Goal: Information Seeking & Learning: Learn about a topic

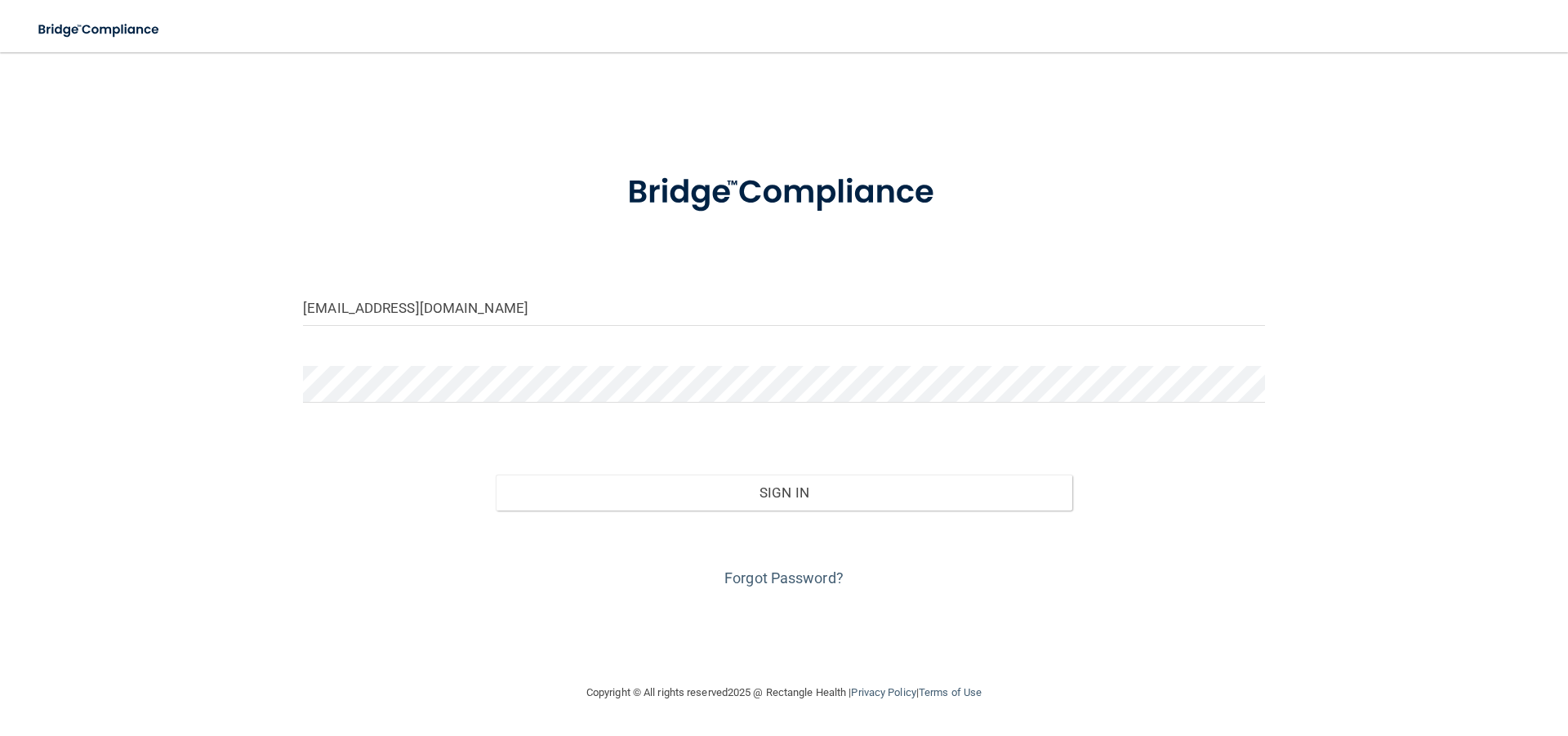
type input "[EMAIL_ADDRESS][DOMAIN_NAME]"
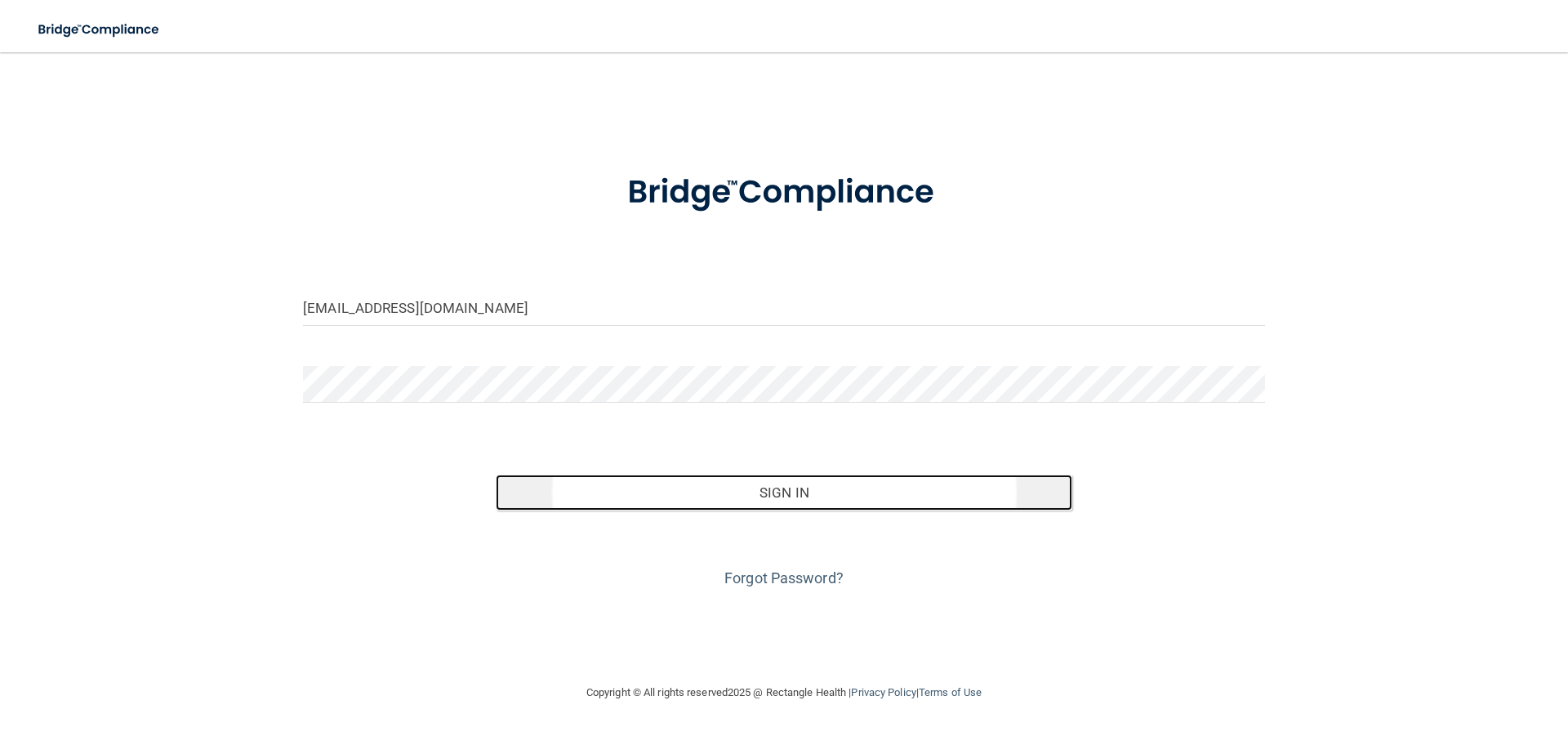
click at [776, 491] on button "Sign In" at bounding box center [784, 493] width 577 height 36
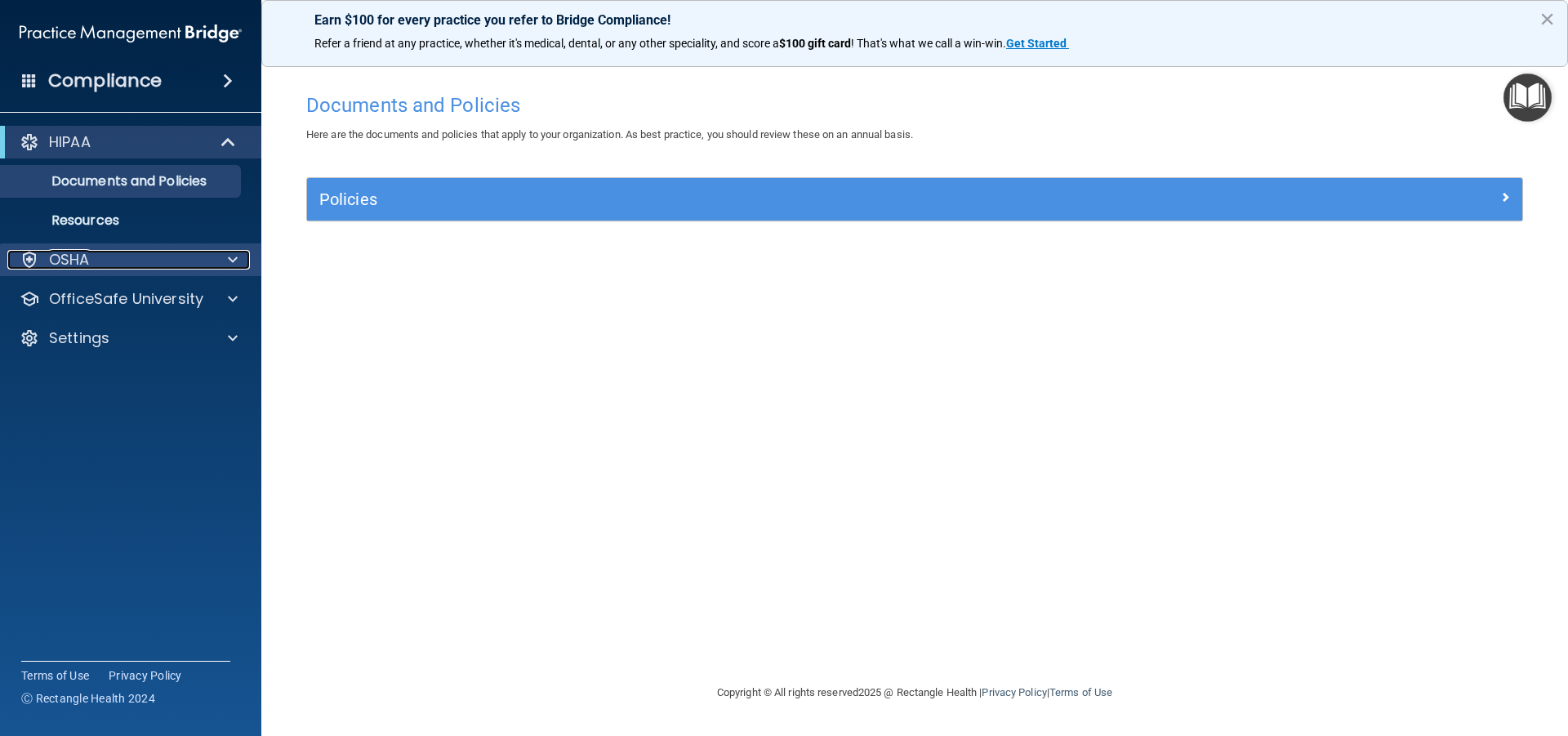
click at [180, 256] on div "OSHA" at bounding box center [108, 259] width 203 height 20
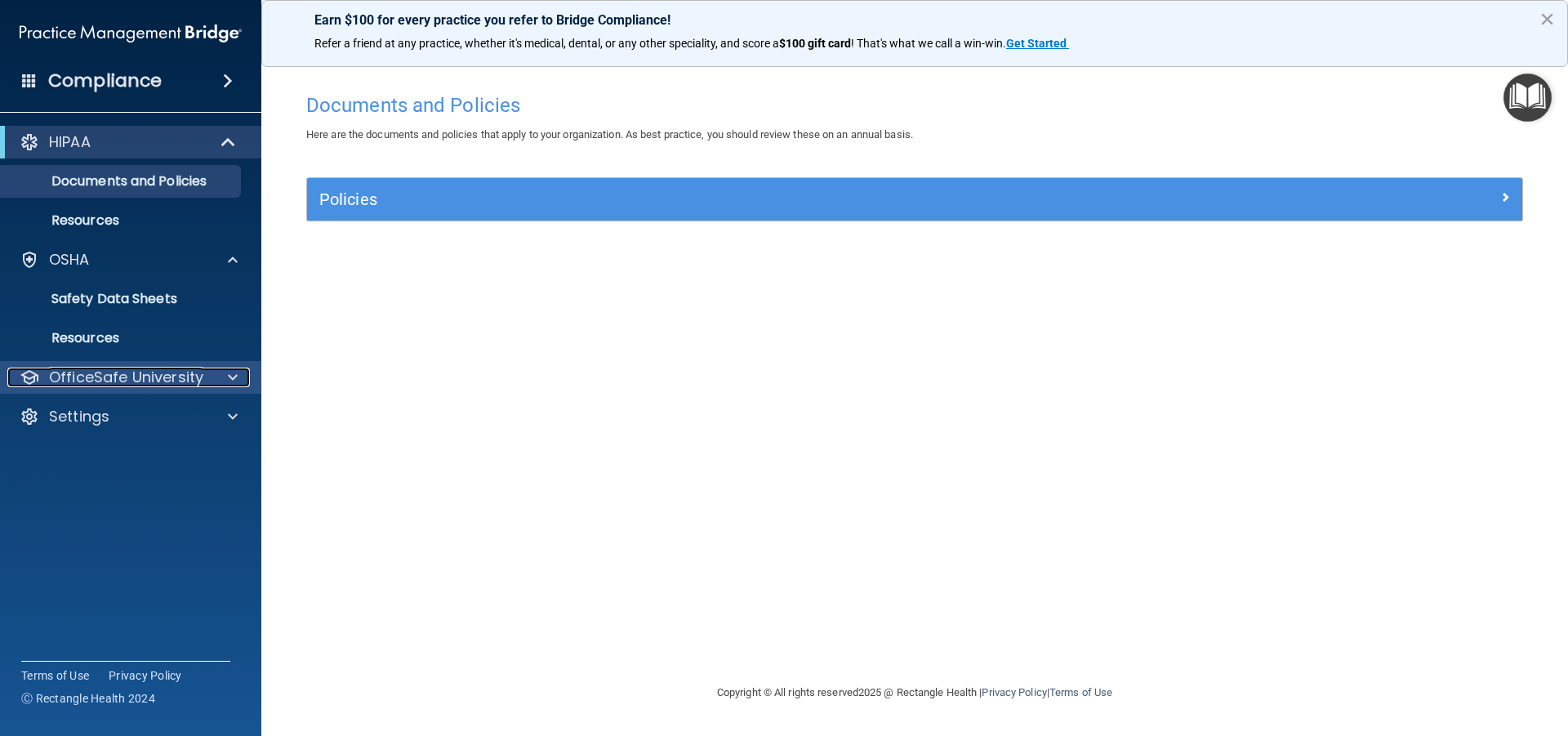
click at [167, 374] on p "OfficeSafe University" at bounding box center [126, 377] width 155 height 20
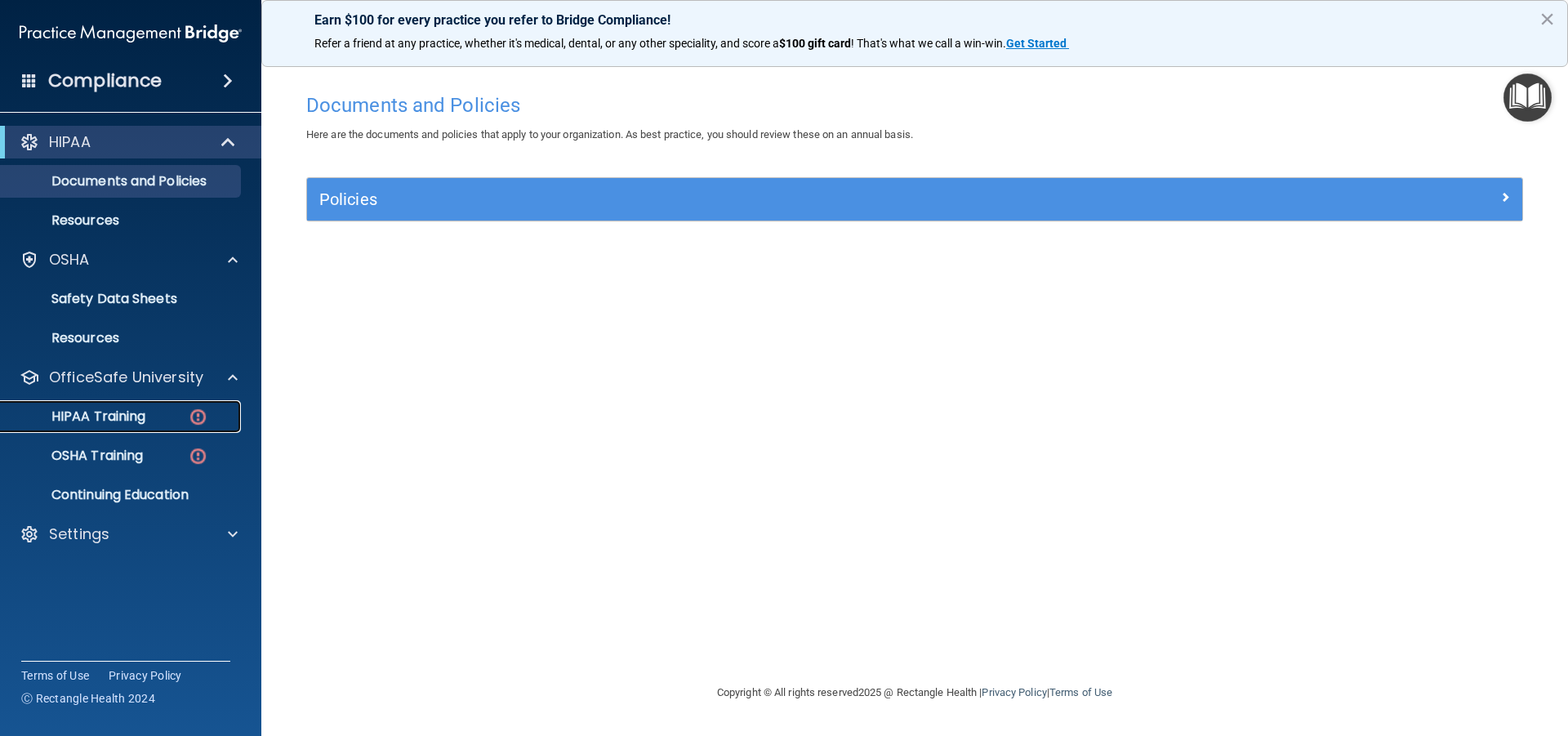
click at [140, 410] on p "HIPAA Training" at bounding box center [77, 416] width 135 height 16
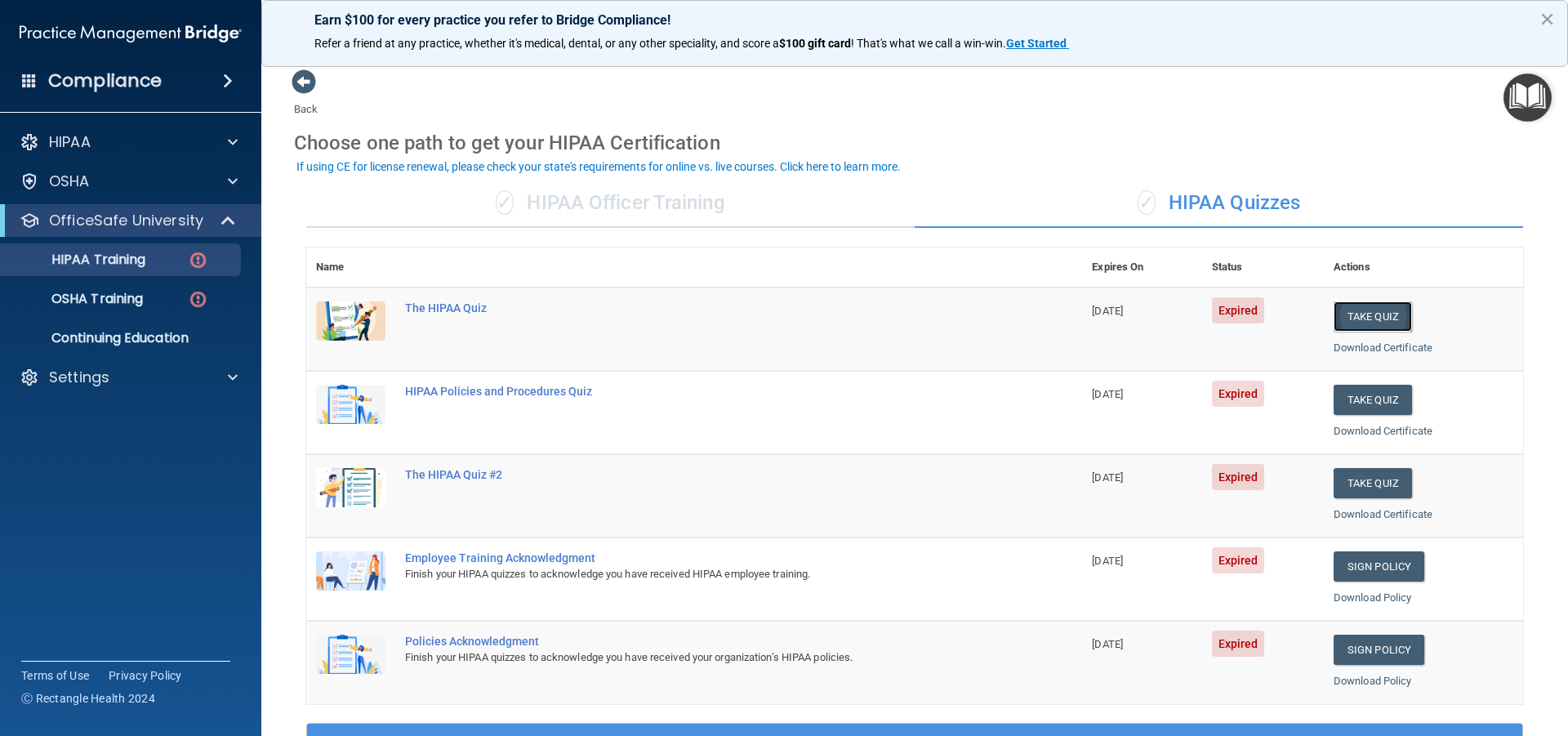
click at [1363, 310] on button "Take Quiz" at bounding box center [1373, 316] width 78 height 30
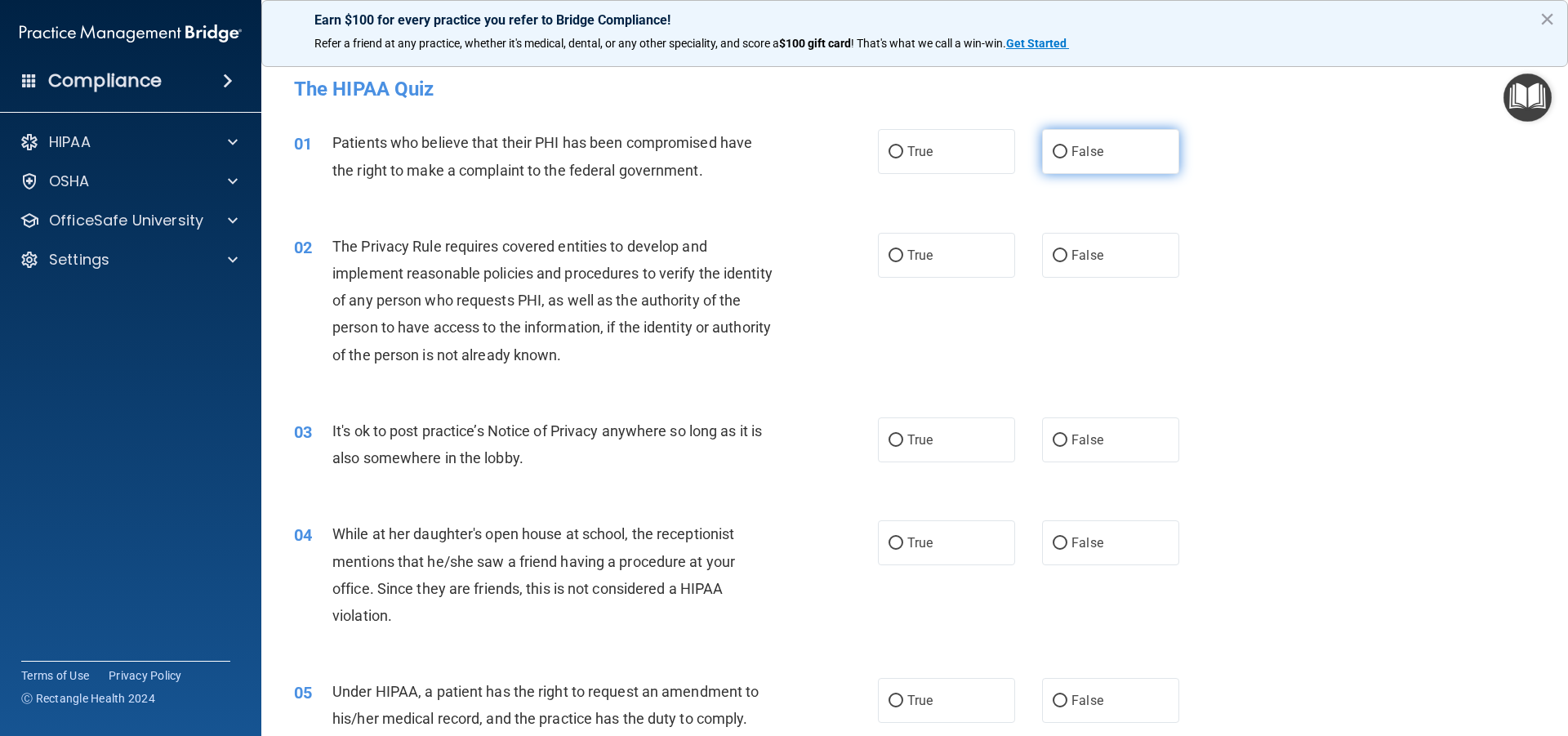
click at [1054, 147] on input "False" at bounding box center [1060, 152] width 15 height 12
radio input "true"
click at [889, 253] on input "True" at bounding box center [896, 256] width 15 height 12
radio input "true"
click at [1056, 435] on input "False" at bounding box center [1060, 441] width 15 height 12
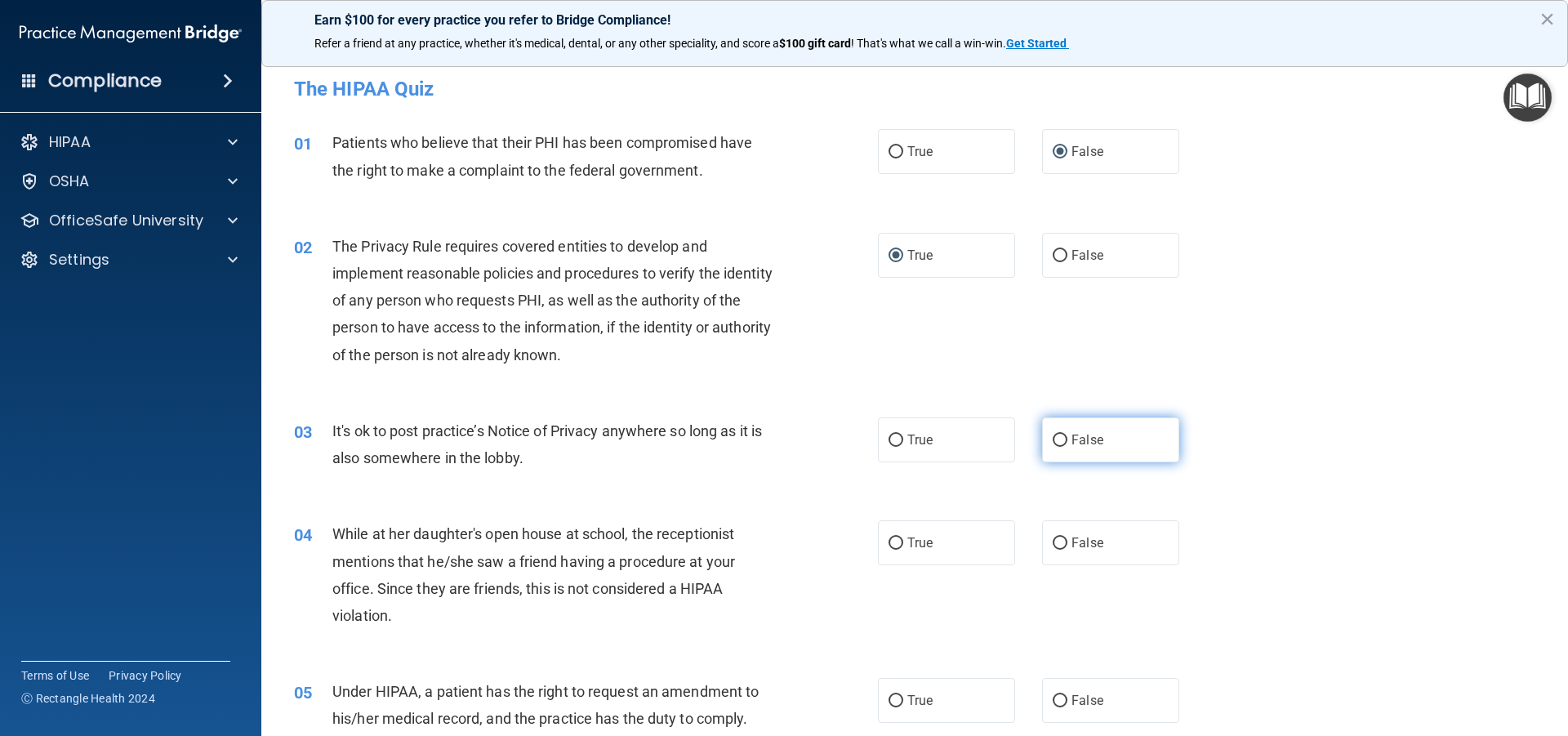
radio input "true"
click at [889, 539] on input "True" at bounding box center [896, 544] width 15 height 12
radio input "true"
click at [895, 697] on input "True" at bounding box center [896, 701] width 15 height 12
radio input "true"
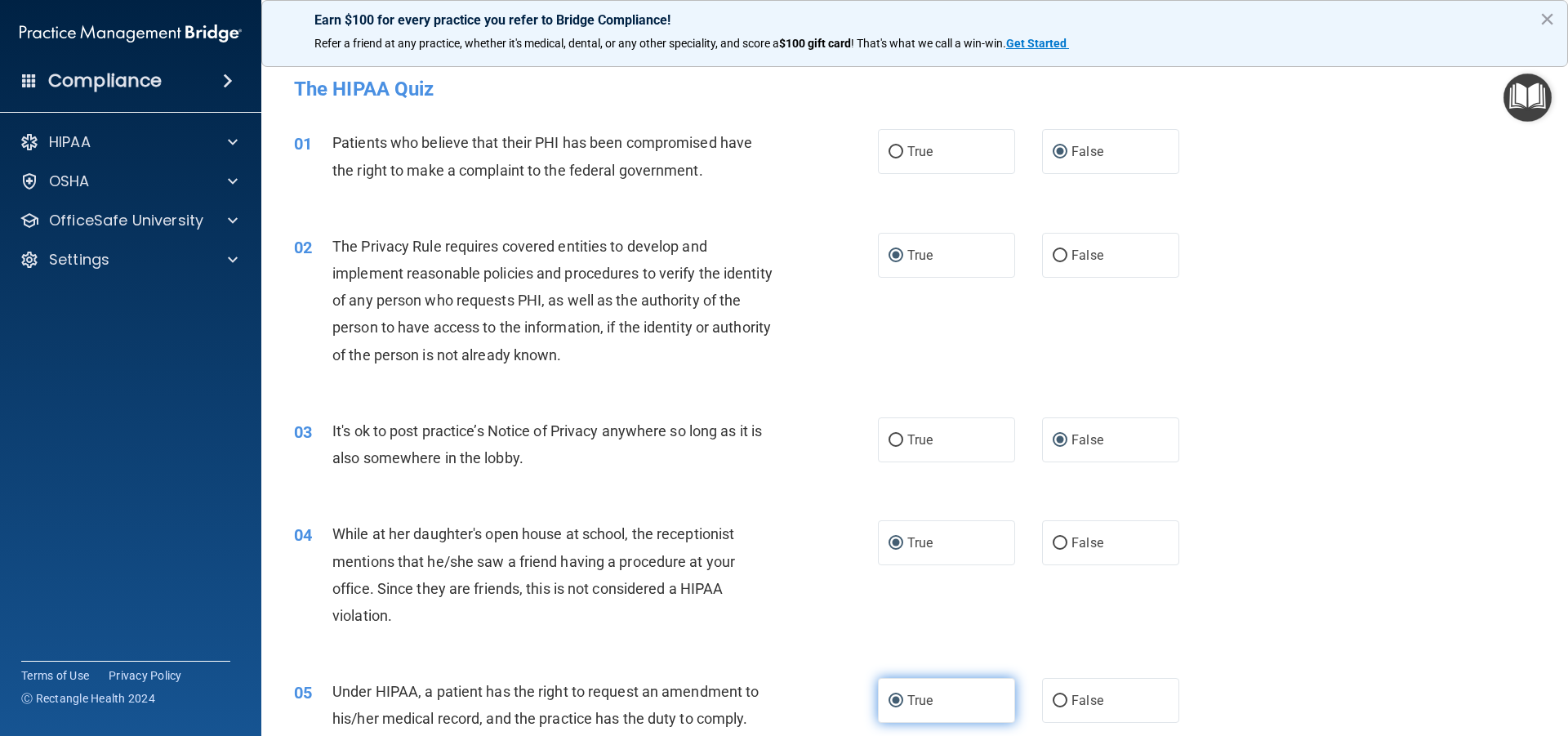
click at [889, 701] on input "True" at bounding box center [896, 701] width 15 height 12
click at [891, 698] on input "True" at bounding box center [896, 701] width 15 height 12
click at [890, 153] on input "True" at bounding box center [896, 152] width 15 height 12
radio input "true"
radio input "false"
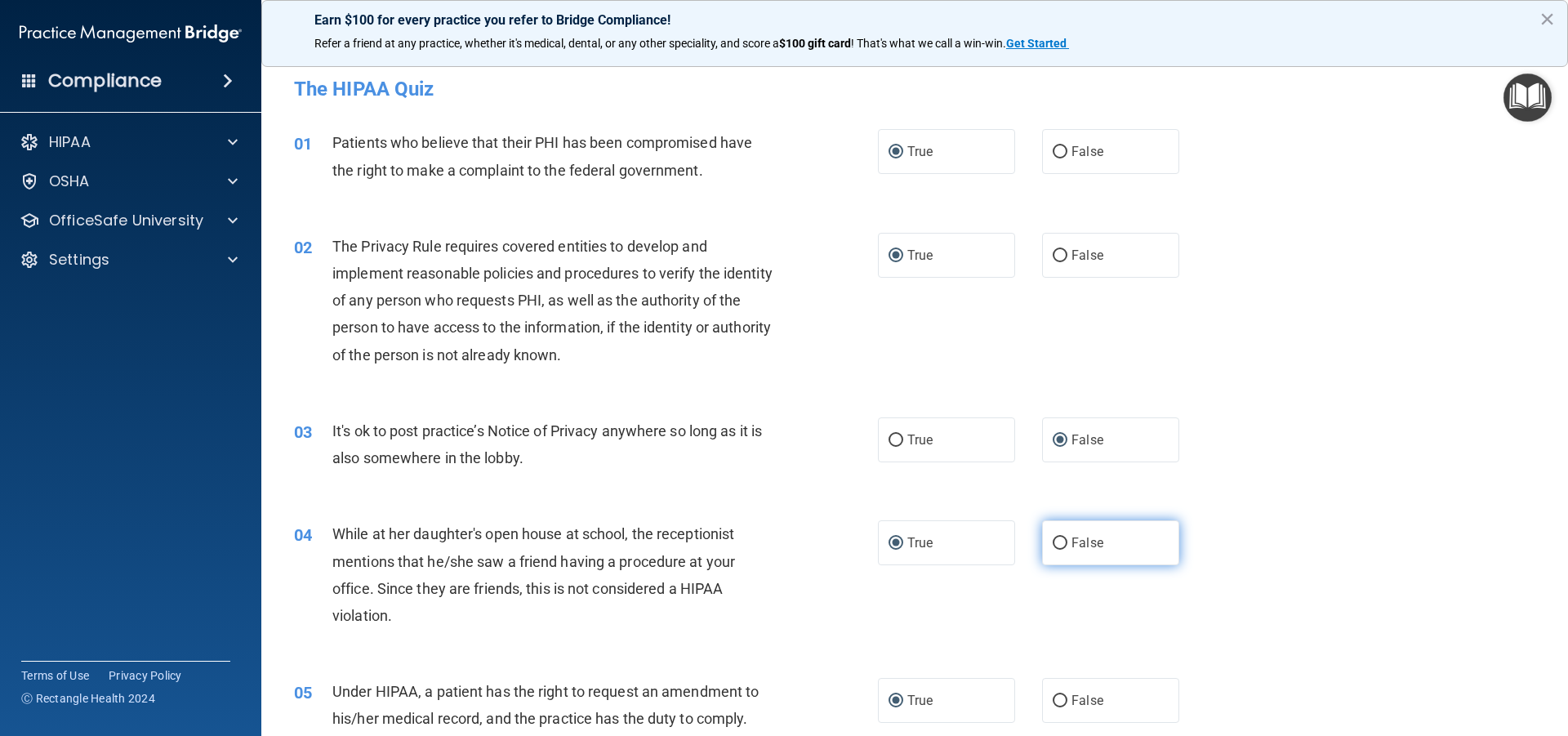
click at [1054, 540] on input "False" at bounding box center [1060, 544] width 15 height 12
radio input "true"
radio input "false"
click at [1056, 695] on input "False" at bounding box center [1060, 701] width 15 height 12
radio input "true"
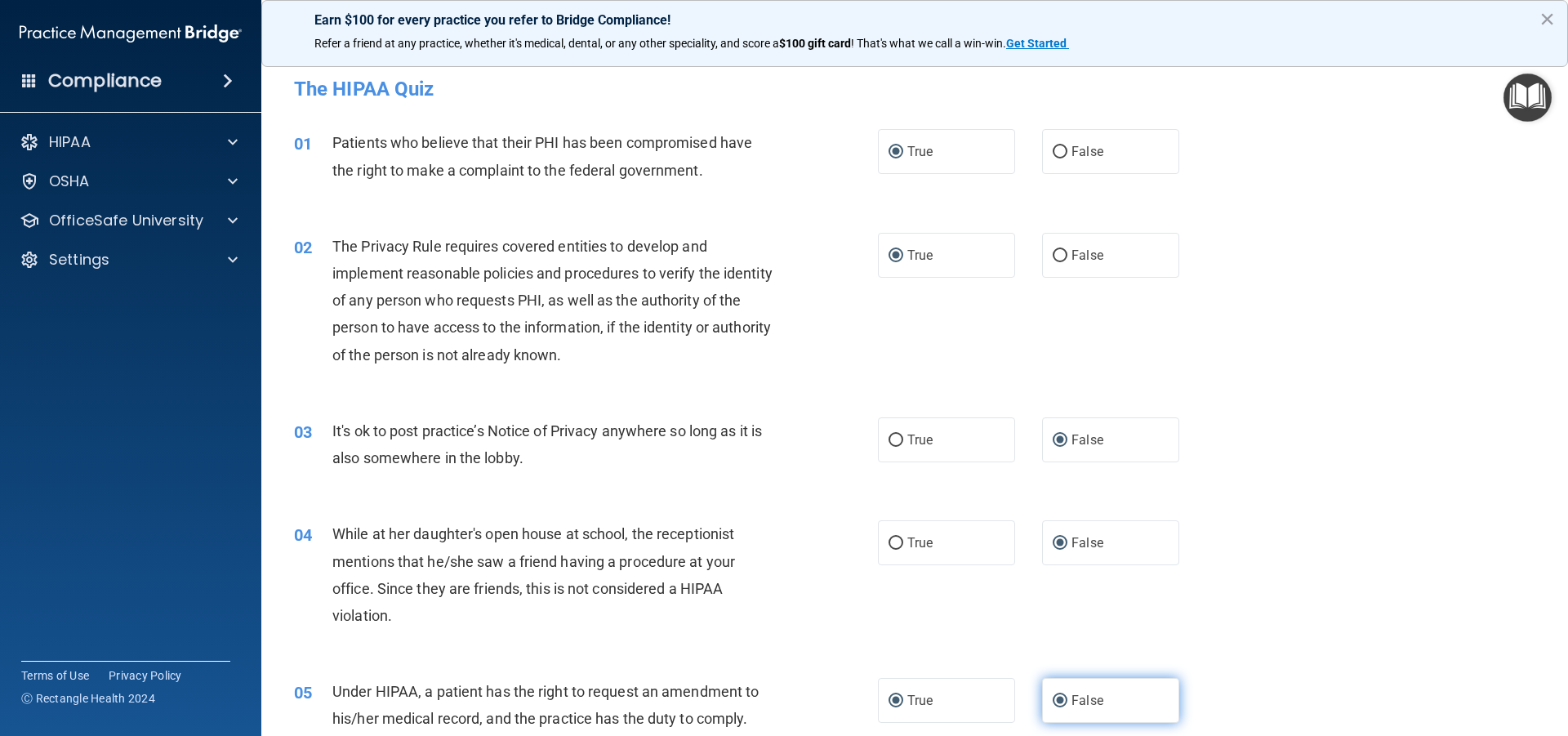
radio input "false"
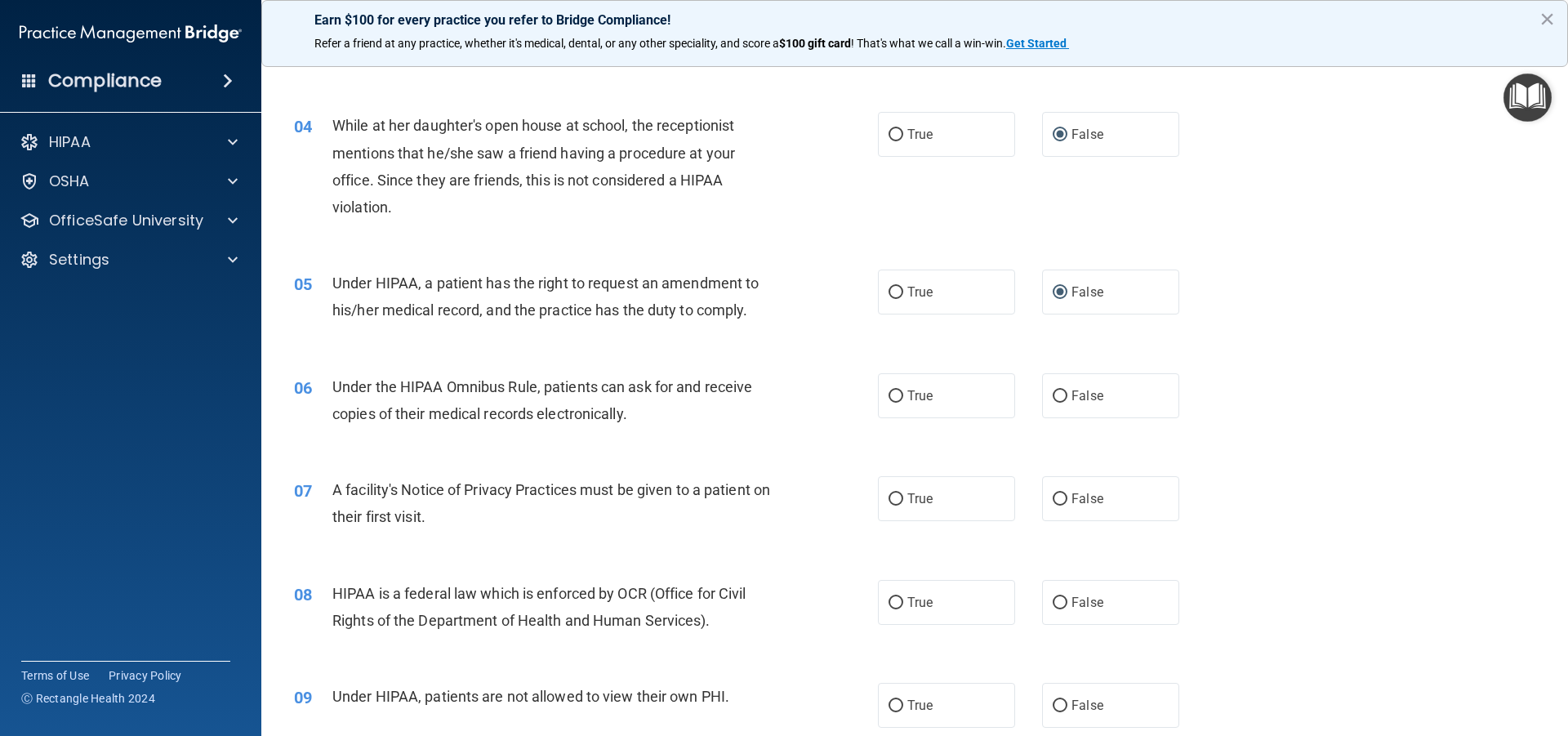
scroll to position [490, 0]
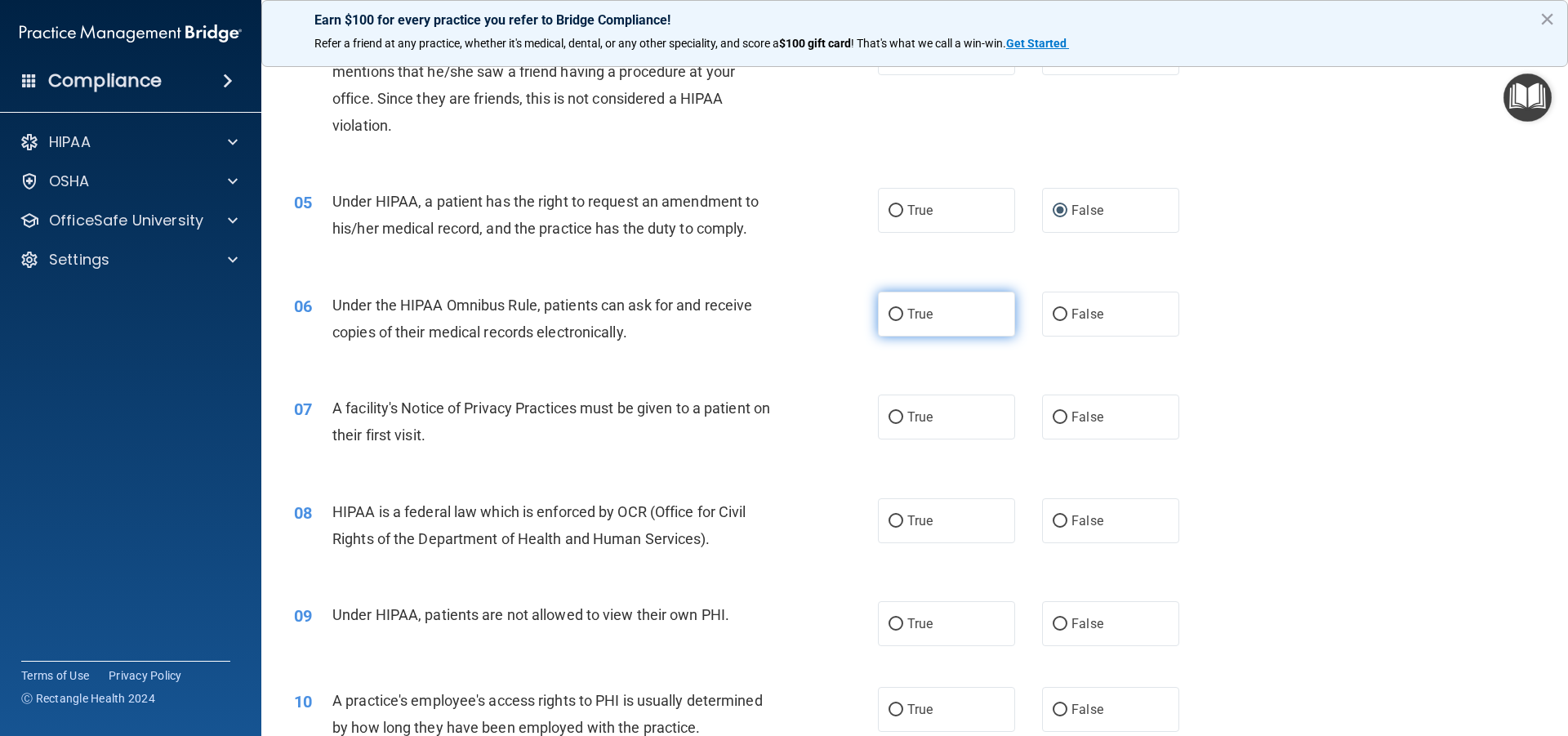
click at [892, 309] on input "True" at bounding box center [896, 314] width 15 height 12
radio input "true"
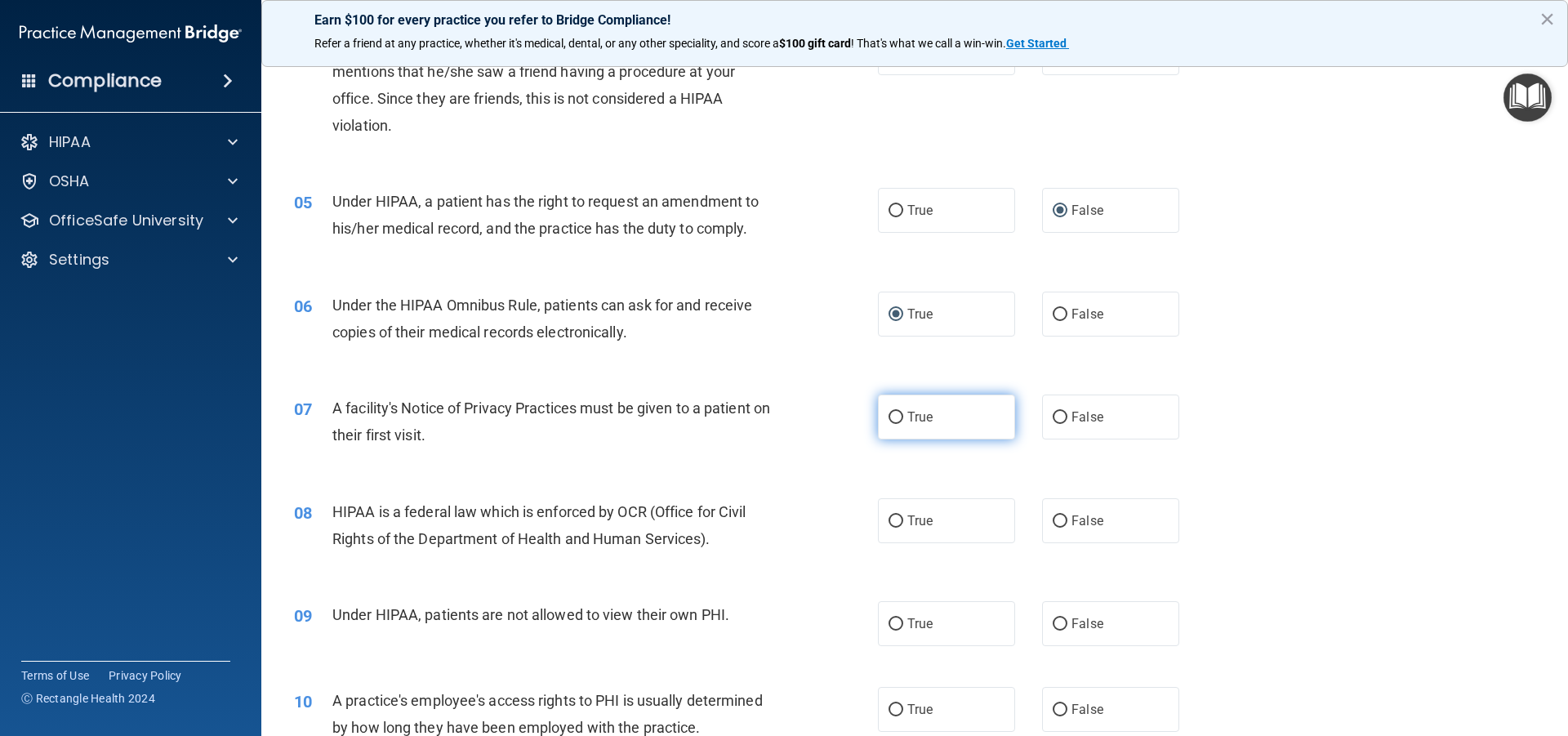
click at [889, 414] on input "True" at bounding box center [896, 417] width 15 height 12
radio input "true"
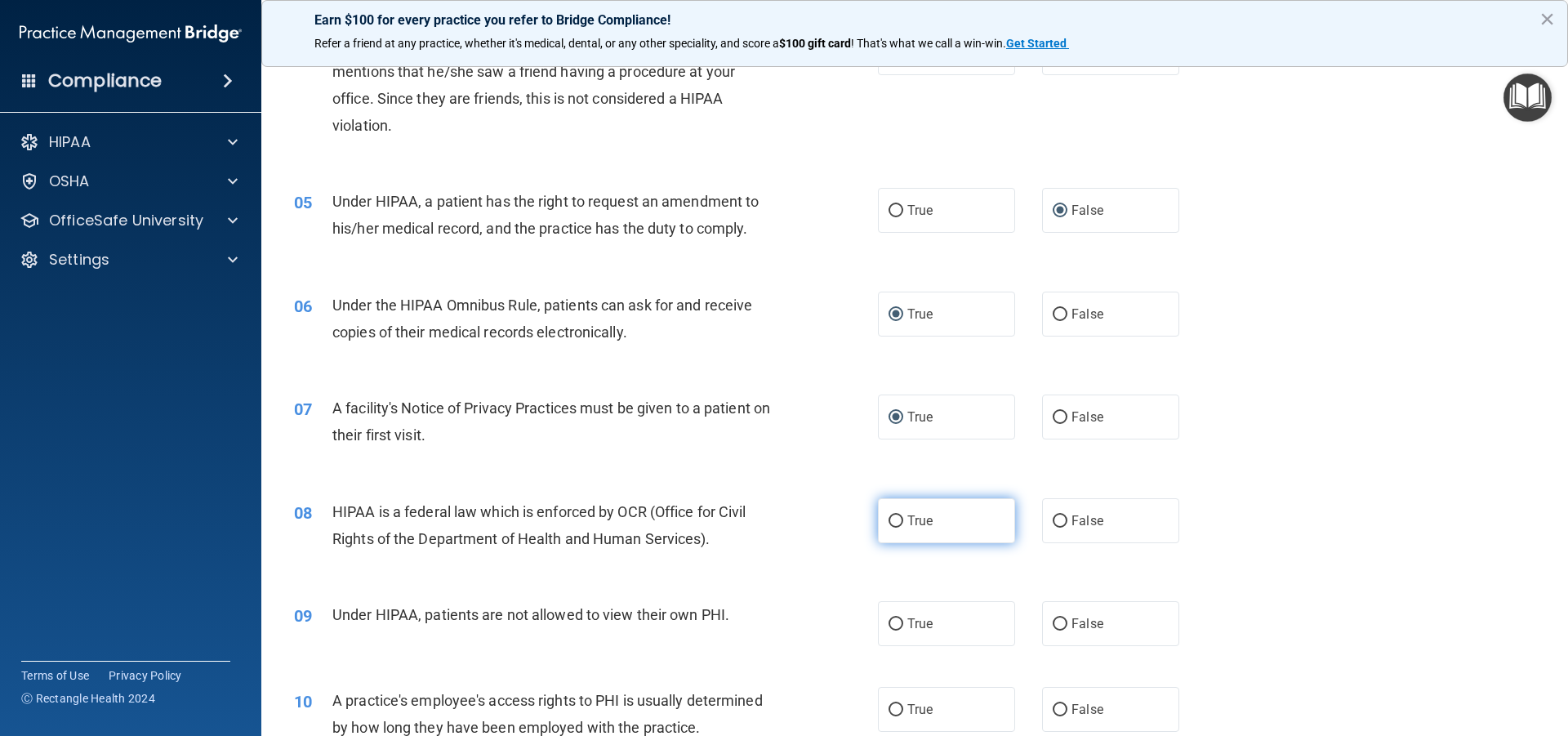
click at [891, 517] on input "True" at bounding box center [896, 521] width 15 height 12
radio input "true"
click at [1056, 618] on input "False" at bounding box center [1060, 624] width 15 height 12
radio input "true"
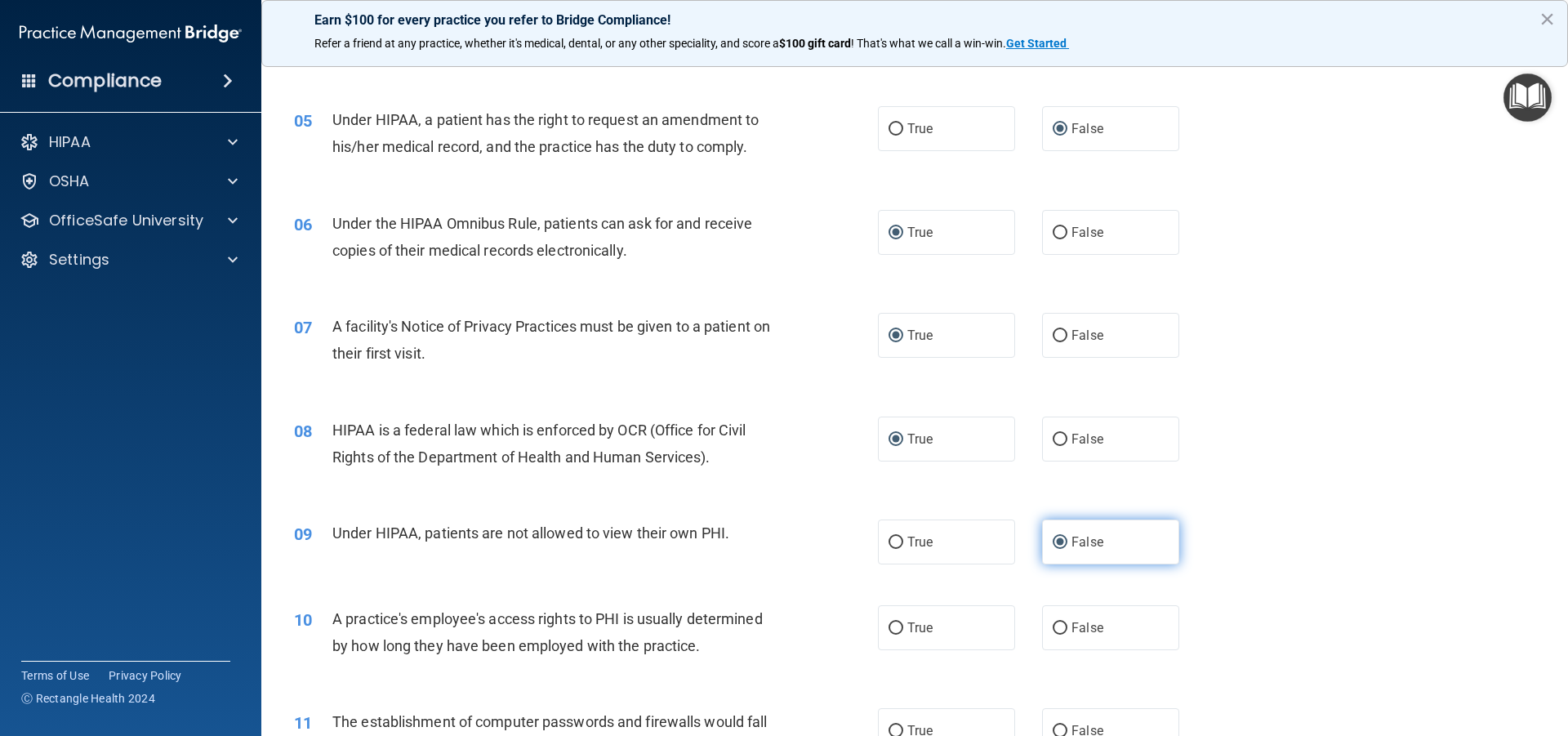
click at [1056, 618] on label "False" at bounding box center [1110, 627] width 137 height 45
click at [1056, 623] on input "False" at bounding box center [1060, 628] width 15 height 12
radio input "true"
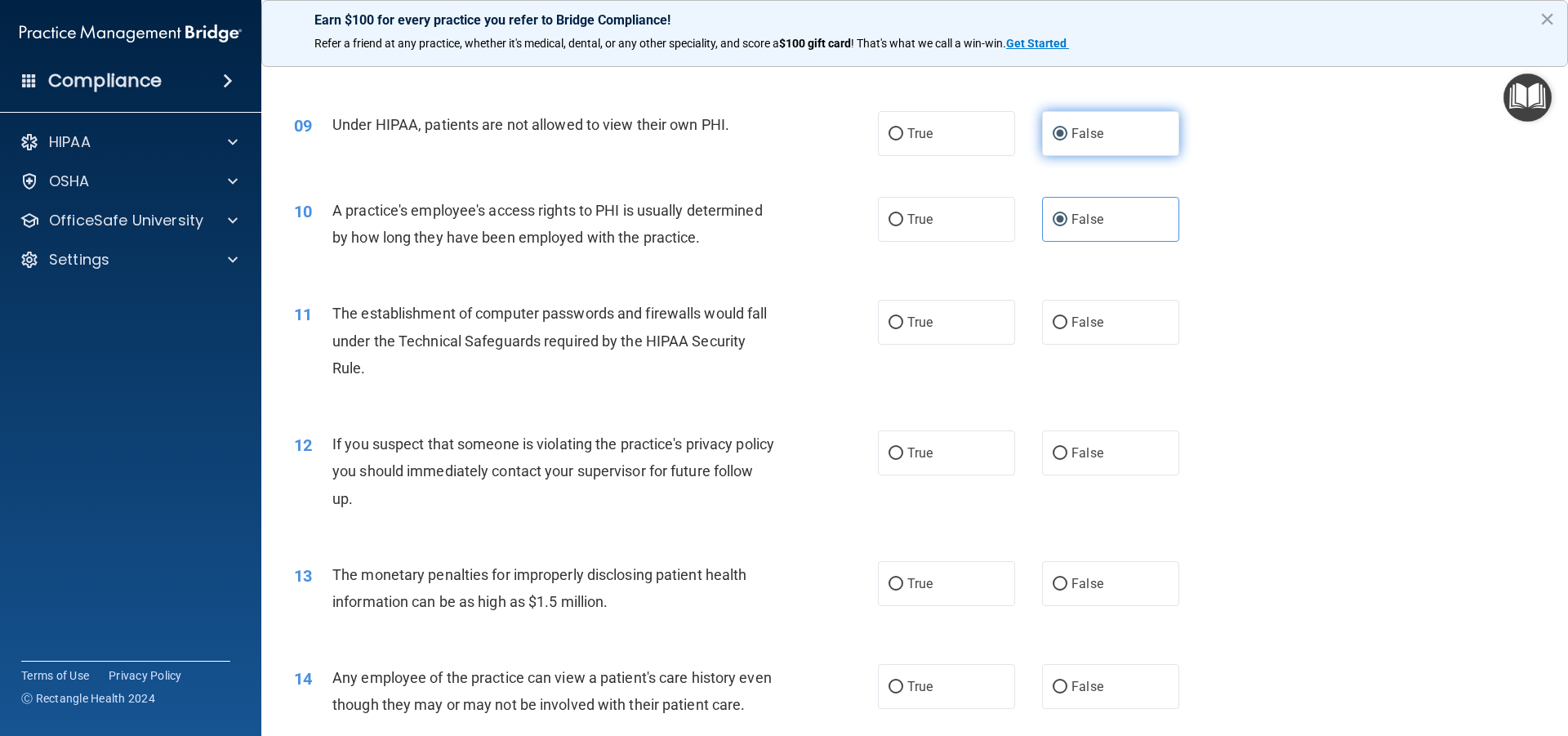
scroll to position [1062, 0]
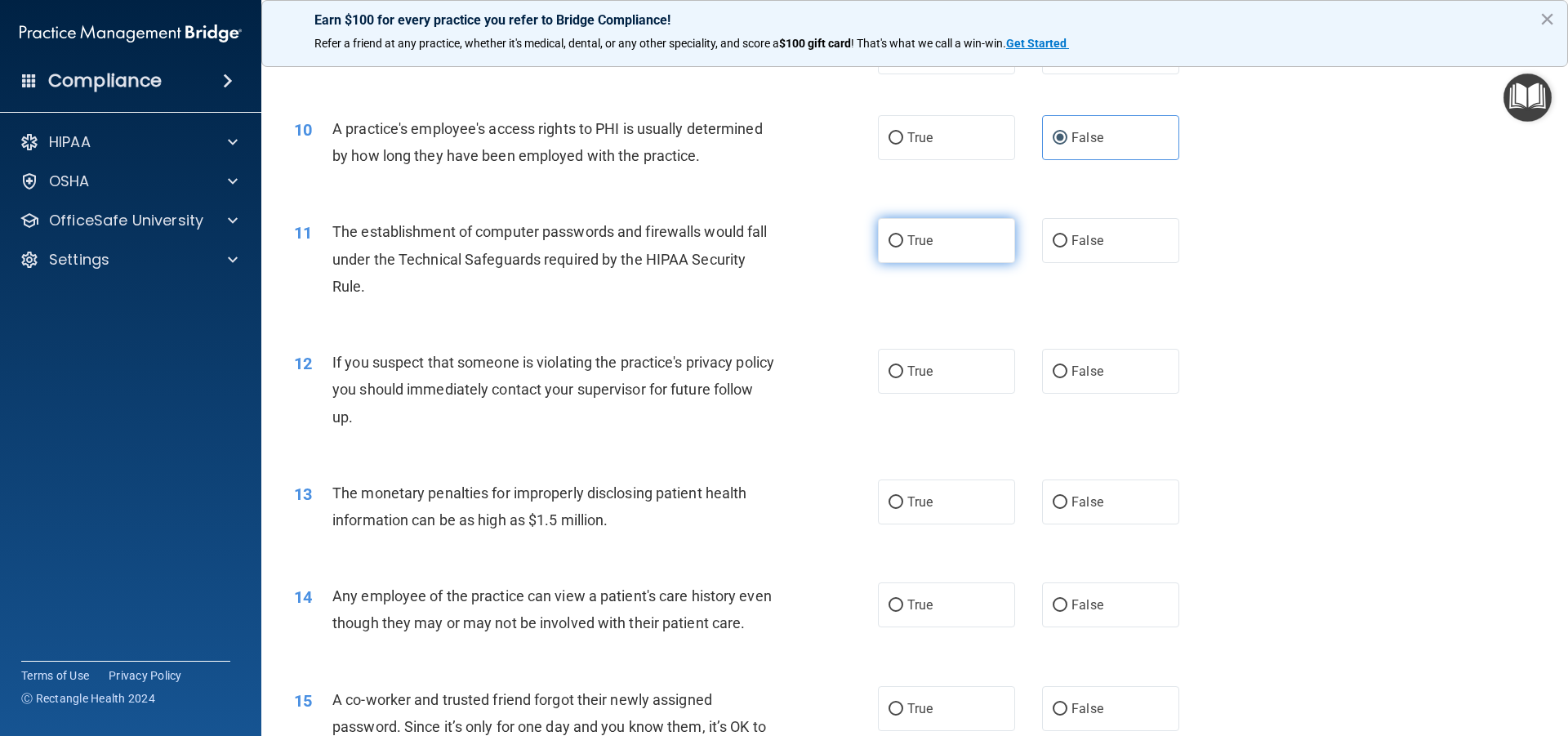
click at [893, 232] on label "True" at bounding box center [946, 241] width 137 height 45
click at [893, 235] on input "True" at bounding box center [896, 241] width 15 height 12
radio input "true"
click at [889, 368] on input "True" at bounding box center [896, 372] width 15 height 12
radio input "true"
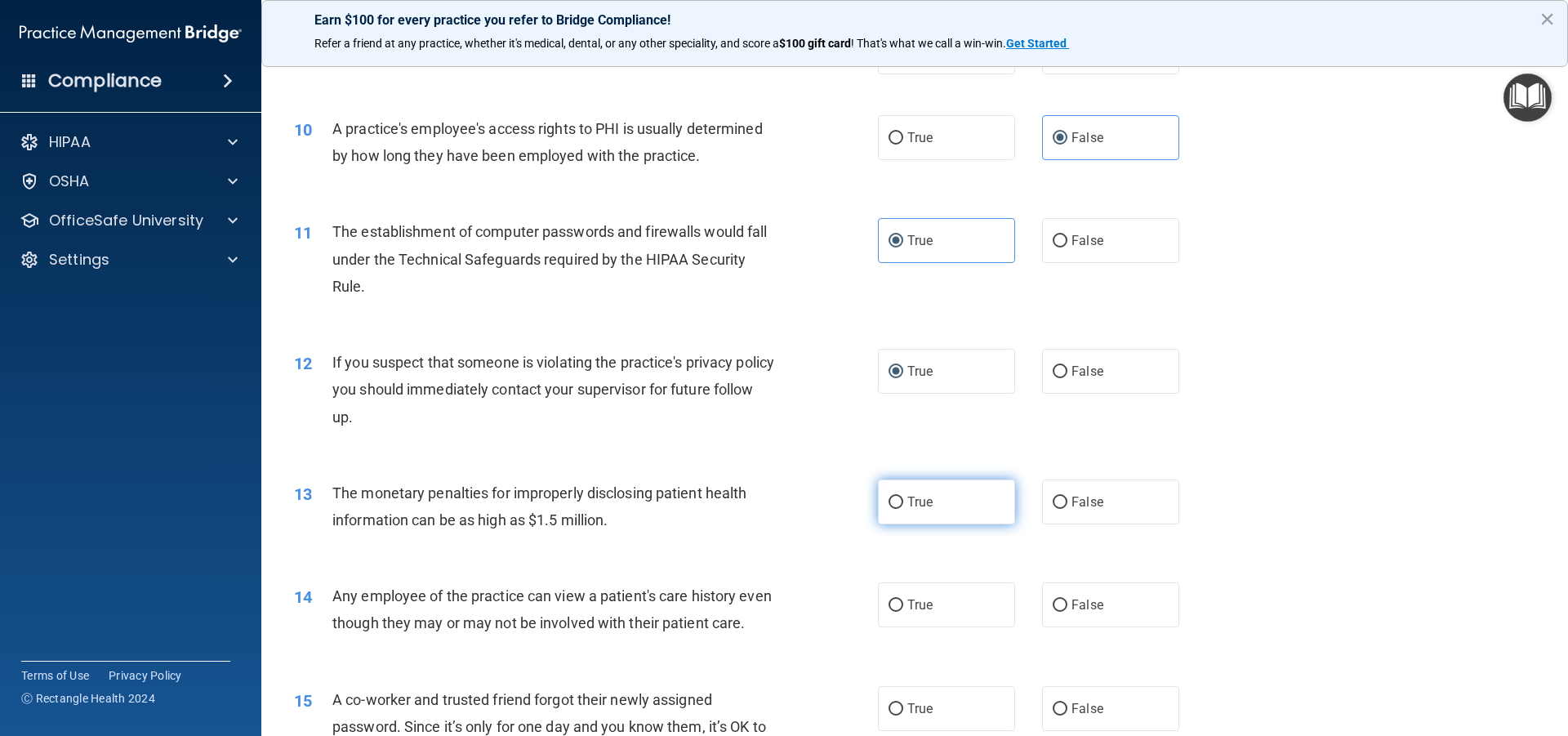
click at [889, 501] on input "True" at bounding box center [896, 502] width 15 height 12
radio input "true"
click at [1056, 603] on input "False" at bounding box center [1060, 605] width 15 height 12
radio input "true"
click at [1057, 708] on input "False" at bounding box center [1060, 709] width 15 height 12
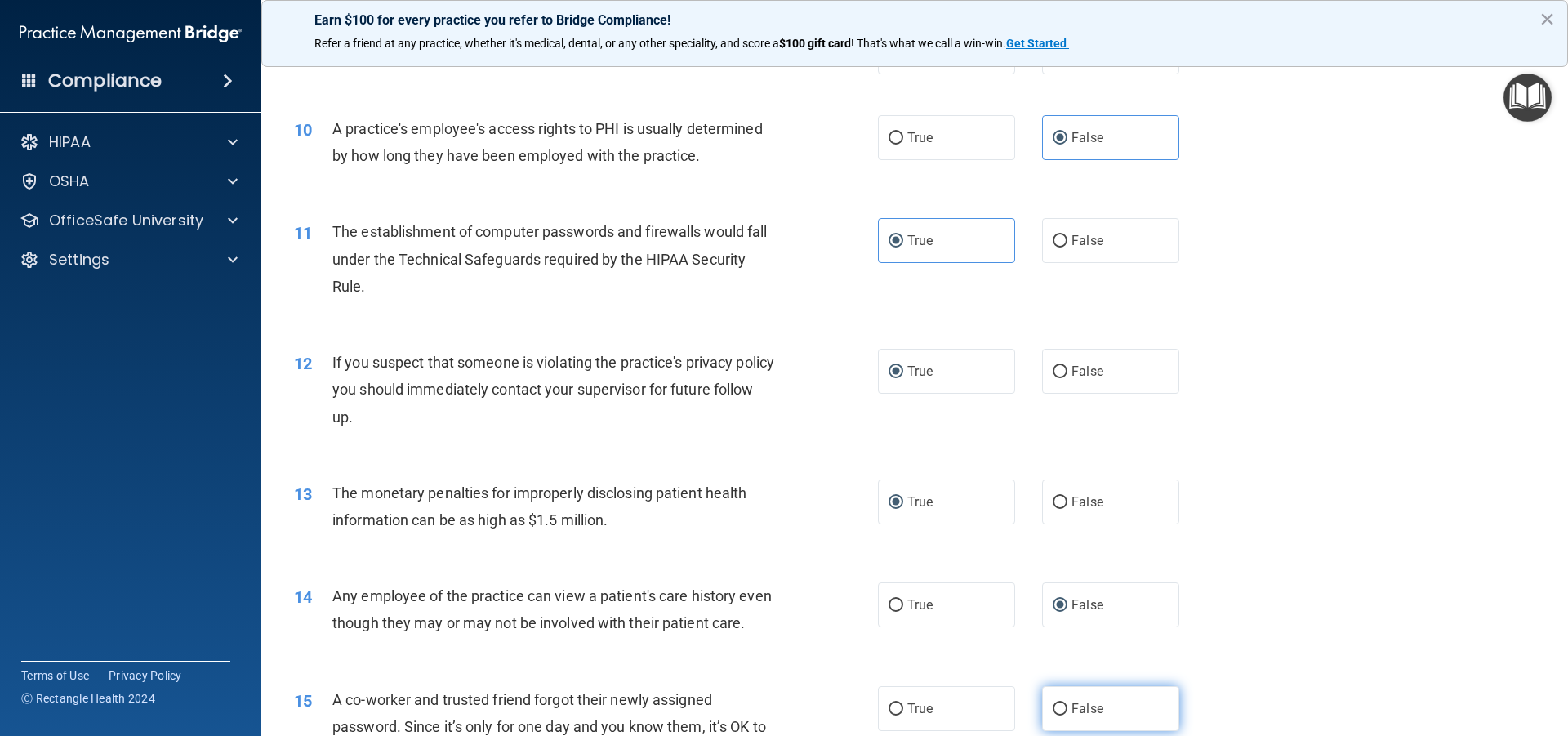
radio input "true"
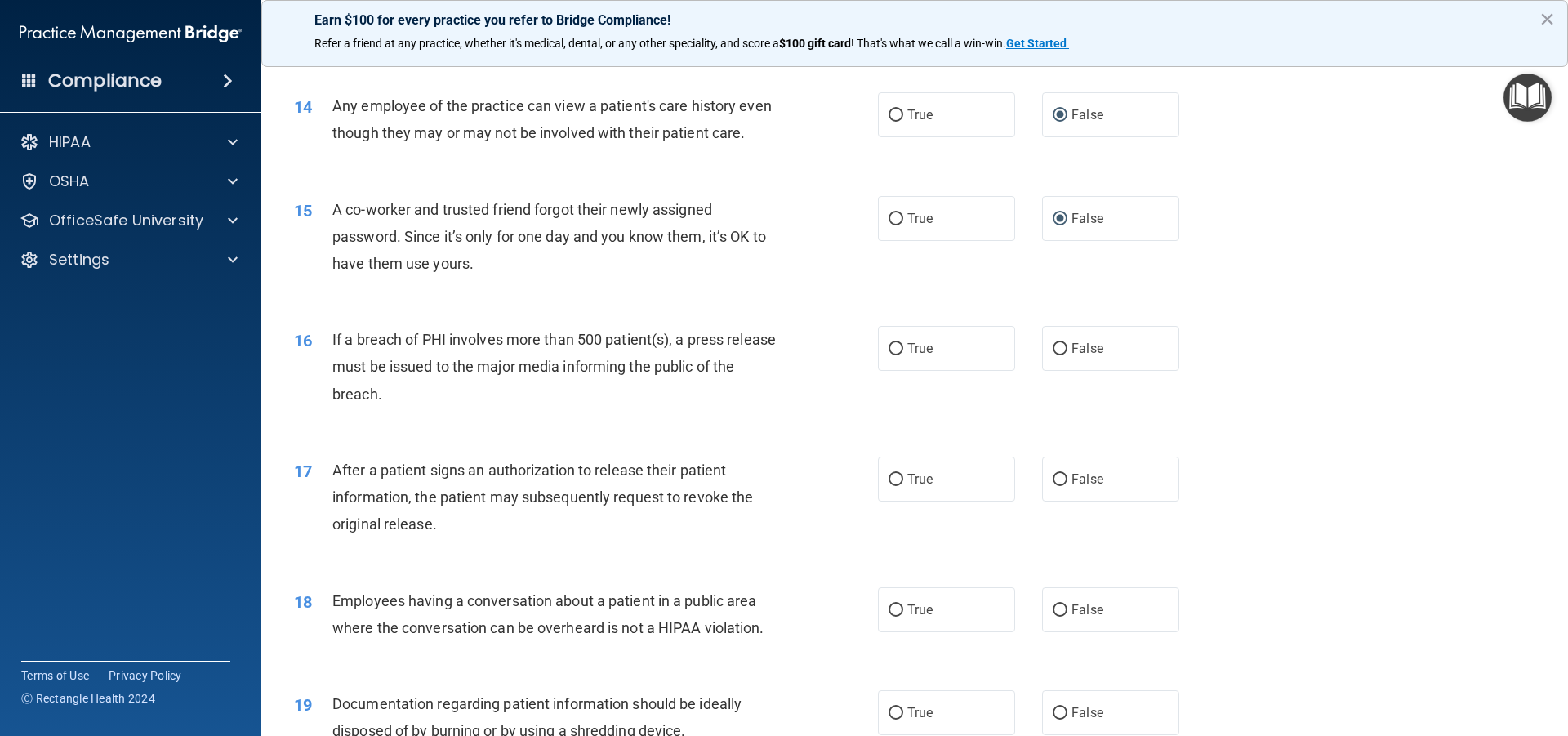
scroll to position [1633, 0]
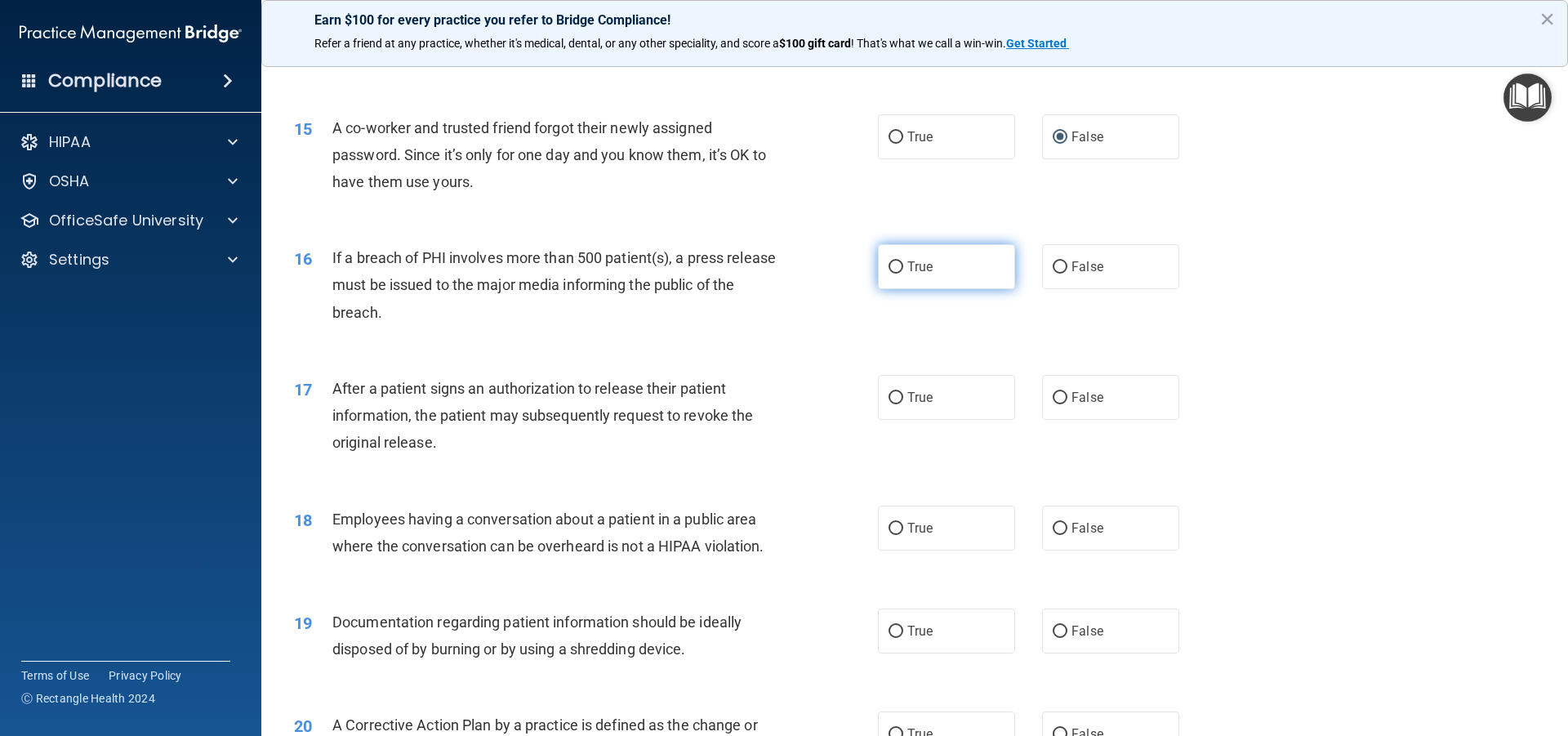
click at [889, 268] on input "True" at bounding box center [896, 267] width 15 height 12
radio input "true"
click at [891, 394] on input "True" at bounding box center [896, 398] width 15 height 12
radio input "true"
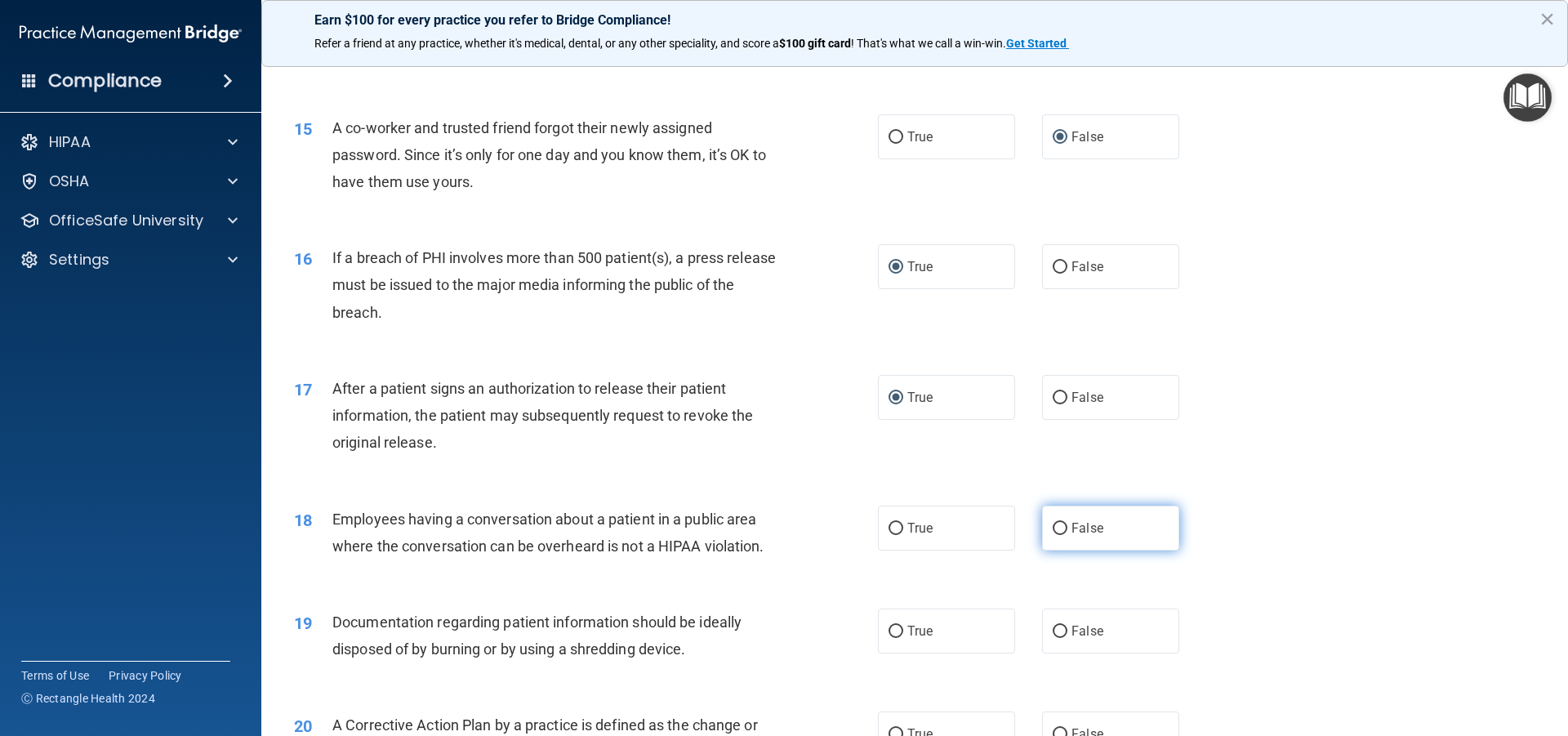
click at [1053, 527] on input "False" at bounding box center [1060, 528] width 15 height 12
radio input "true"
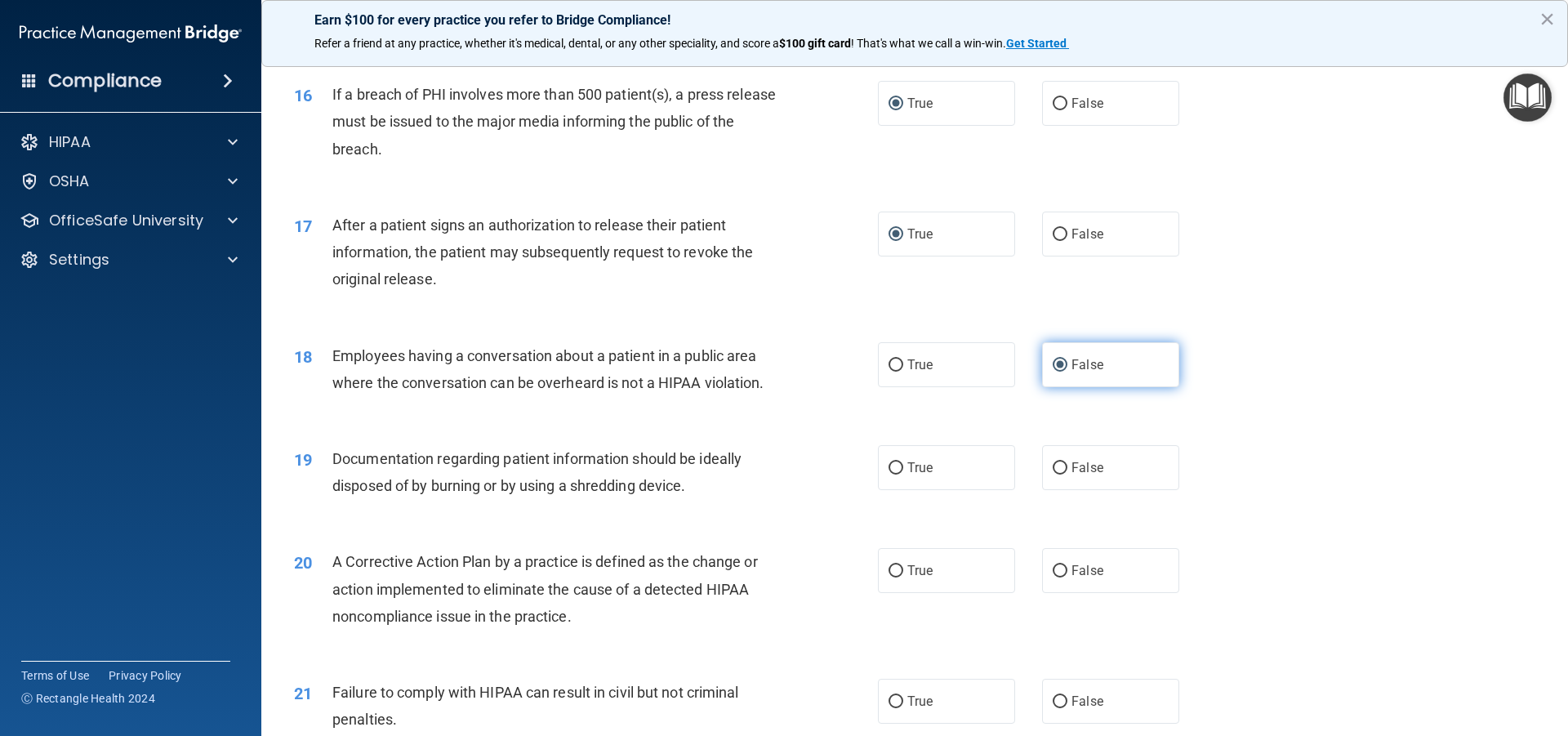
scroll to position [1961, 0]
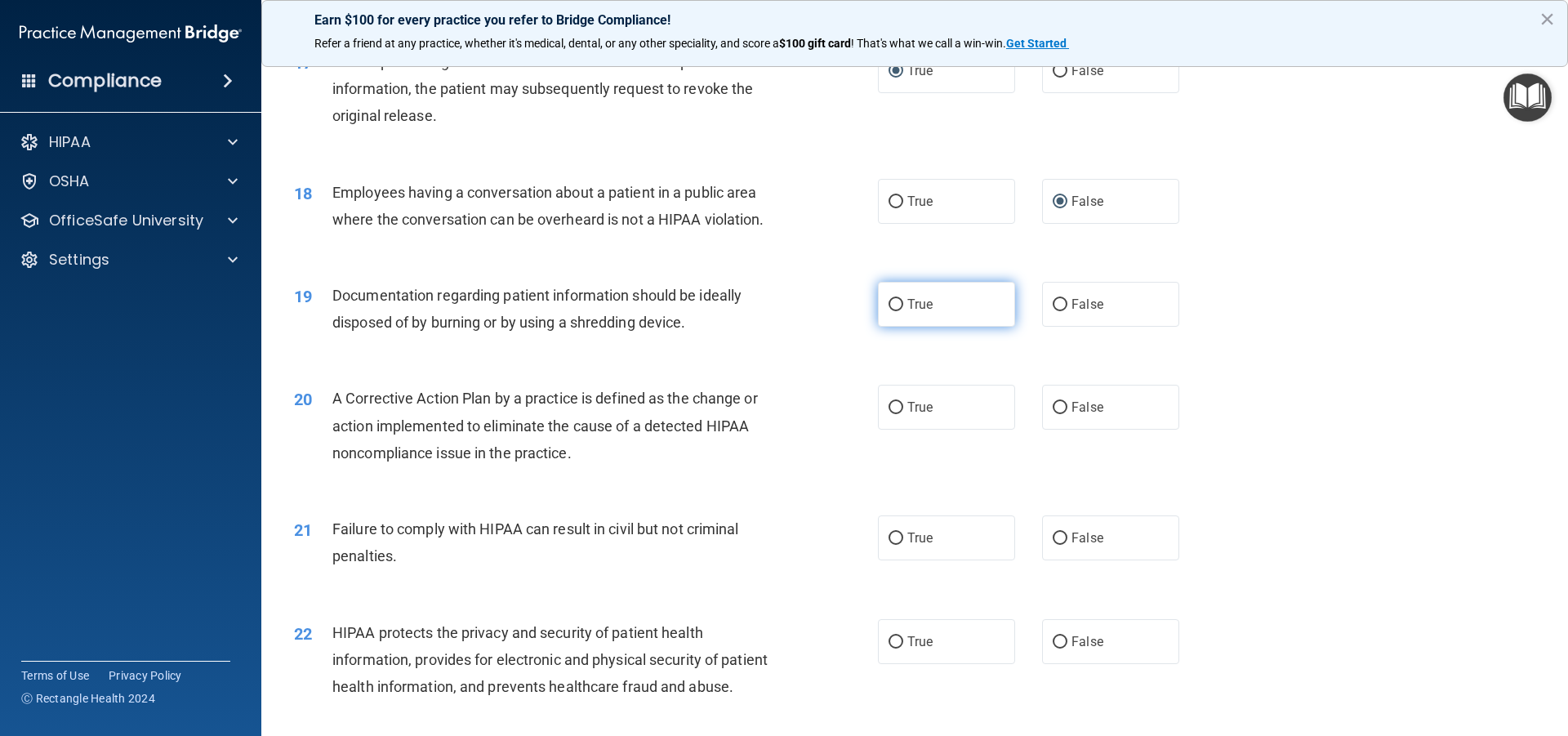
drag, startPoint x: 892, startPoint y: 308, endPoint x: 892, endPoint y: 361, distance: 53.0
click at [892, 309] on input "True" at bounding box center [896, 305] width 15 height 12
radio input "true"
drag, startPoint x: 887, startPoint y: 405, endPoint x: 905, endPoint y: 431, distance: 31.6
click at [889, 405] on input "True" at bounding box center [896, 408] width 15 height 12
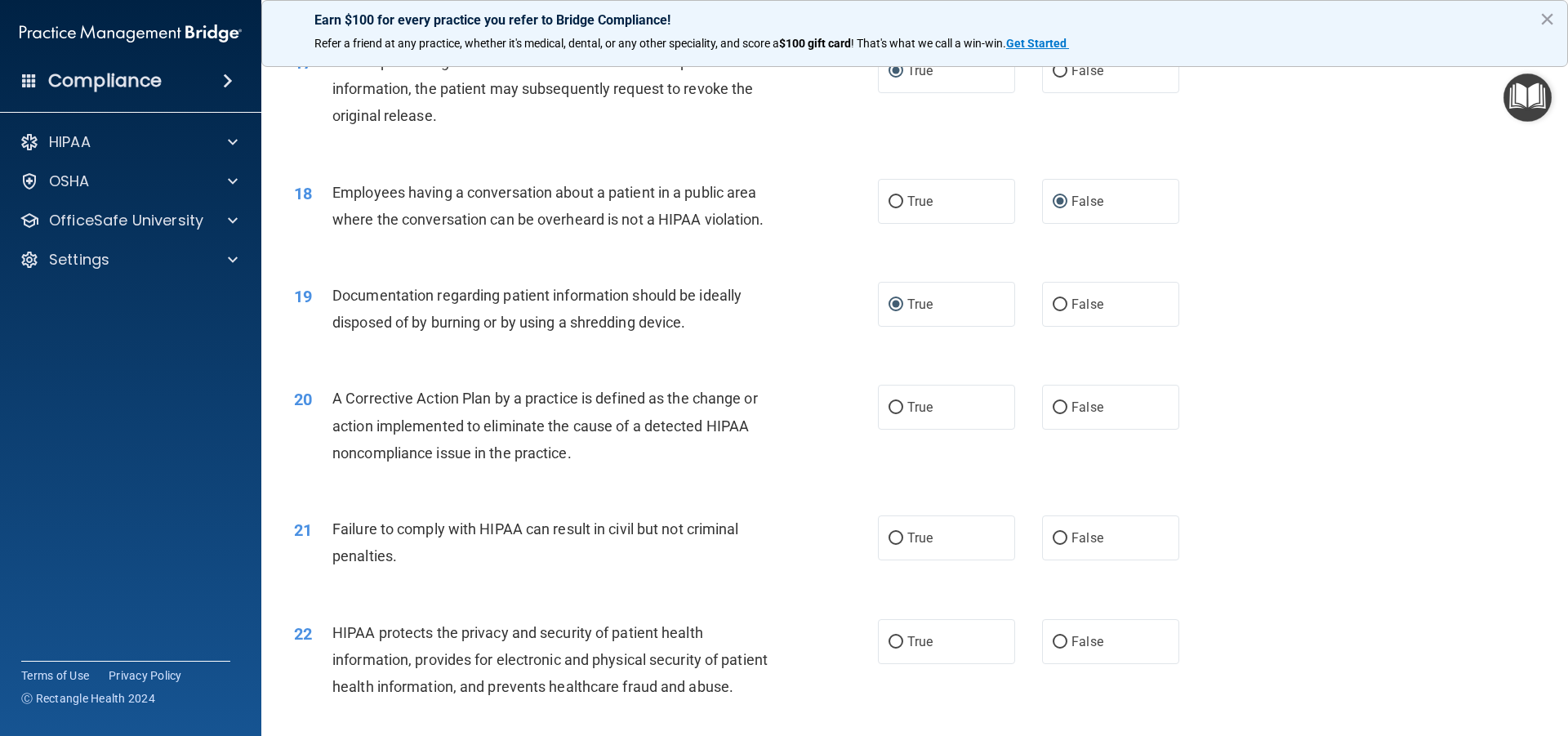
radio input "true"
click at [1056, 538] on input "False" at bounding box center [1060, 538] width 15 height 12
radio input "true"
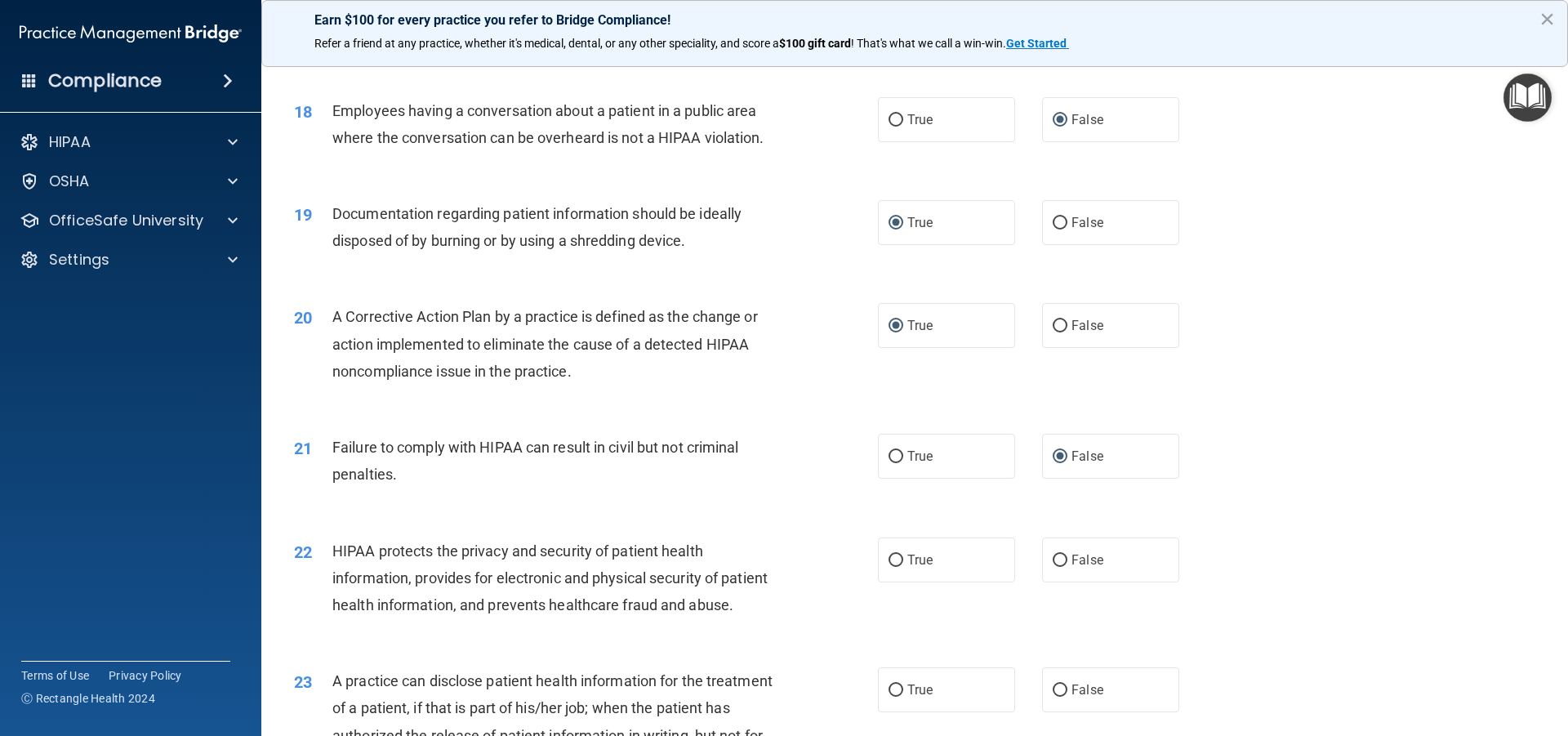
scroll to position [2124, 0]
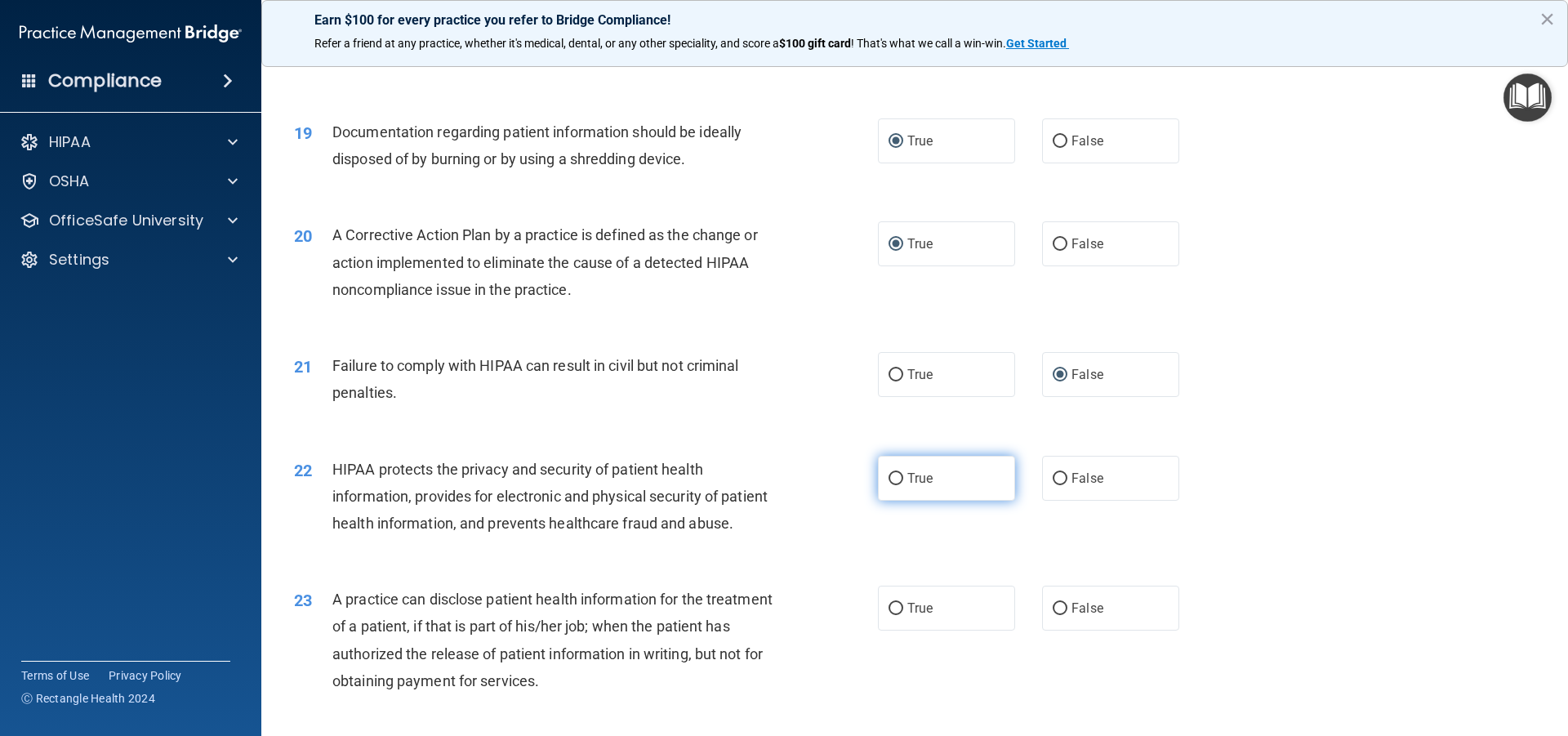
click at [890, 473] on input "True" at bounding box center [896, 478] width 15 height 12
radio input "true"
click at [1053, 606] on input "False" at bounding box center [1060, 609] width 15 height 12
radio input "true"
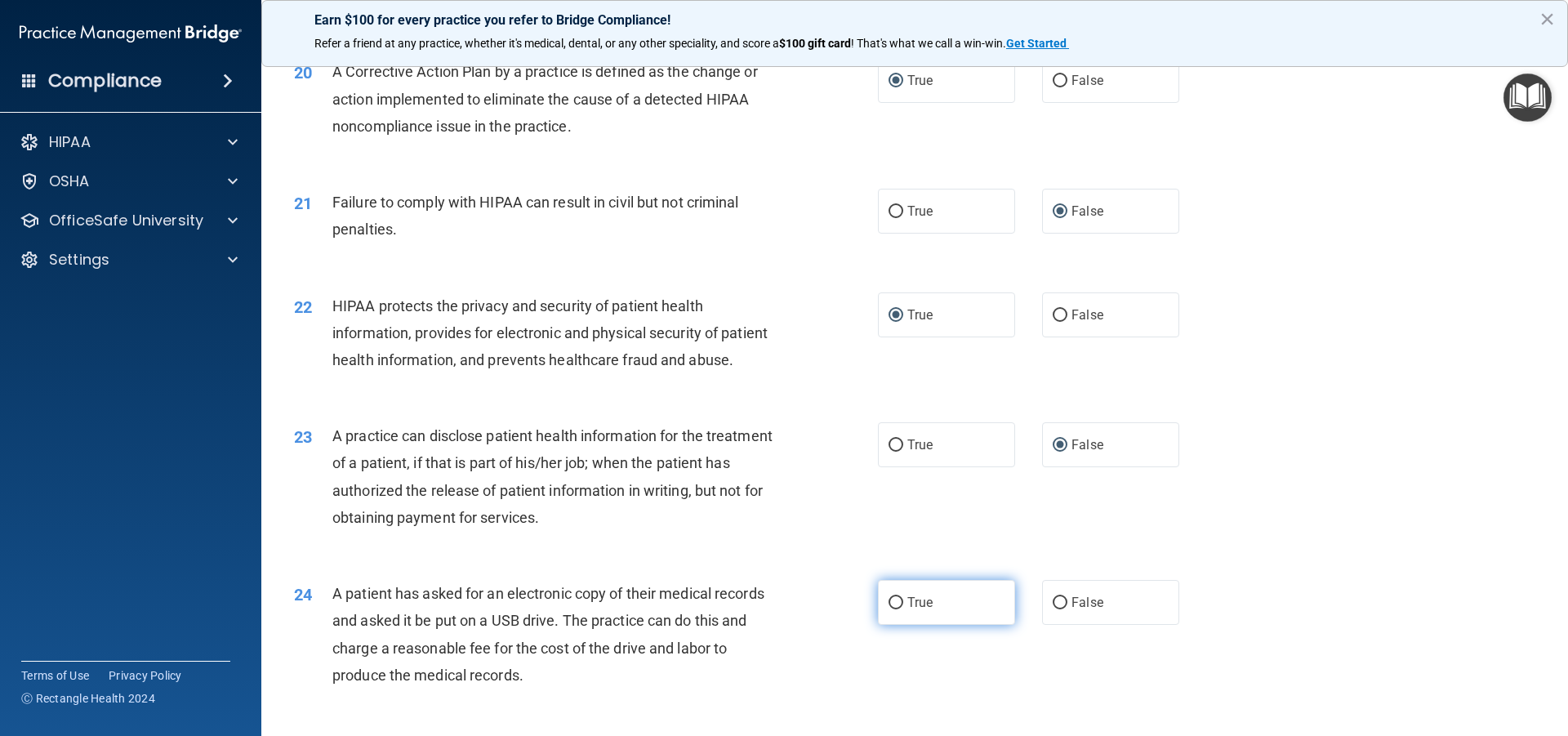
scroll to position [2369, 0]
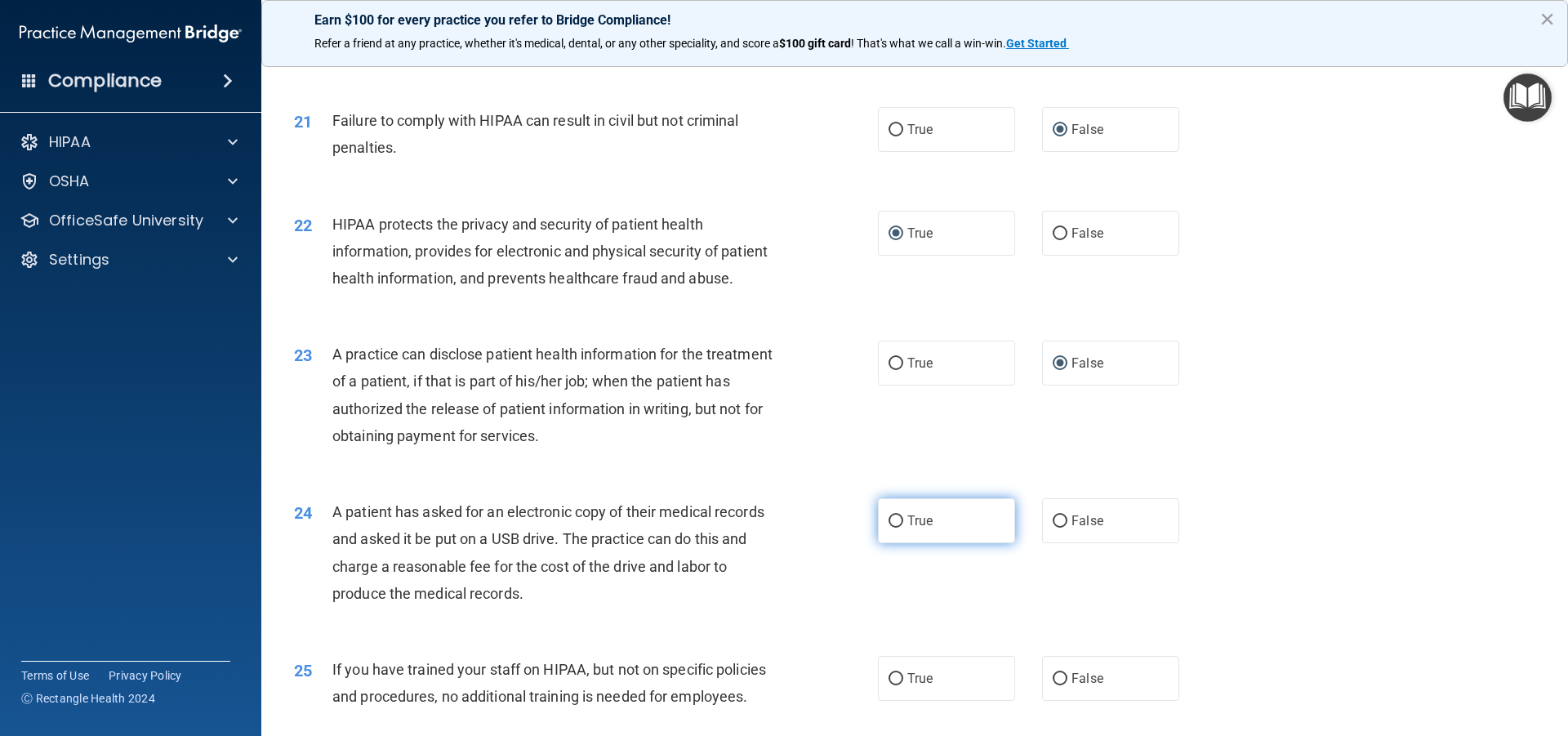
click at [889, 520] on input "True" at bounding box center [896, 521] width 15 height 12
radio input "true"
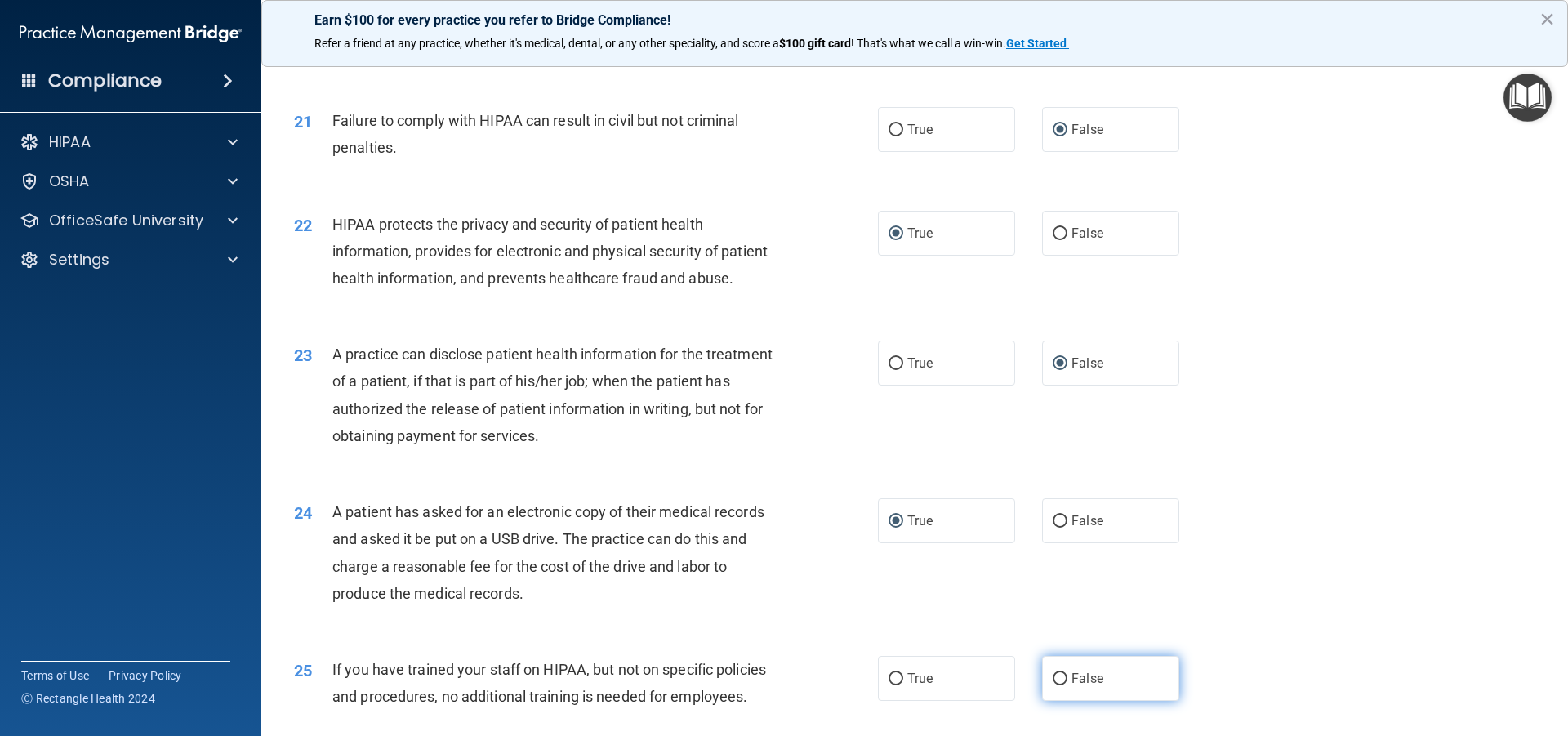
click at [1053, 678] on input "False" at bounding box center [1060, 678] width 15 height 12
radio input "true"
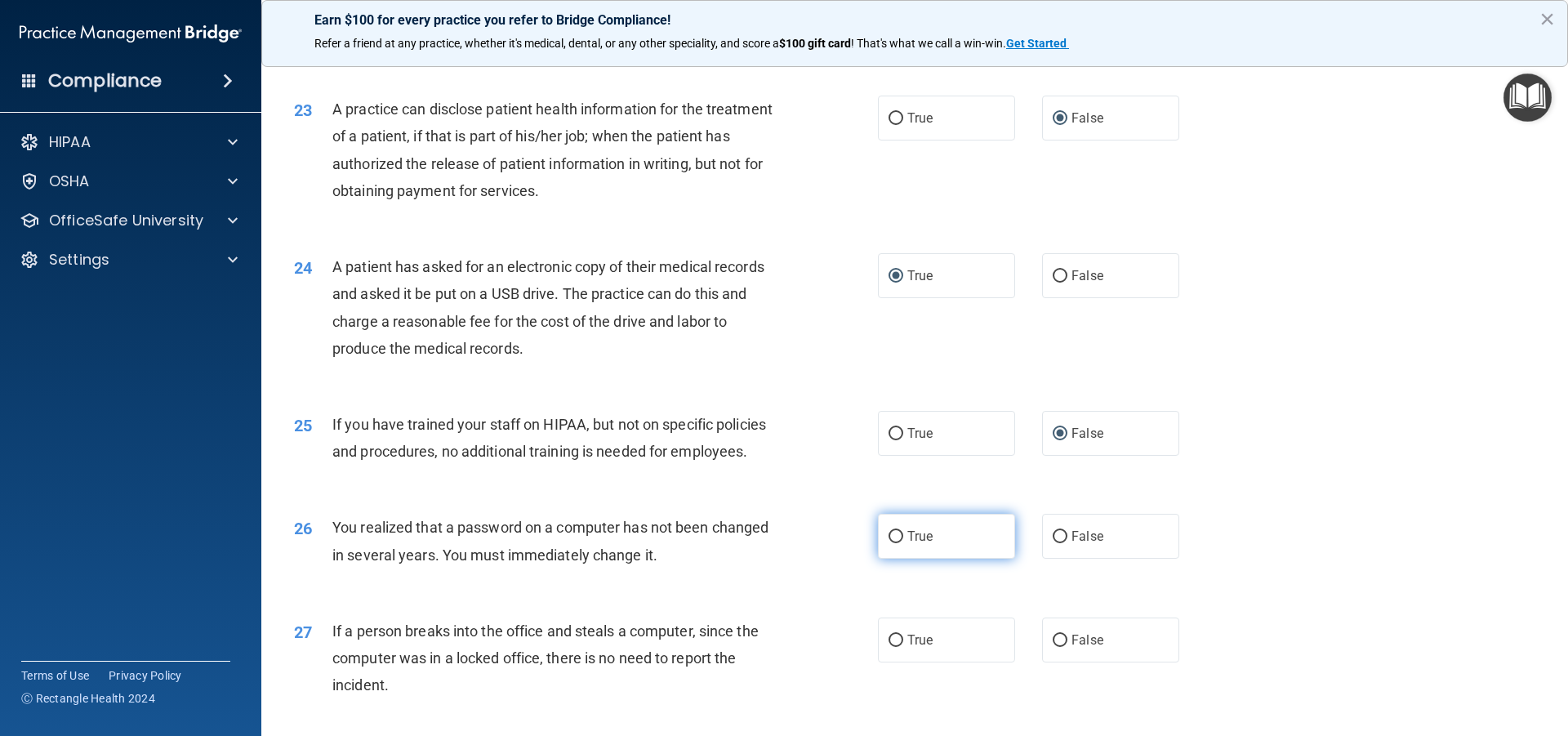
click at [889, 531] on input "True" at bounding box center [896, 537] width 15 height 12
radio input "true"
click at [1053, 640] on input "False" at bounding box center [1060, 641] width 15 height 12
radio input "true"
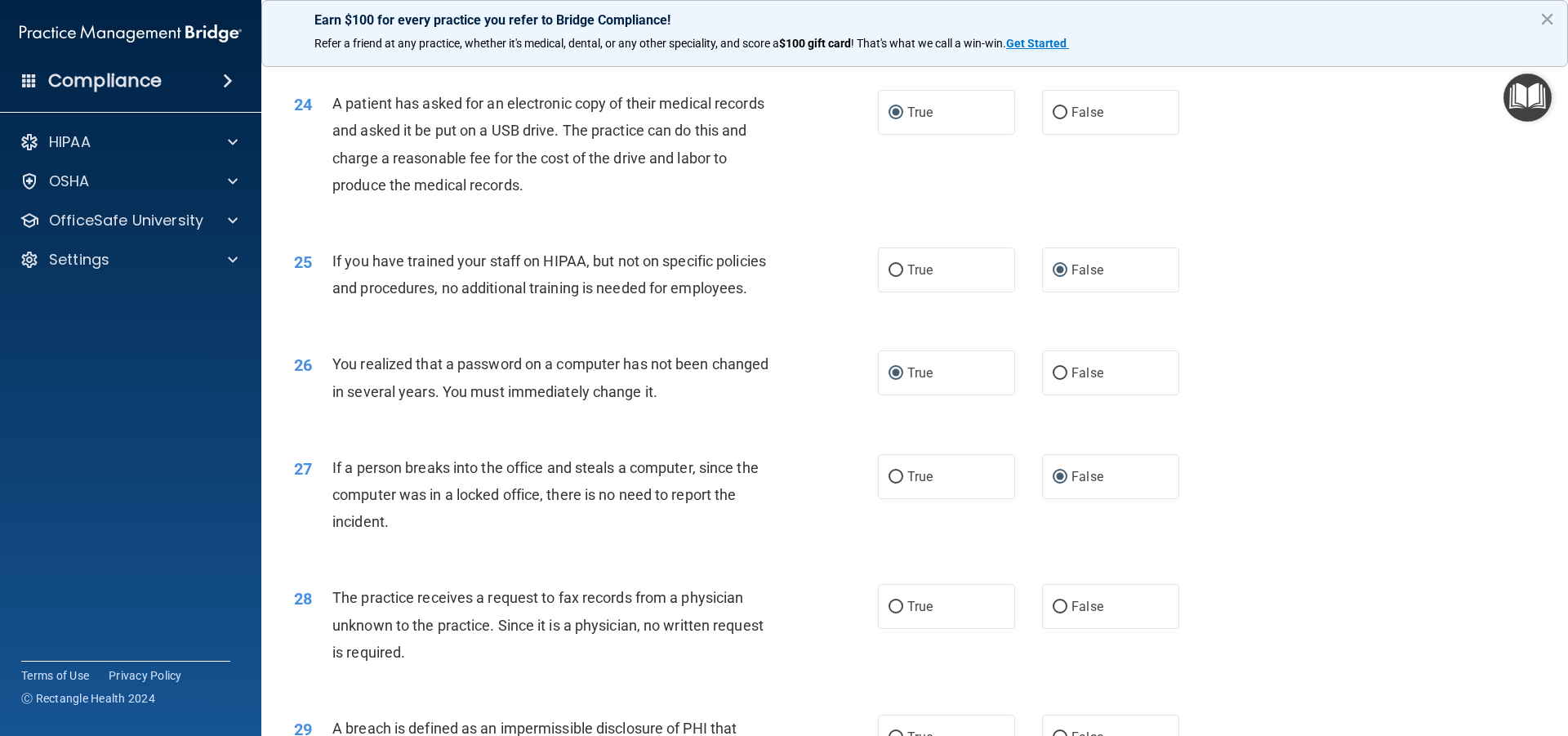
scroll to position [2859, 0]
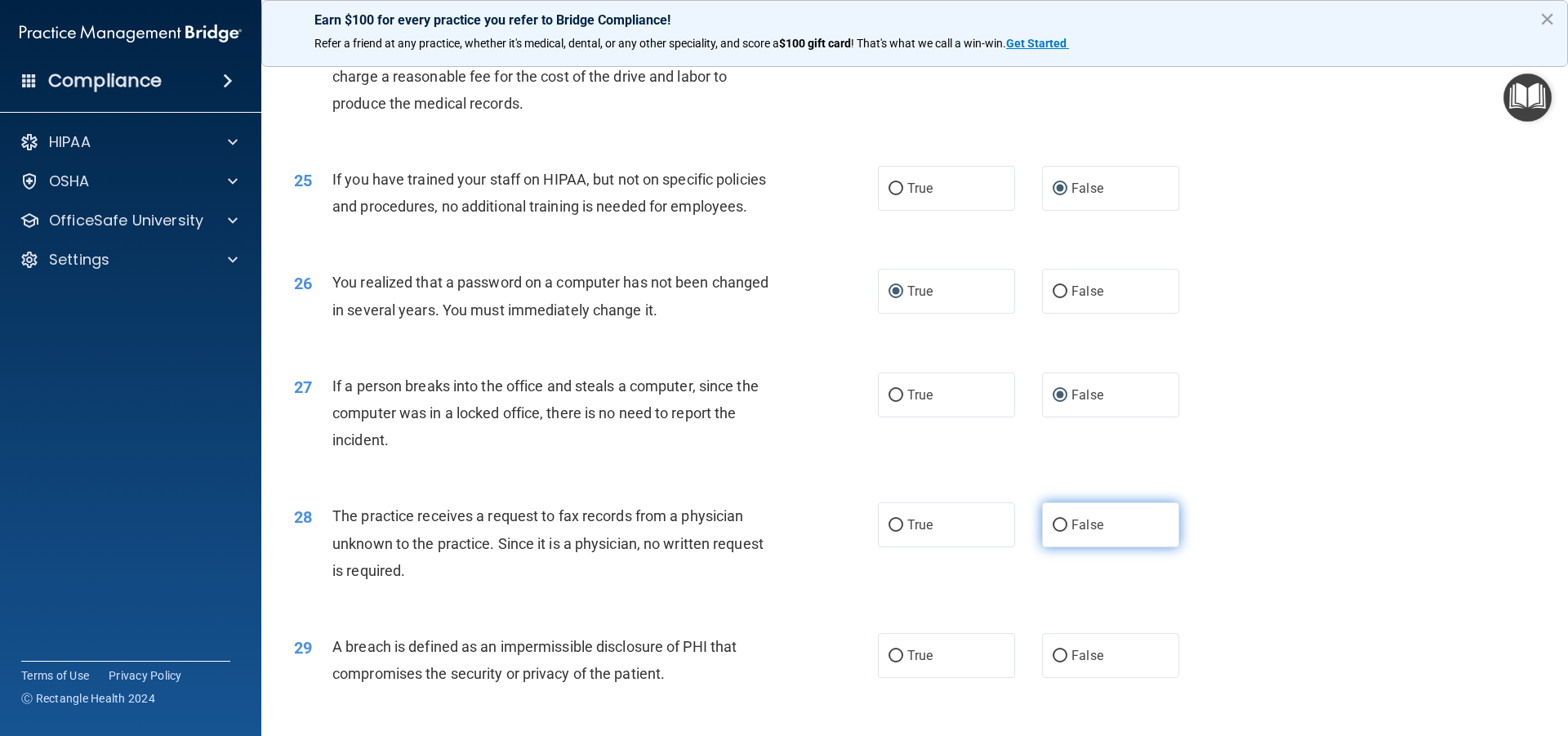
click at [1043, 525] on label "False" at bounding box center [1110, 525] width 137 height 45
click at [1053, 525] on input "False" at bounding box center [1060, 526] width 15 height 12
radio input "true"
click at [889, 654] on input "True" at bounding box center [896, 656] width 15 height 12
radio input "true"
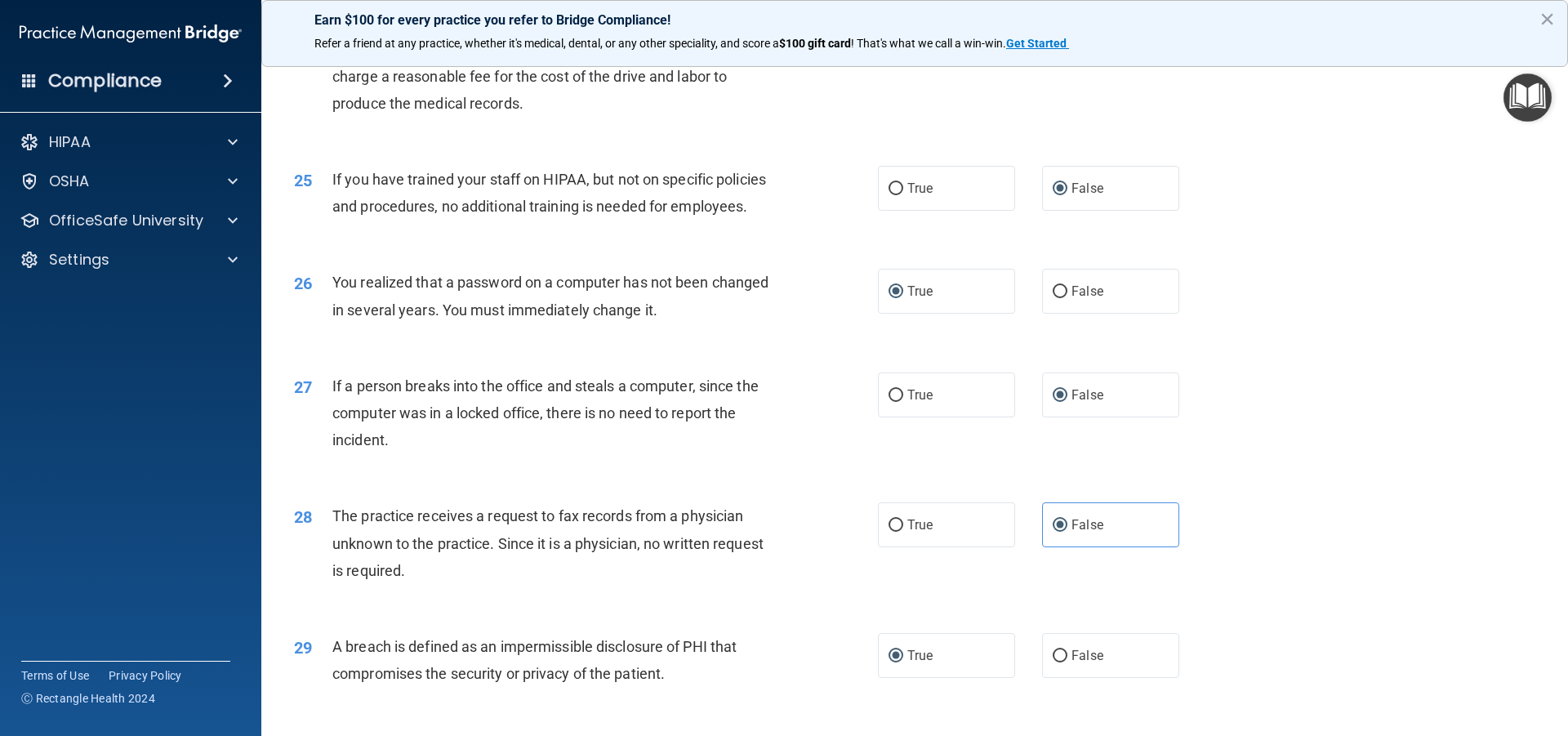
scroll to position [2941, 0]
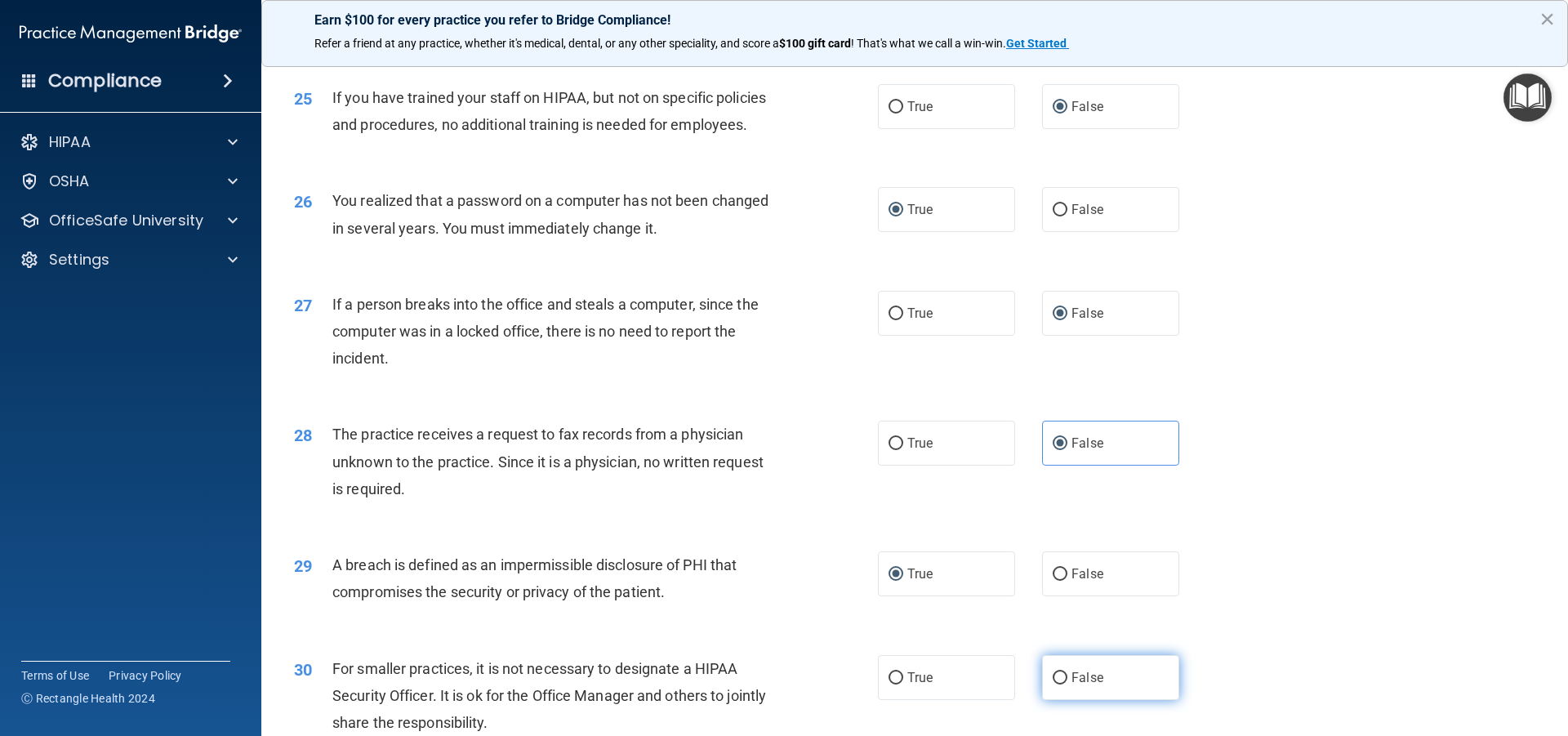
click at [1053, 673] on input "False" at bounding box center [1060, 677] width 15 height 12
radio input "true"
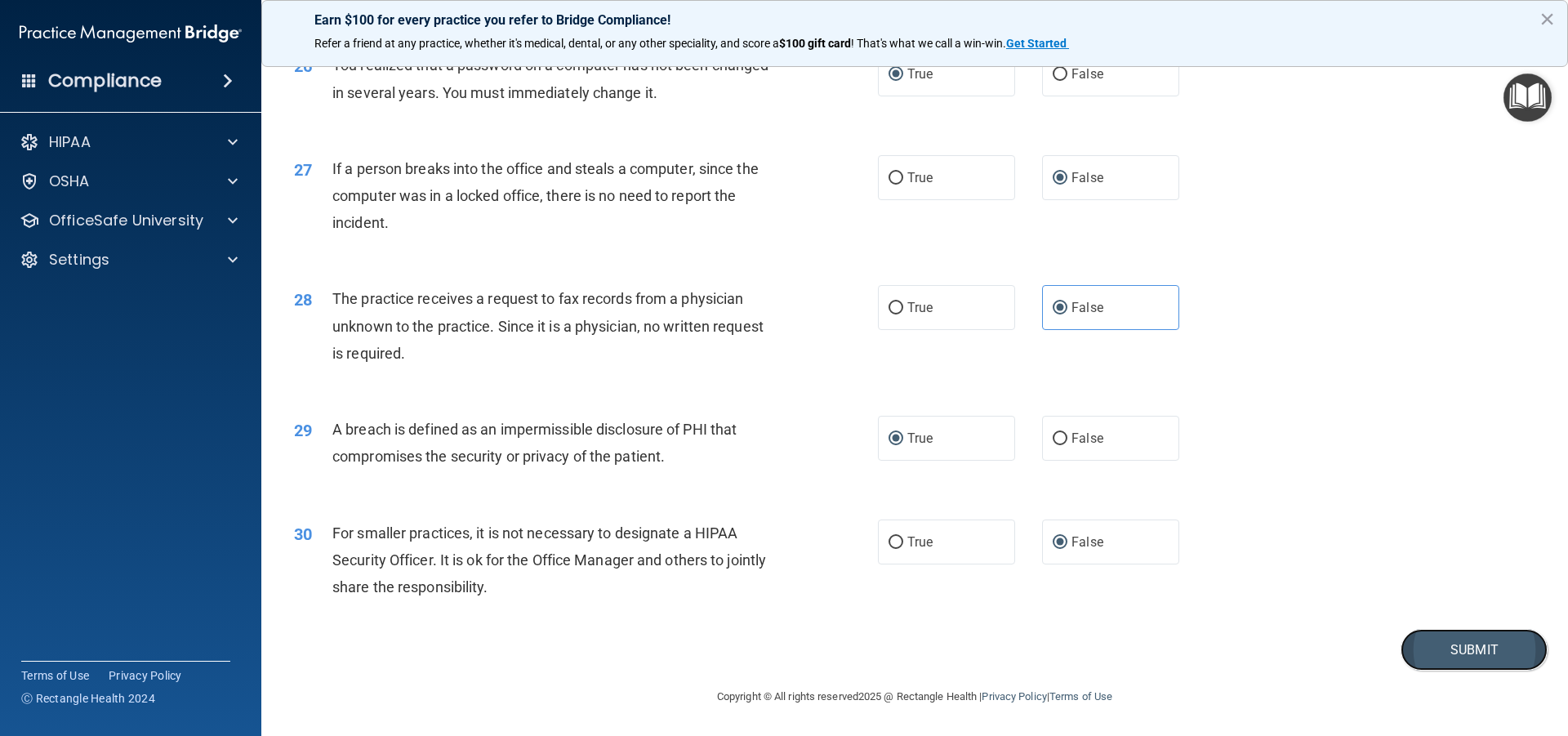
click at [1435, 646] on button "Submit" at bounding box center [1475, 650] width 147 height 42
click at [1460, 649] on button "Submit" at bounding box center [1475, 650] width 147 height 42
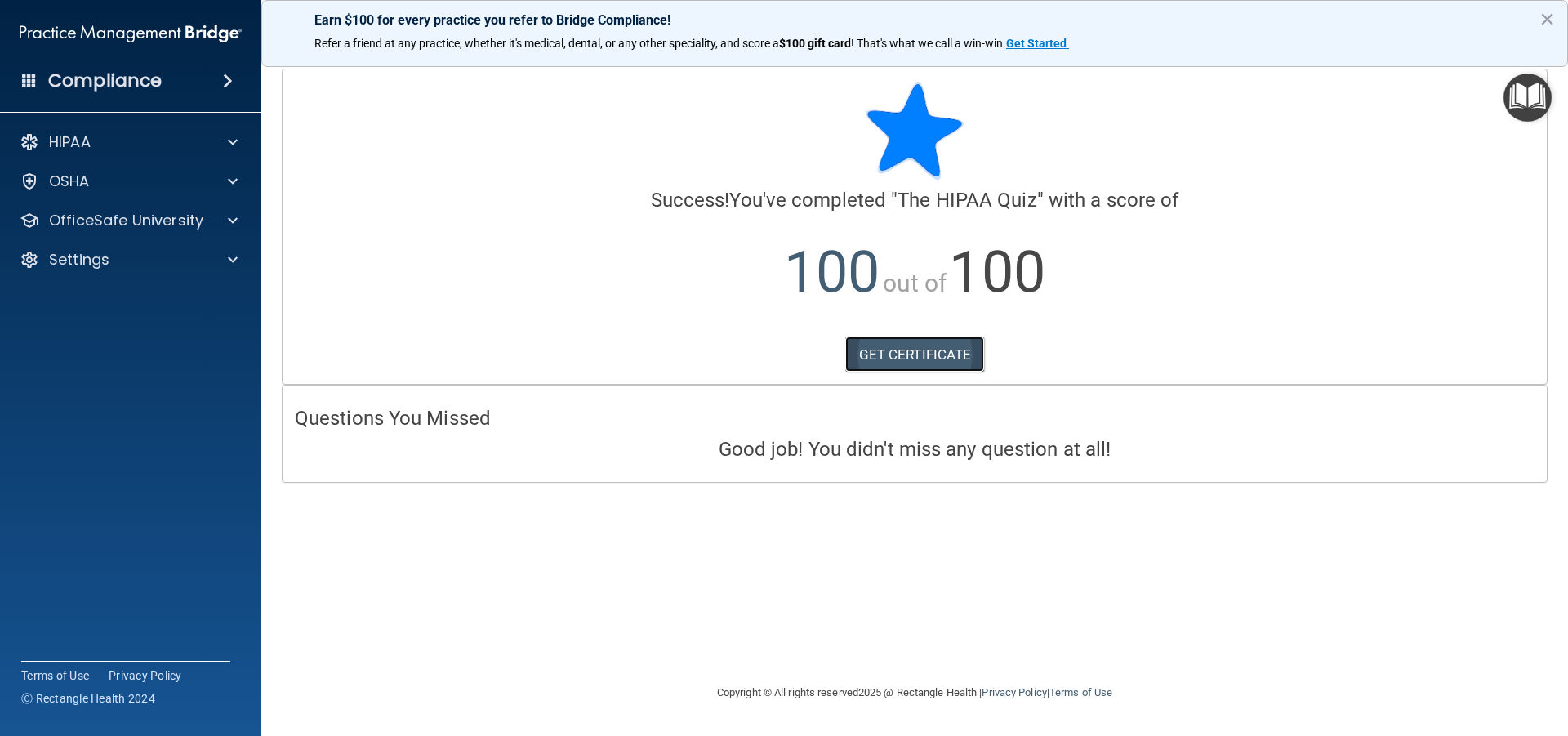
click at [899, 354] on link "GET CERTIFICATE" at bounding box center [915, 355] width 140 height 36
click at [143, 216] on p "OfficeSafe University" at bounding box center [126, 220] width 155 height 20
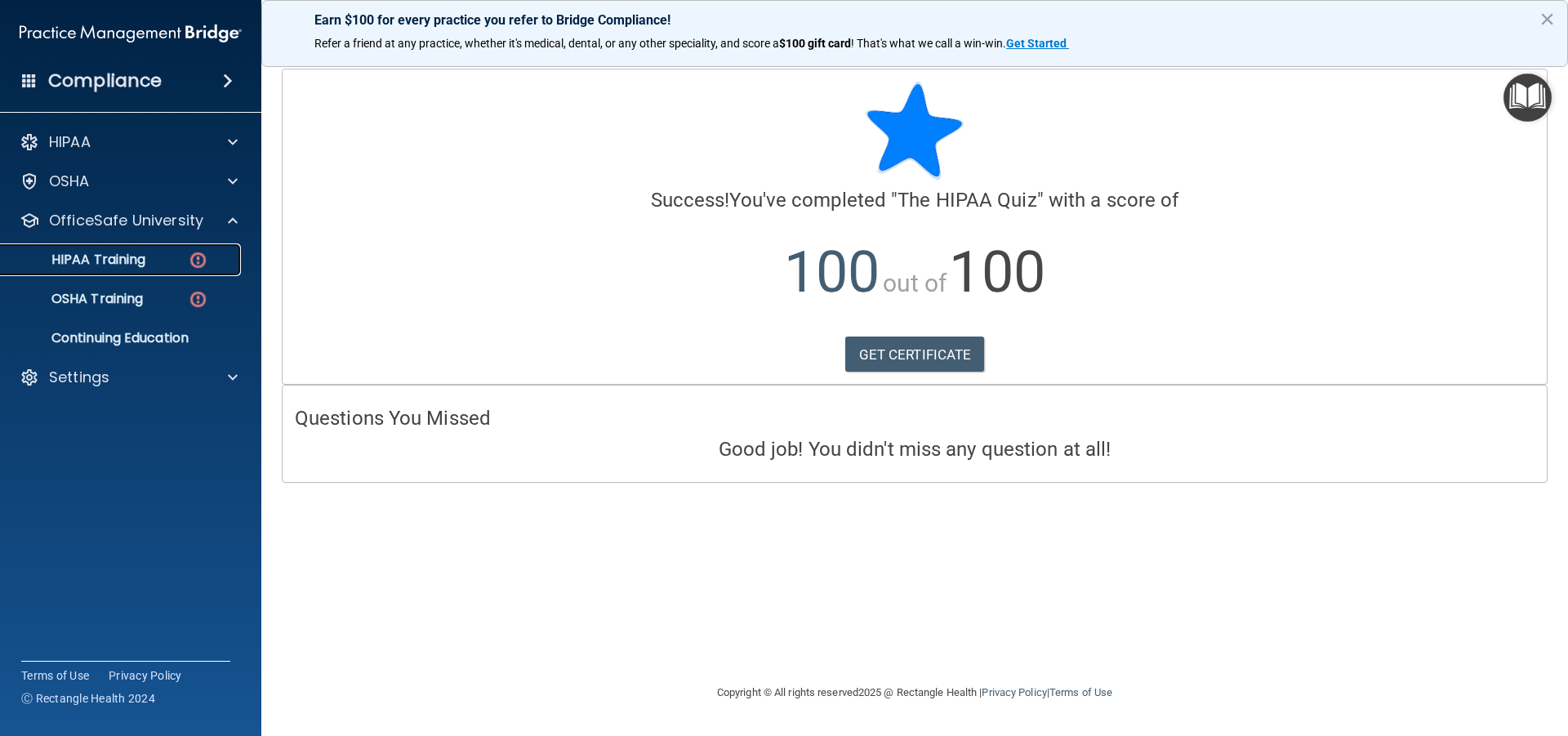
click at [149, 257] on div "HIPAA Training" at bounding box center [122, 259] width 223 height 16
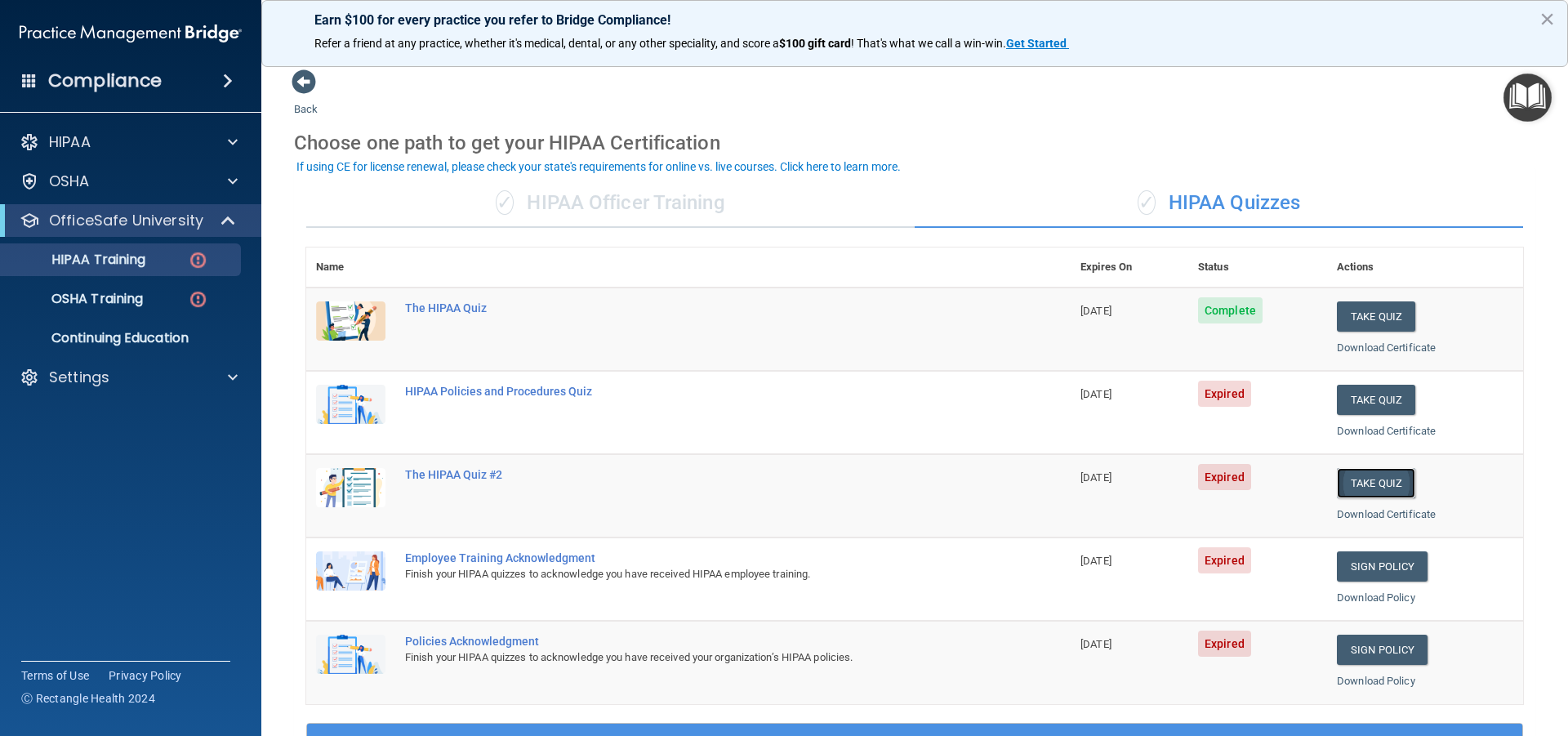
click at [1367, 477] on button "Take Quiz" at bounding box center [1376, 483] width 78 height 30
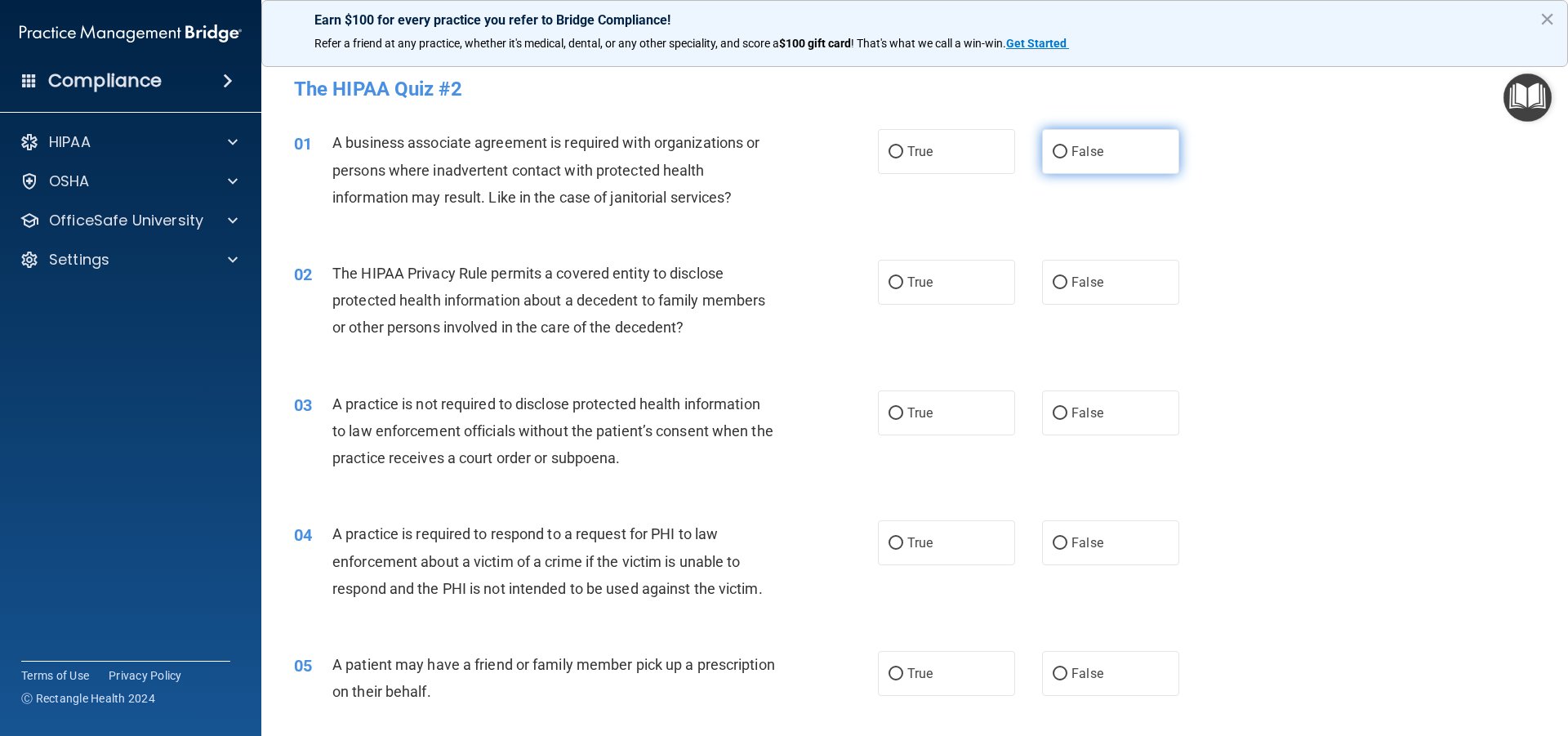
click at [1056, 146] on input "False" at bounding box center [1060, 152] width 15 height 12
radio input "true"
click at [889, 277] on input "True" at bounding box center [896, 282] width 15 height 12
radio input "true"
click at [1054, 409] on input "False" at bounding box center [1060, 413] width 15 height 12
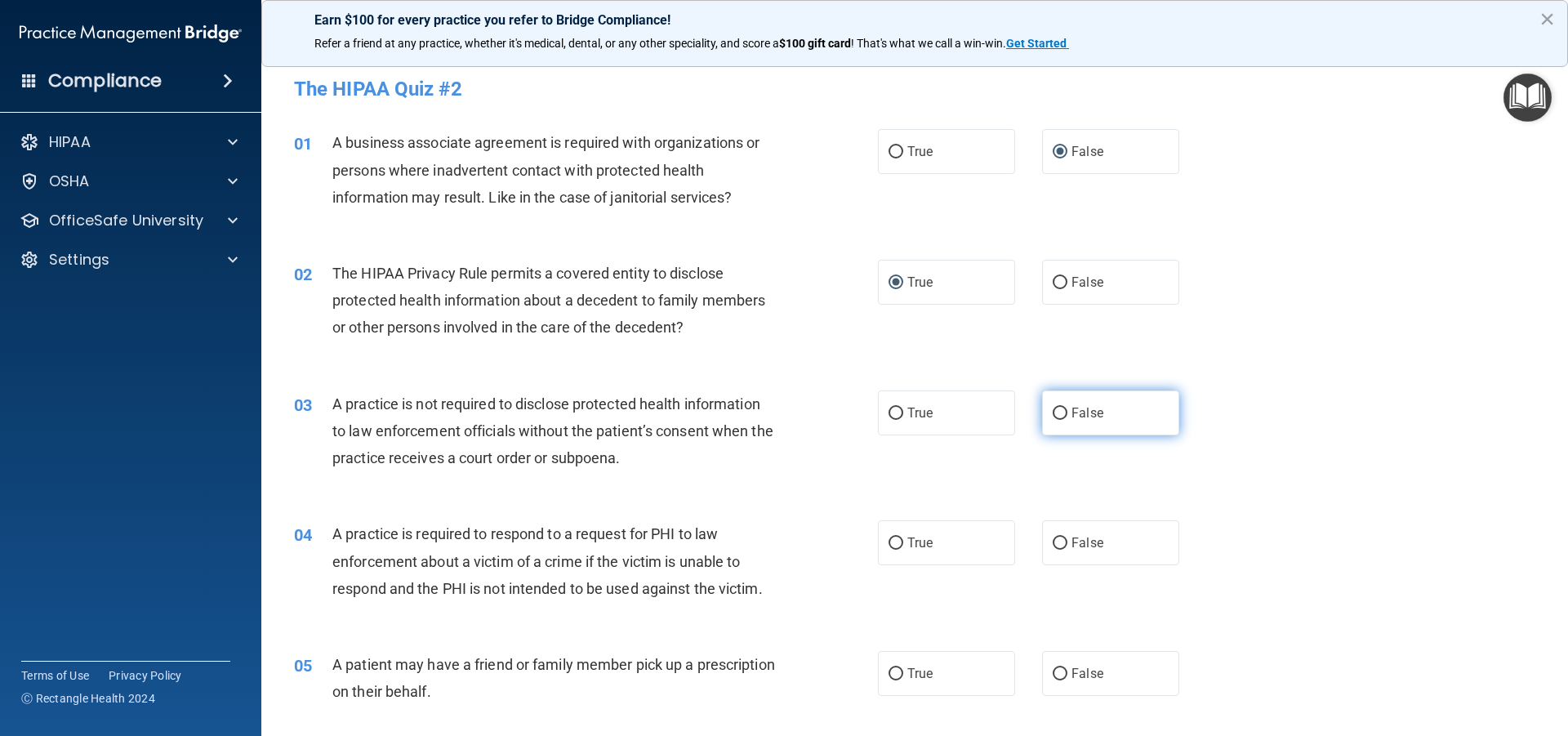
radio input "true"
click at [892, 541] on input "True" at bounding box center [896, 544] width 15 height 12
radio input "true"
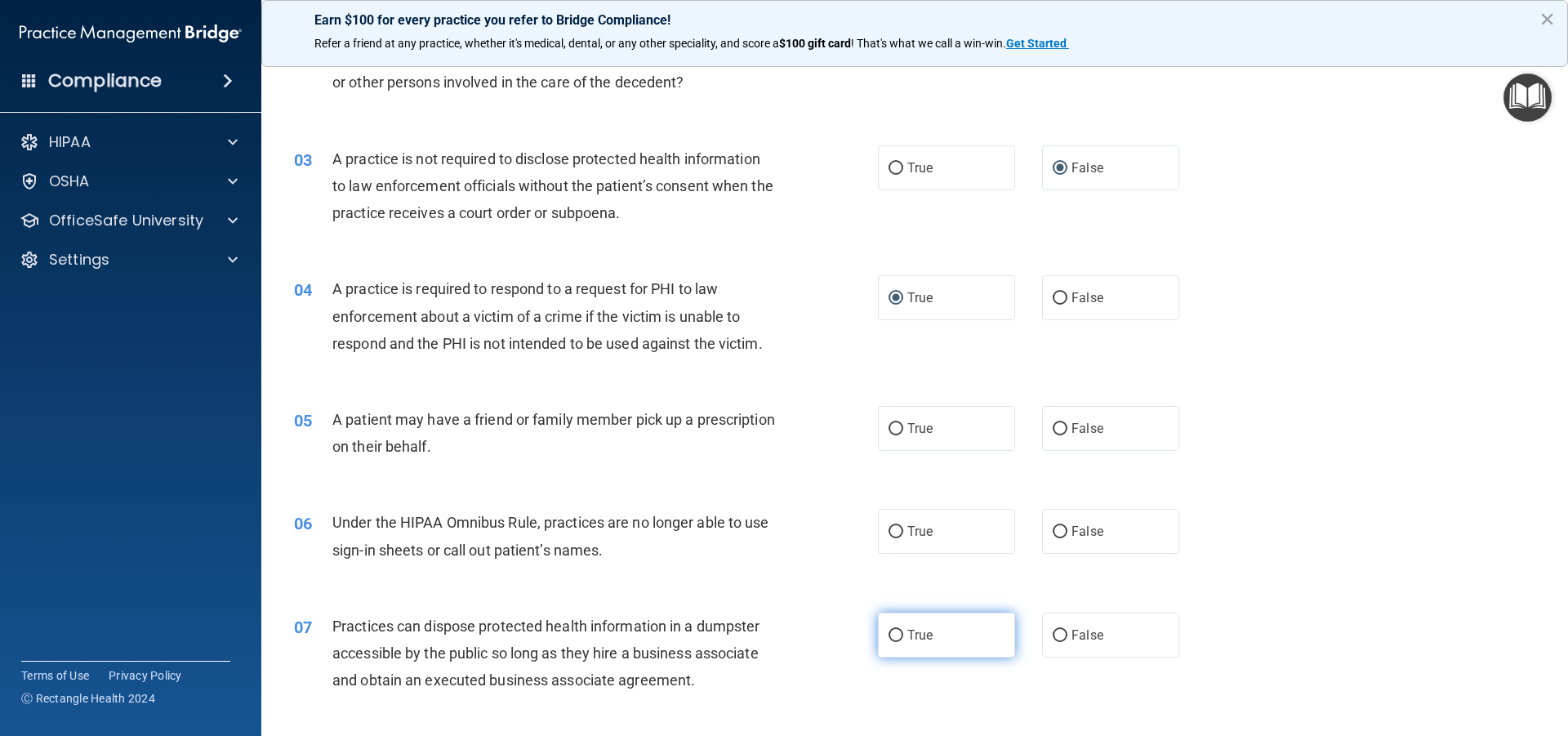
scroll to position [326, 0]
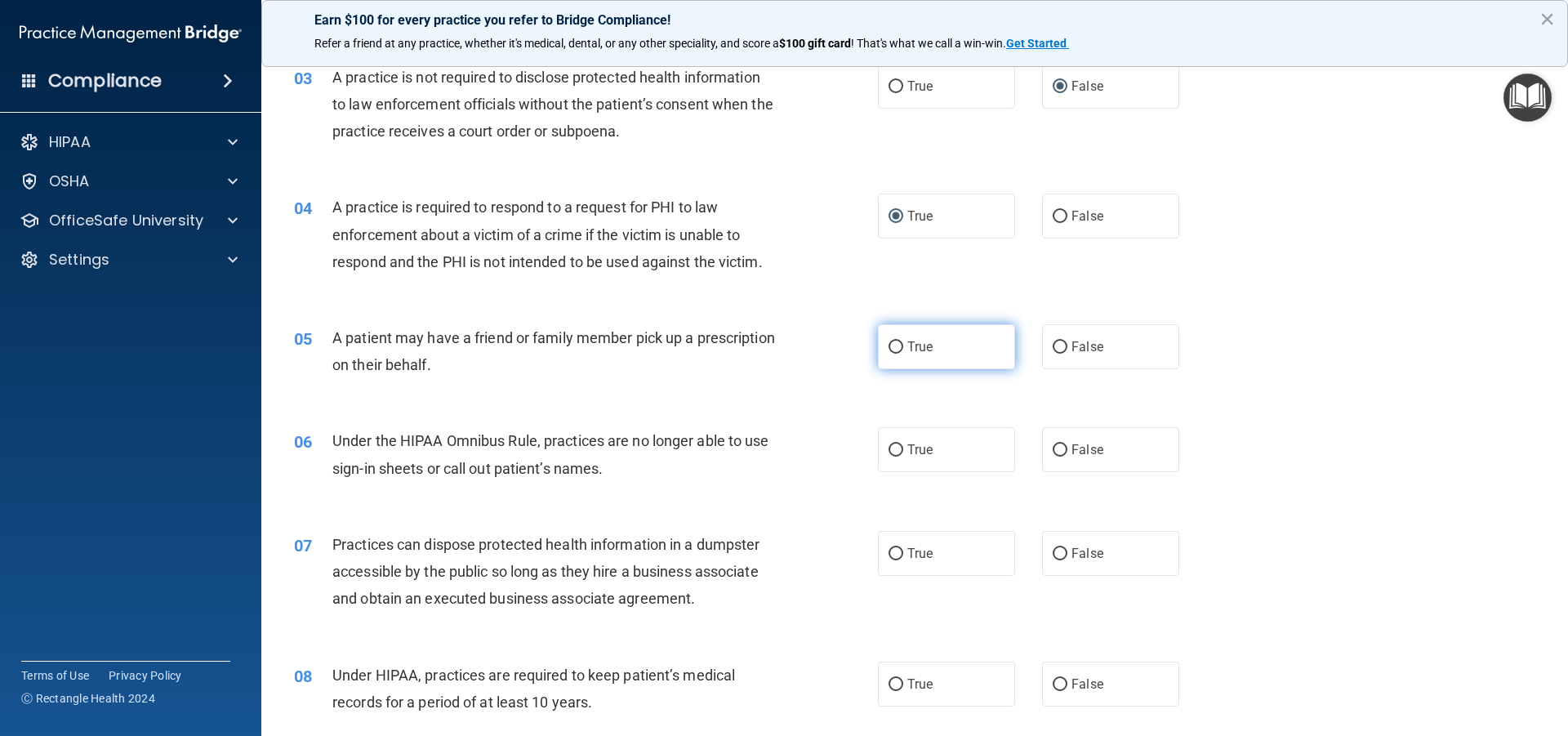
click at [891, 343] on input "True" at bounding box center [896, 347] width 15 height 12
radio input "true"
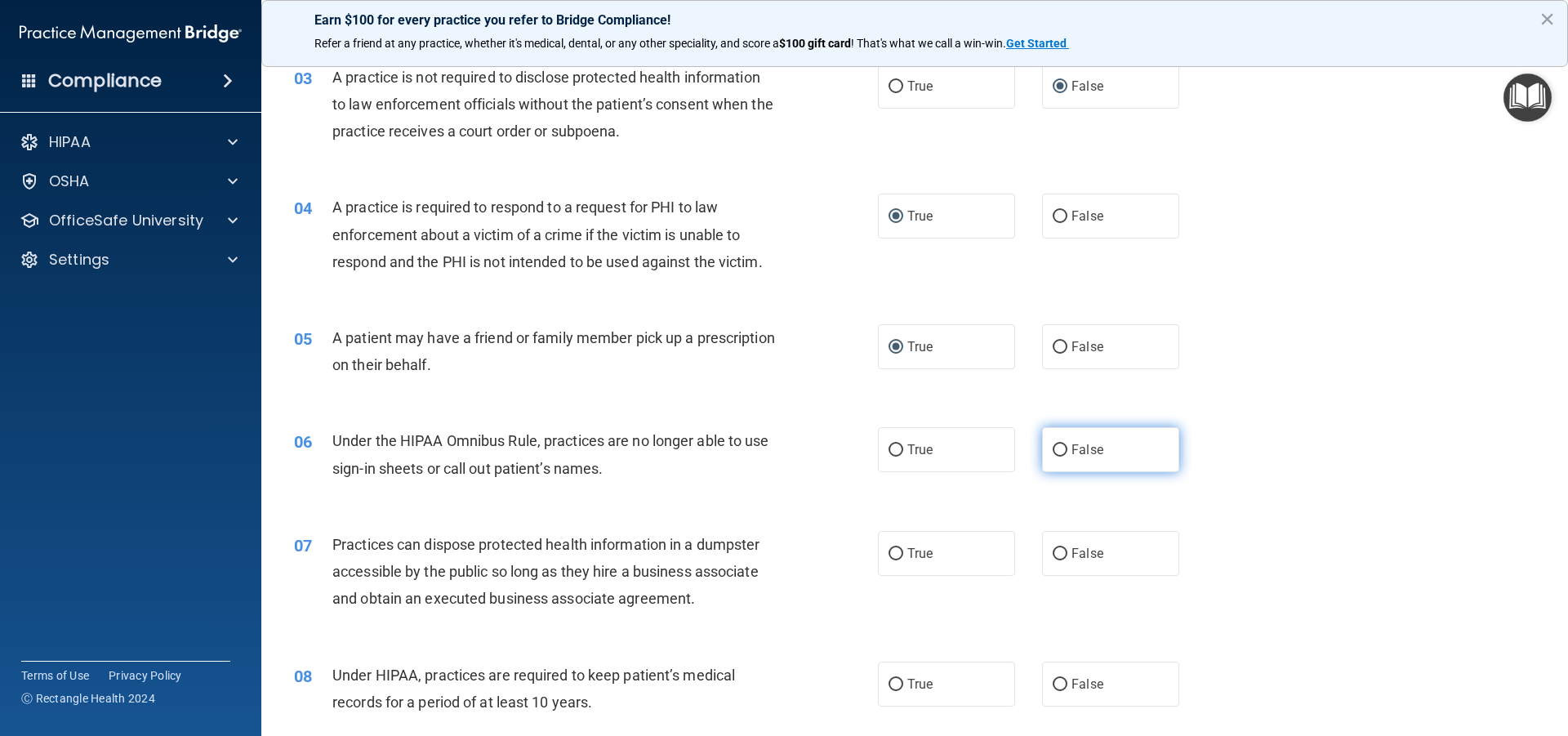
click at [1052, 439] on label "False" at bounding box center [1110, 450] width 137 height 45
click at [1053, 444] on input "False" at bounding box center [1060, 450] width 15 height 12
radio input "true"
click at [1045, 544] on label "False" at bounding box center [1110, 554] width 137 height 45
click at [1053, 548] on input "False" at bounding box center [1060, 554] width 15 height 12
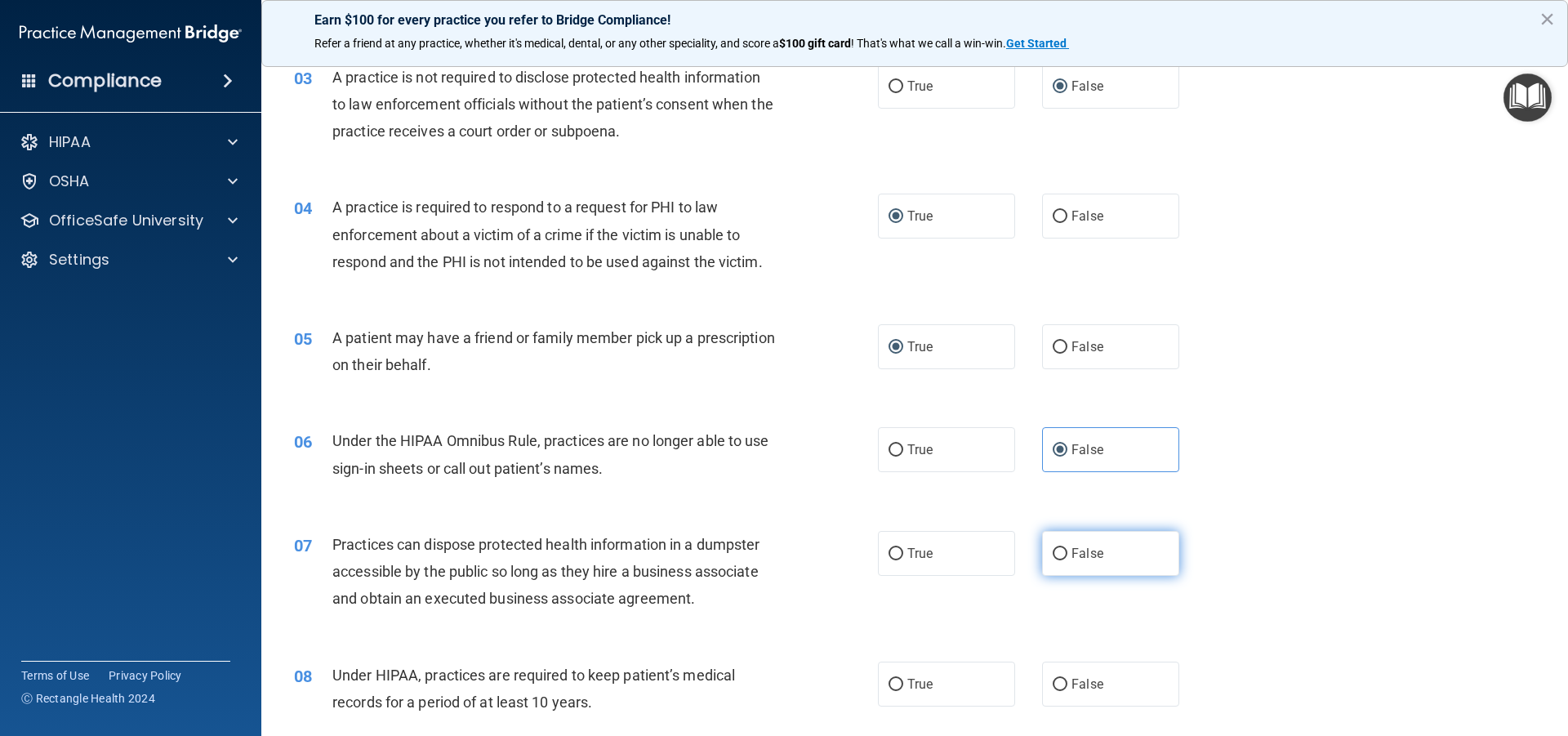
radio input "true"
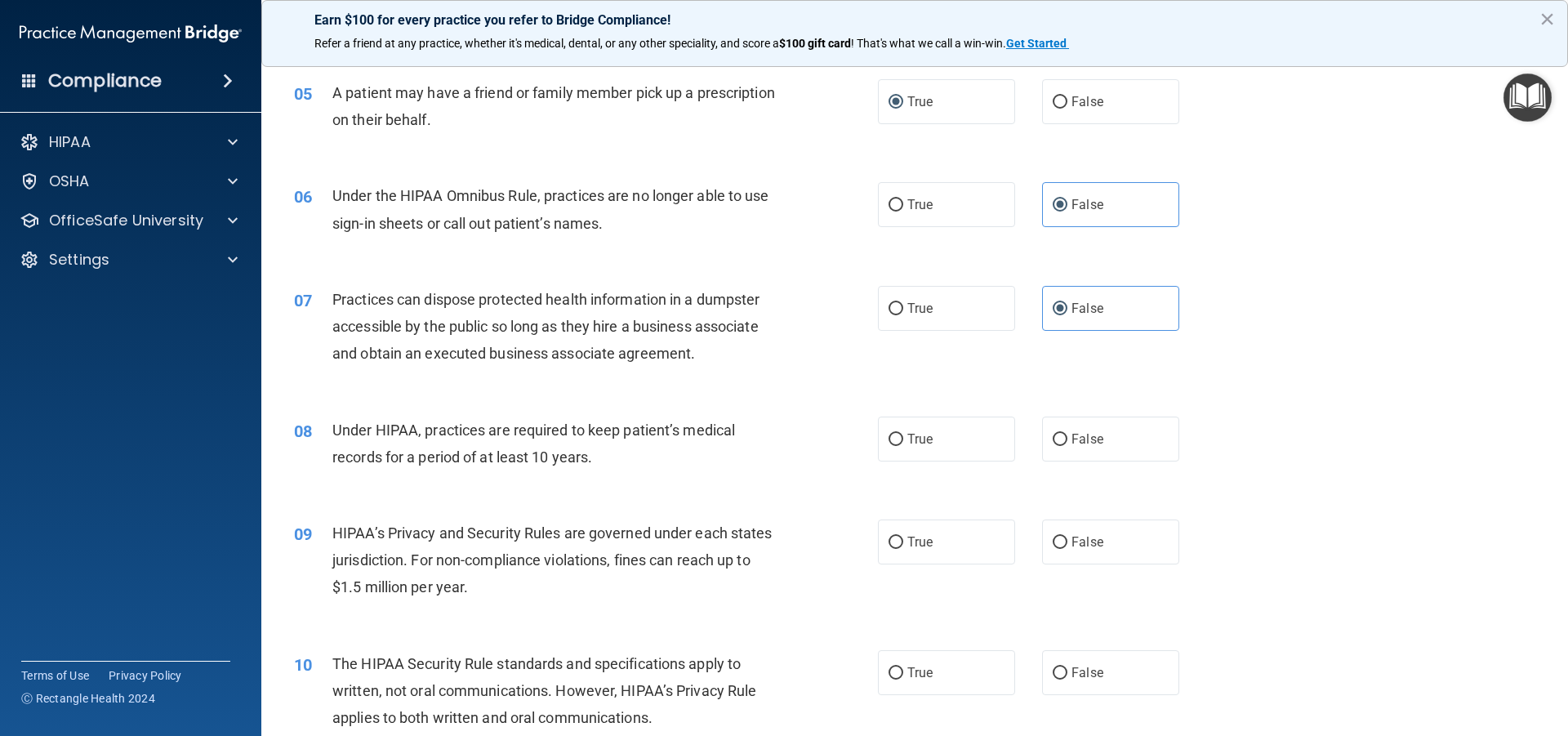
scroll to position [654, 0]
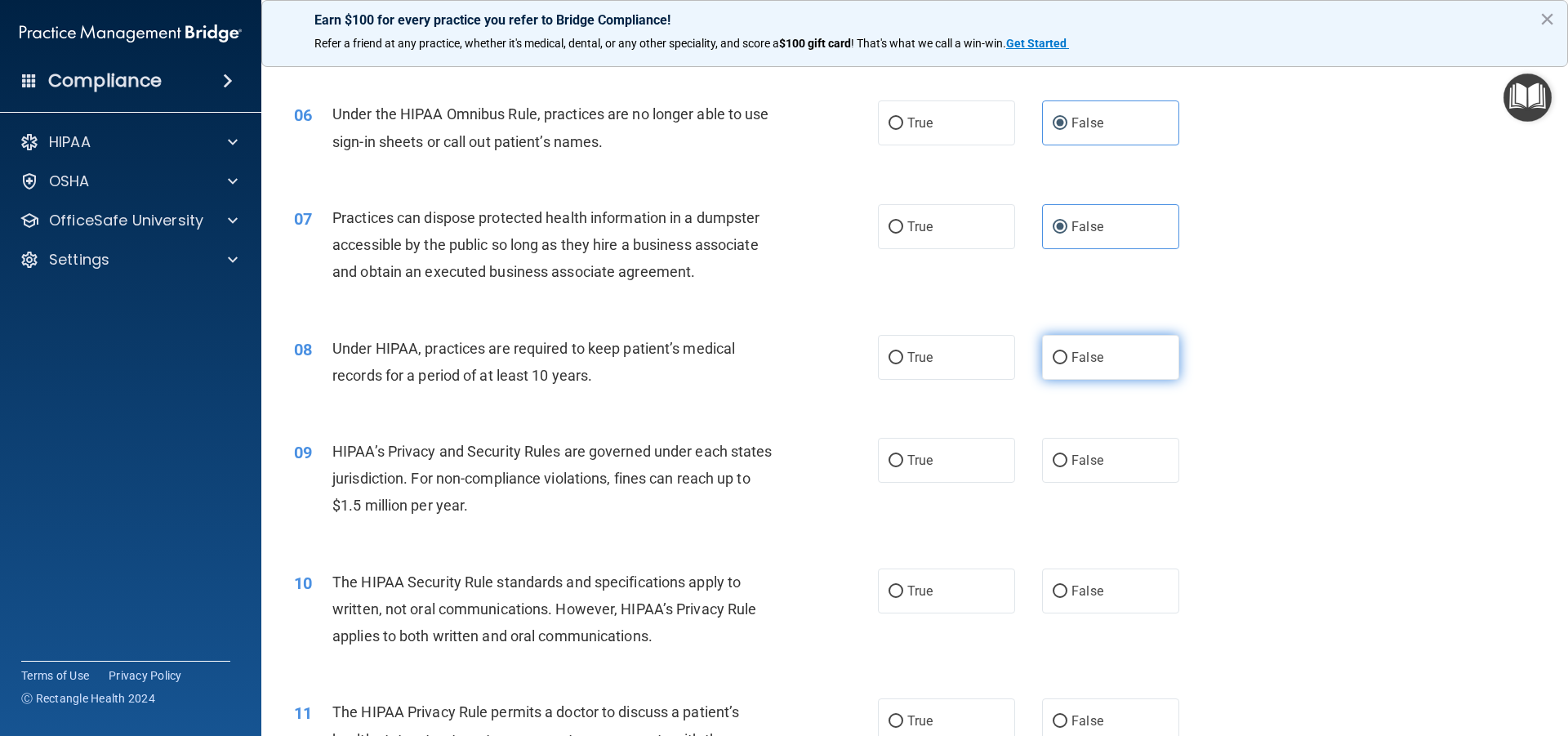
click at [1049, 348] on label "False" at bounding box center [1110, 358] width 137 height 45
click at [1053, 352] on input "False" at bounding box center [1060, 358] width 15 height 12
radio input "true"
click at [1057, 463] on input "False" at bounding box center [1060, 460] width 15 height 12
radio input "true"
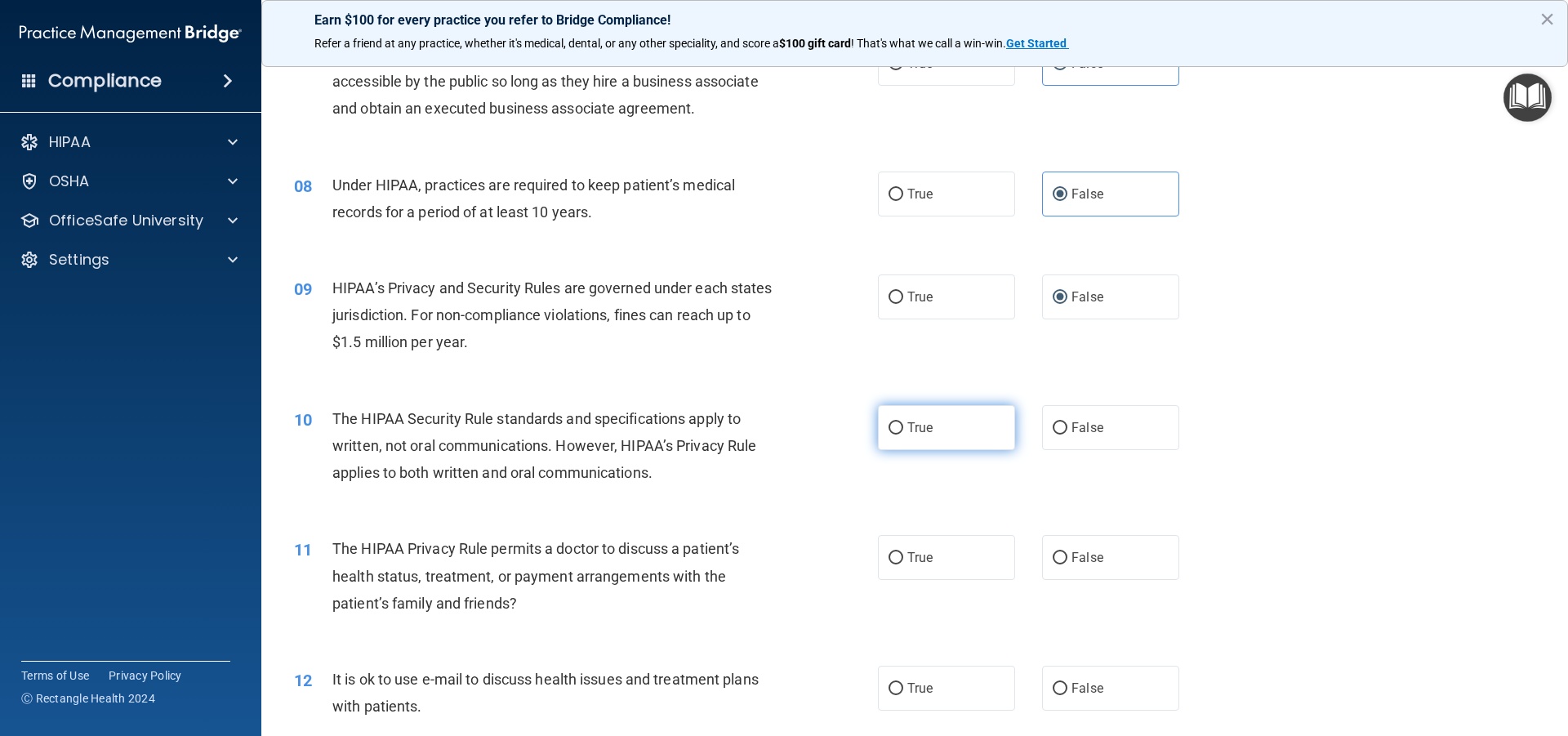
scroll to position [898, 0]
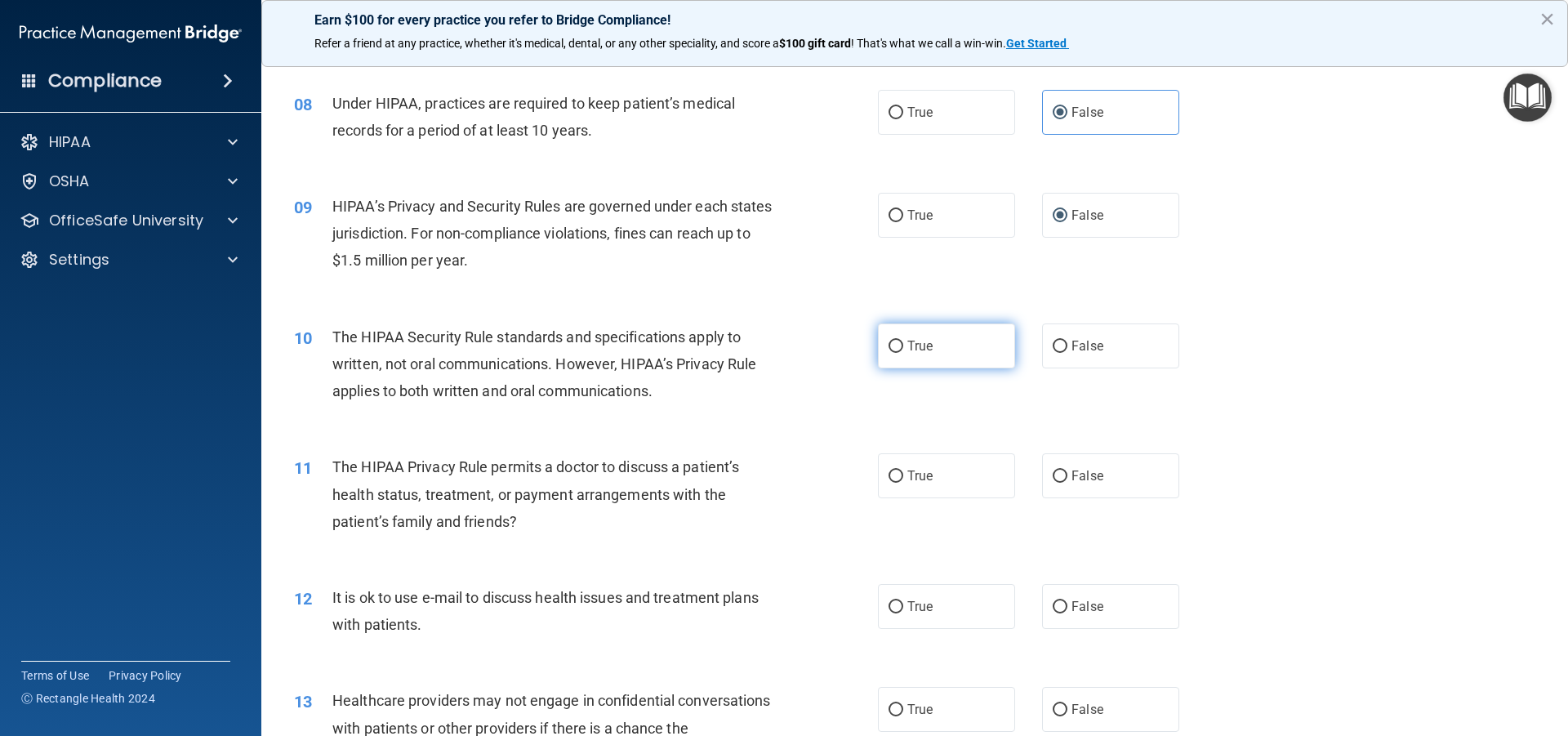
click at [889, 343] on input "True" at bounding box center [896, 346] width 15 height 12
radio input "true"
click at [889, 477] on input "True" at bounding box center [896, 477] width 15 height 12
radio input "true"
click at [892, 603] on input "True" at bounding box center [896, 607] width 15 height 12
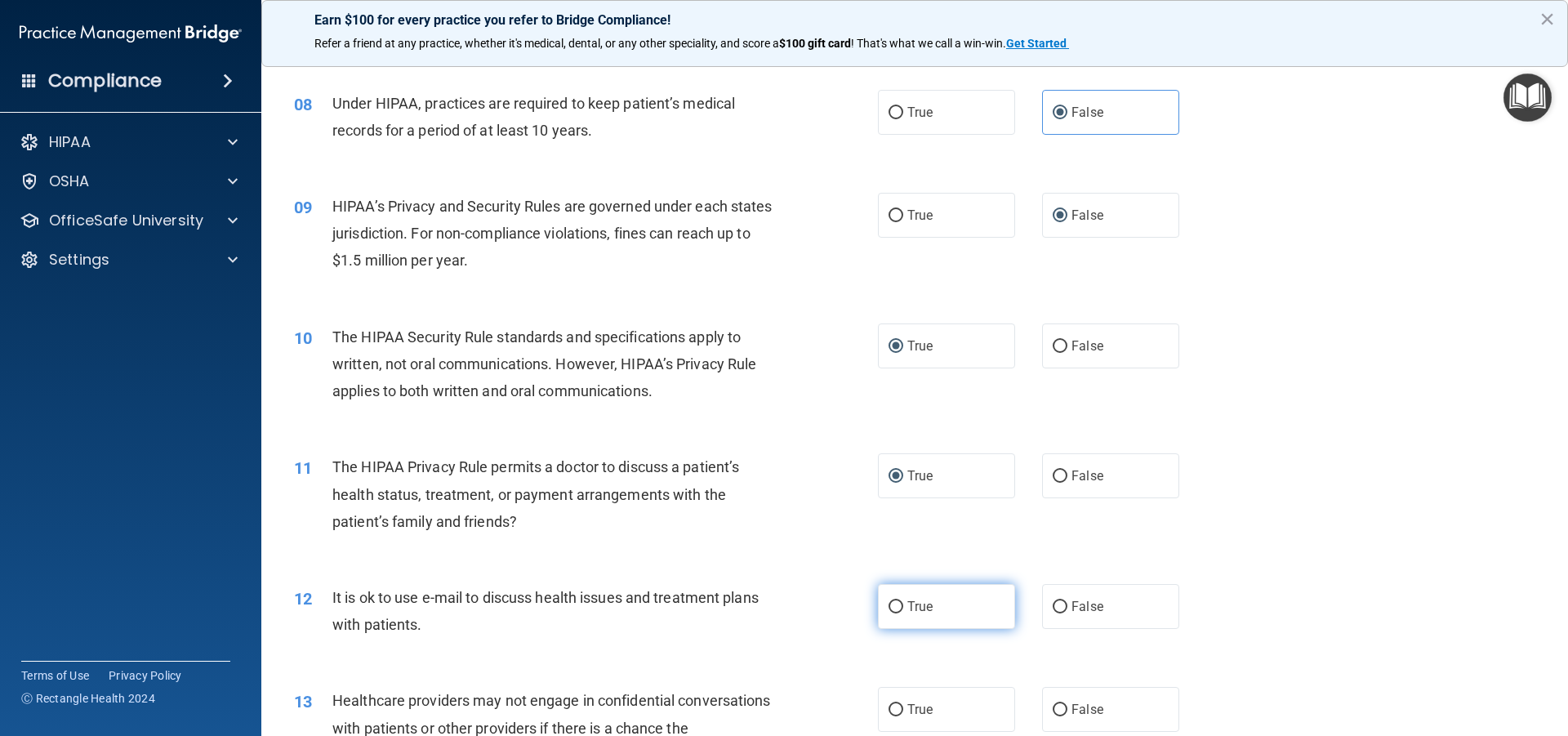
radio input "true"
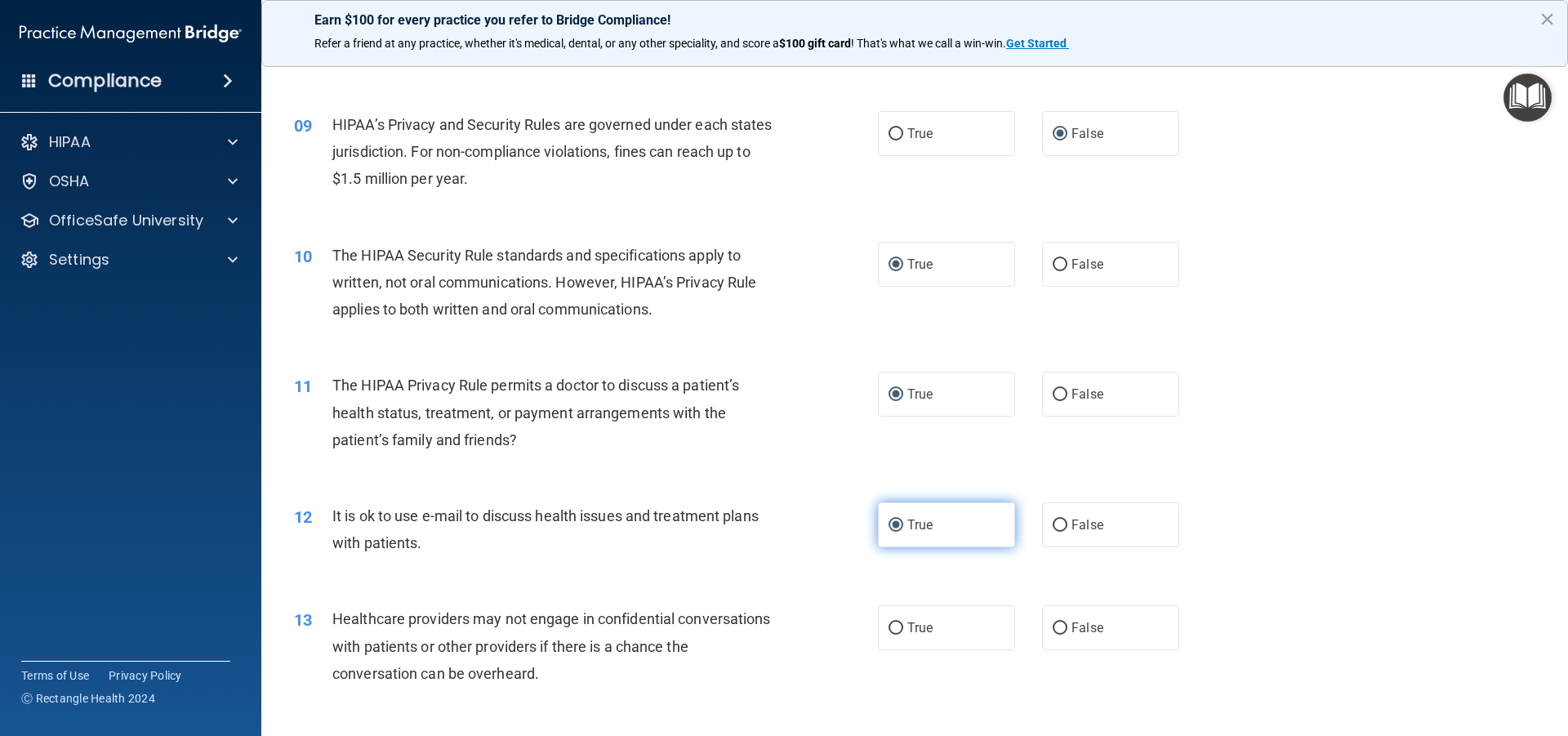
scroll to position [1062, 0]
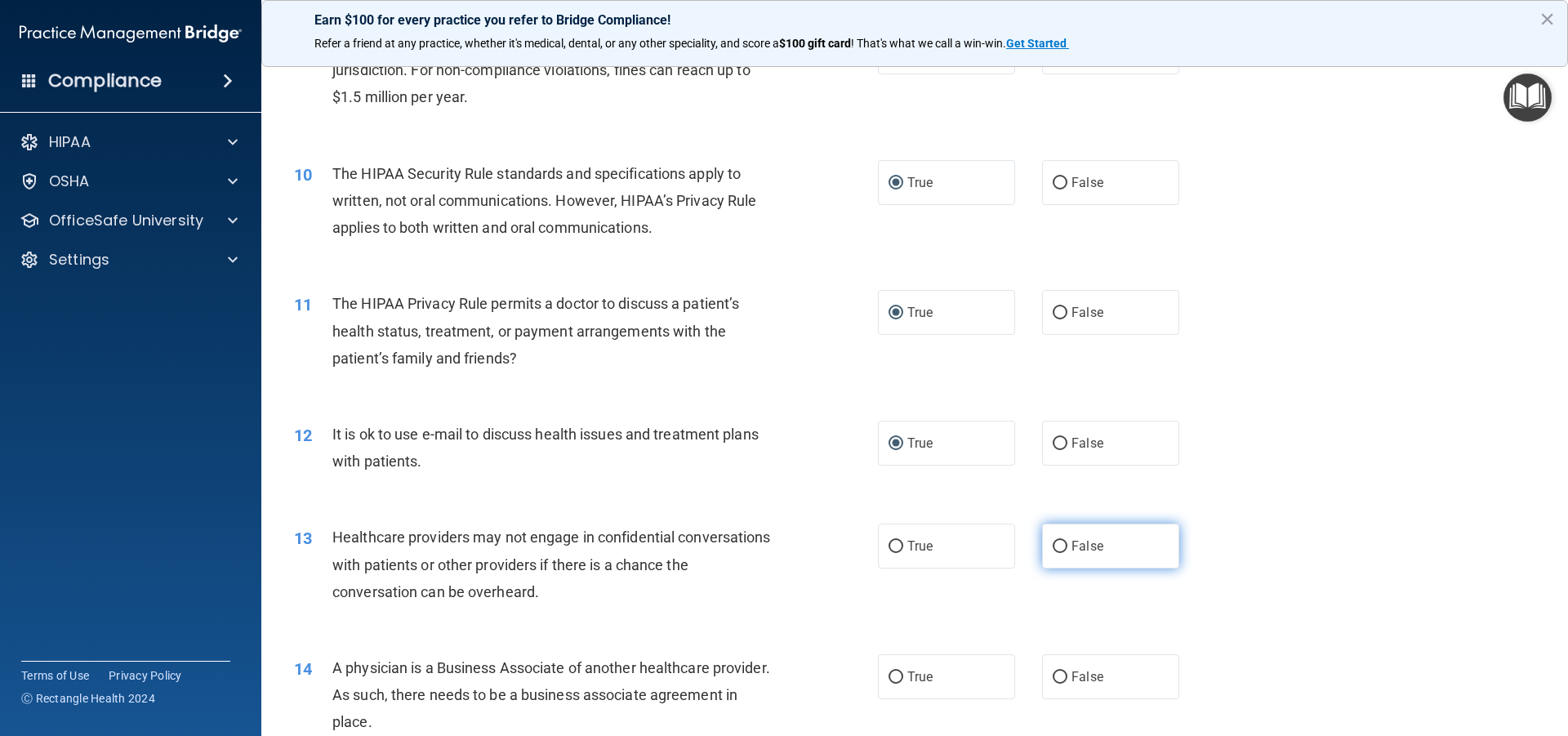
click at [1053, 545] on input "False" at bounding box center [1060, 546] width 15 height 12
radio input "true"
click at [1053, 675] on input "False" at bounding box center [1060, 677] width 15 height 12
radio input "true"
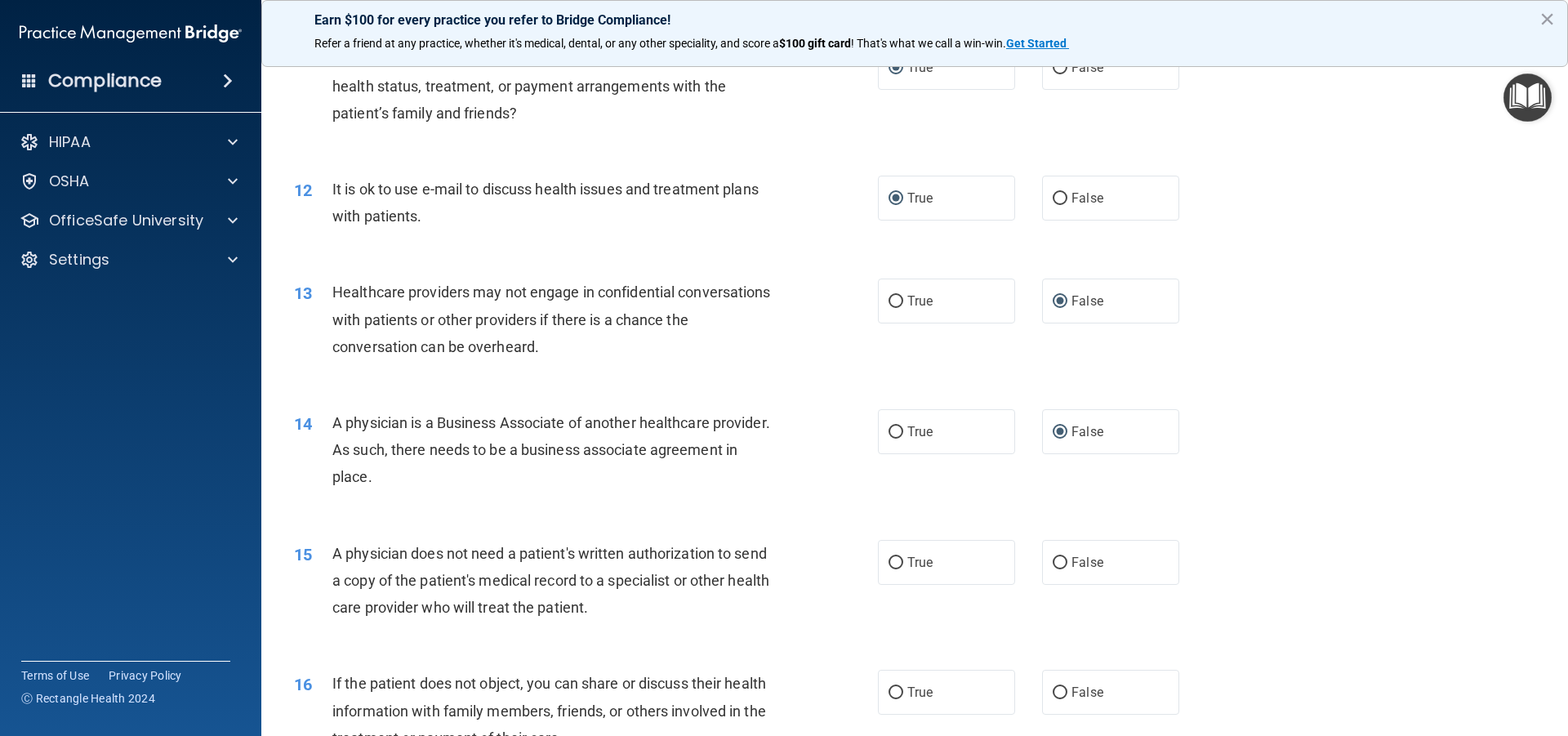
scroll to position [1389, 0]
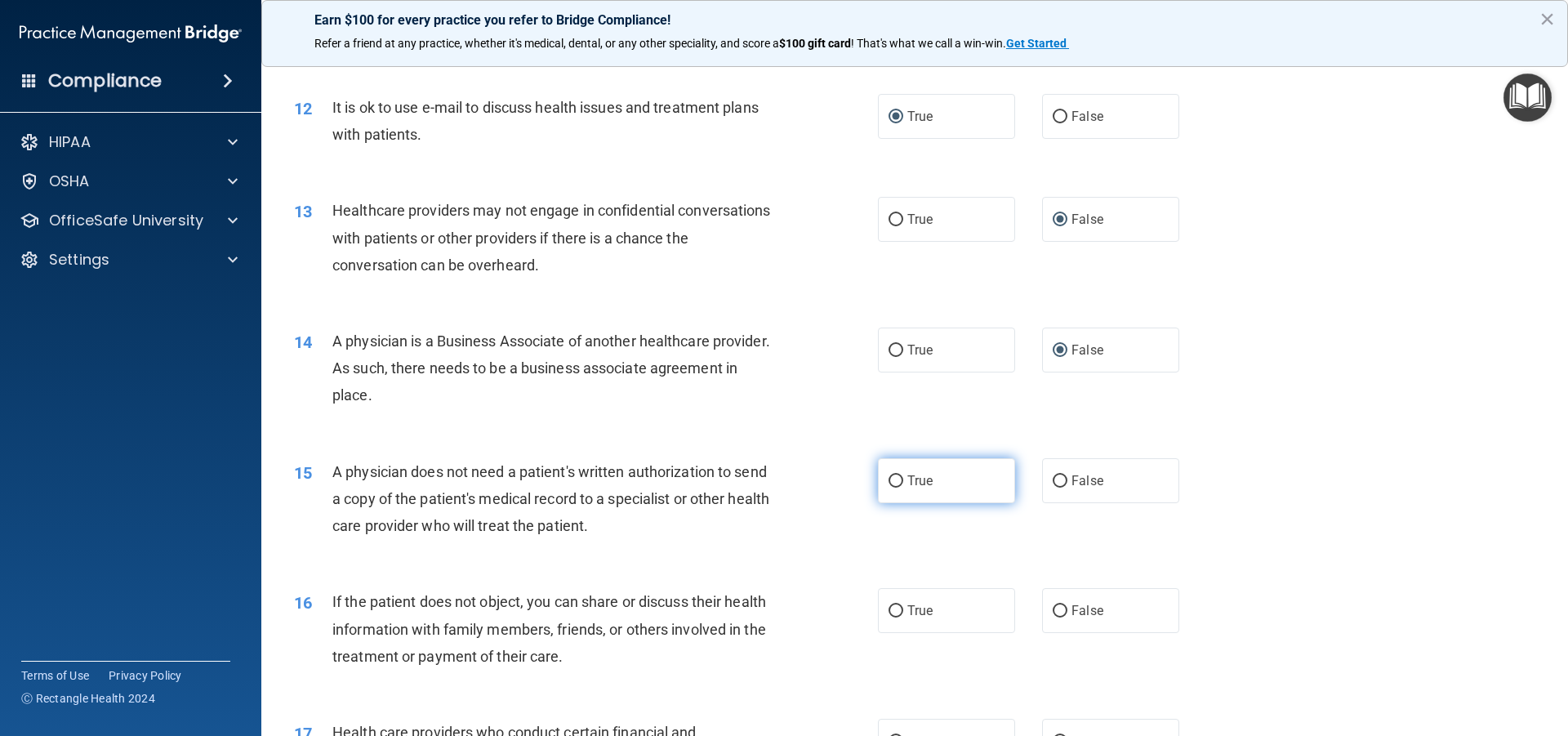
click at [889, 477] on input "True" at bounding box center [896, 481] width 15 height 12
radio input "true"
click at [891, 605] on input "True" at bounding box center [896, 611] width 15 height 12
radio input "true"
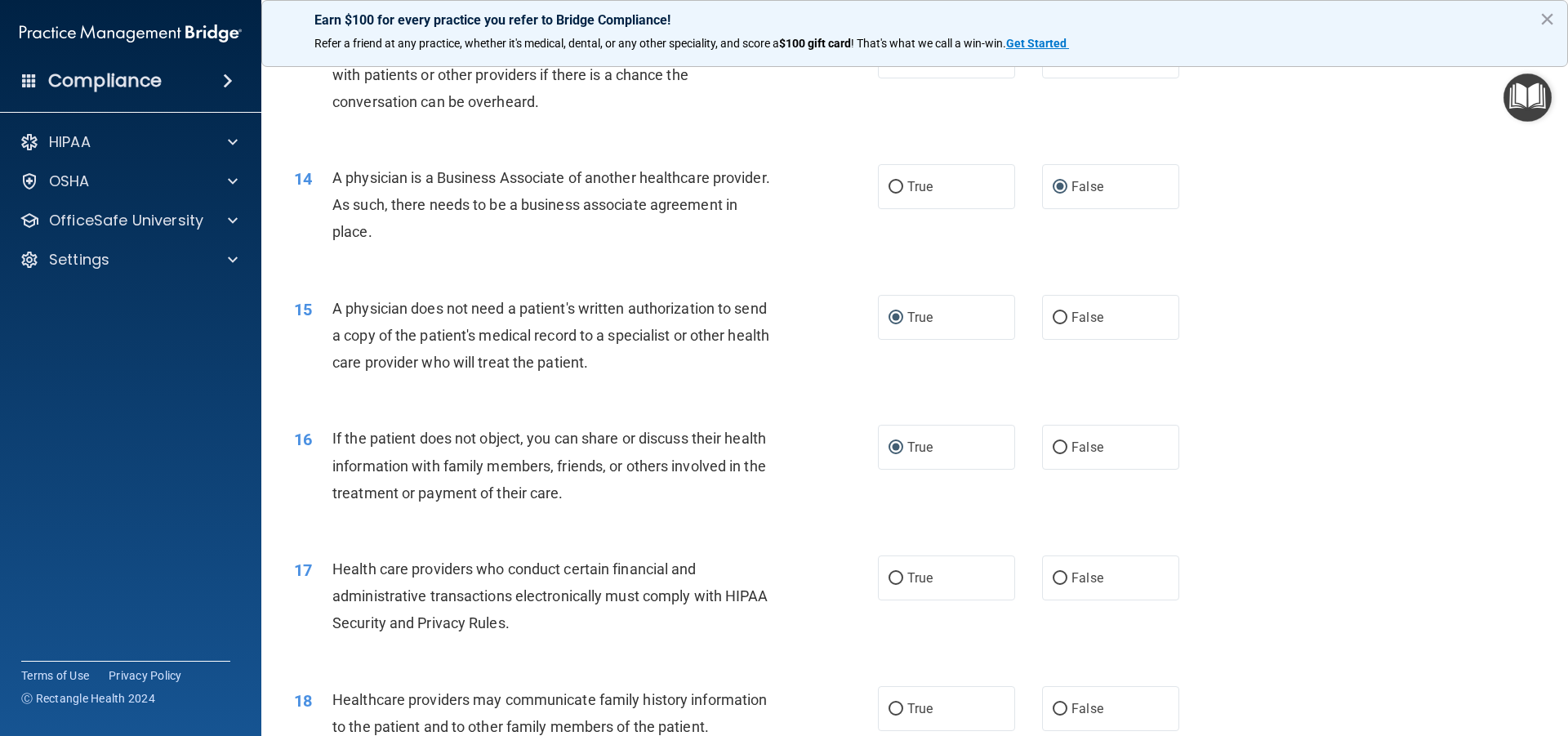
scroll to position [1633, 0]
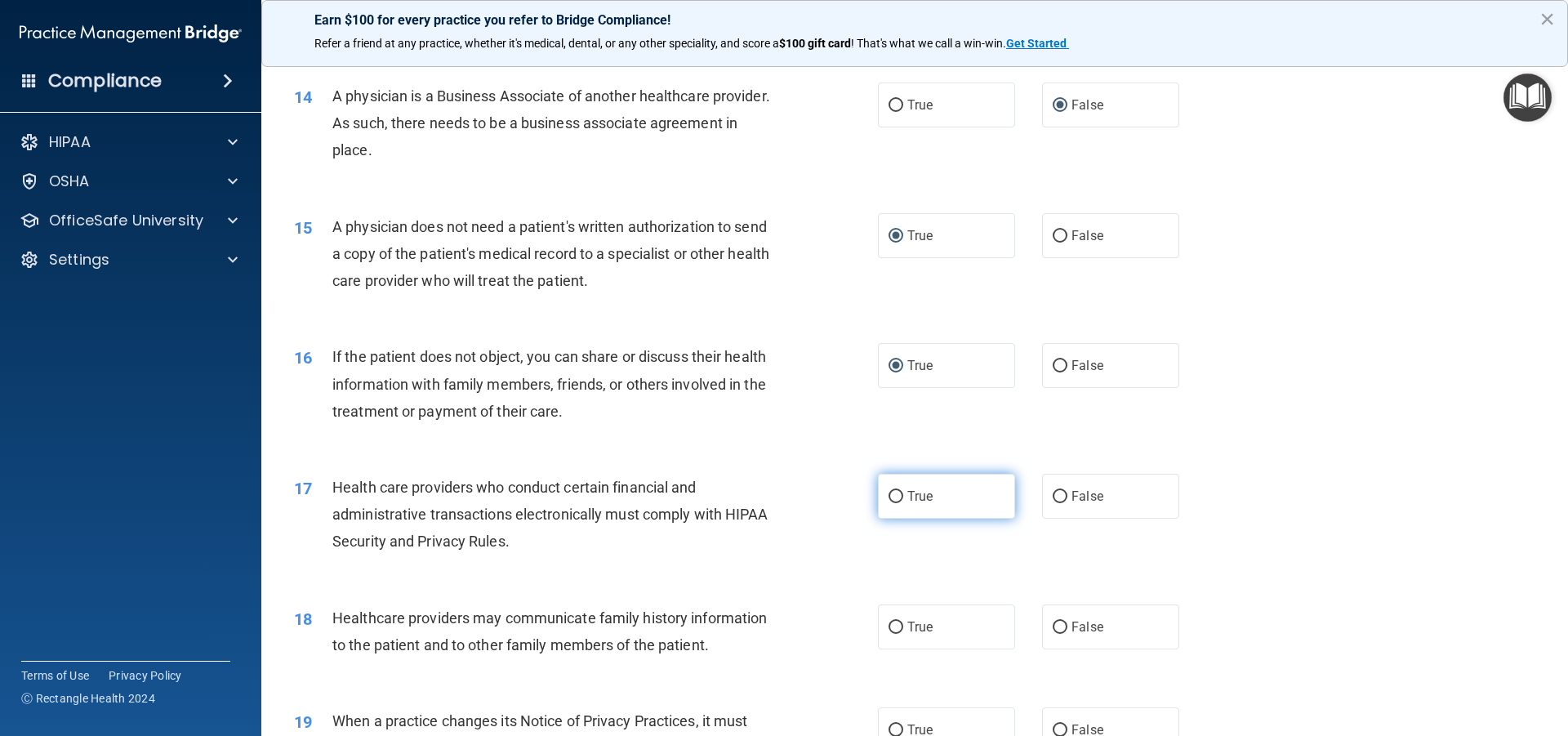
click at [894, 501] on input "True" at bounding box center [896, 496] width 15 height 12
radio input "true"
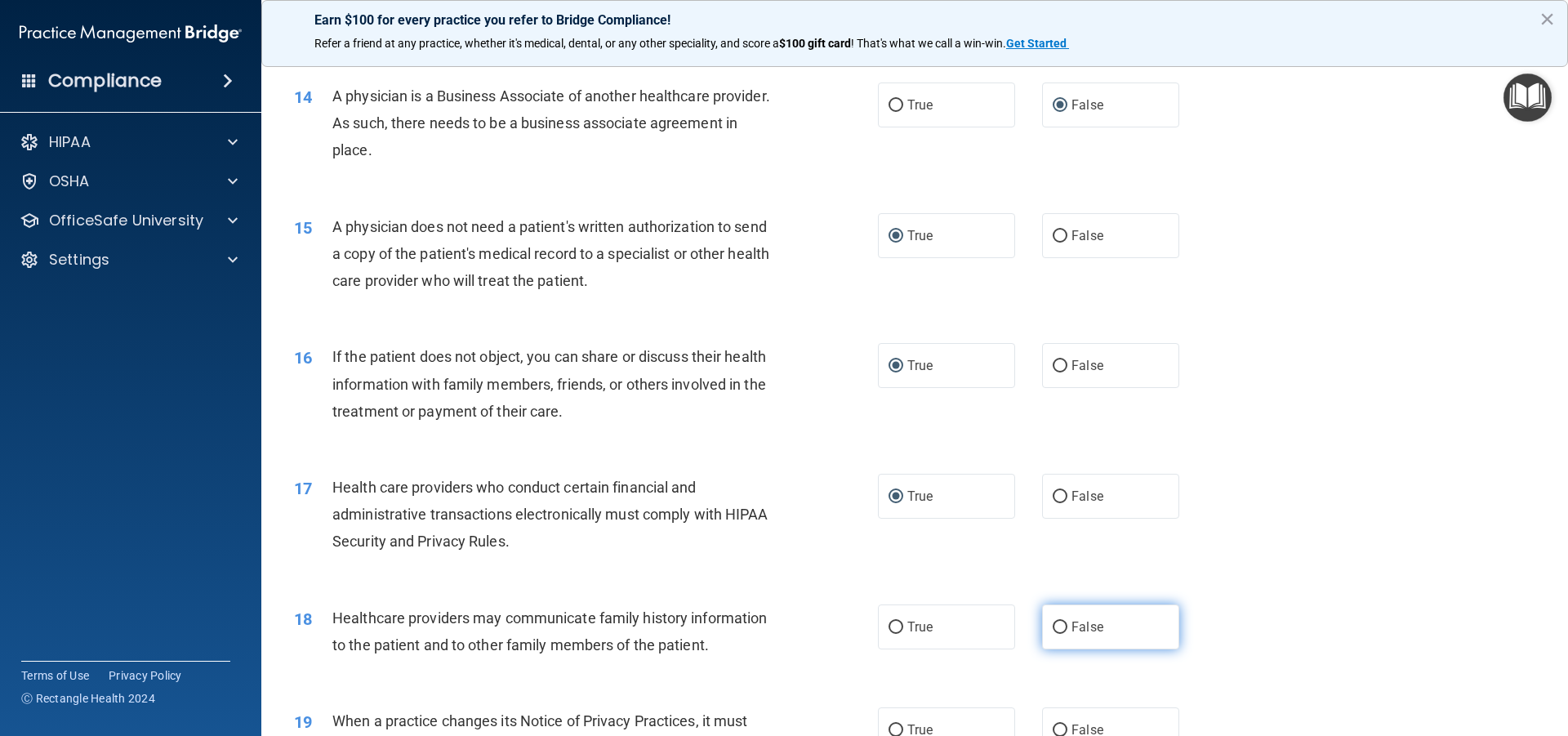
click at [1056, 626] on input "False" at bounding box center [1060, 627] width 15 height 12
radio input "true"
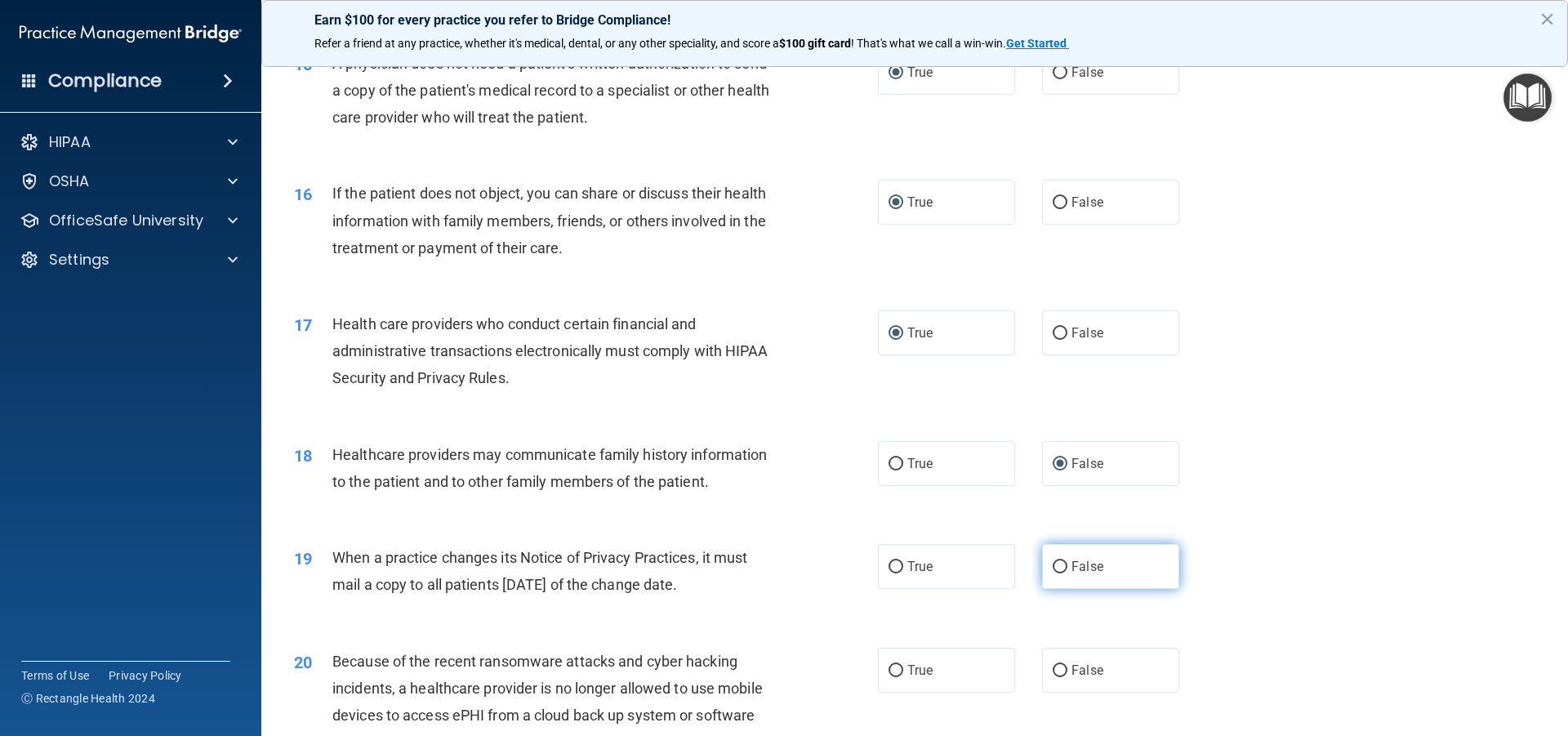
click at [1053, 569] on input "False" at bounding box center [1060, 567] width 15 height 12
radio input "true"
click at [1056, 669] on input "False" at bounding box center [1060, 671] width 15 height 12
radio input "true"
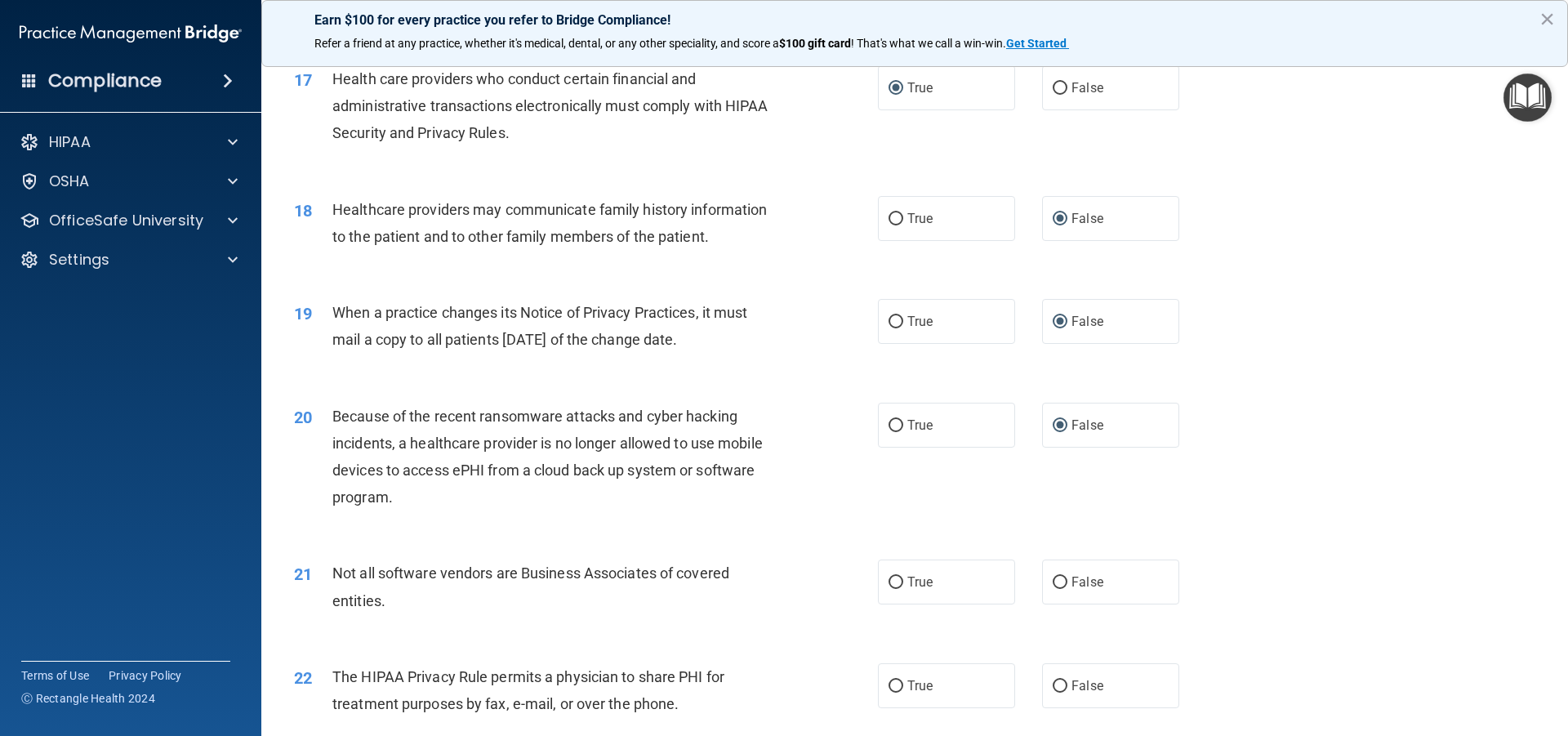
scroll to position [2205, 0]
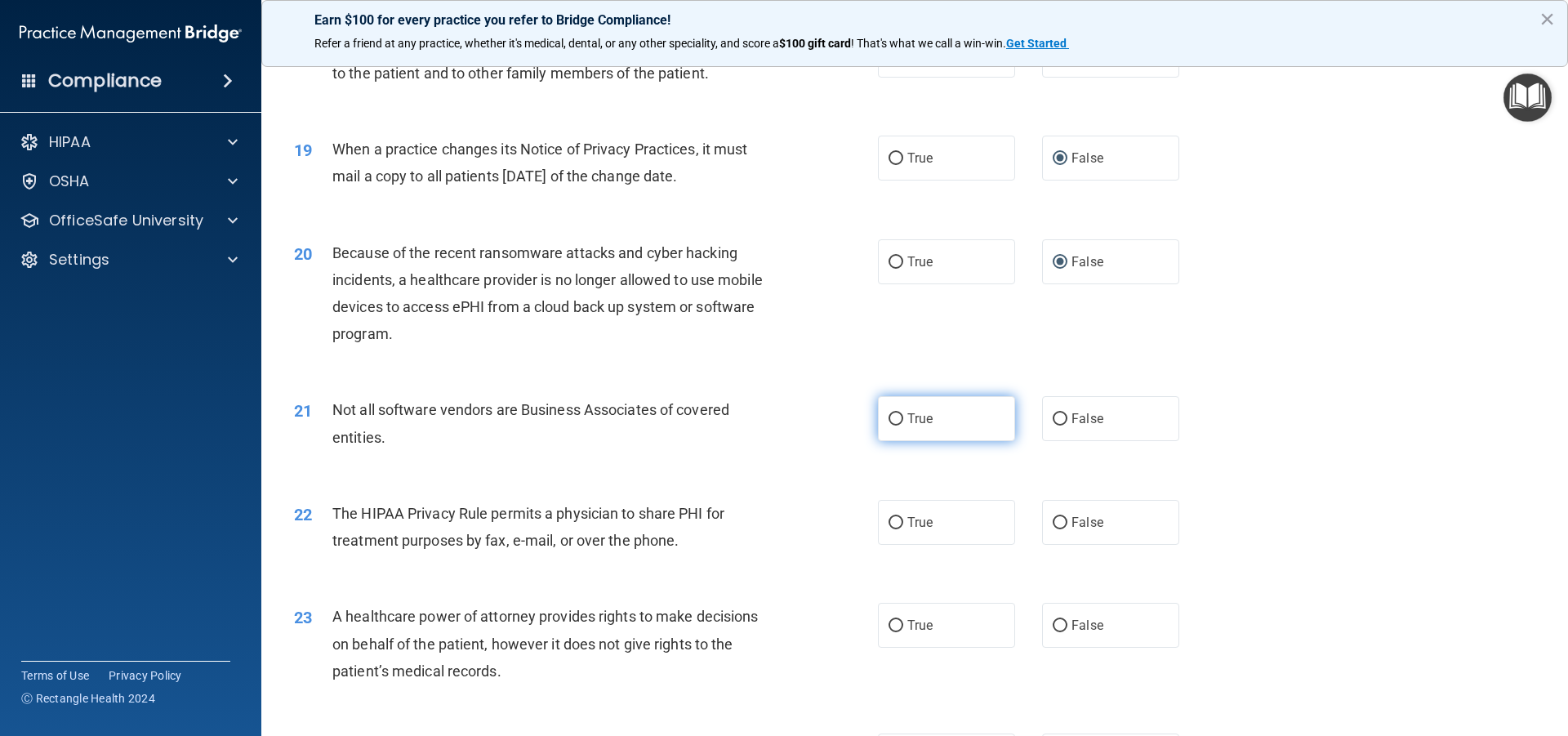
click at [889, 416] on input "True" at bounding box center [896, 419] width 15 height 12
radio input "true"
click at [889, 522] on input "True" at bounding box center [896, 523] width 15 height 12
radio input "true"
click at [1053, 626] on input "False" at bounding box center [1060, 626] width 15 height 12
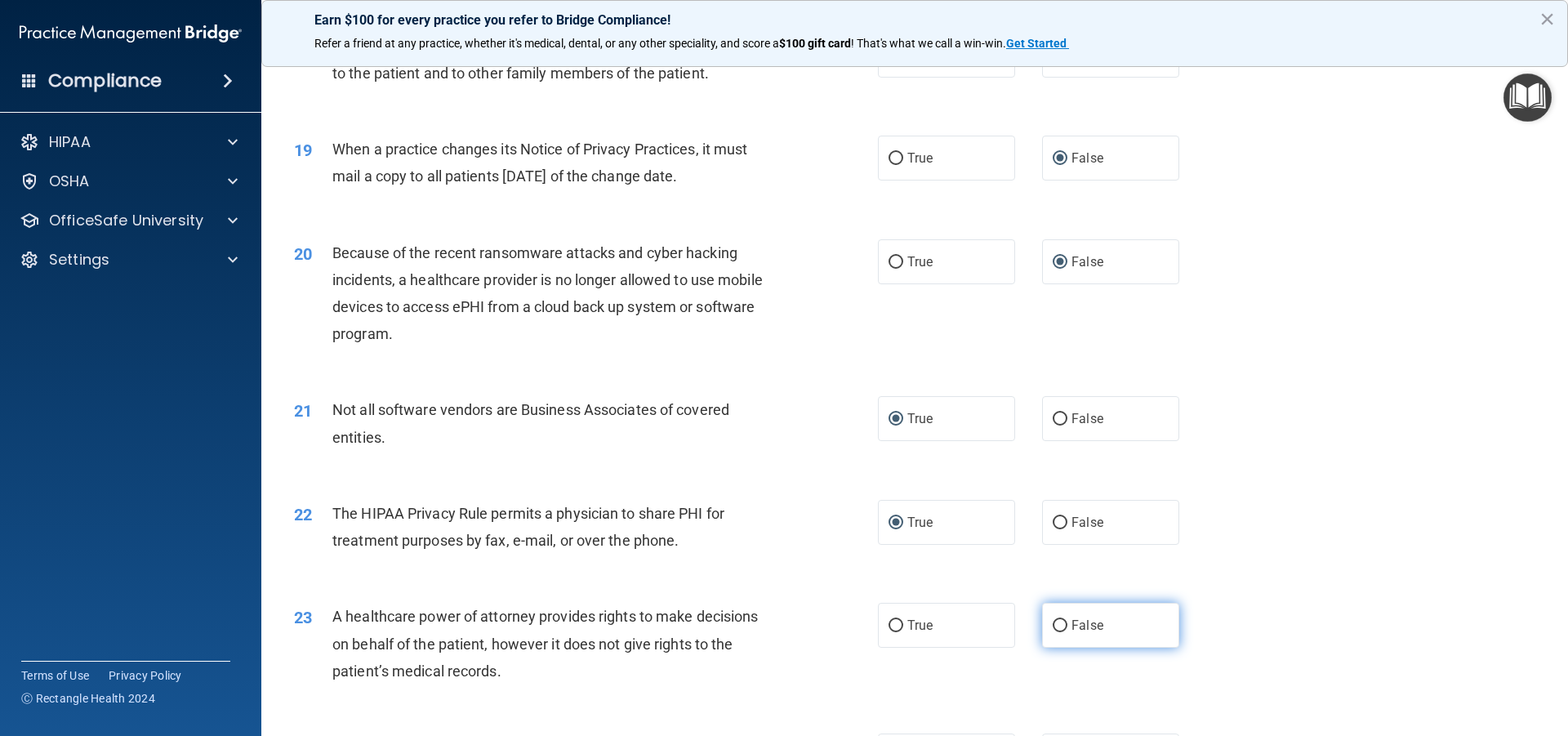
radio input "true"
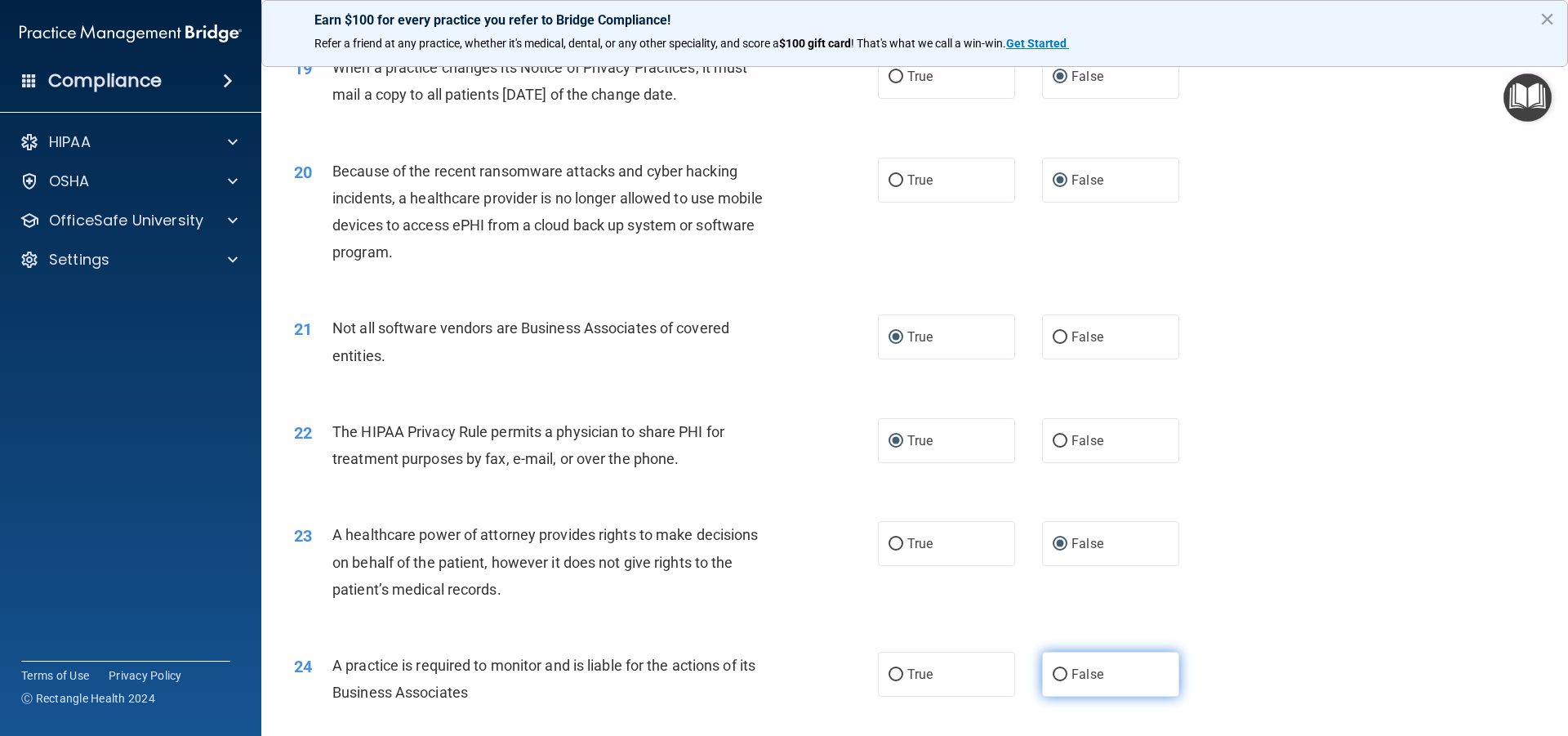
click at [1053, 675] on input "False" at bounding box center [1060, 675] width 15 height 12
radio input "true"
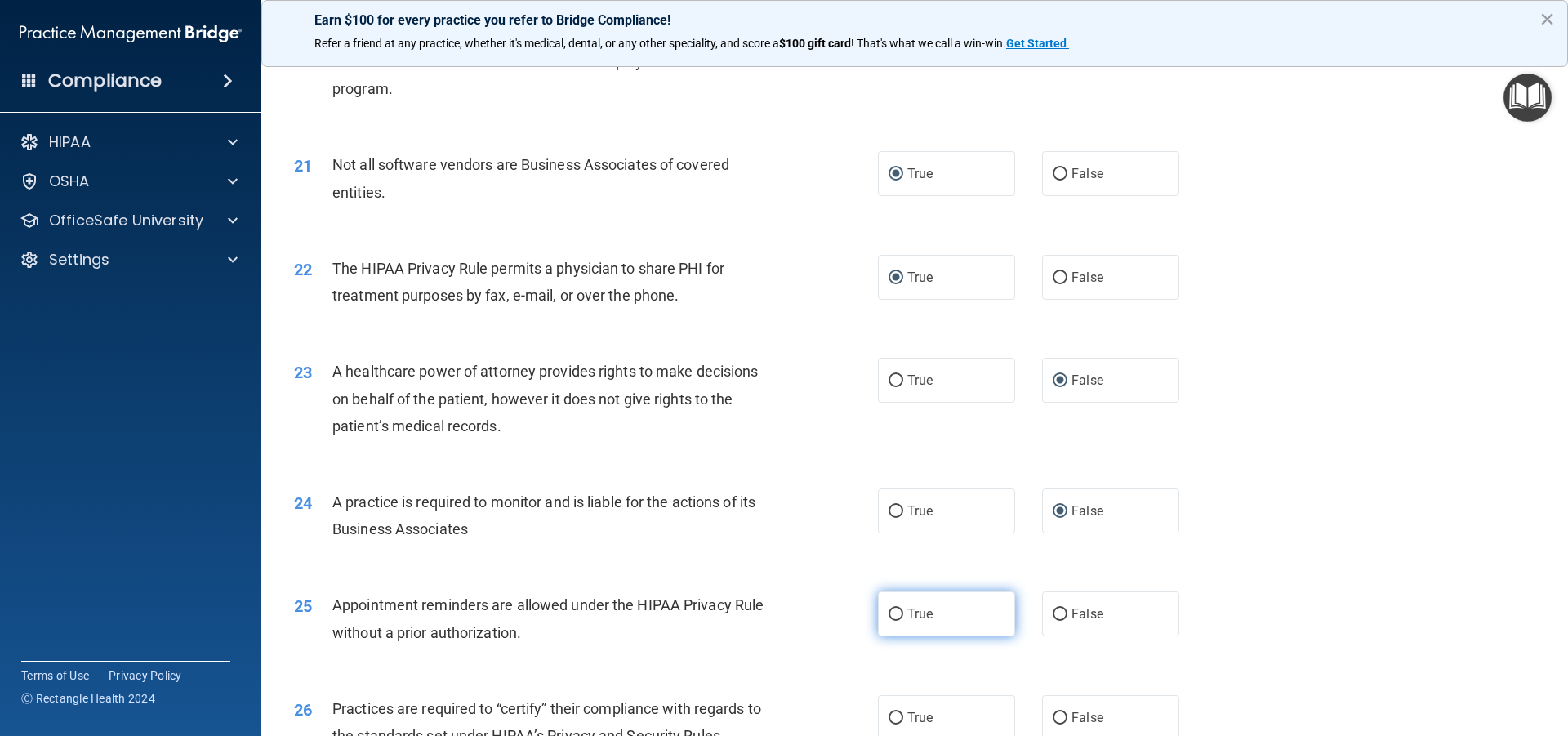
click at [889, 613] on input "True" at bounding box center [896, 614] width 15 height 12
radio input "true"
click at [1053, 716] on input "False" at bounding box center [1060, 718] width 15 height 12
radio input "true"
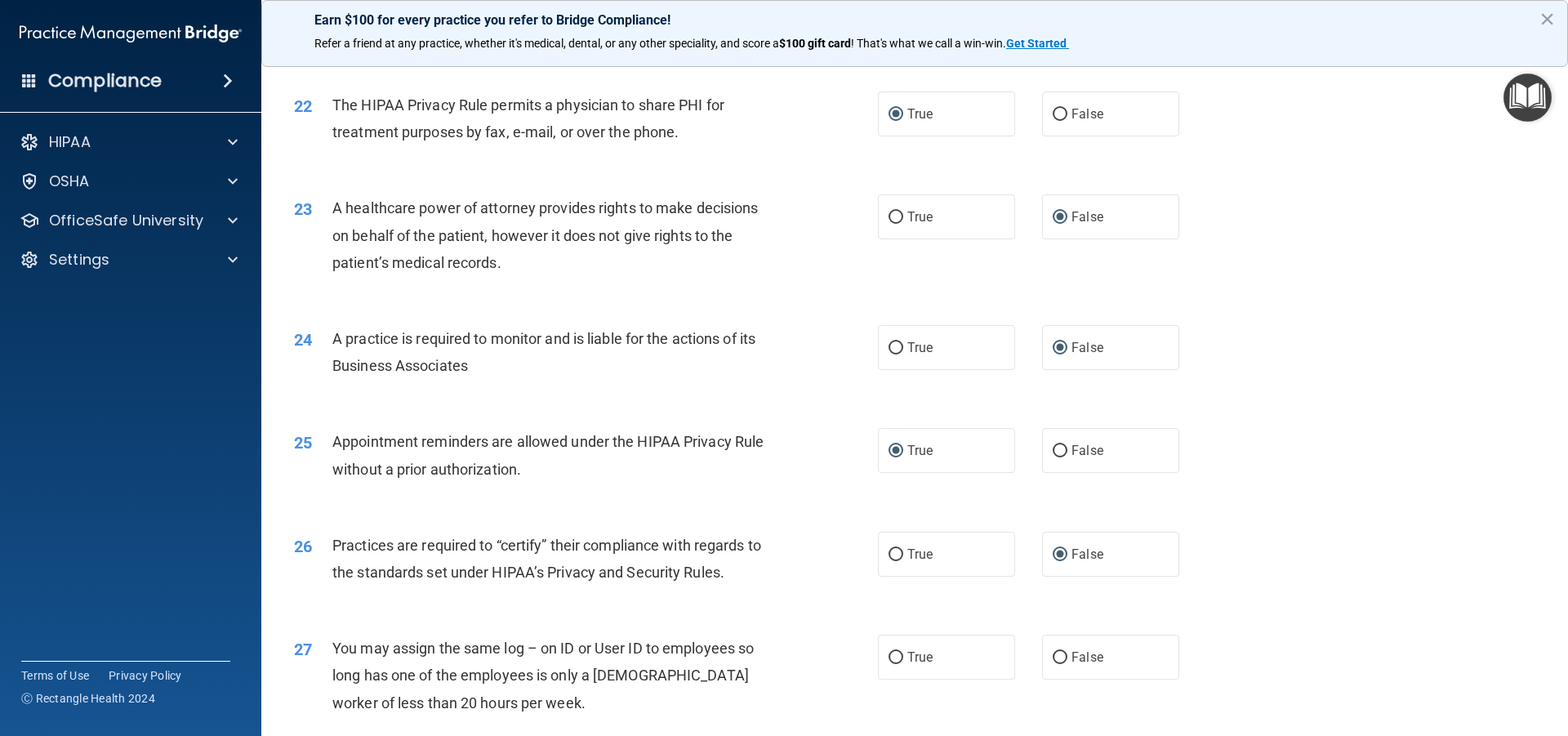
scroll to position [2696, 0]
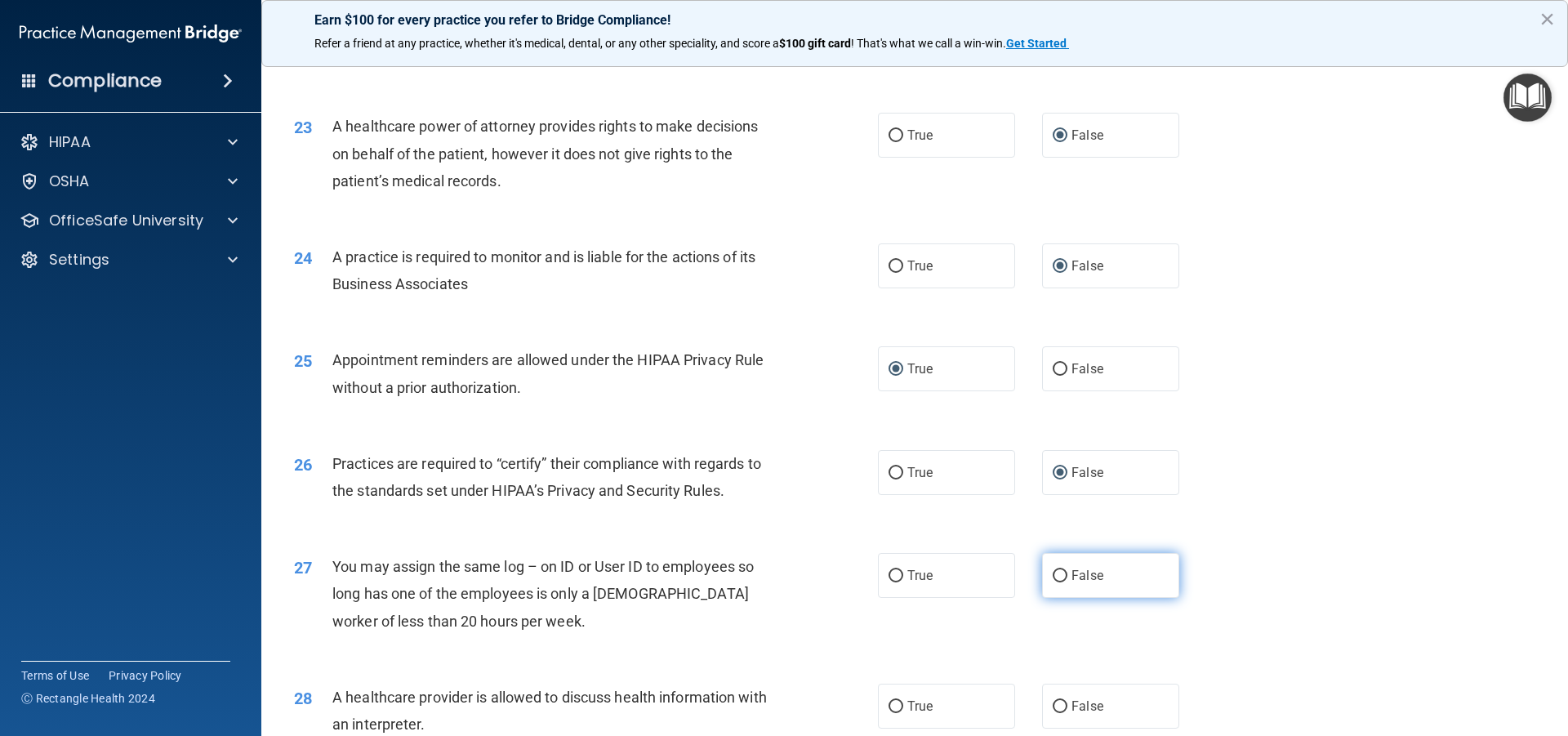
click at [1053, 575] on input "False" at bounding box center [1060, 576] width 15 height 12
radio input "true"
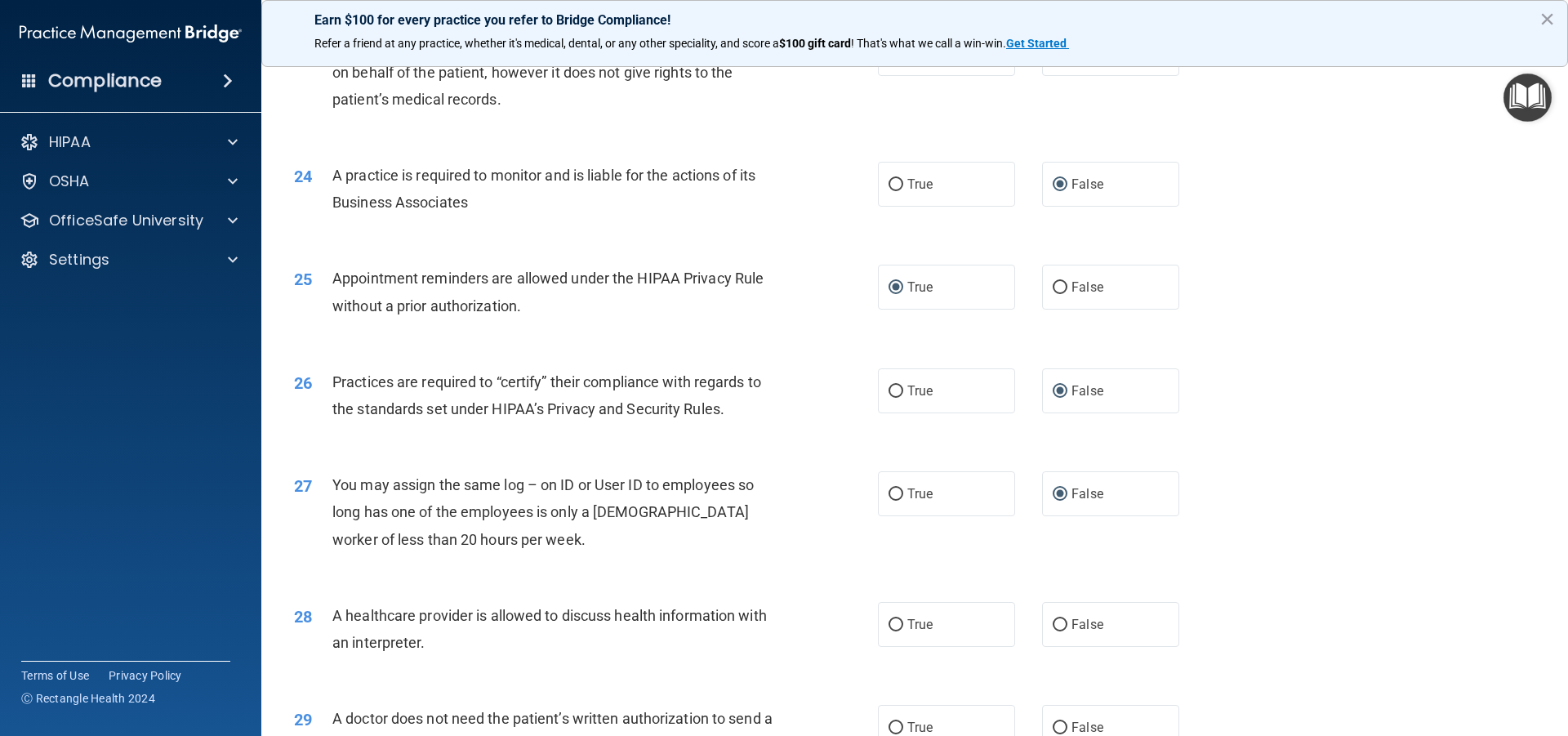
scroll to position [2859, 0]
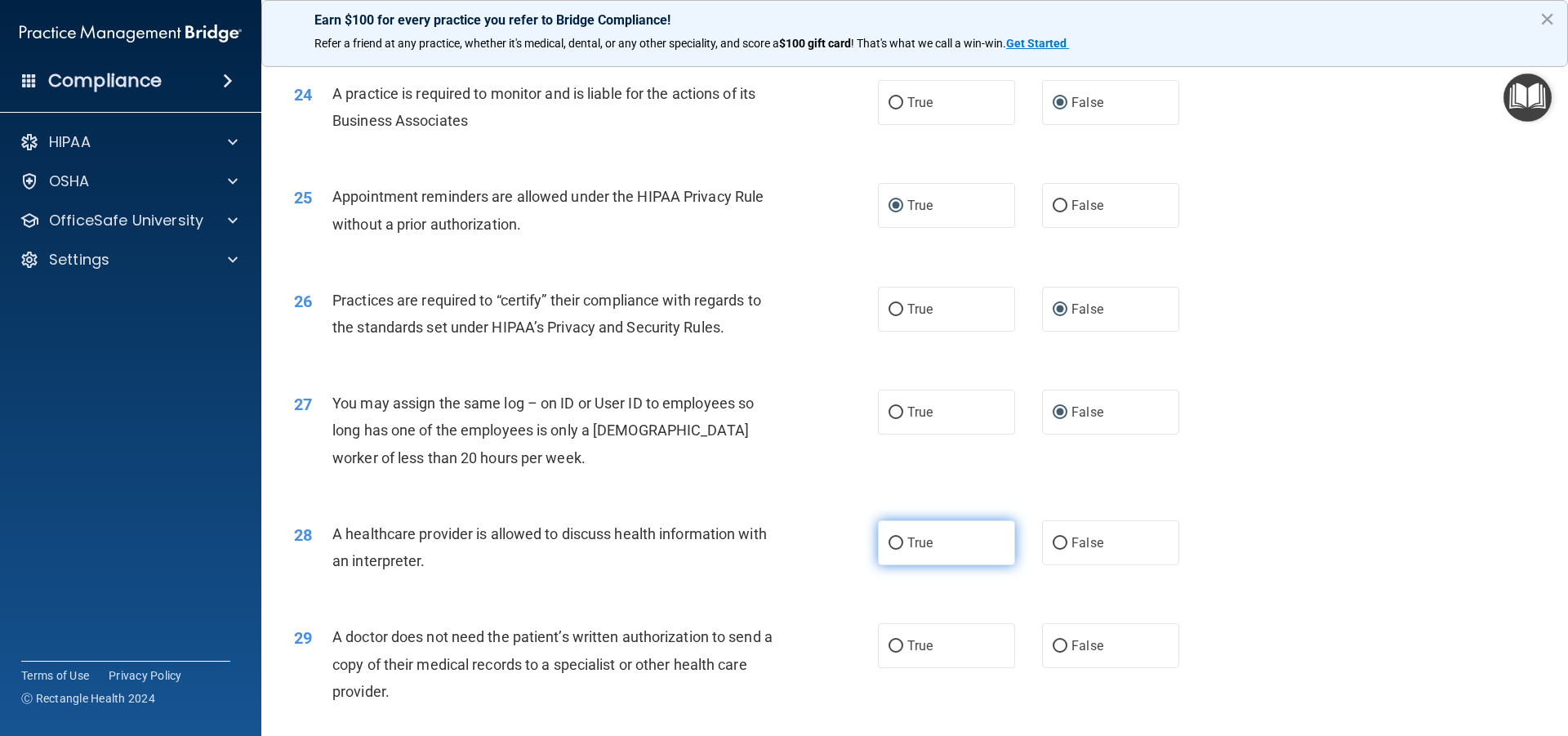
click at [891, 541] on input "True" at bounding box center [896, 544] width 15 height 12
radio input "true"
click at [889, 645] on input "True" at bounding box center [896, 646] width 15 height 12
radio input "true"
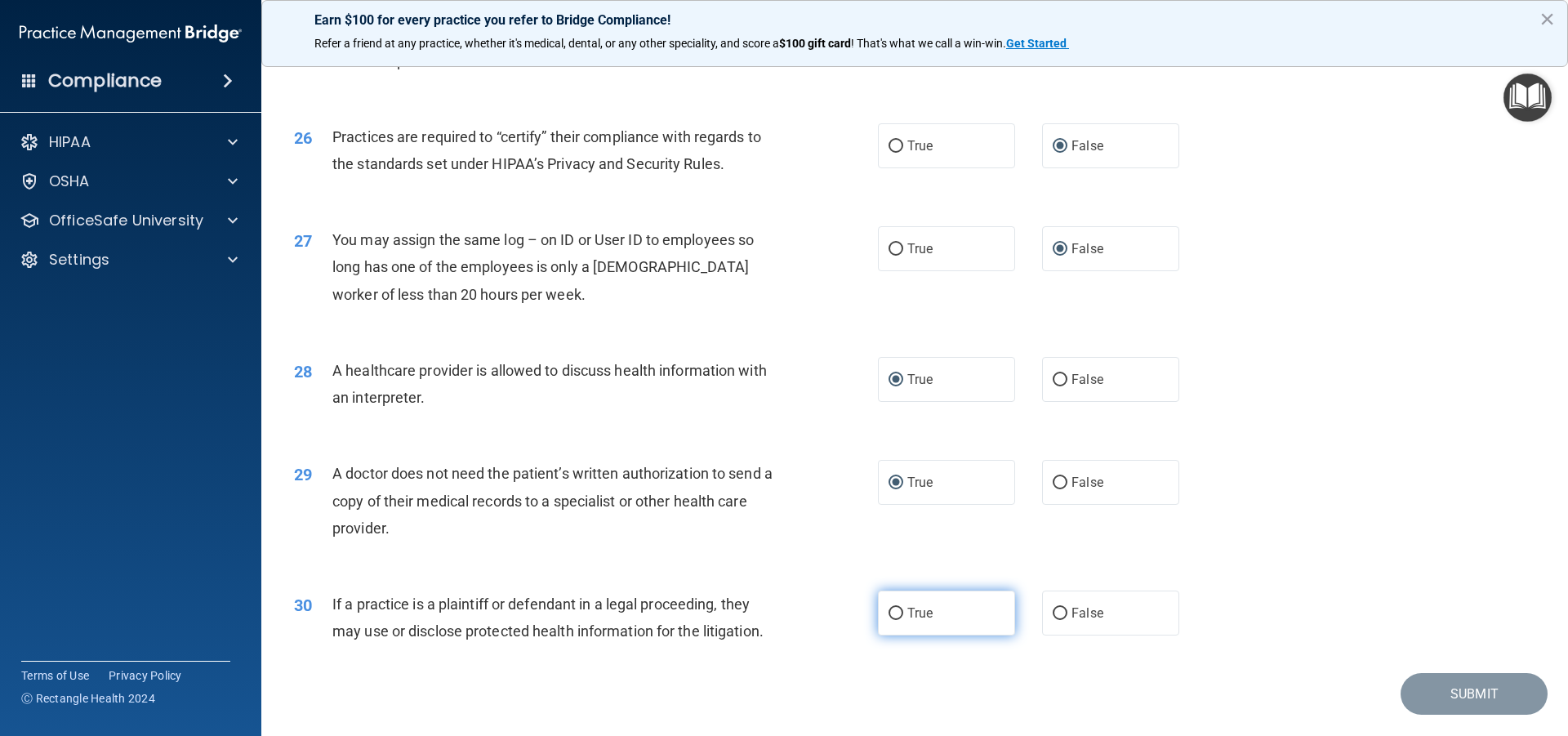
click at [889, 610] on input "True" at bounding box center [896, 613] width 15 height 12
radio input "true"
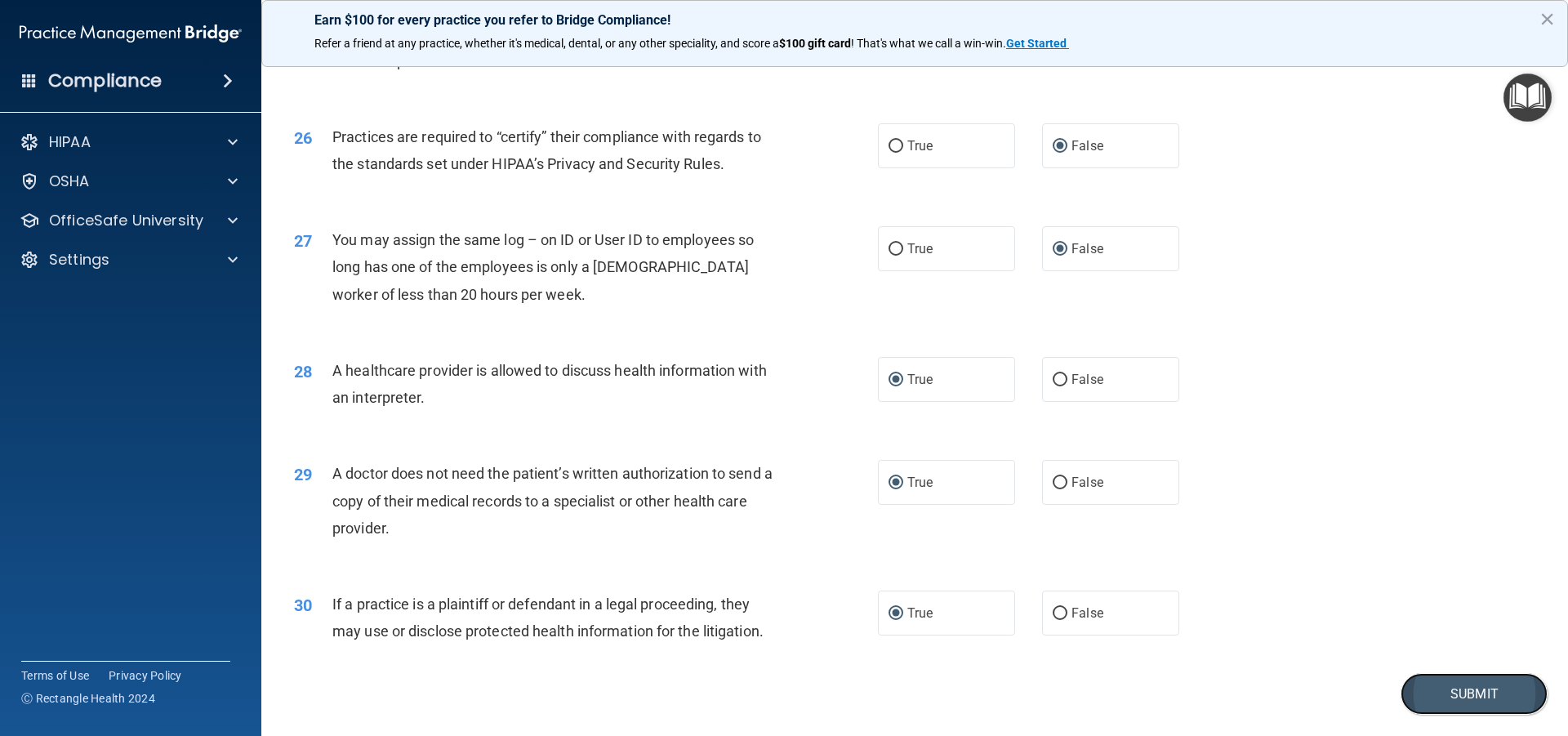
click at [1460, 693] on button "Submit" at bounding box center [1475, 694] width 147 height 42
click at [1450, 684] on button "Submit" at bounding box center [1475, 694] width 147 height 42
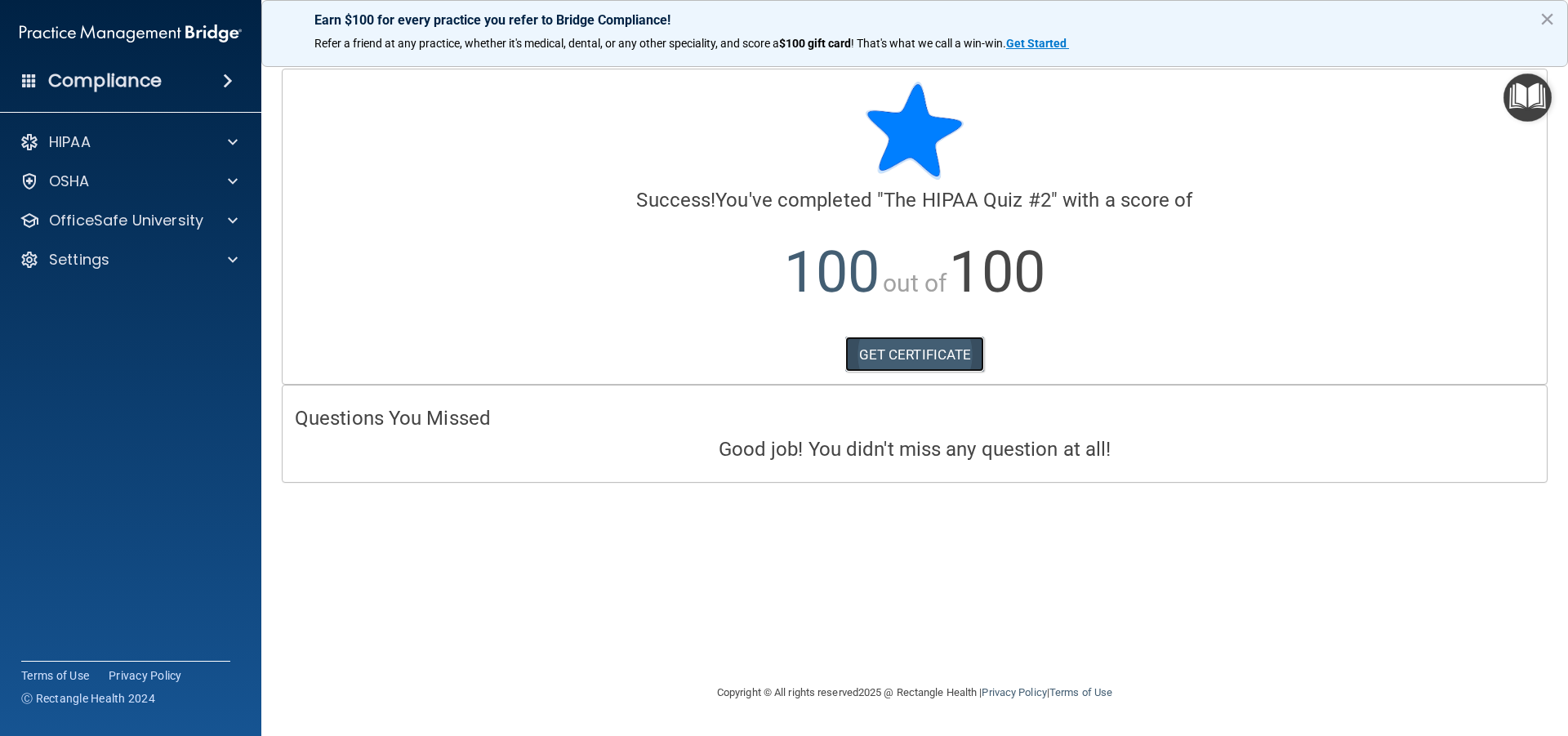
click at [909, 345] on link "GET CERTIFICATE" at bounding box center [915, 355] width 140 height 36
click at [155, 210] on p "OfficeSafe University" at bounding box center [126, 220] width 155 height 20
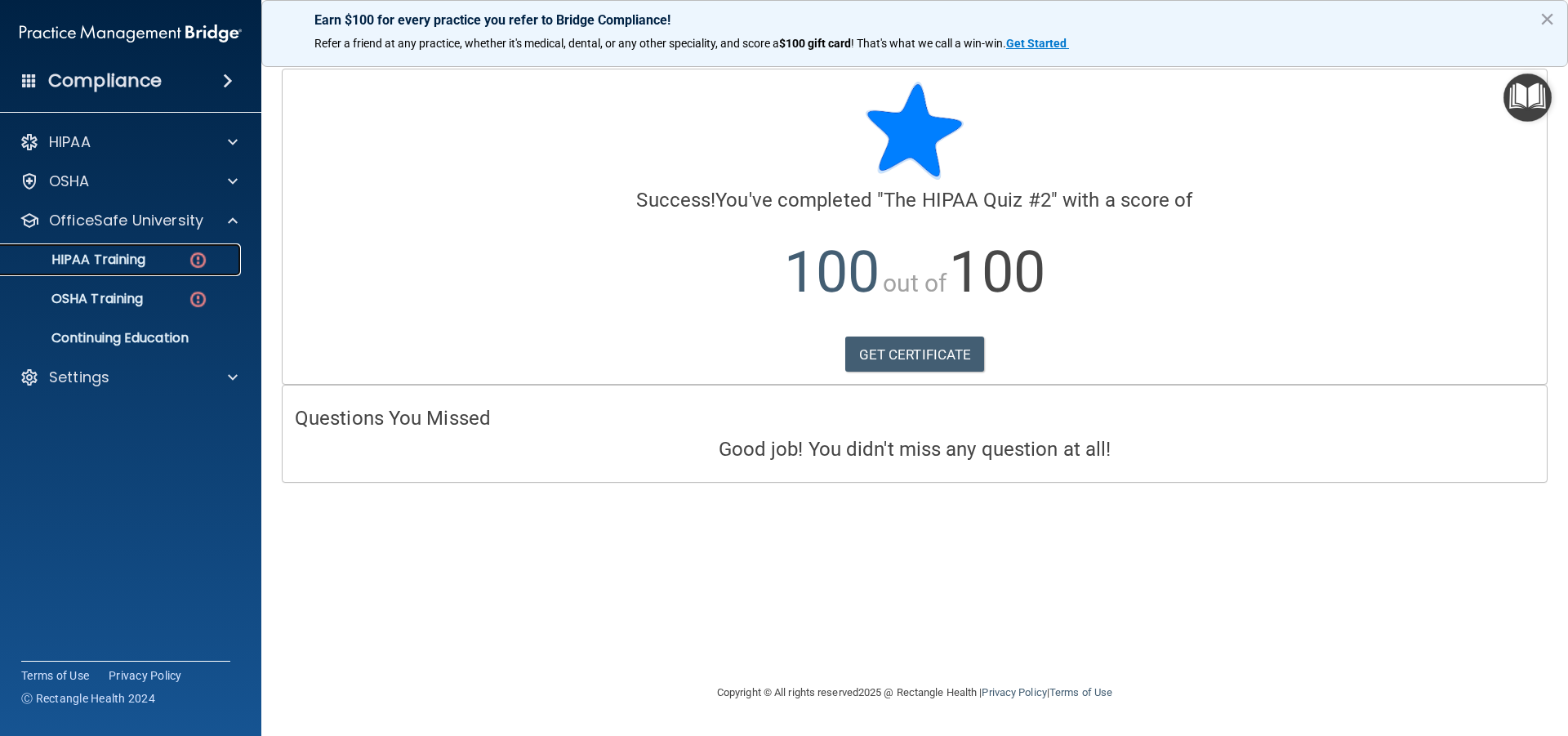
click at [155, 251] on link "HIPAA Training" at bounding box center [112, 259] width 258 height 33
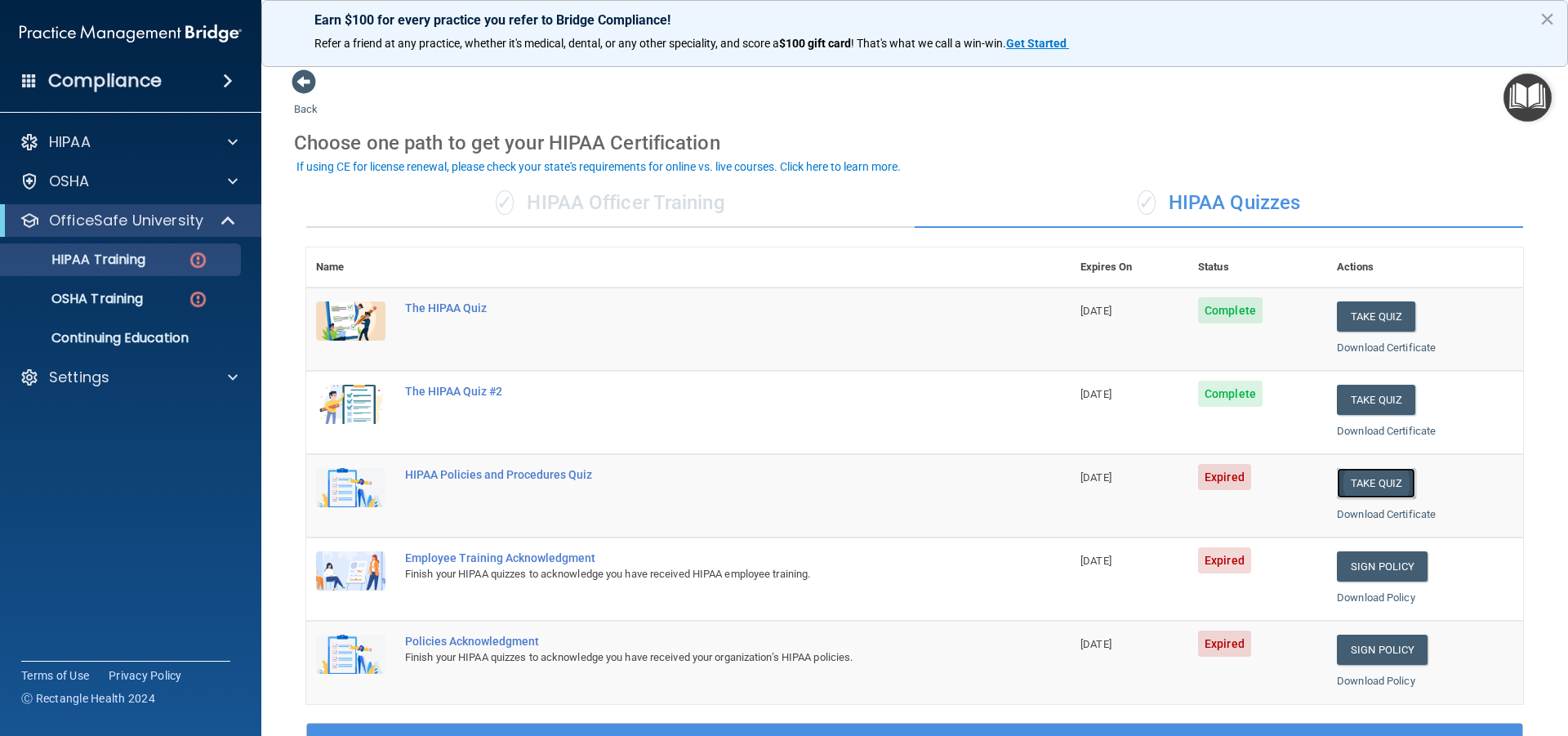
click at [1376, 481] on button "Take Quiz" at bounding box center [1376, 483] width 78 height 30
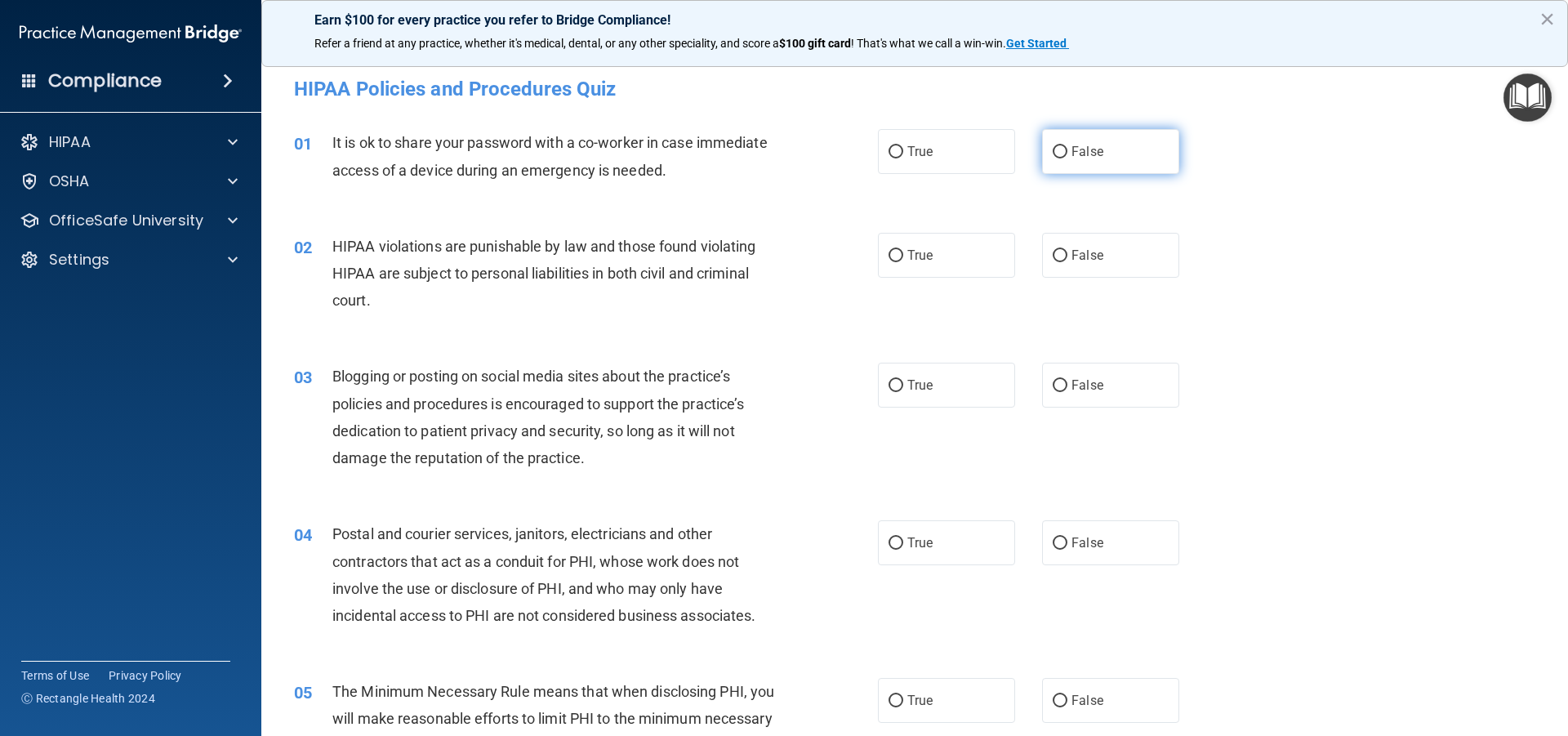
click at [1054, 143] on label "False" at bounding box center [1110, 152] width 137 height 45
click at [1054, 146] on input "False" at bounding box center [1060, 152] width 15 height 12
radio input "true"
click at [891, 250] on input "True" at bounding box center [896, 256] width 15 height 12
radio input "true"
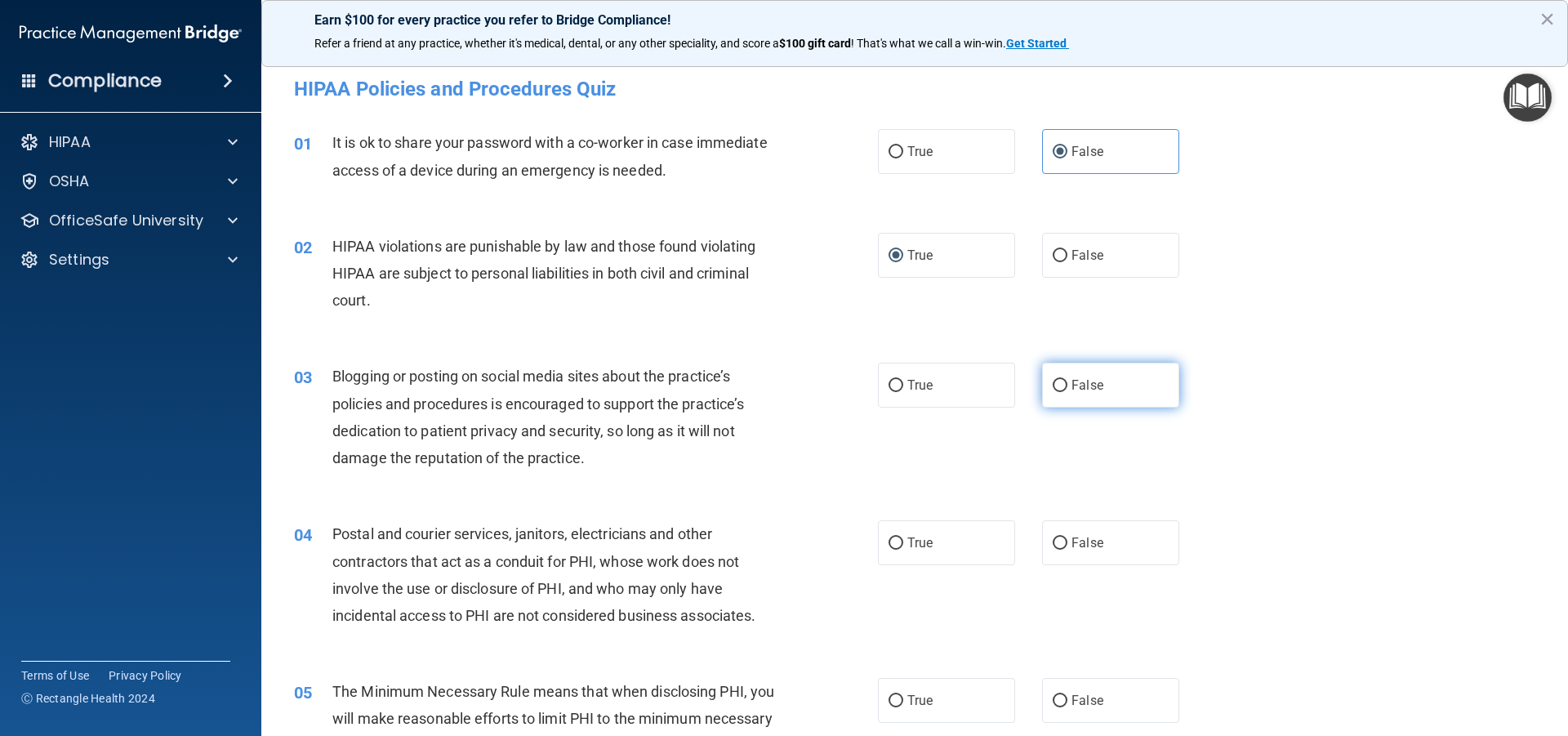
click at [1054, 380] on input "False" at bounding box center [1060, 386] width 15 height 12
radio input "true"
click at [889, 538] on input "True" at bounding box center [896, 544] width 15 height 12
radio input "true"
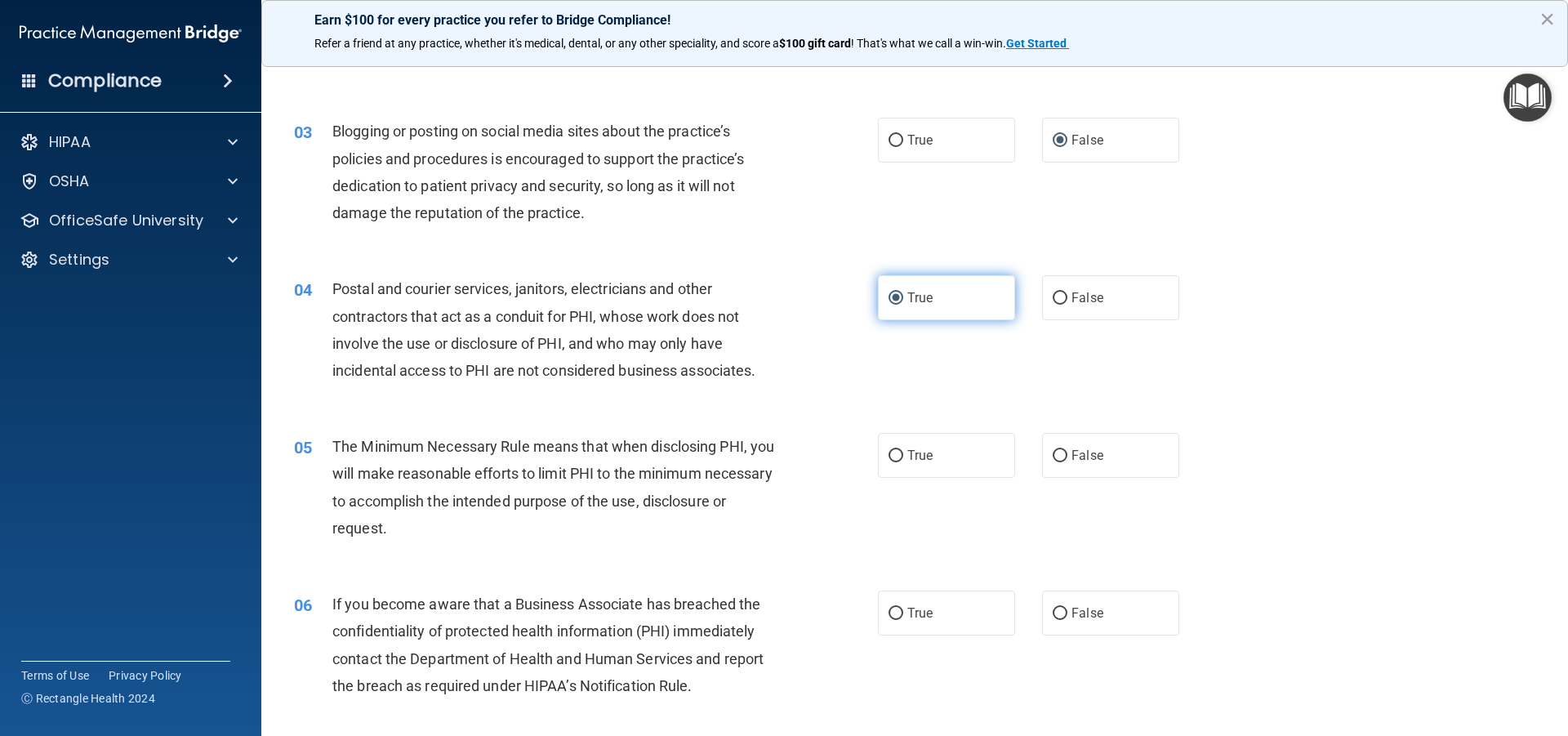
scroll to position [326, 0]
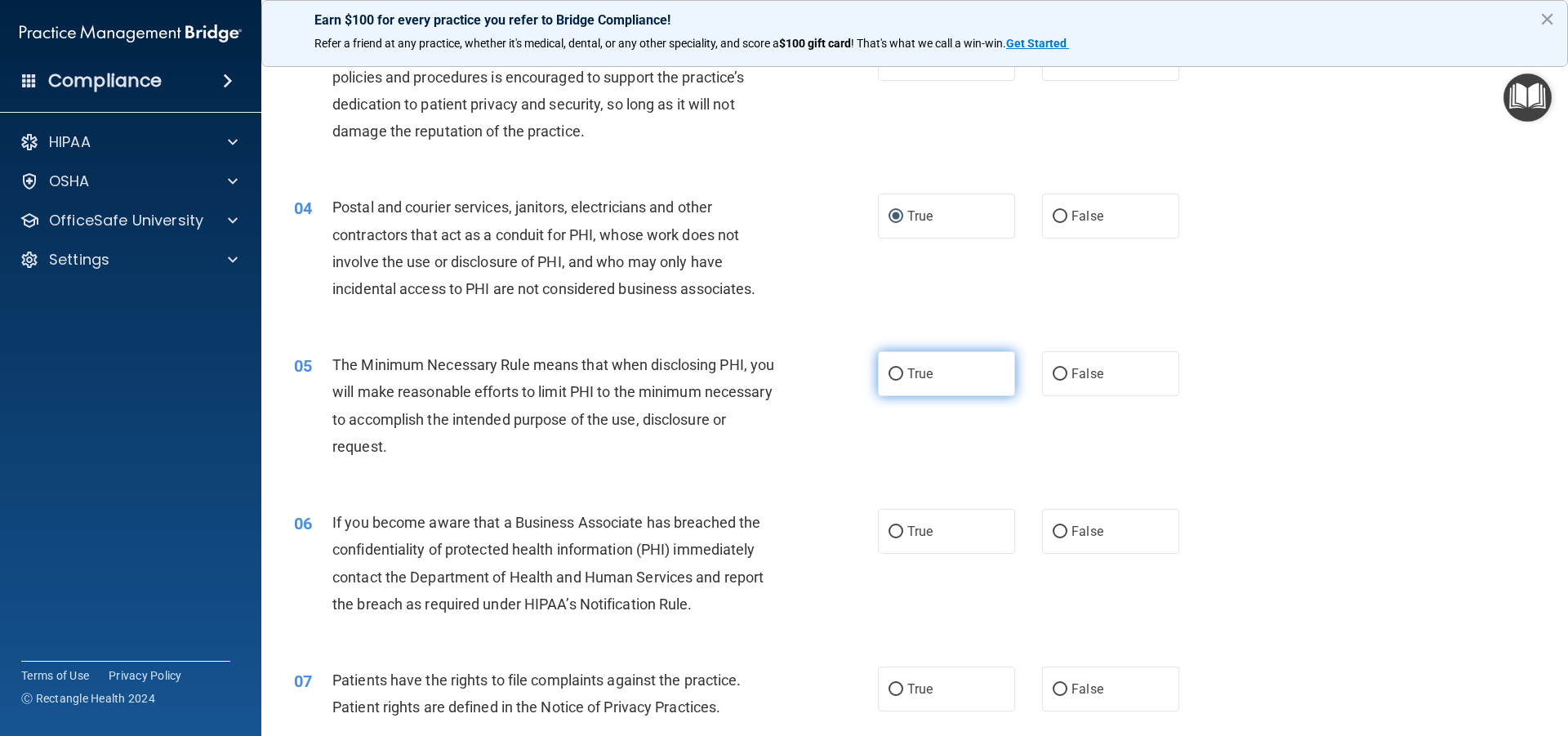
click at [889, 380] on input "True" at bounding box center [896, 374] width 15 height 12
radio input "true"
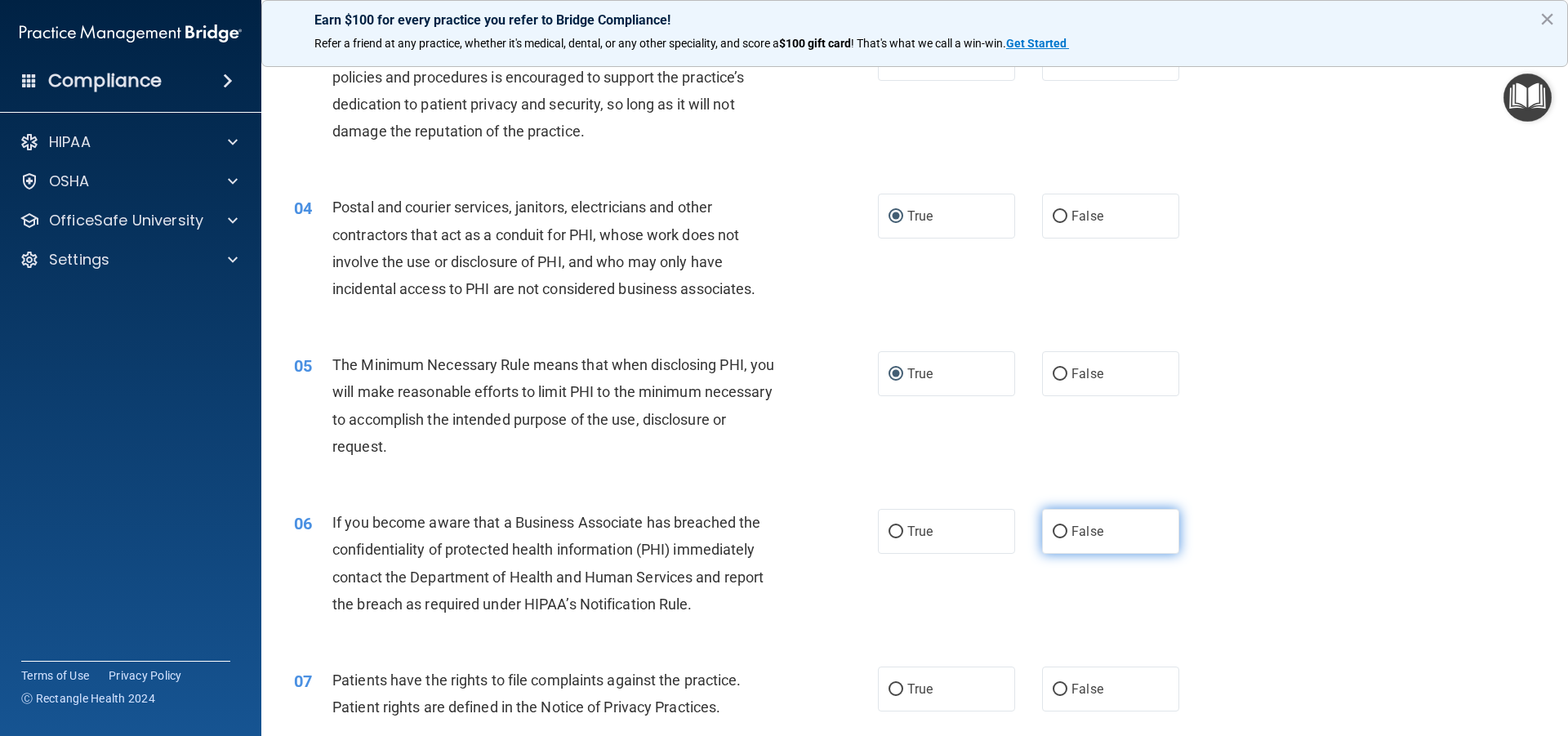
click at [1053, 528] on input "False" at bounding box center [1060, 532] width 15 height 12
radio input "true"
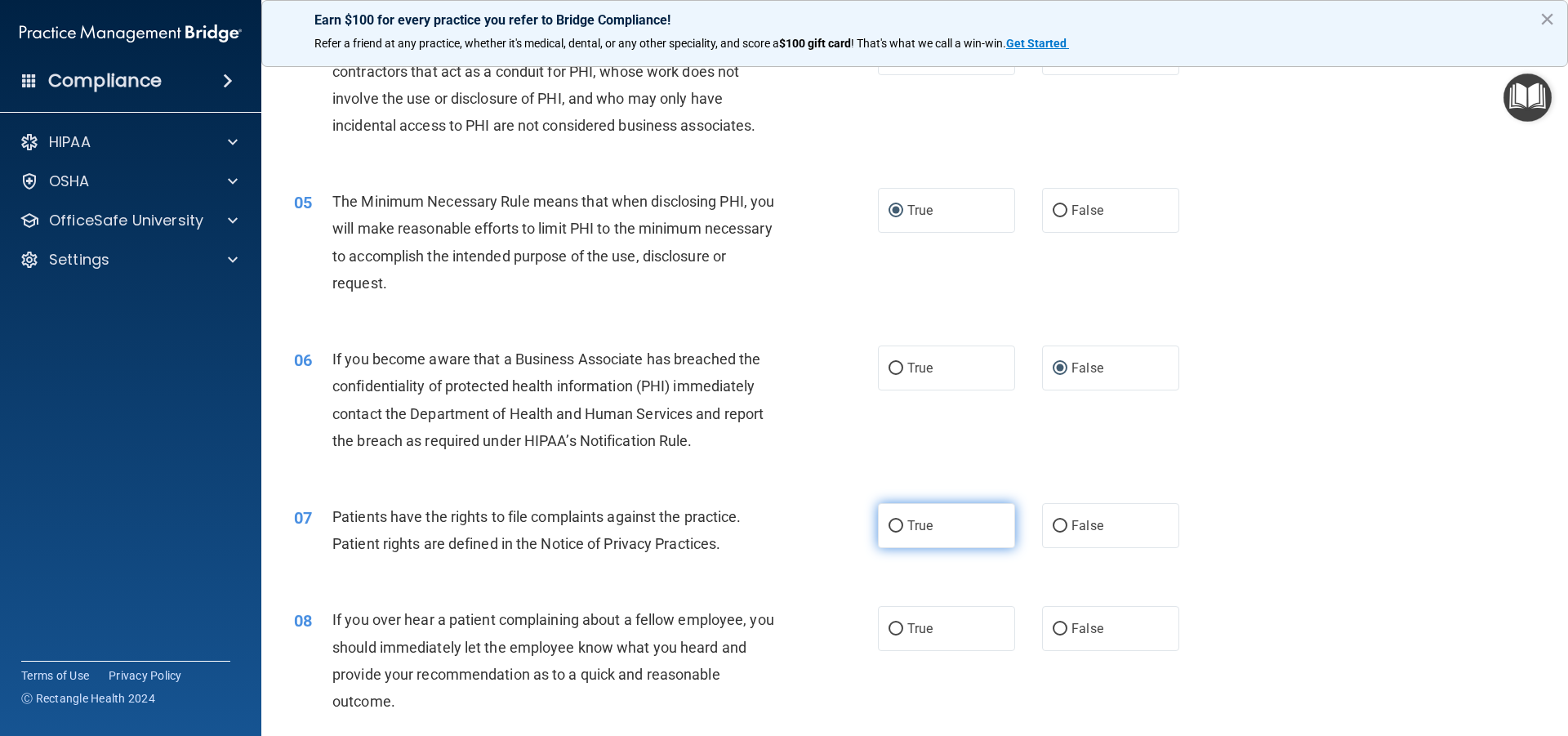
click at [900, 517] on label "True" at bounding box center [946, 526] width 137 height 45
click at [900, 520] on input "True" at bounding box center [896, 526] width 15 height 12
radio input "true"
click at [1055, 628] on input "False" at bounding box center [1060, 629] width 15 height 12
radio input "true"
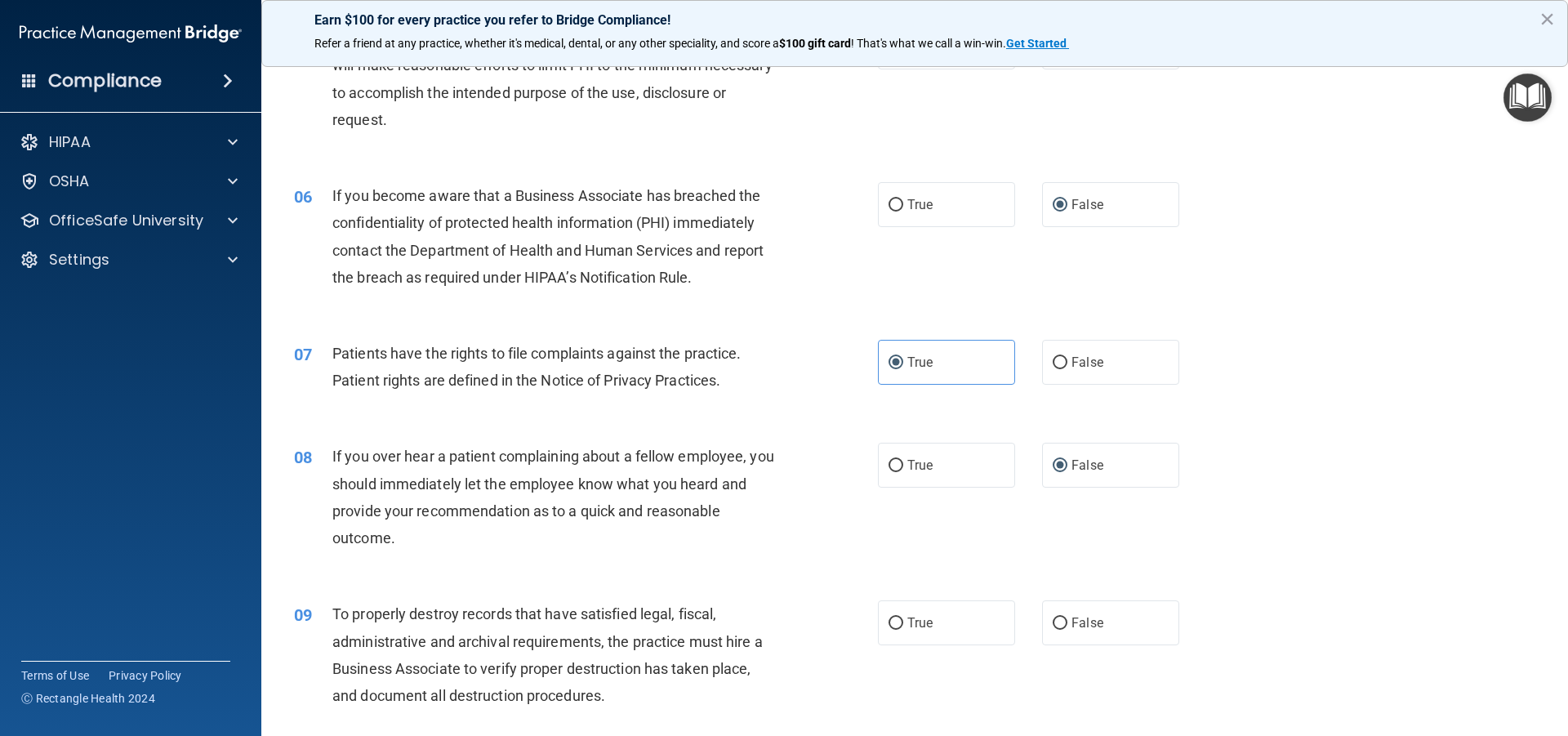
scroll to position [735, 0]
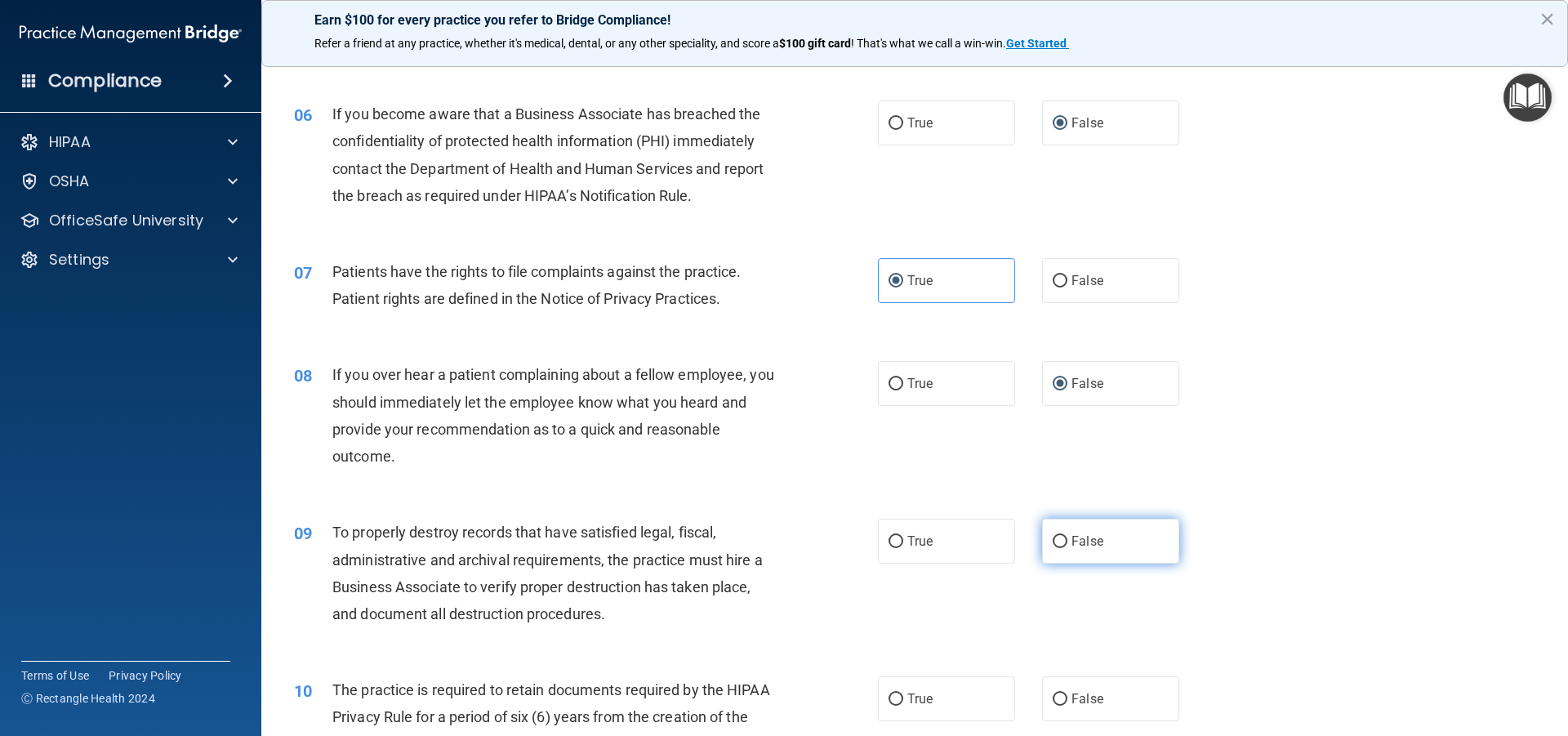
click at [1055, 540] on input "False" at bounding box center [1060, 542] width 15 height 12
radio input "true"
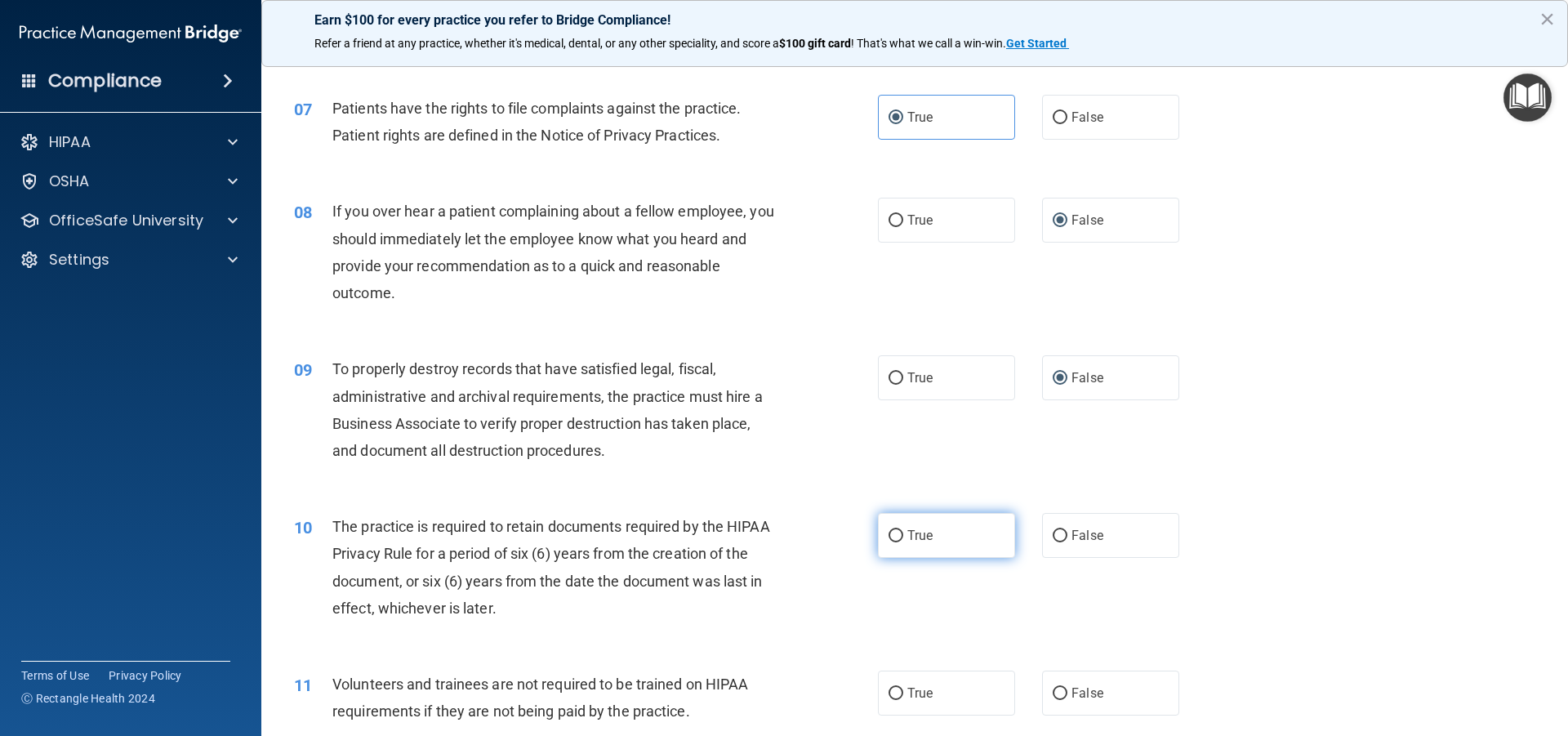
click at [889, 530] on input "True" at bounding box center [896, 536] width 15 height 12
radio input "true"
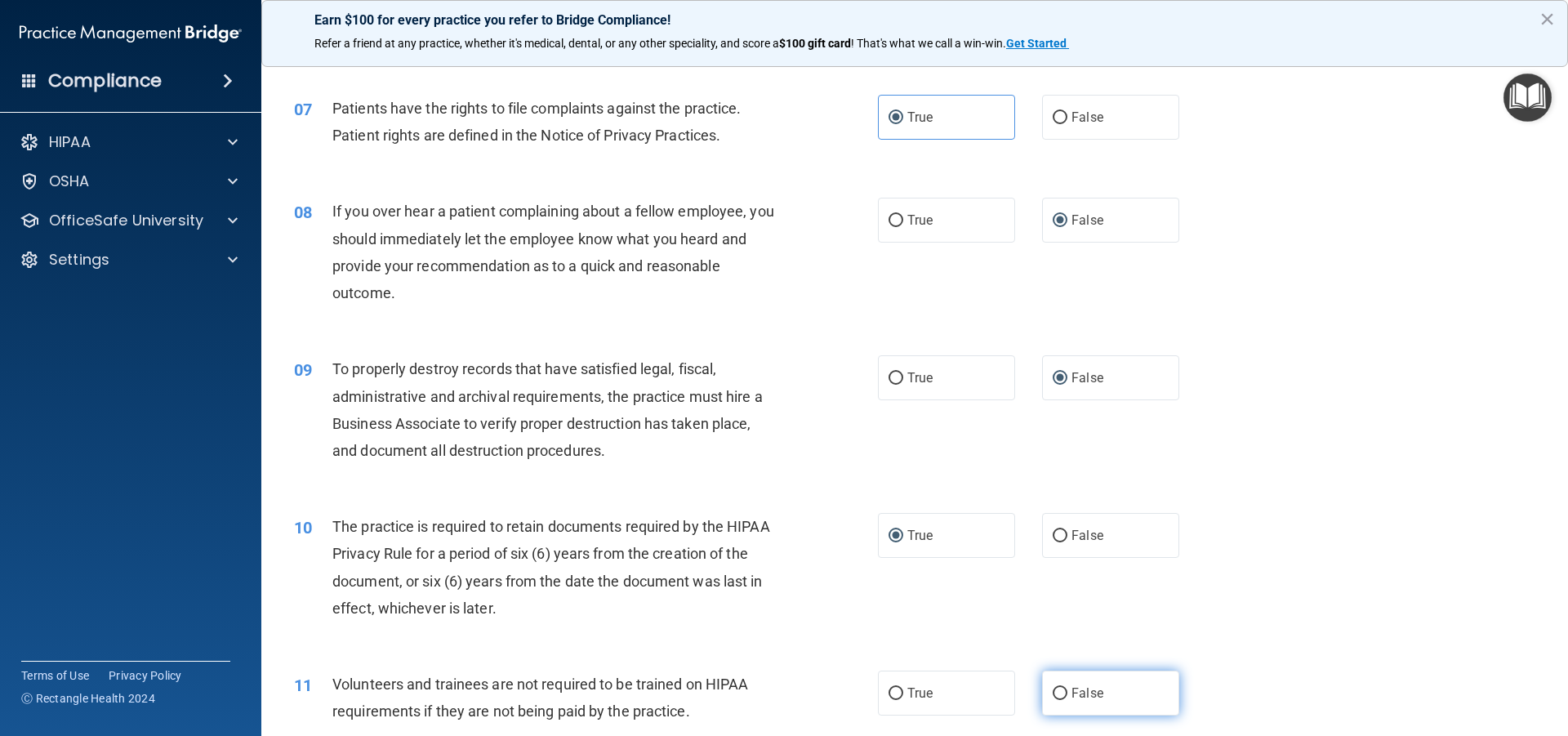
click at [1056, 691] on input "False" at bounding box center [1060, 694] width 15 height 12
radio input "true"
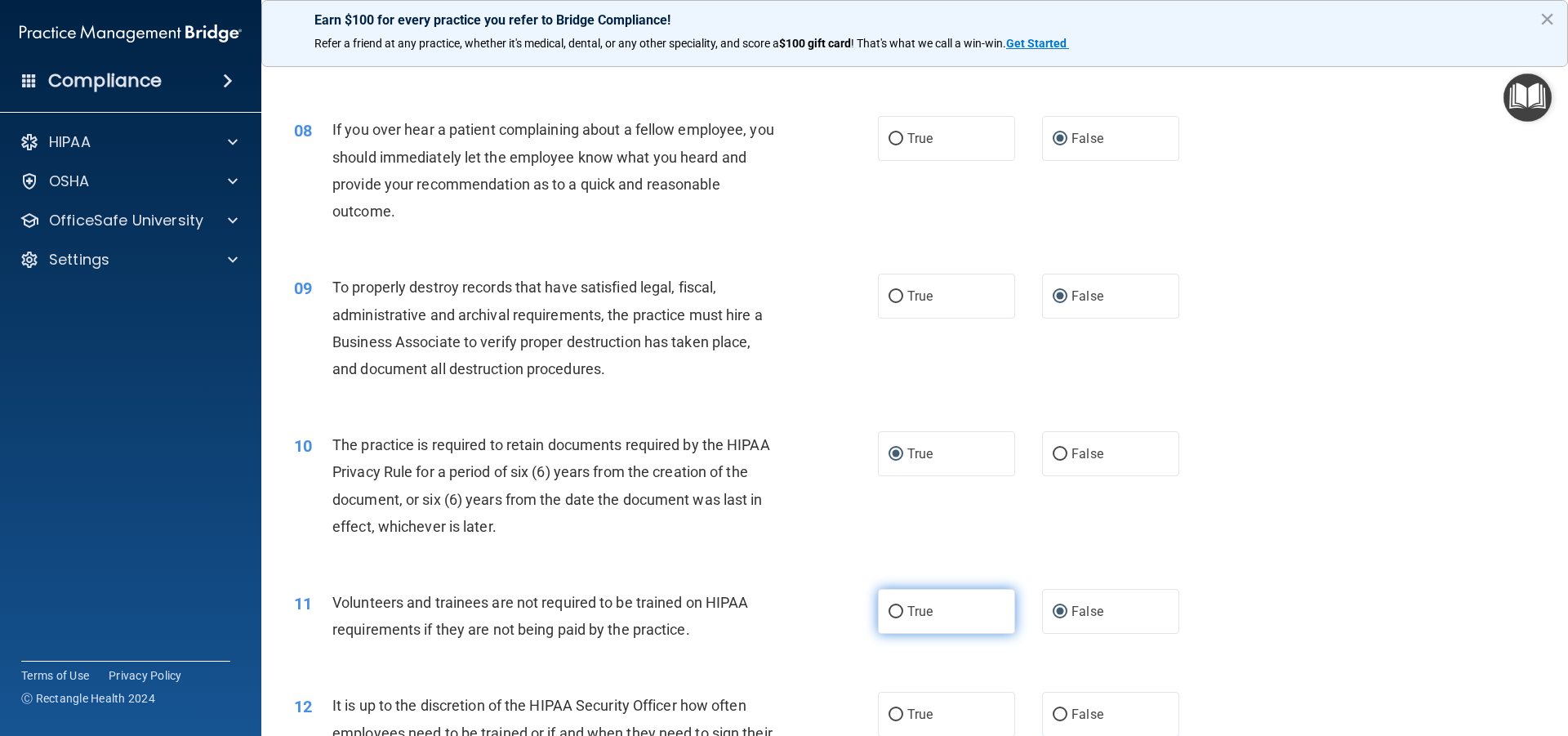
scroll to position [1144, 0]
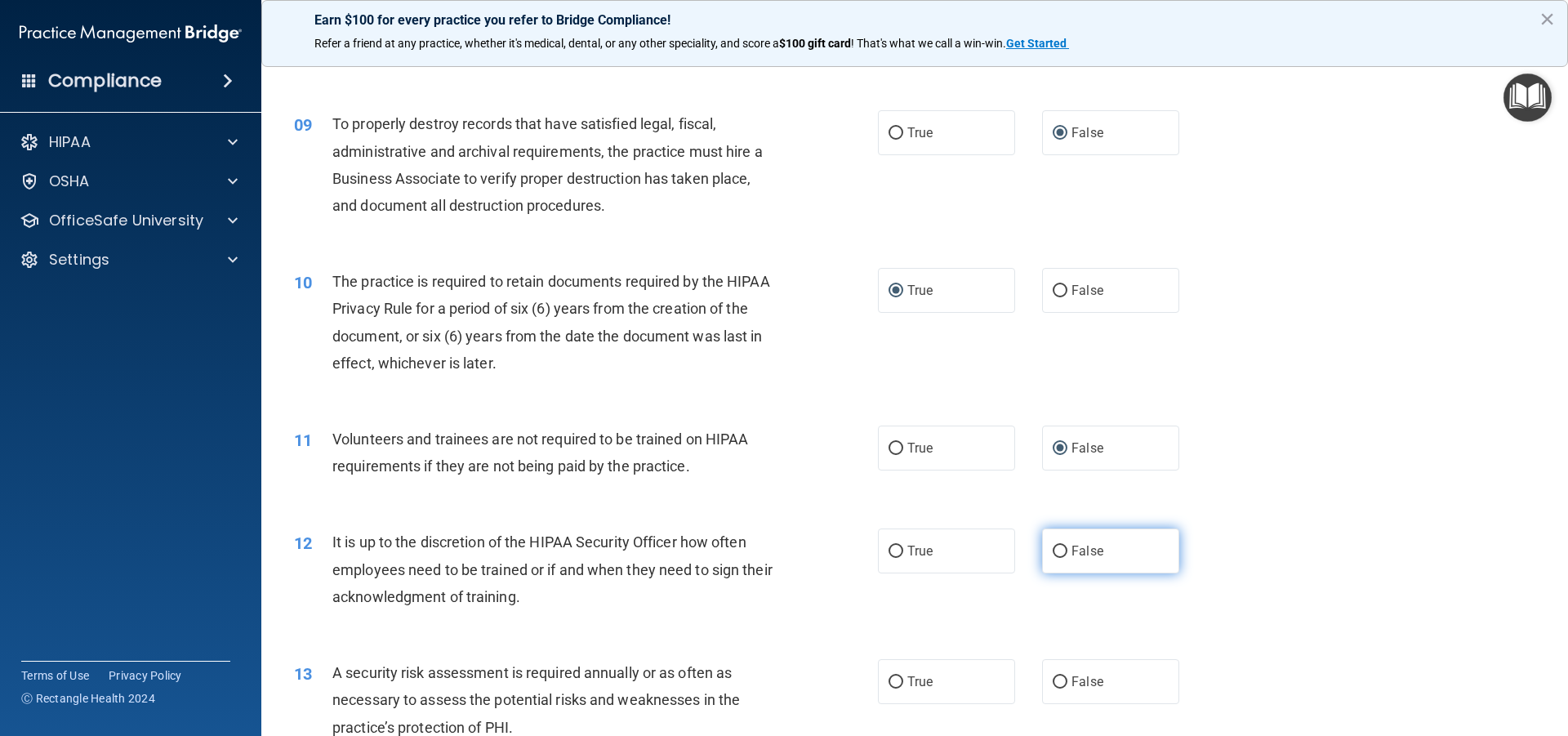
click at [1056, 557] on input "False" at bounding box center [1060, 551] width 15 height 12
radio input "true"
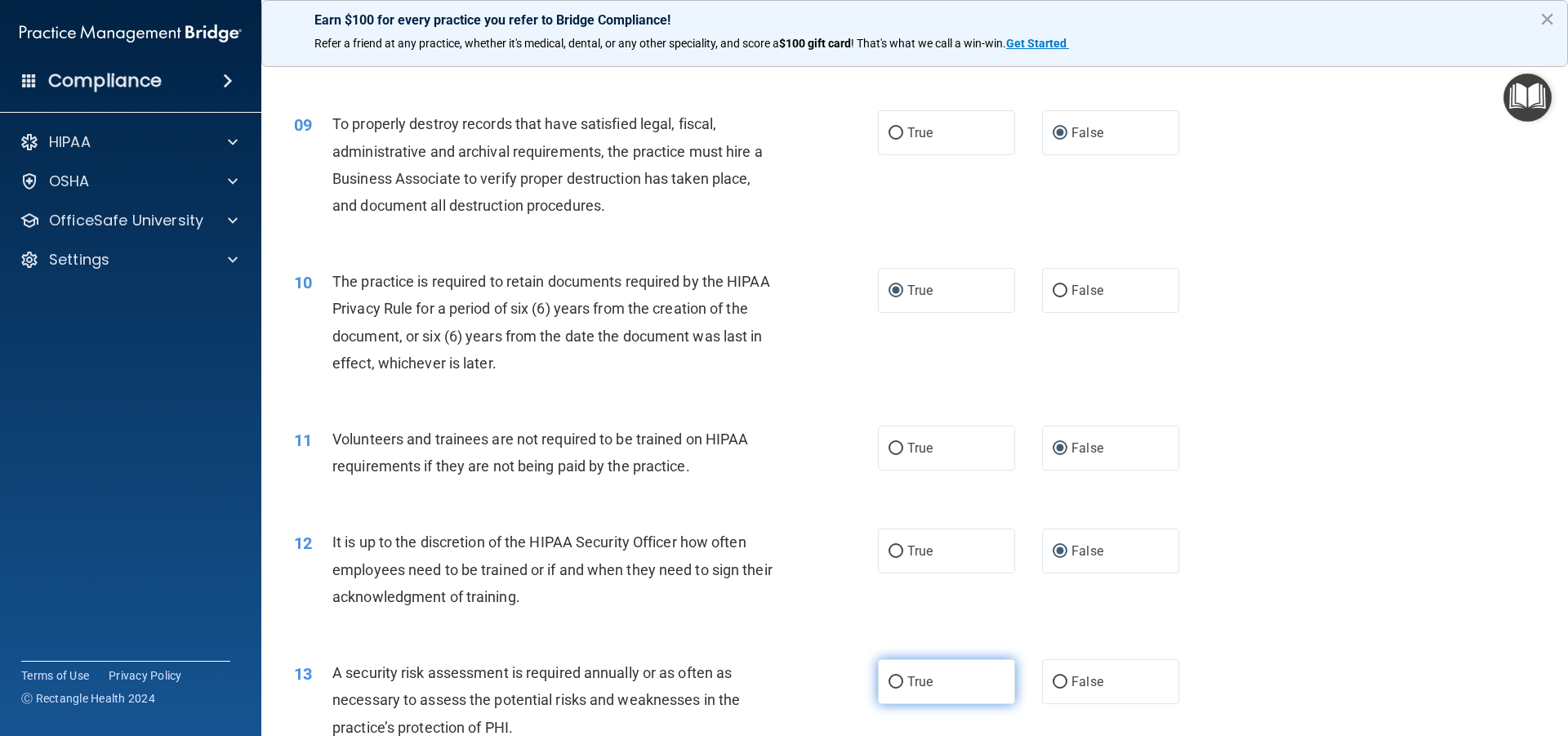
click at [889, 679] on input "True" at bounding box center [896, 682] width 15 height 12
radio input "true"
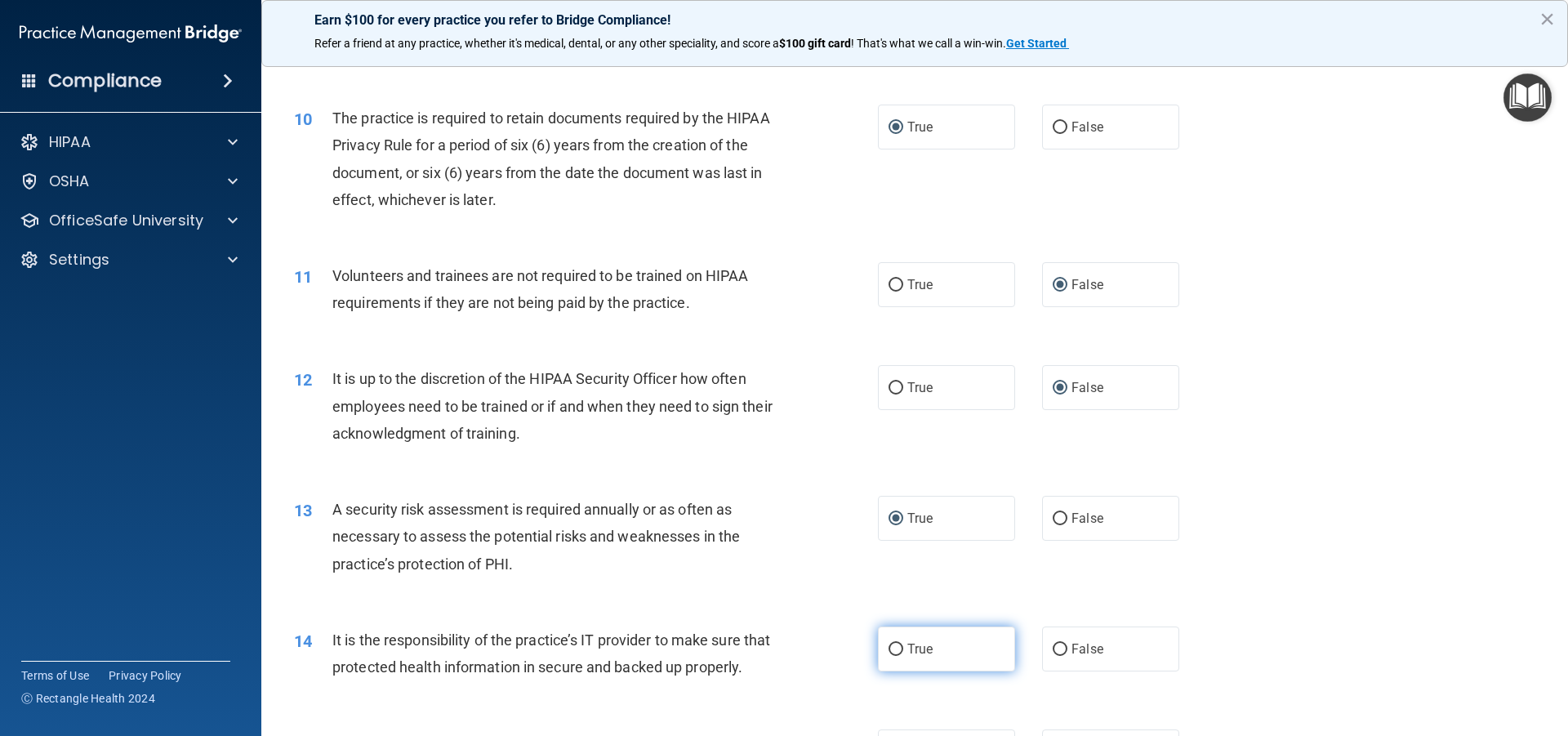
scroll to position [1389, 0]
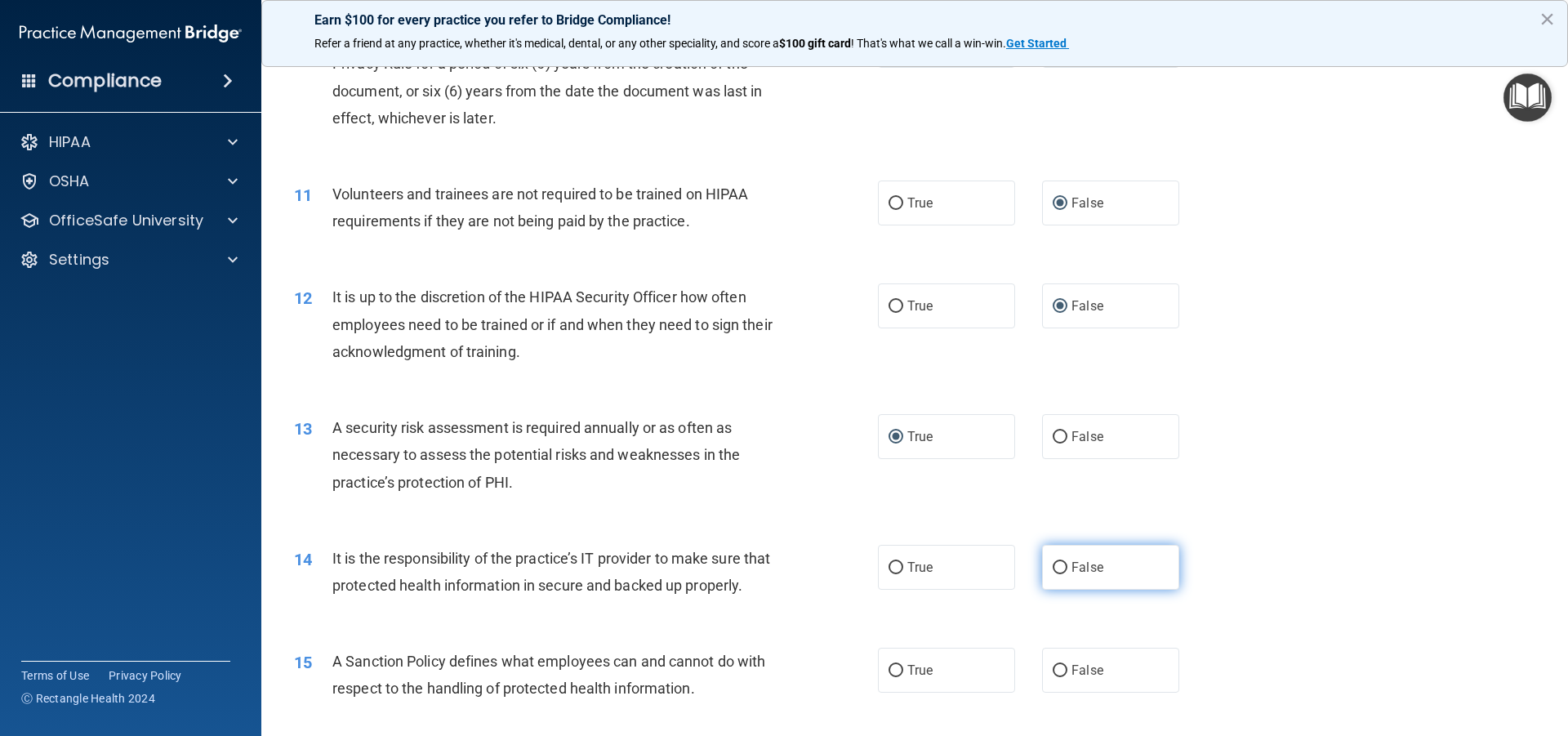
click at [1056, 567] on input "False" at bounding box center [1060, 568] width 15 height 12
radio input "true"
click at [1053, 668] on input "False" at bounding box center [1060, 671] width 15 height 12
radio input "true"
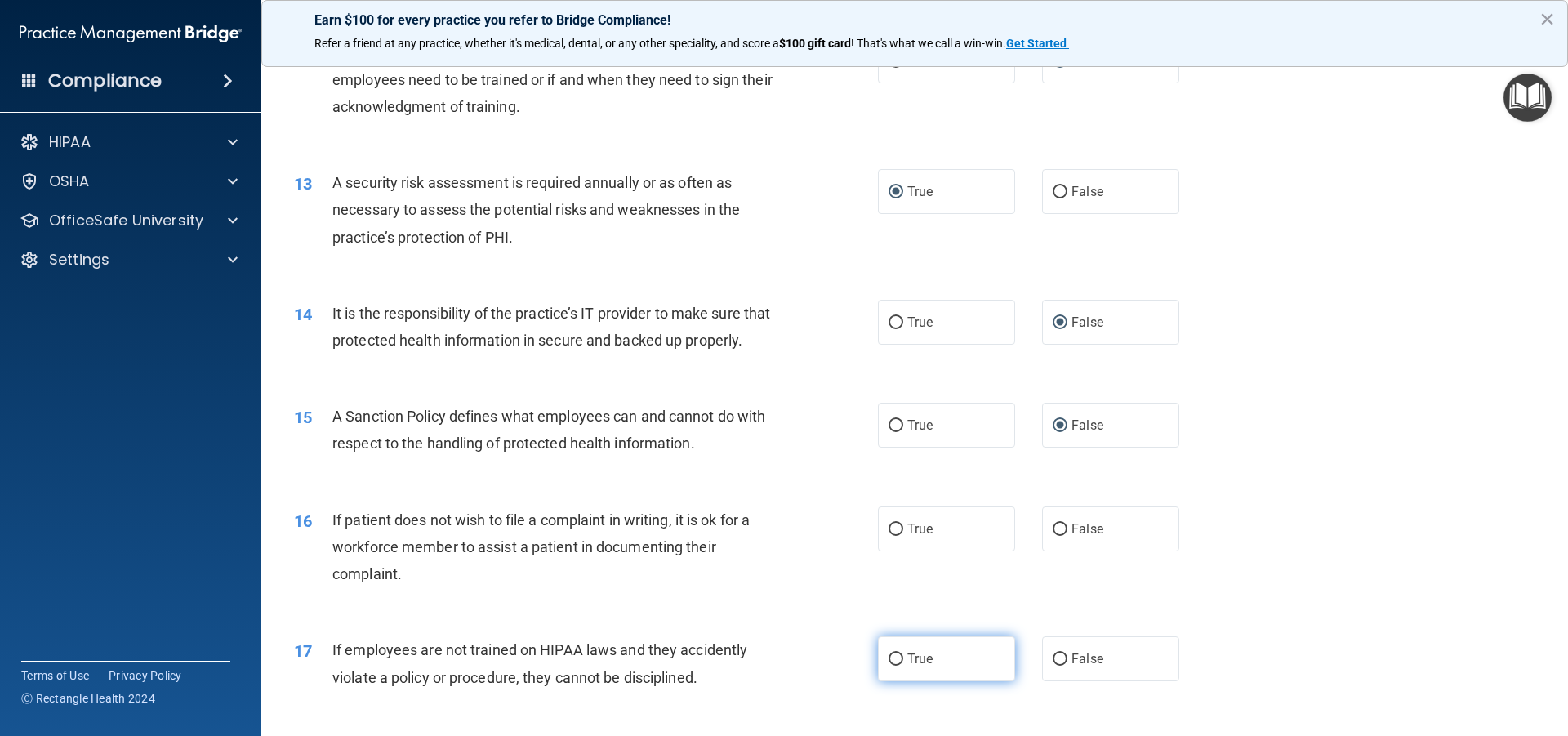
scroll to position [1715, 0]
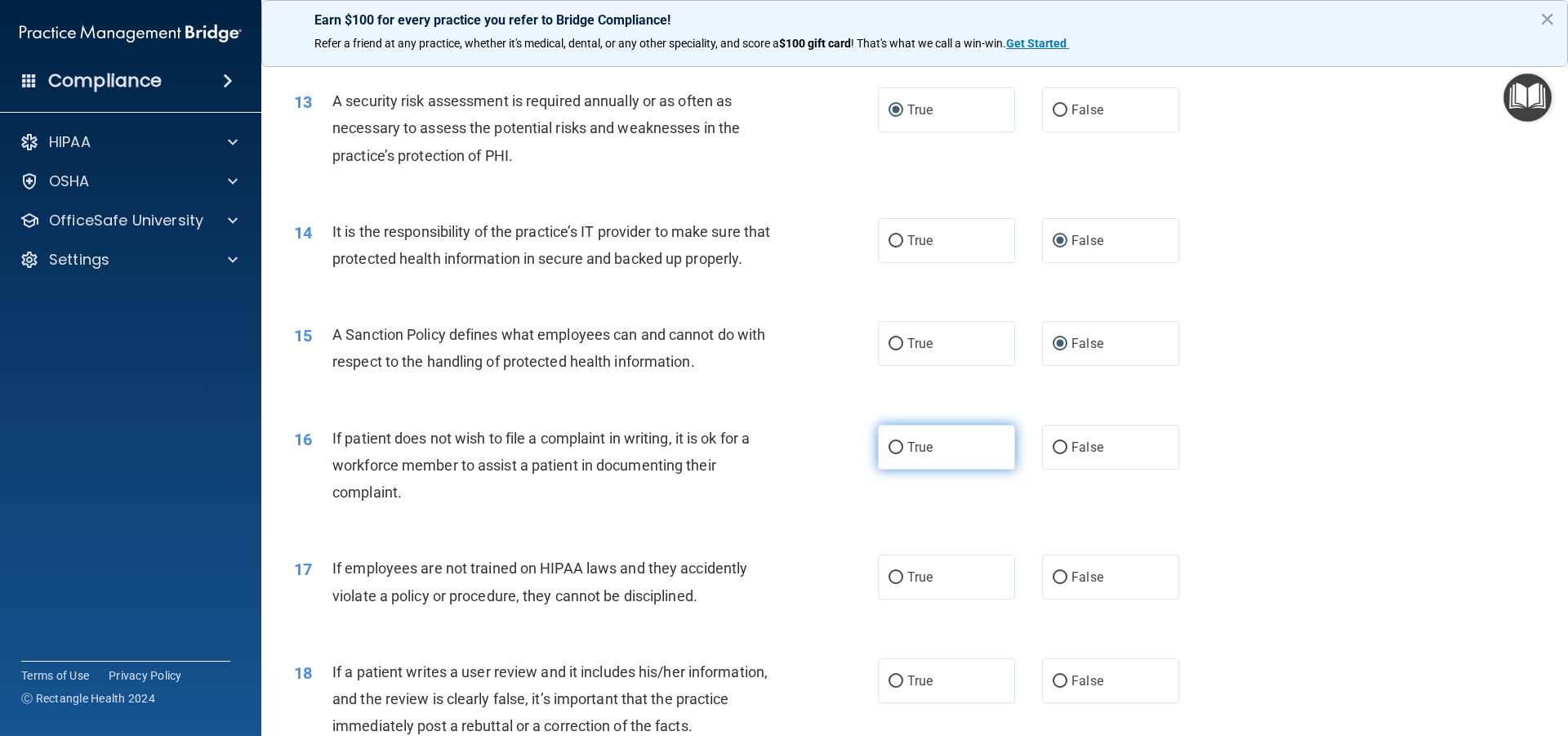
click at [891, 445] on input "True" at bounding box center [896, 447] width 15 height 12
radio input "true"
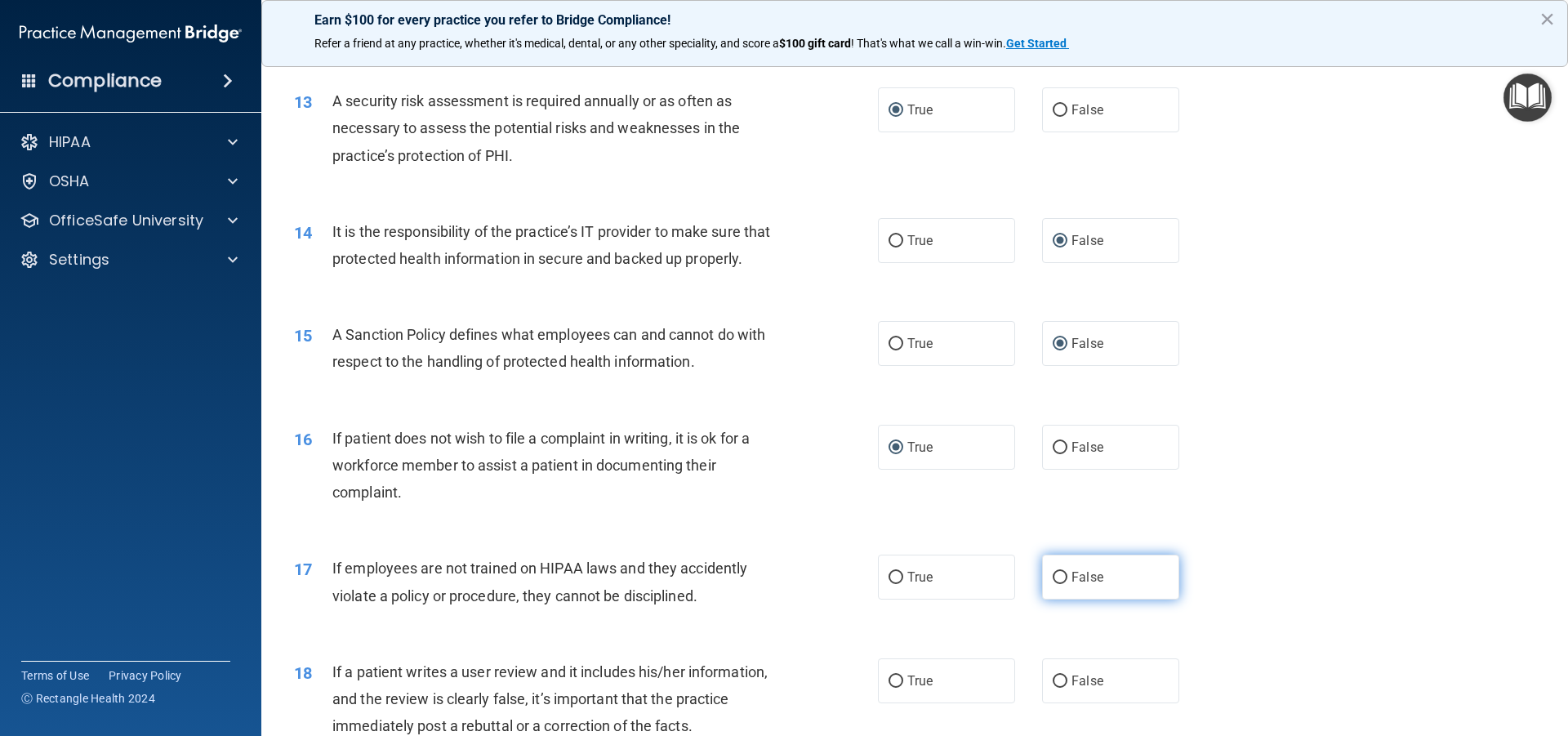
click at [1056, 575] on input "False" at bounding box center [1060, 577] width 15 height 12
radio input "true"
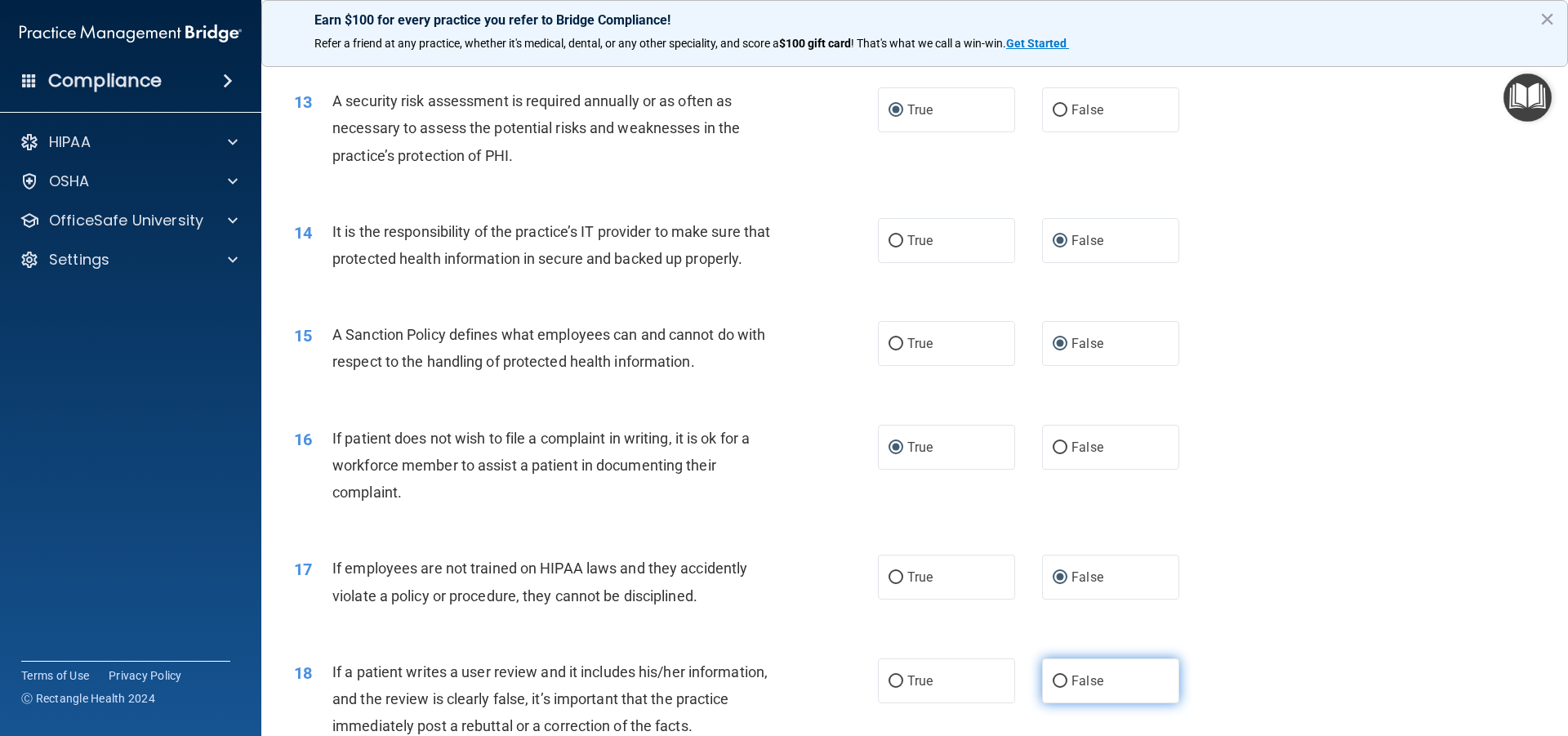
click at [1059, 684] on input "False" at bounding box center [1060, 681] width 15 height 12
radio input "true"
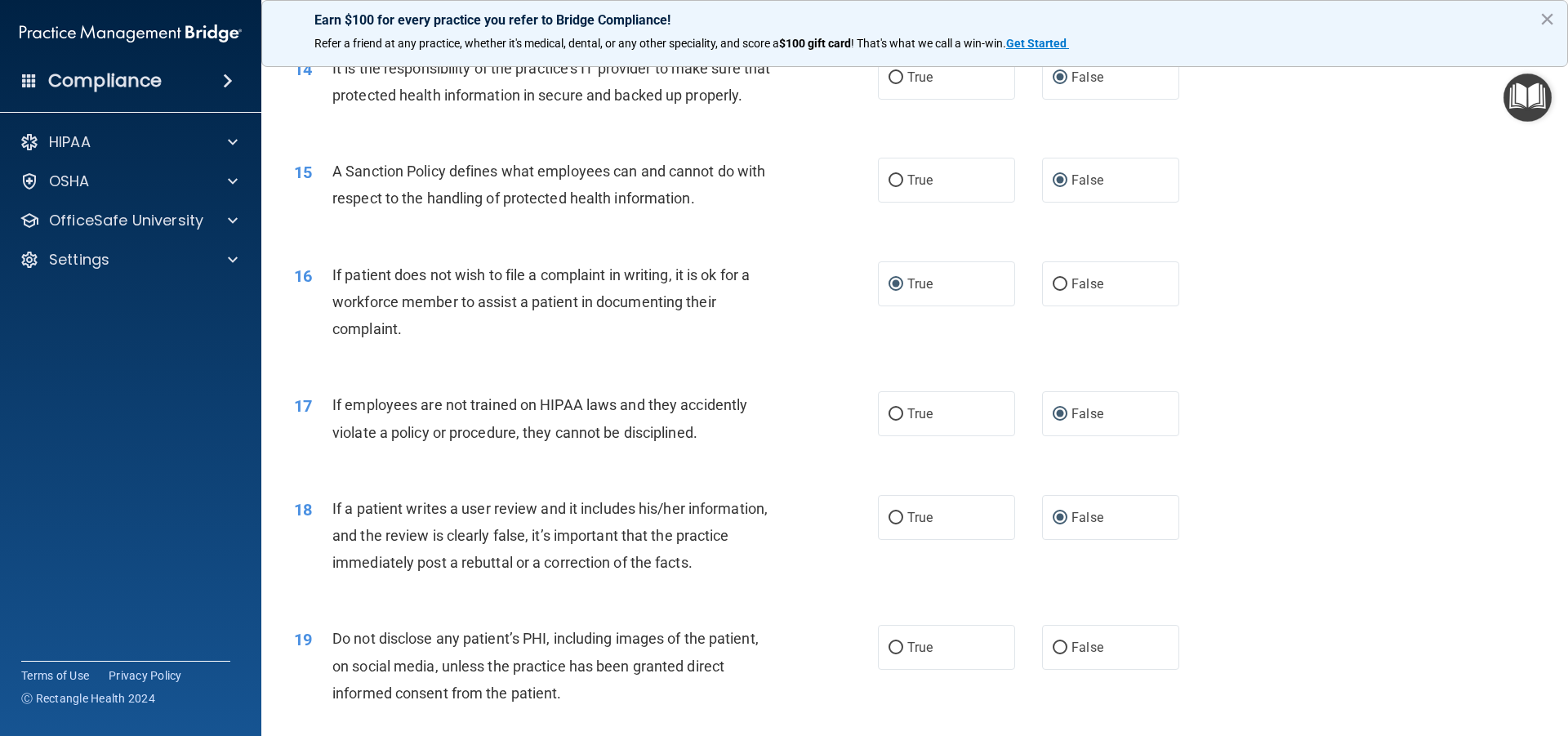
scroll to position [1961, 0]
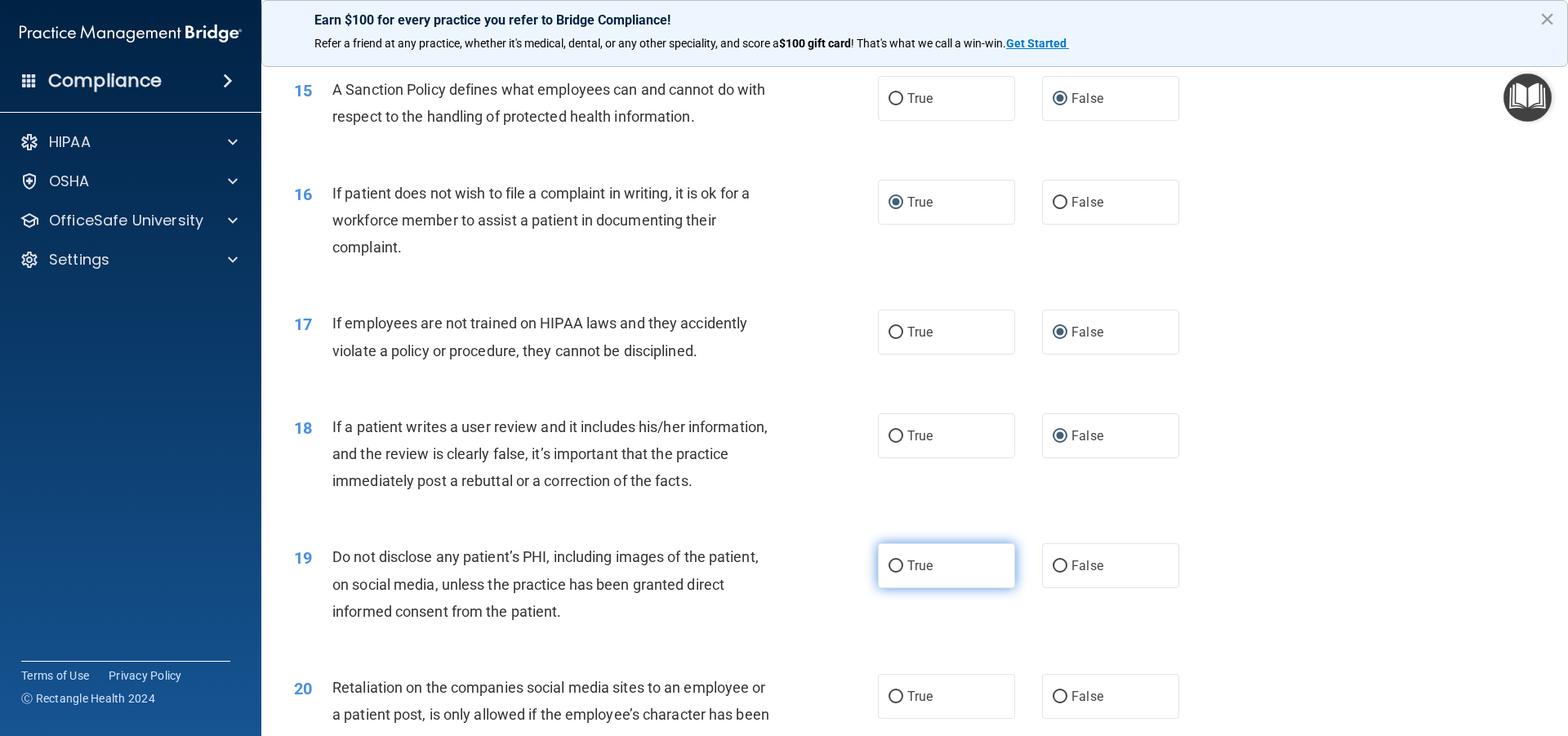
click at [892, 560] on input "True" at bounding box center [896, 566] width 15 height 12
radio input "true"
click at [1053, 694] on input "False" at bounding box center [1060, 696] width 15 height 12
radio input "true"
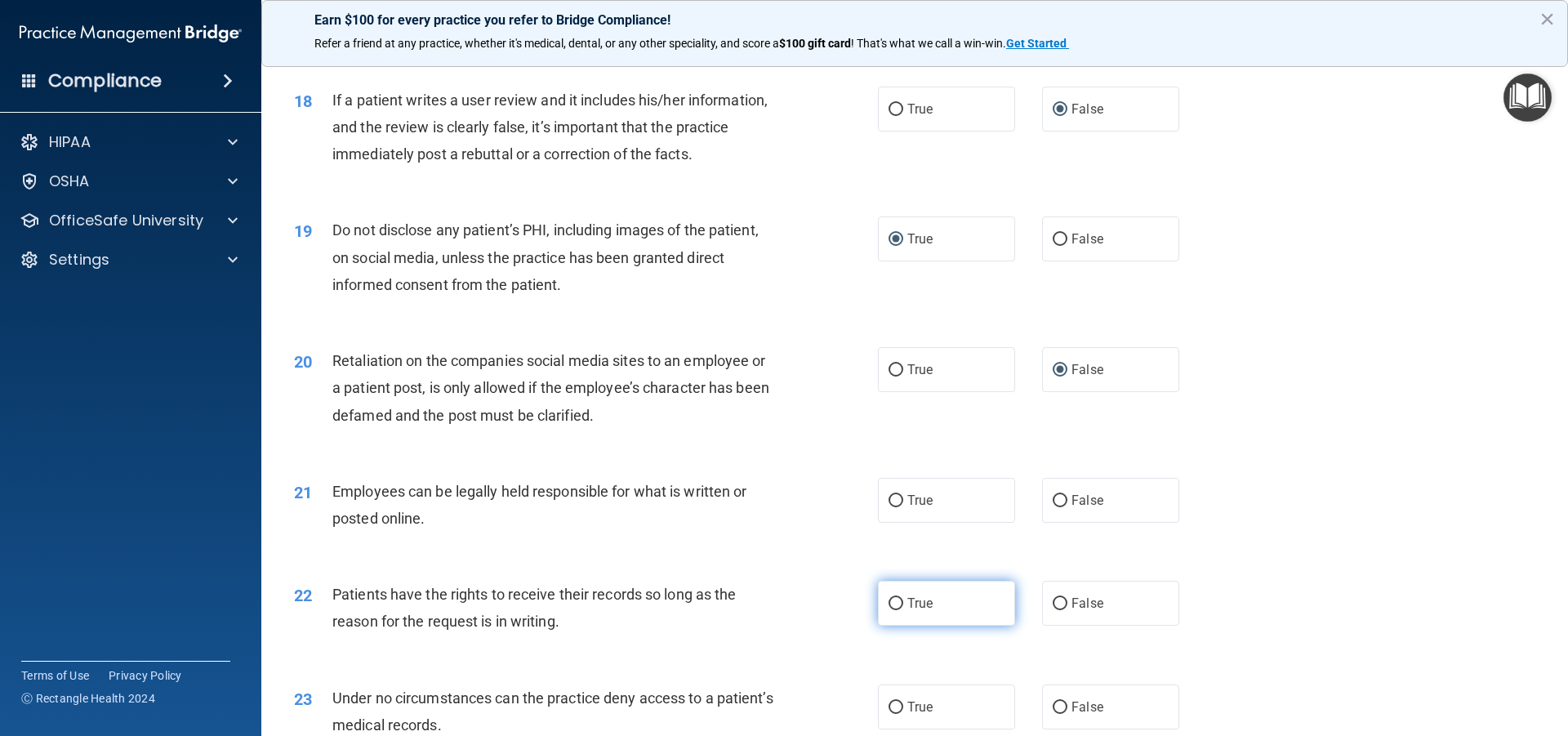
scroll to position [2369, 0]
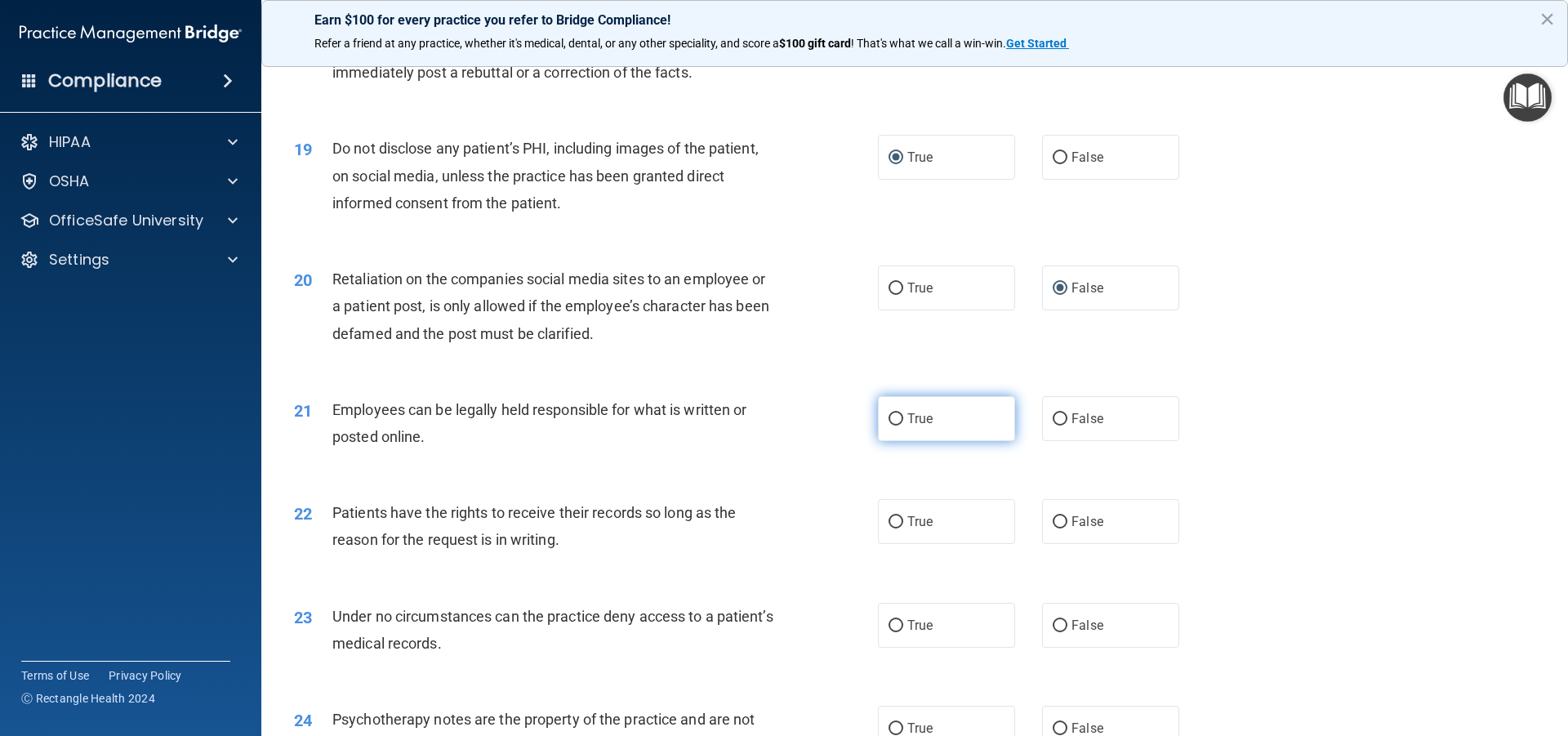
click at [889, 418] on input "True" at bounding box center [896, 419] width 15 height 12
radio input "true"
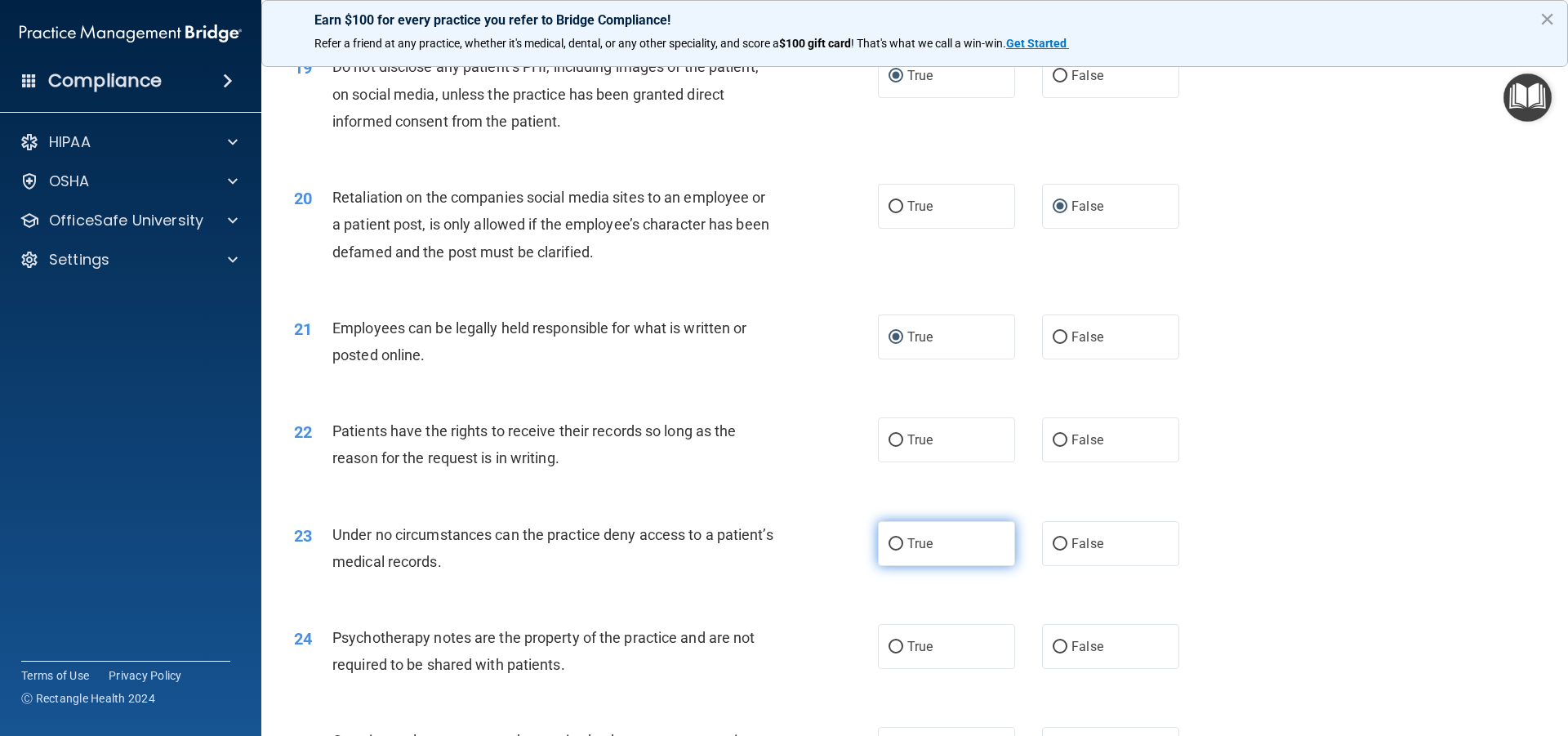
scroll to position [2533, 0]
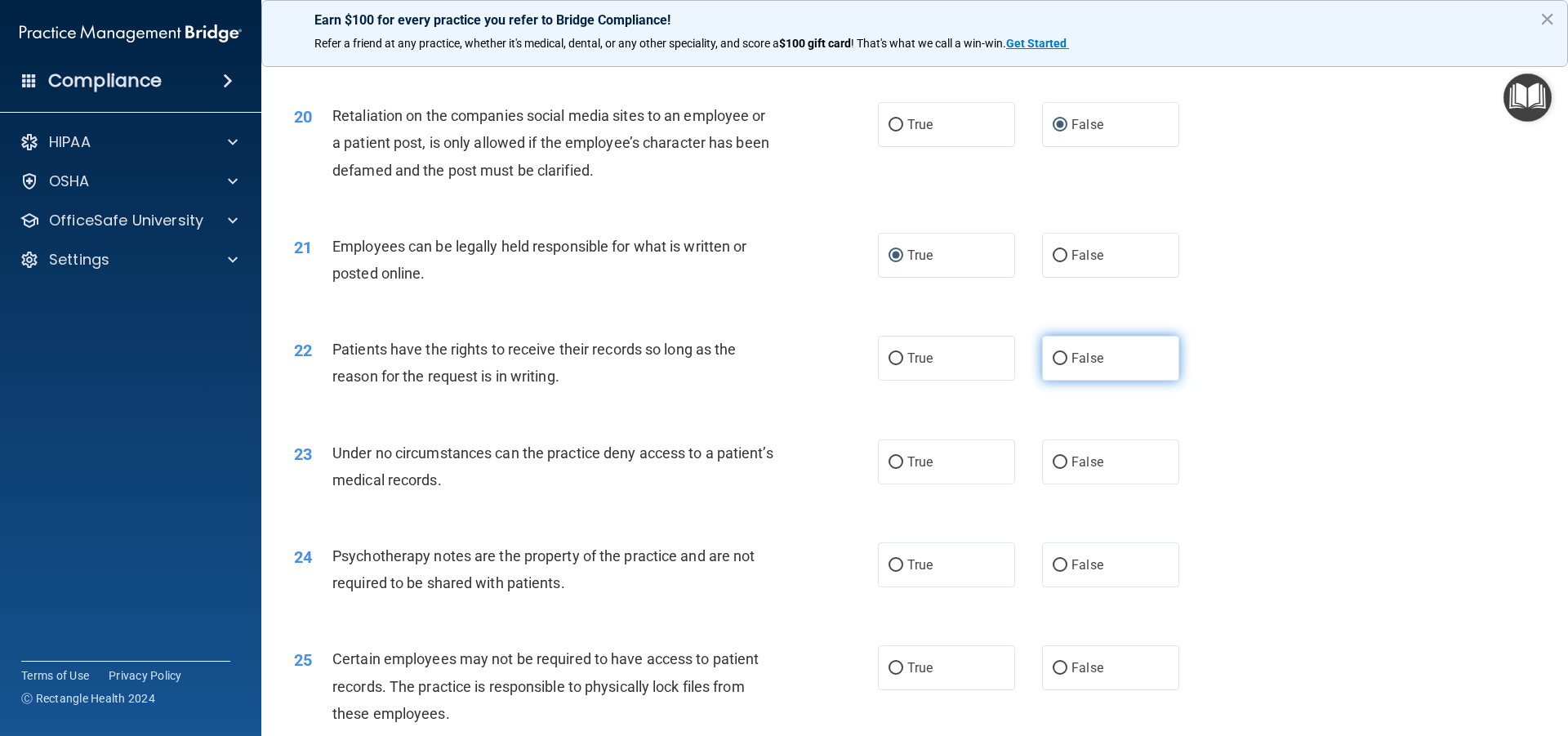
click at [1061, 357] on label "False" at bounding box center [1110, 359] width 137 height 45
click at [1061, 357] on input "False" at bounding box center [1060, 359] width 15 height 12
radio input "true"
click at [1056, 461] on input "False" at bounding box center [1060, 462] width 15 height 12
radio input "true"
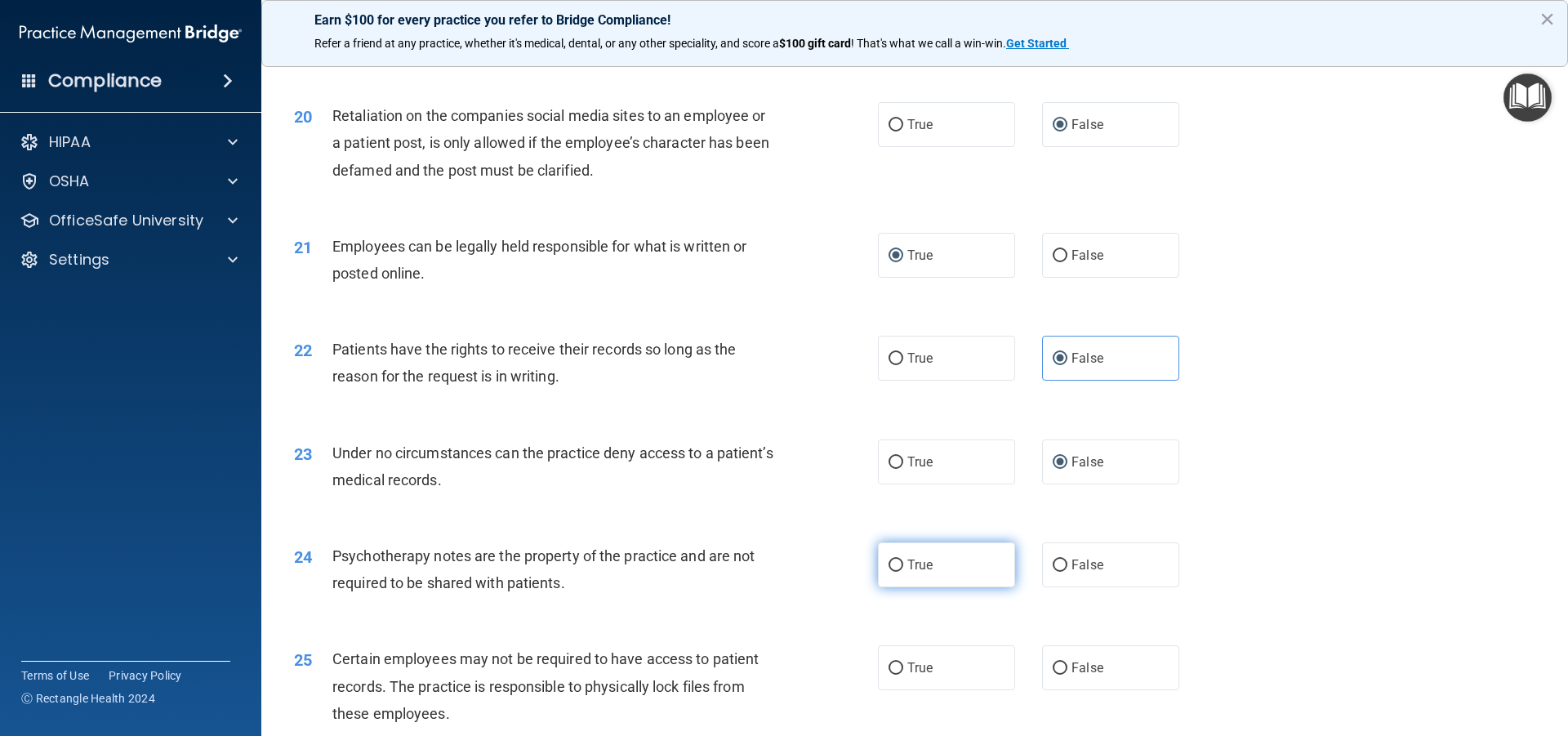
click at [893, 565] on input "True" at bounding box center [896, 565] width 15 height 12
radio input "true"
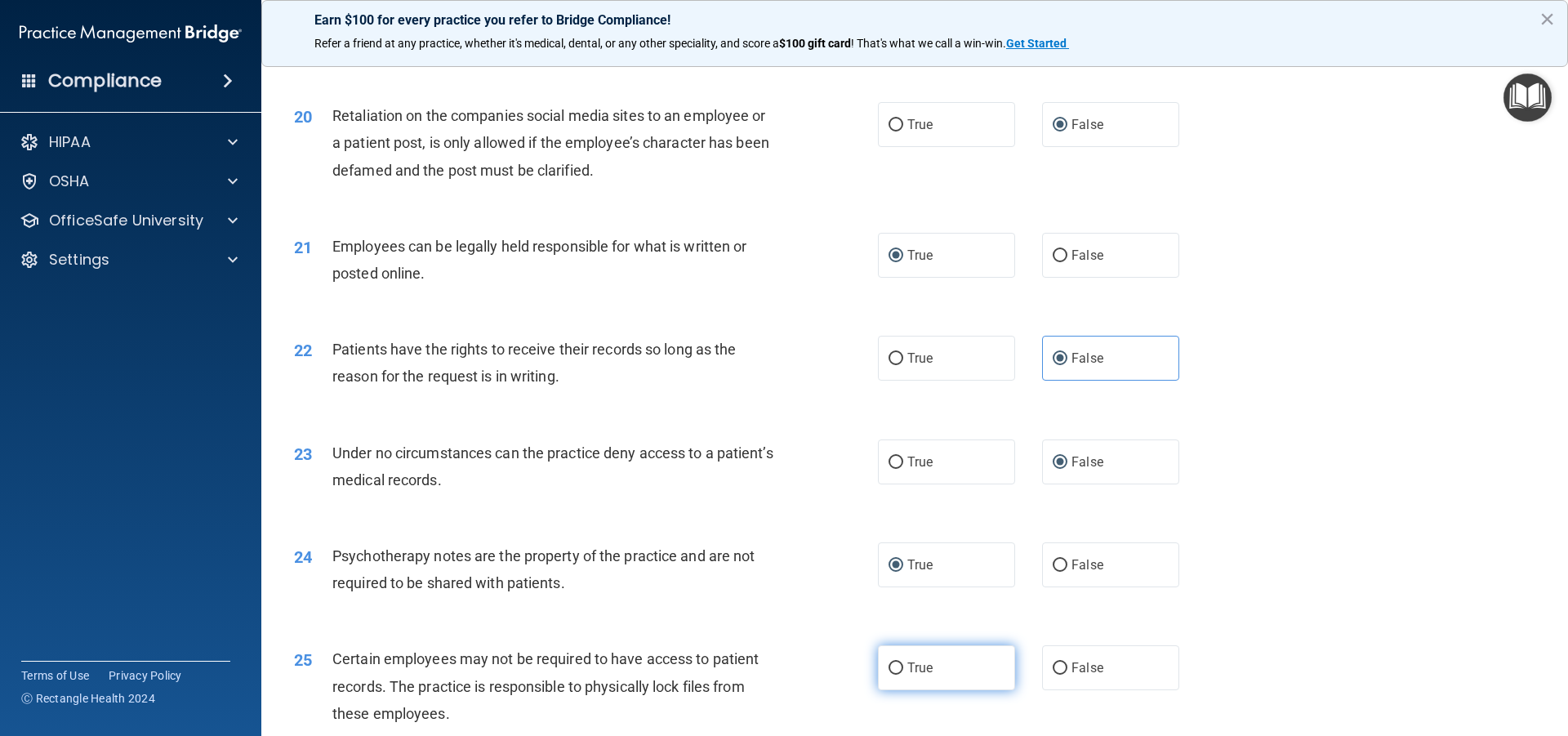
click at [889, 672] on input "True" at bounding box center [896, 668] width 15 height 12
radio input "true"
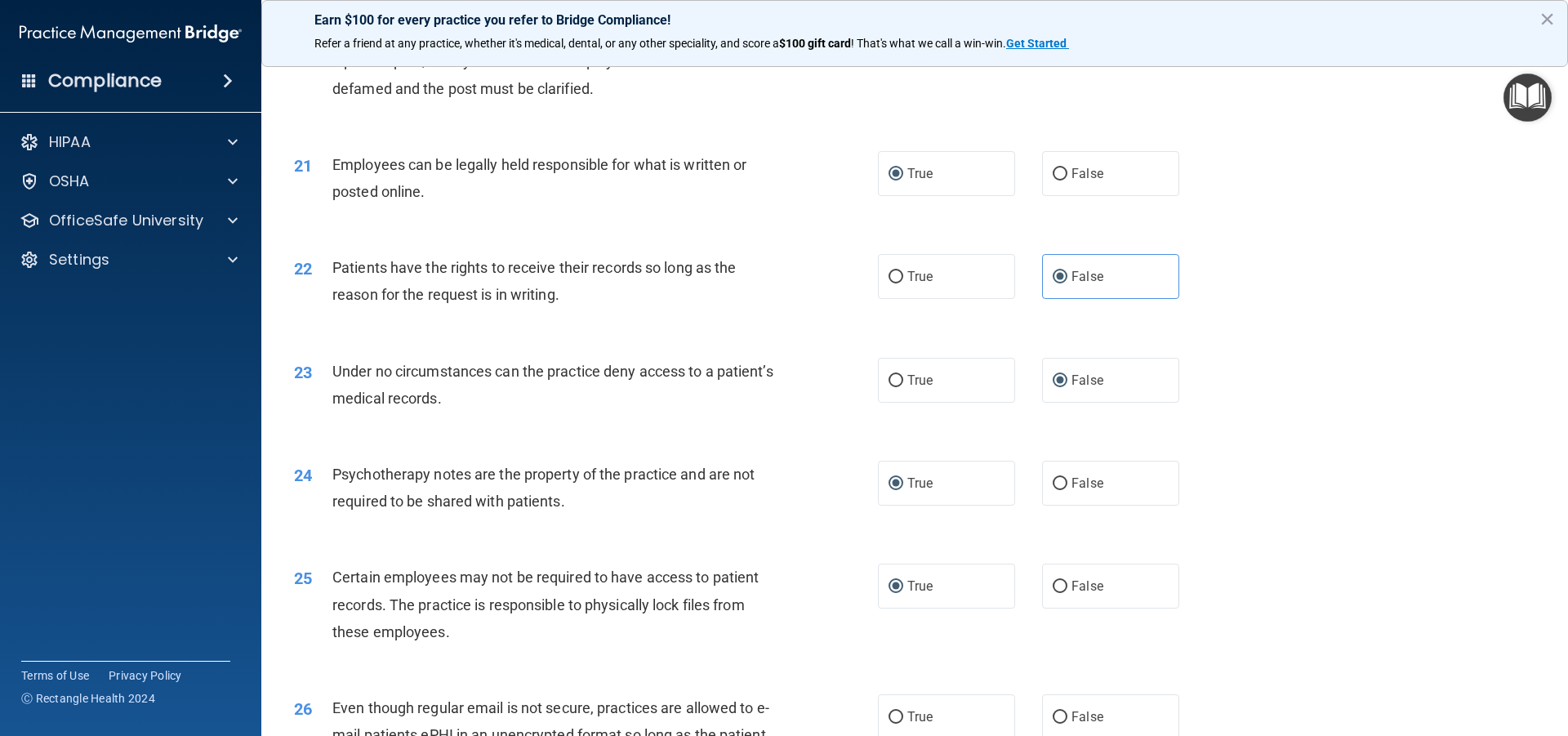
scroll to position [2777, 0]
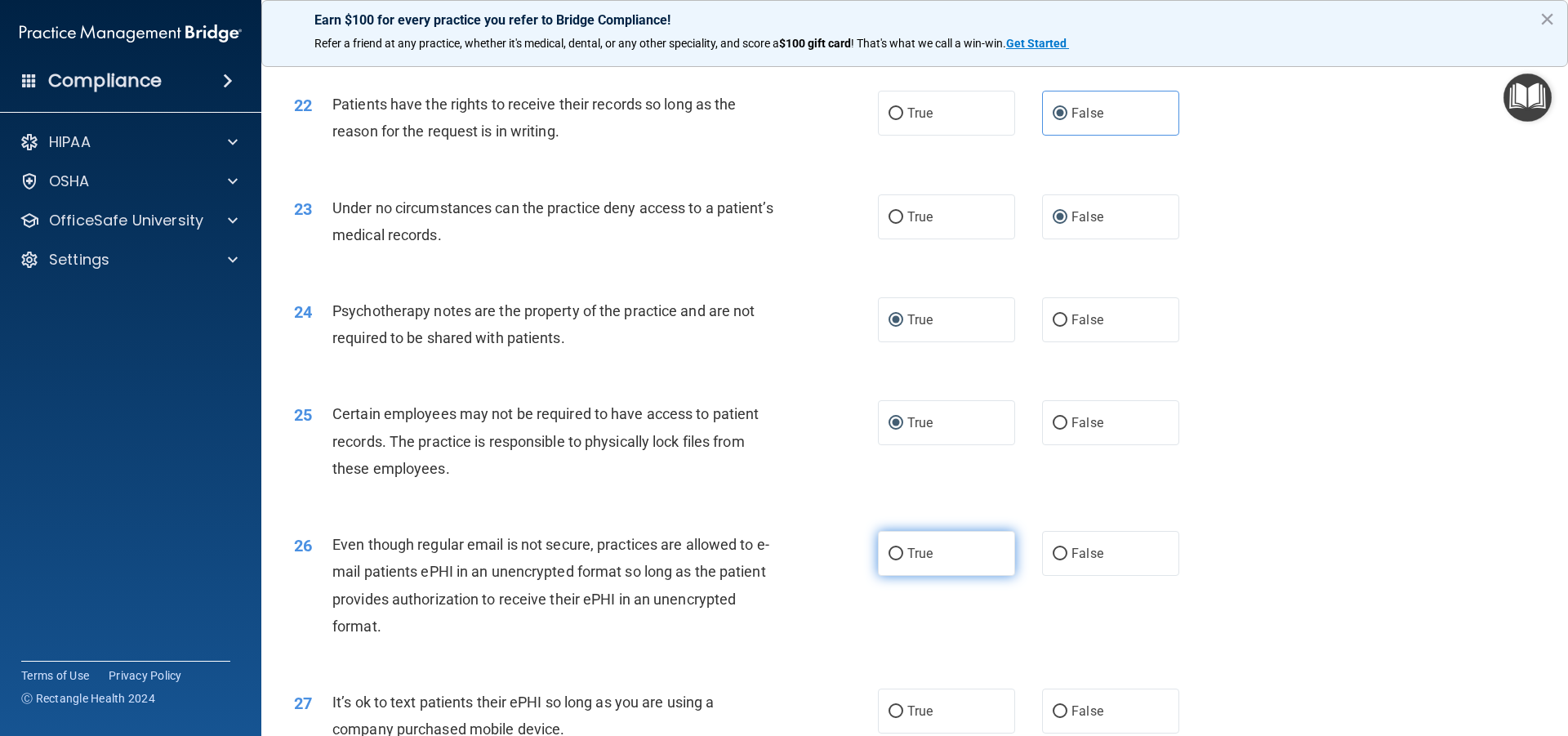
click at [892, 558] on input "True" at bounding box center [896, 554] width 15 height 12
radio input "true"
click at [1057, 709] on input "False" at bounding box center [1060, 711] width 15 height 12
radio input "true"
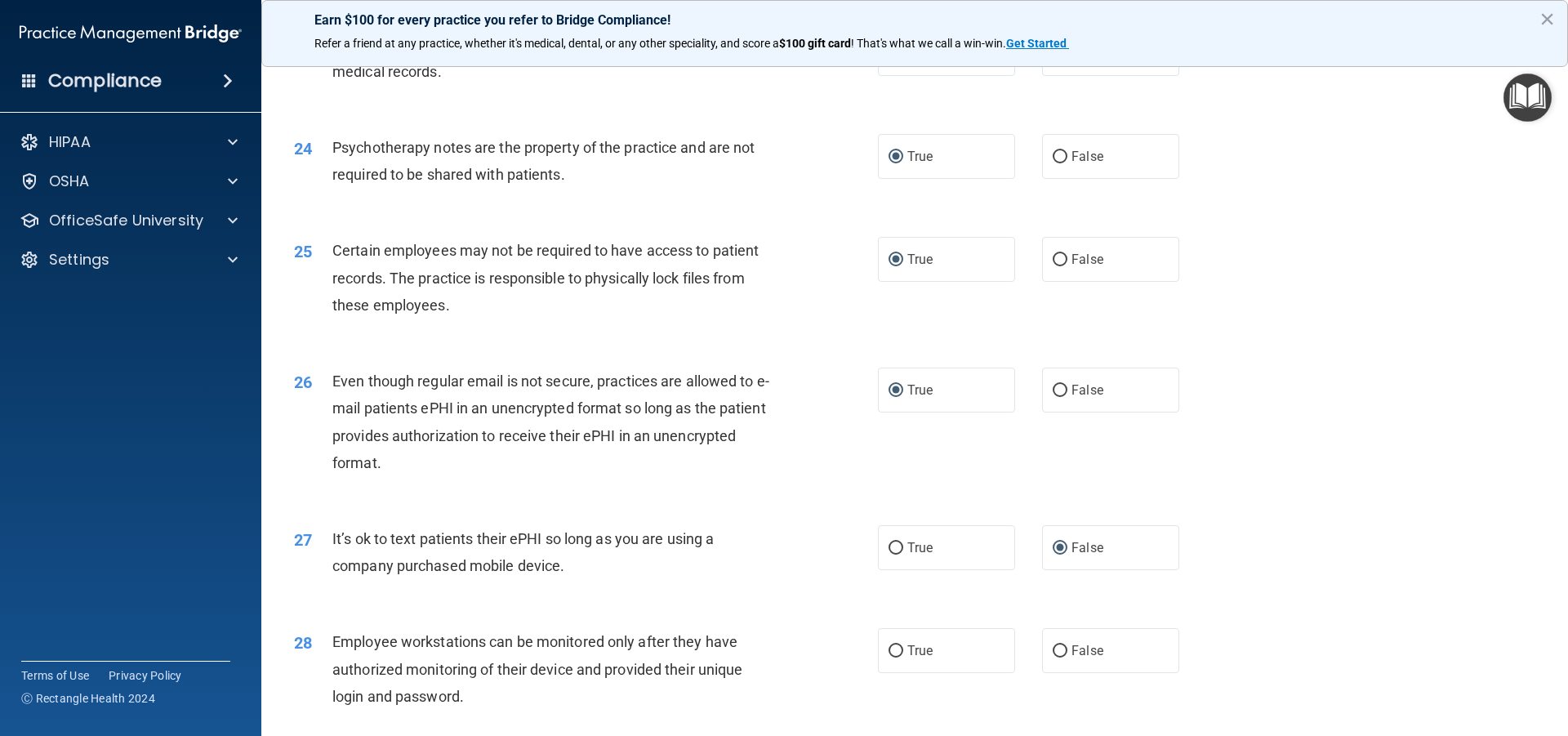
scroll to position [3022, 0]
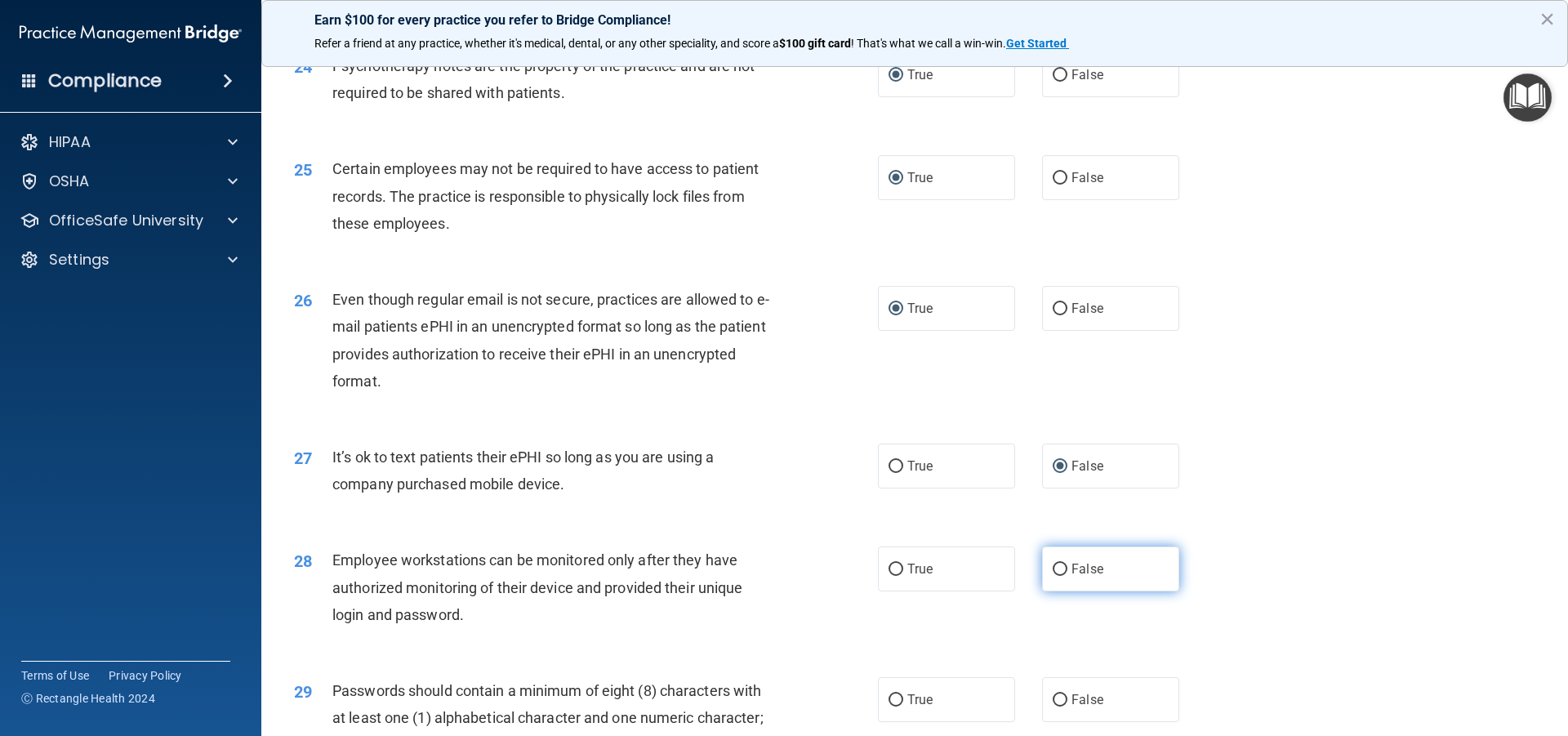
click at [1053, 567] on input "False" at bounding box center [1060, 569] width 15 height 12
radio input "true"
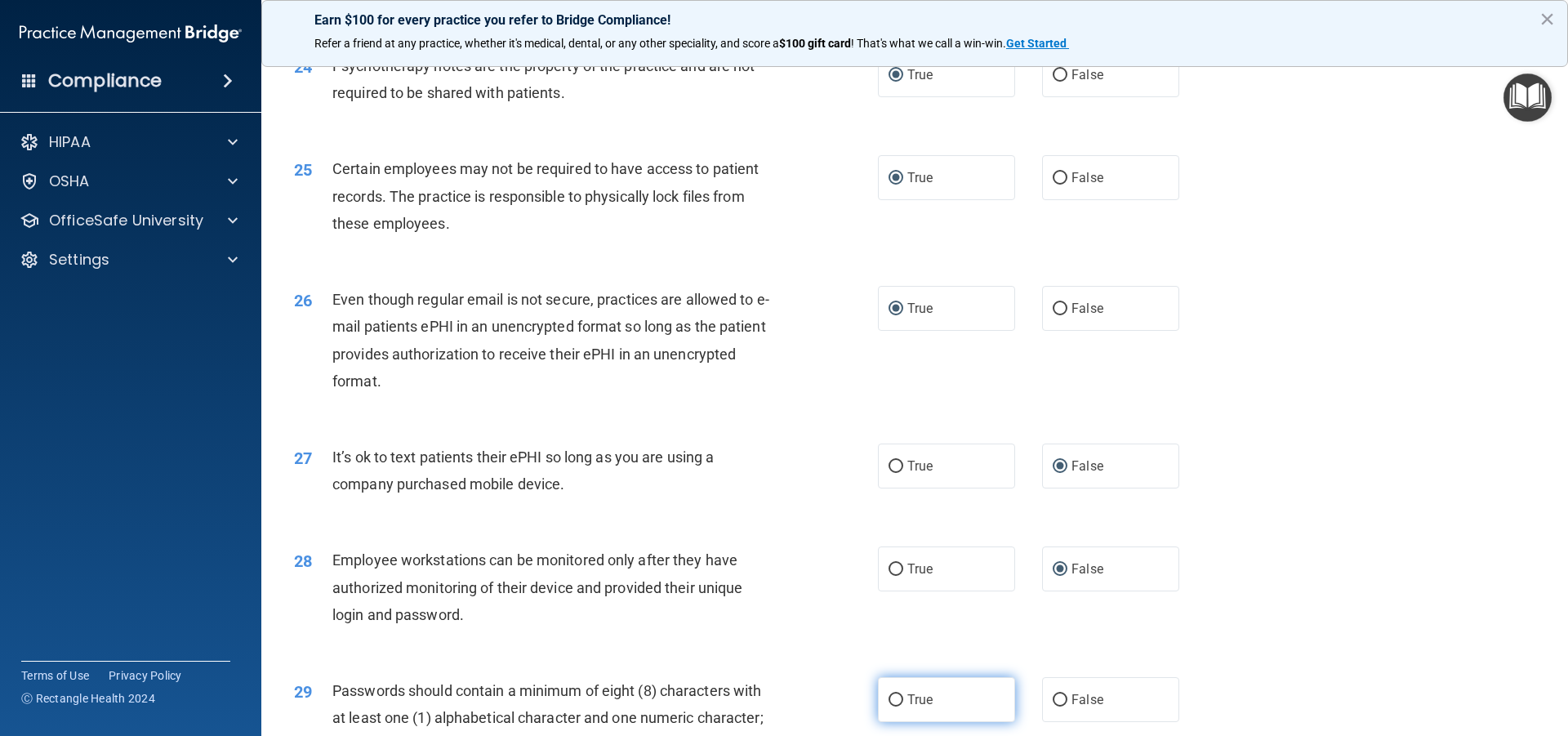
click at [892, 696] on input "True" at bounding box center [896, 700] width 15 height 12
radio input "true"
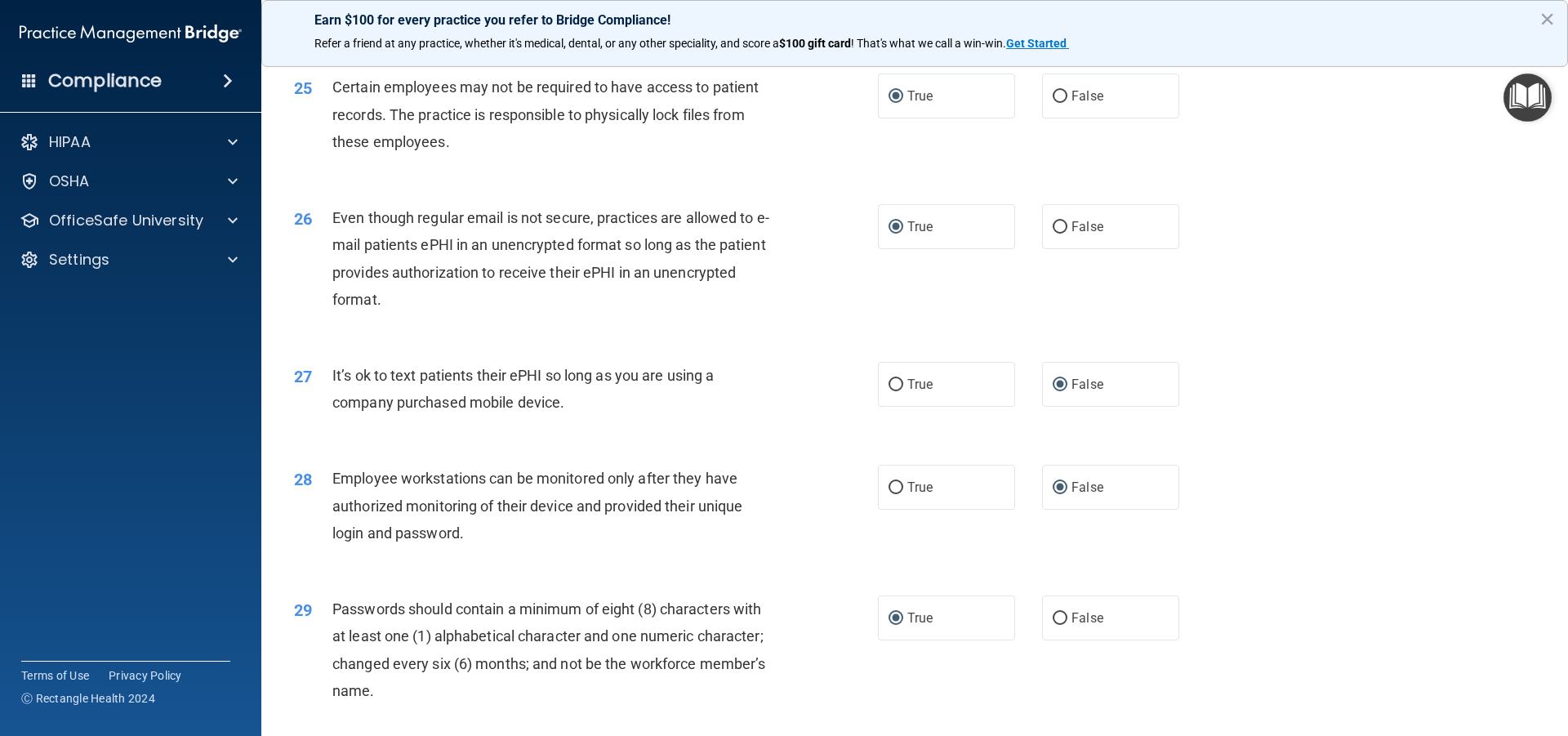
scroll to position [3268, 0]
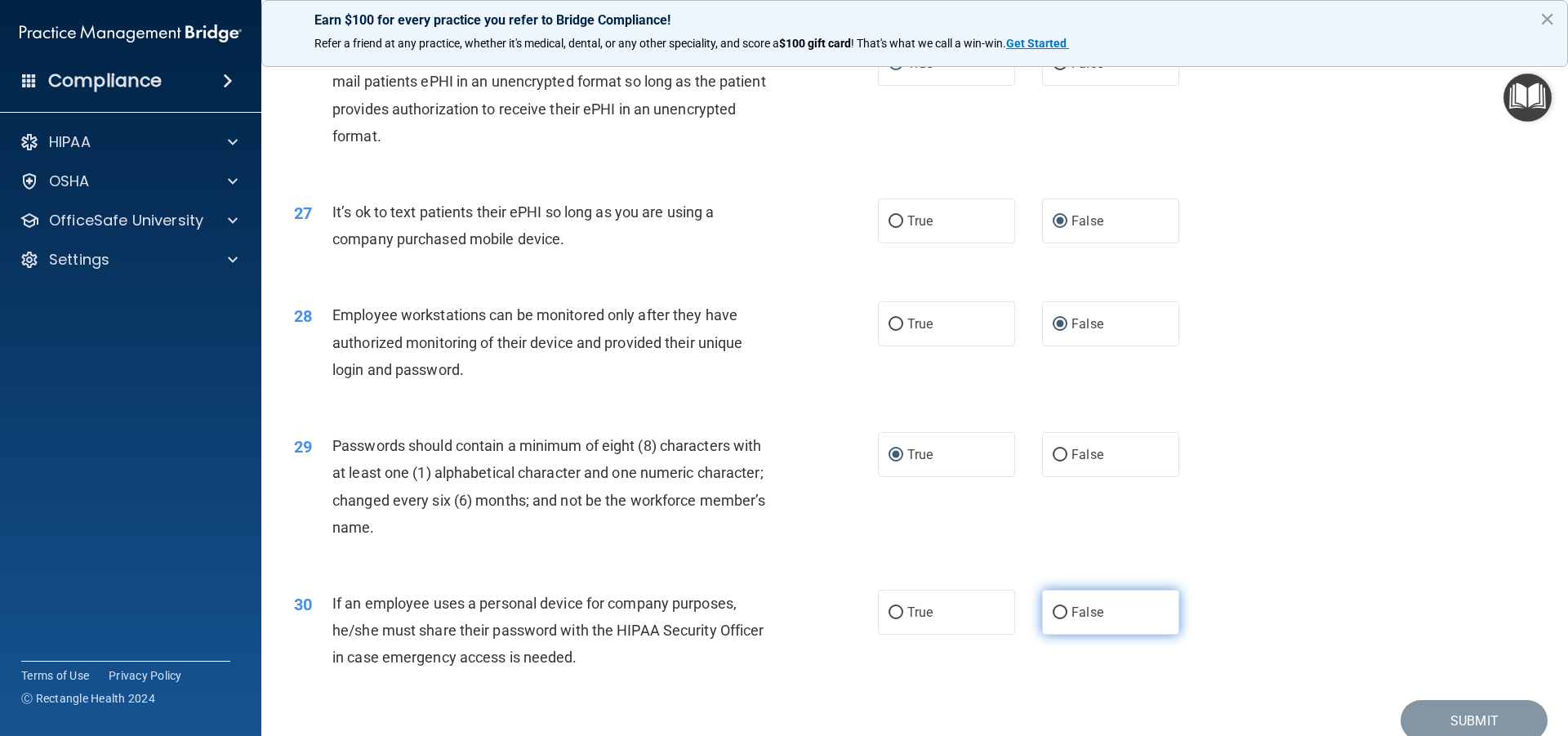
click at [1050, 620] on label "False" at bounding box center [1110, 612] width 137 height 45
click at [1053, 619] on input "False" at bounding box center [1060, 612] width 15 height 12
radio input "true"
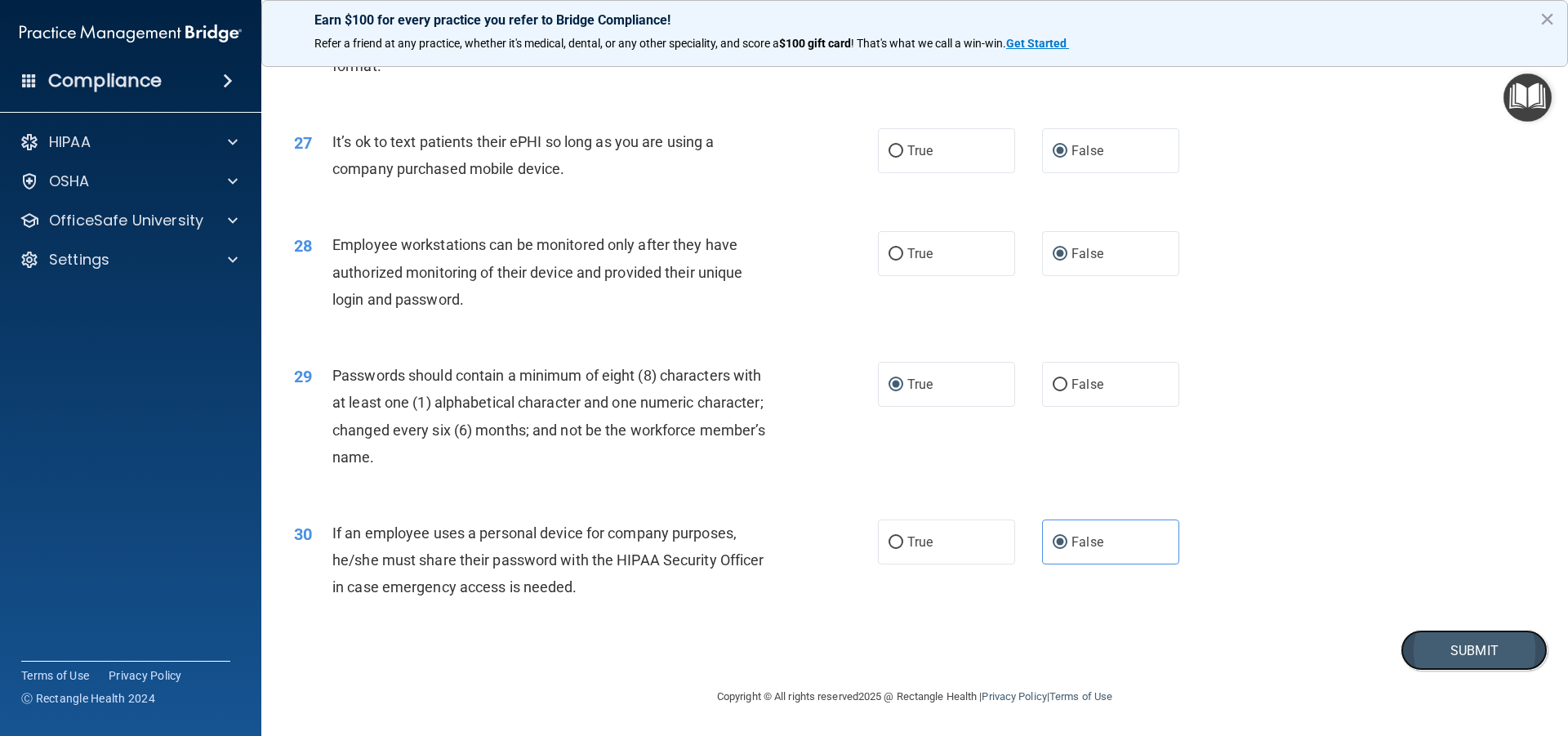
click at [1460, 650] on button "Submit" at bounding box center [1475, 650] width 147 height 42
click at [1448, 649] on button "Submit" at bounding box center [1475, 650] width 147 height 42
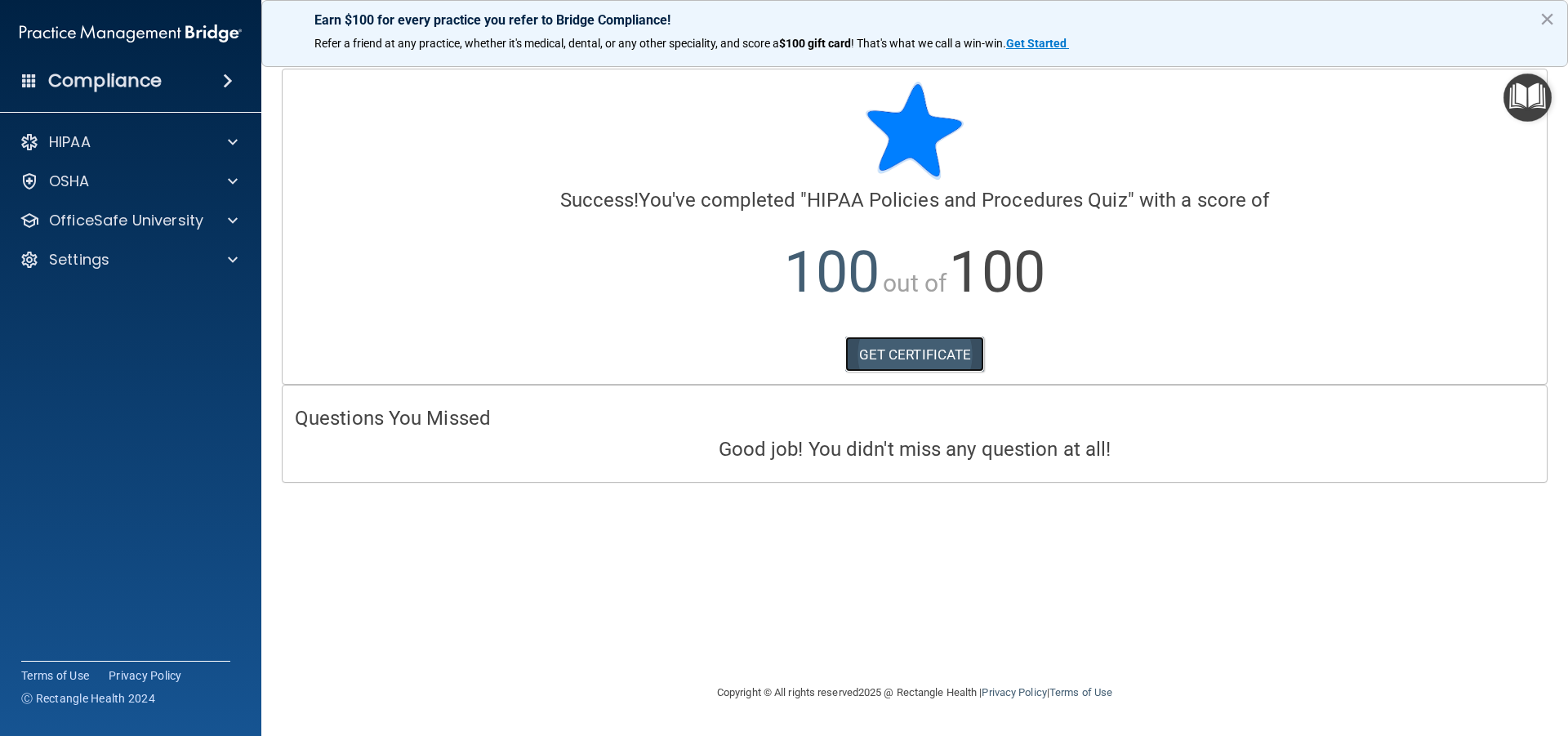
click at [894, 354] on link "GET CERTIFICATE" at bounding box center [915, 355] width 140 height 36
click at [164, 217] on p "OfficeSafe University" at bounding box center [126, 220] width 155 height 20
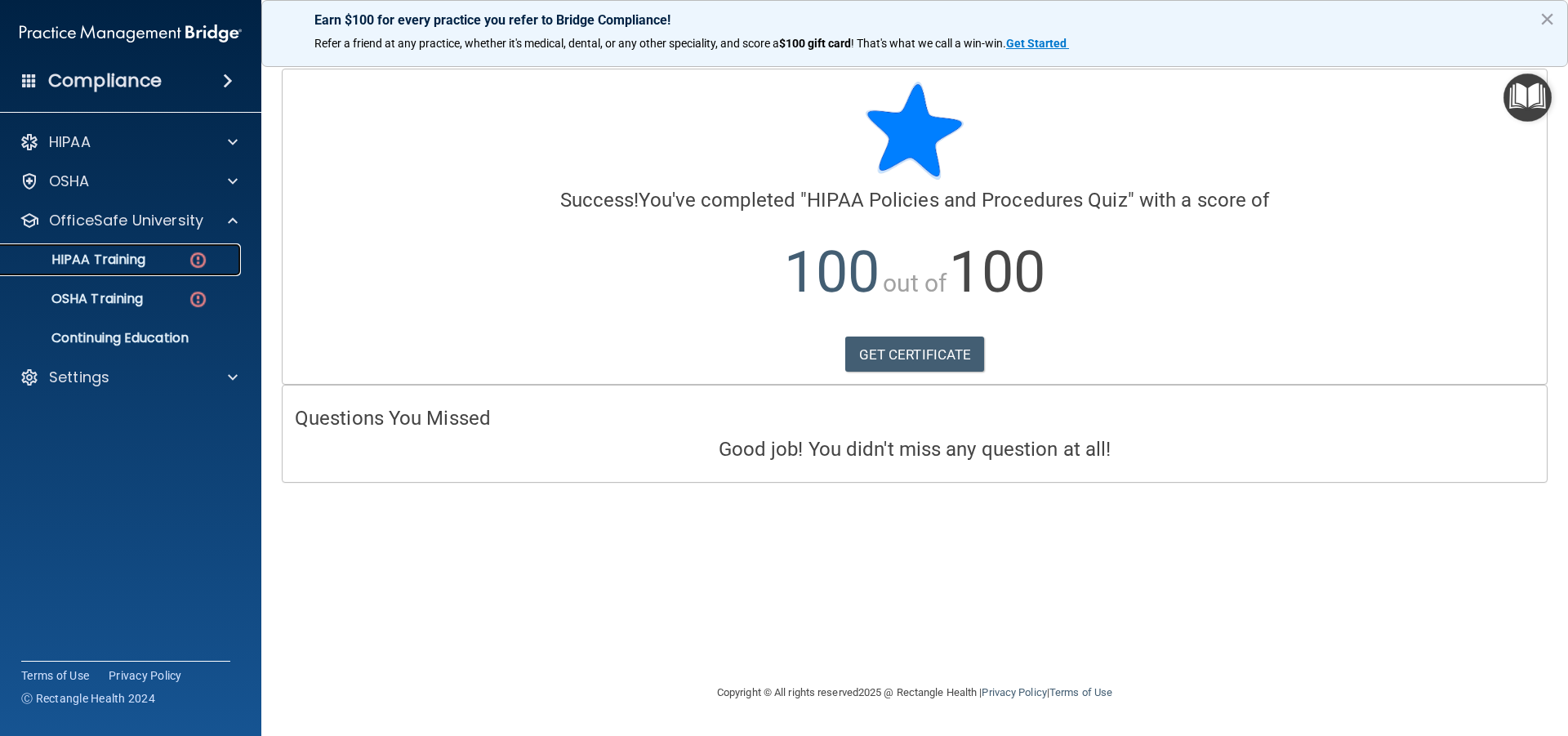
click at [208, 262] on img at bounding box center [198, 260] width 21 height 21
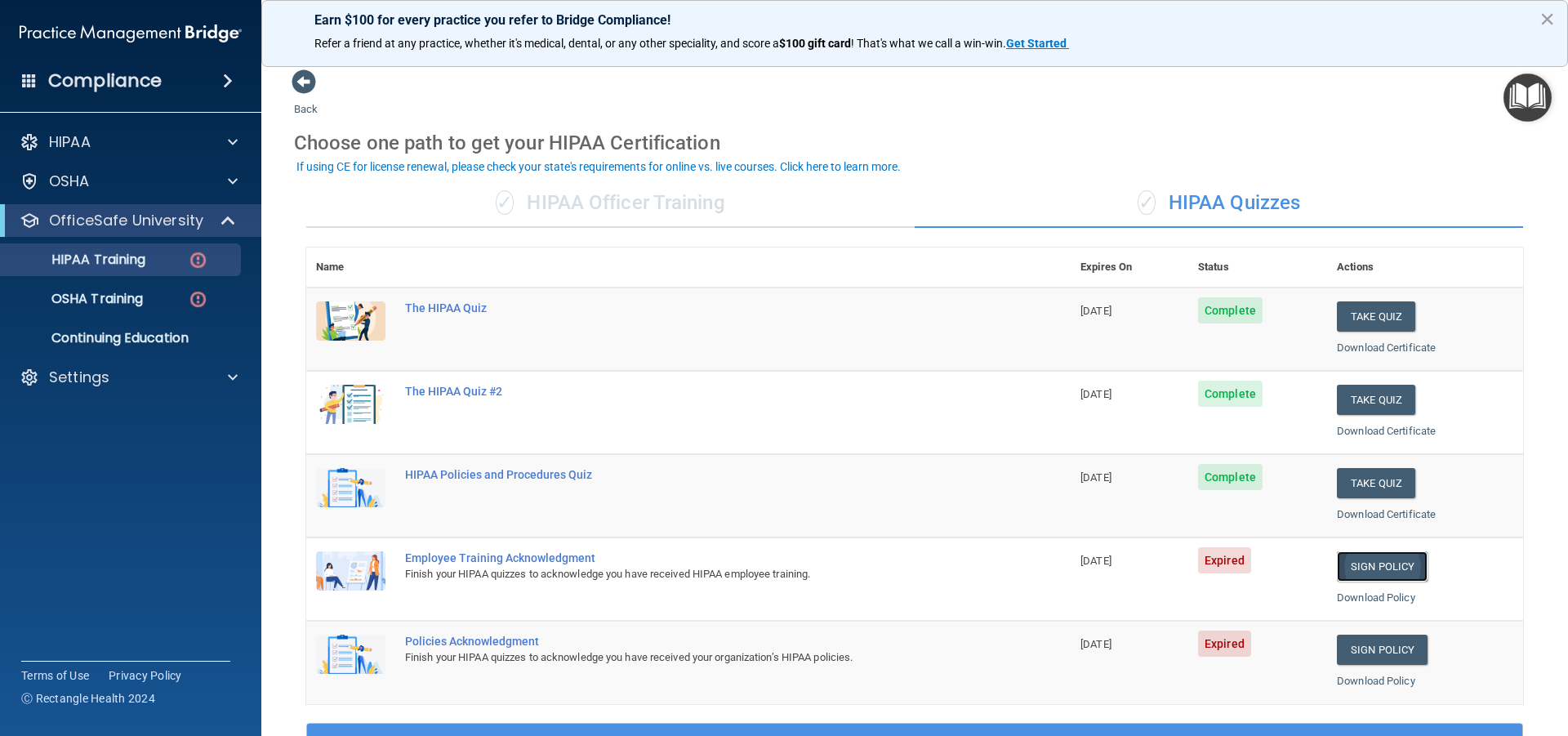
click at [1359, 564] on link "Sign Policy" at bounding box center [1382, 566] width 91 height 30
click at [1351, 595] on link "Download Policy" at bounding box center [1376, 597] width 78 height 12
click at [1347, 680] on link "Download Policy" at bounding box center [1376, 680] width 78 height 12
click at [1373, 647] on link "Sign Policy" at bounding box center [1382, 650] width 91 height 30
click at [131, 264] on p "HIPAA Training" at bounding box center [77, 259] width 135 height 16
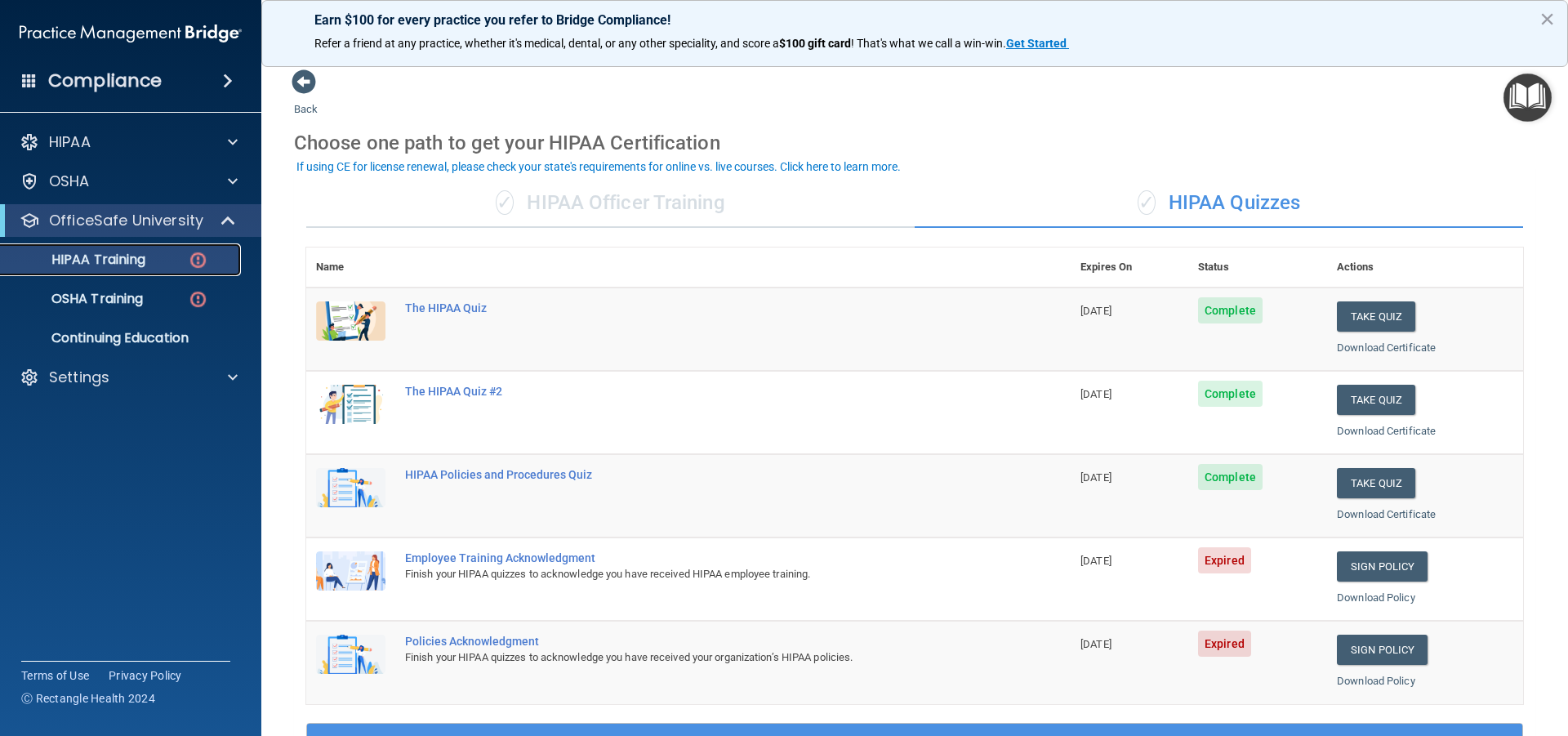
click at [196, 259] on img at bounding box center [198, 260] width 21 height 21
click at [139, 295] on p "OSHA Training" at bounding box center [76, 298] width 132 height 16
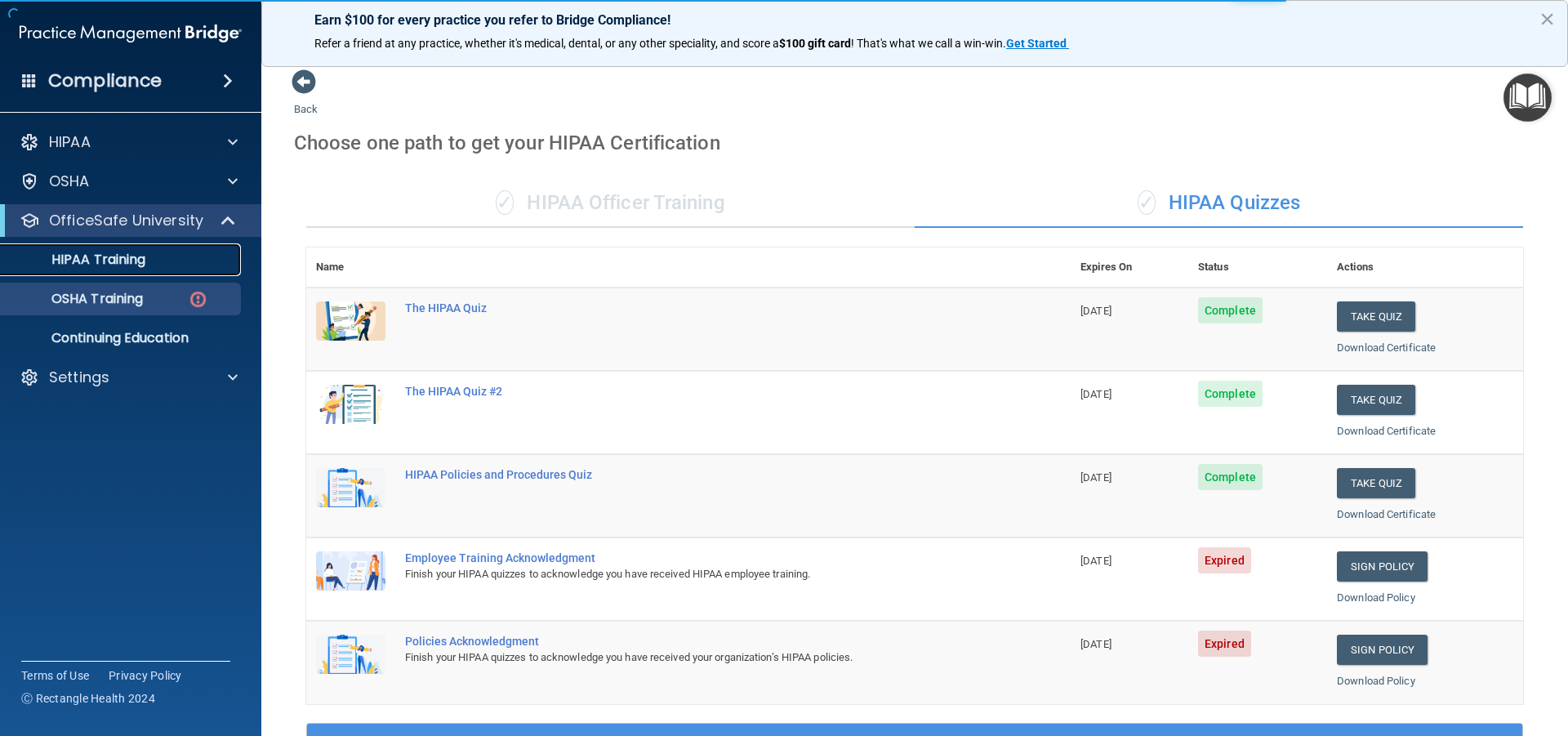
click at [172, 258] on div "HIPAA Training" at bounding box center [122, 259] width 223 height 16
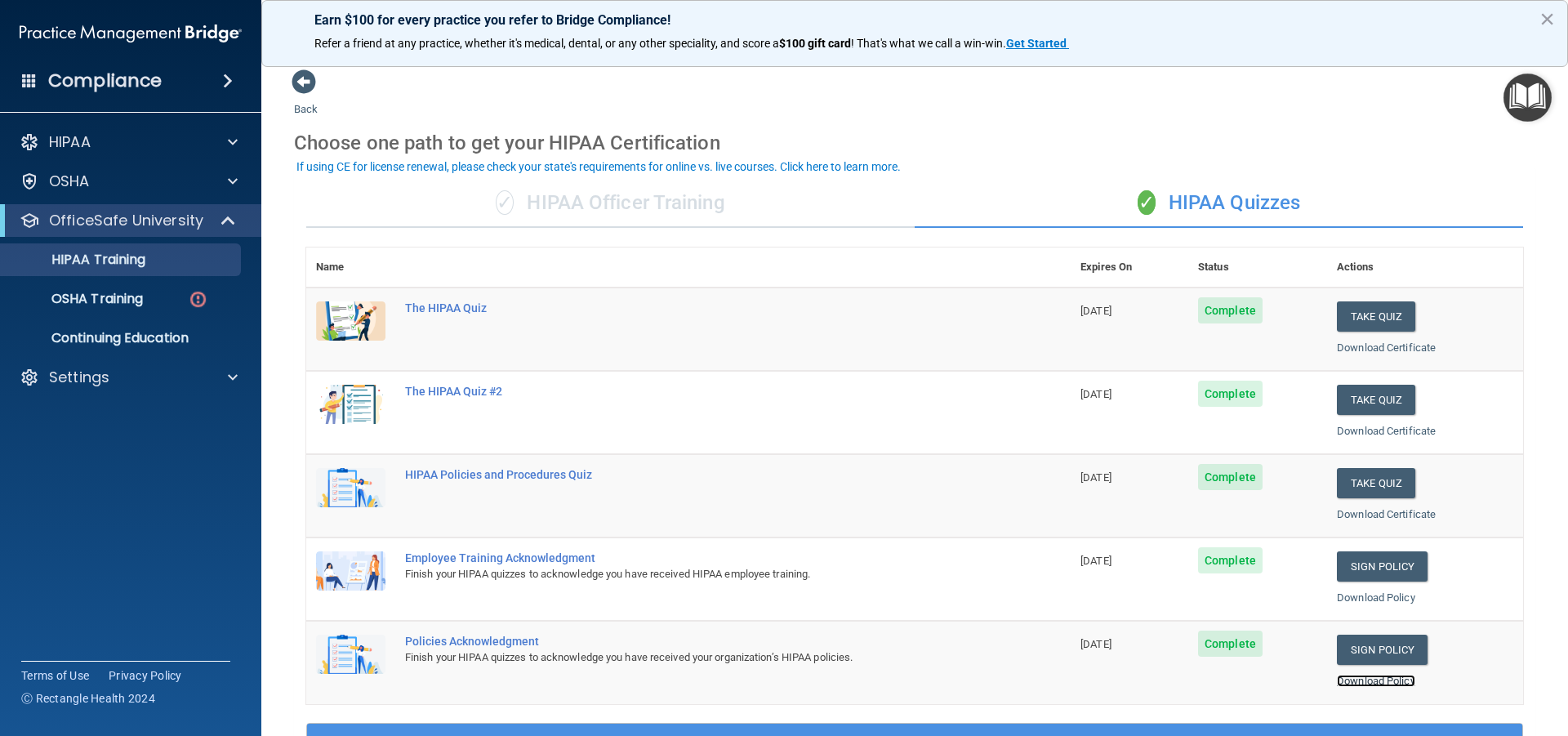
click at [1356, 679] on link "Download Policy" at bounding box center [1376, 680] width 78 height 12
click at [124, 300] on p "OSHA Training" at bounding box center [76, 298] width 132 height 16
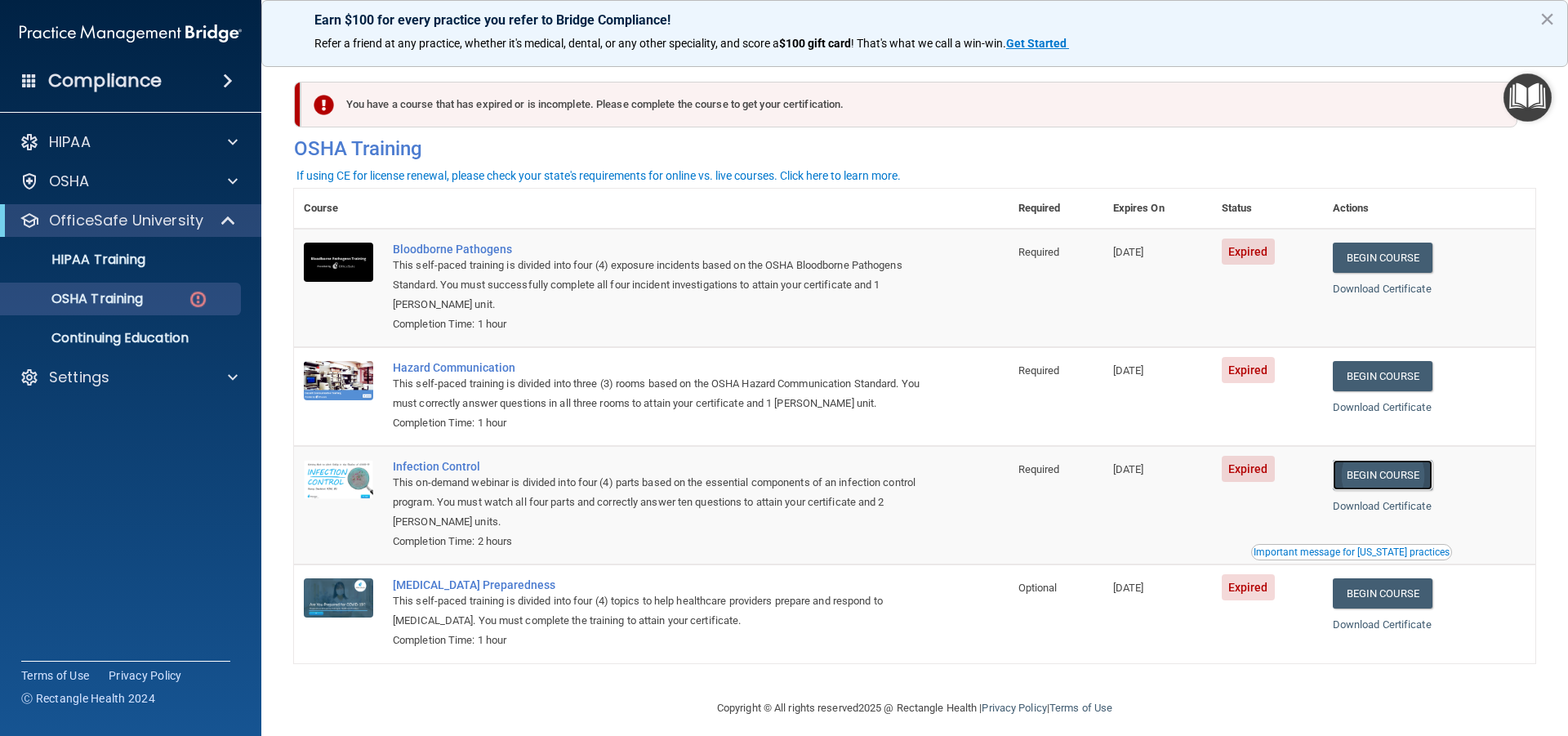
click at [1384, 477] on link "Begin Course" at bounding box center [1383, 475] width 100 height 30
click at [170, 293] on div "OSHA Training" at bounding box center [122, 298] width 223 height 16
click at [120, 252] on p "HIPAA Training" at bounding box center [77, 259] width 135 height 16
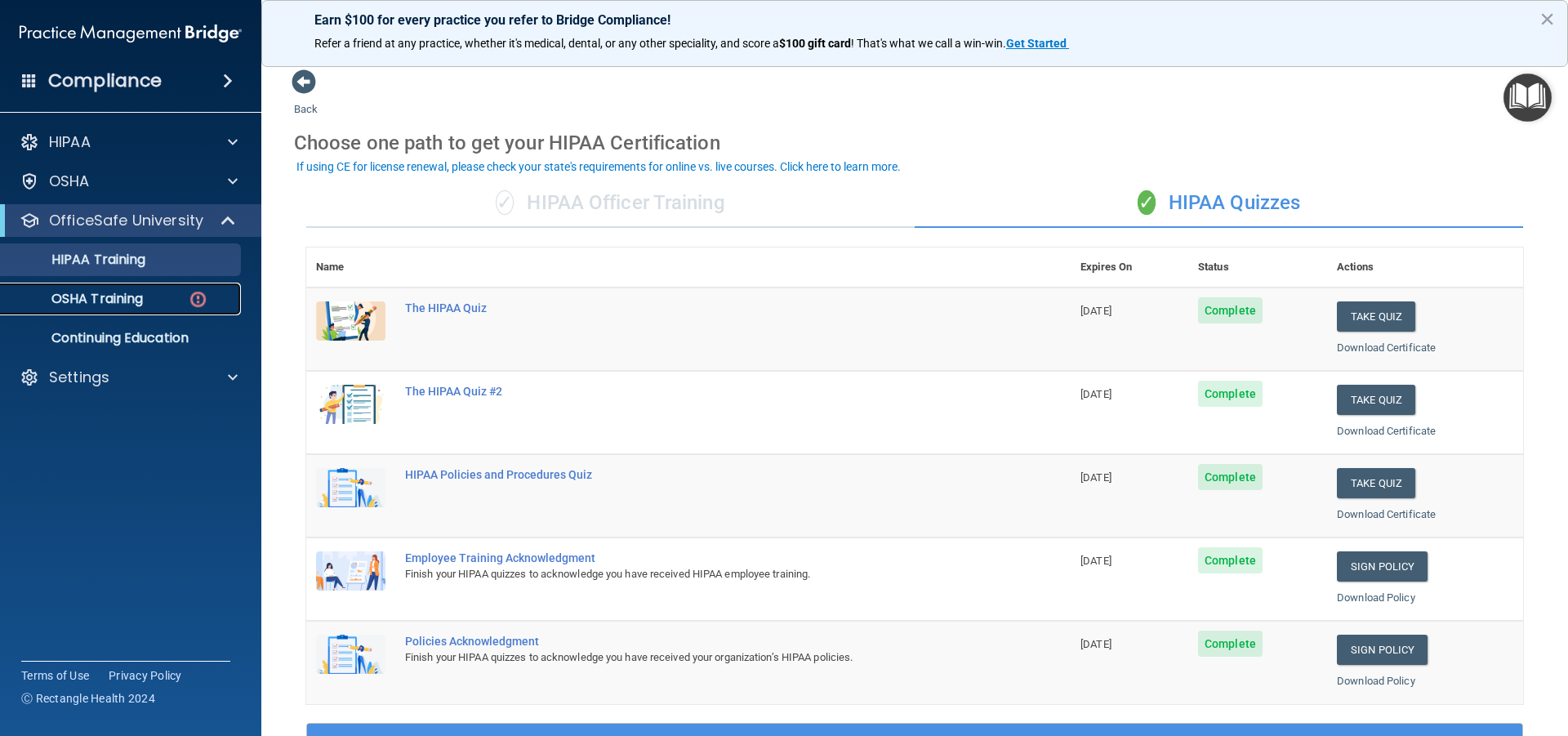
click at [129, 298] on p "OSHA Training" at bounding box center [76, 298] width 132 height 16
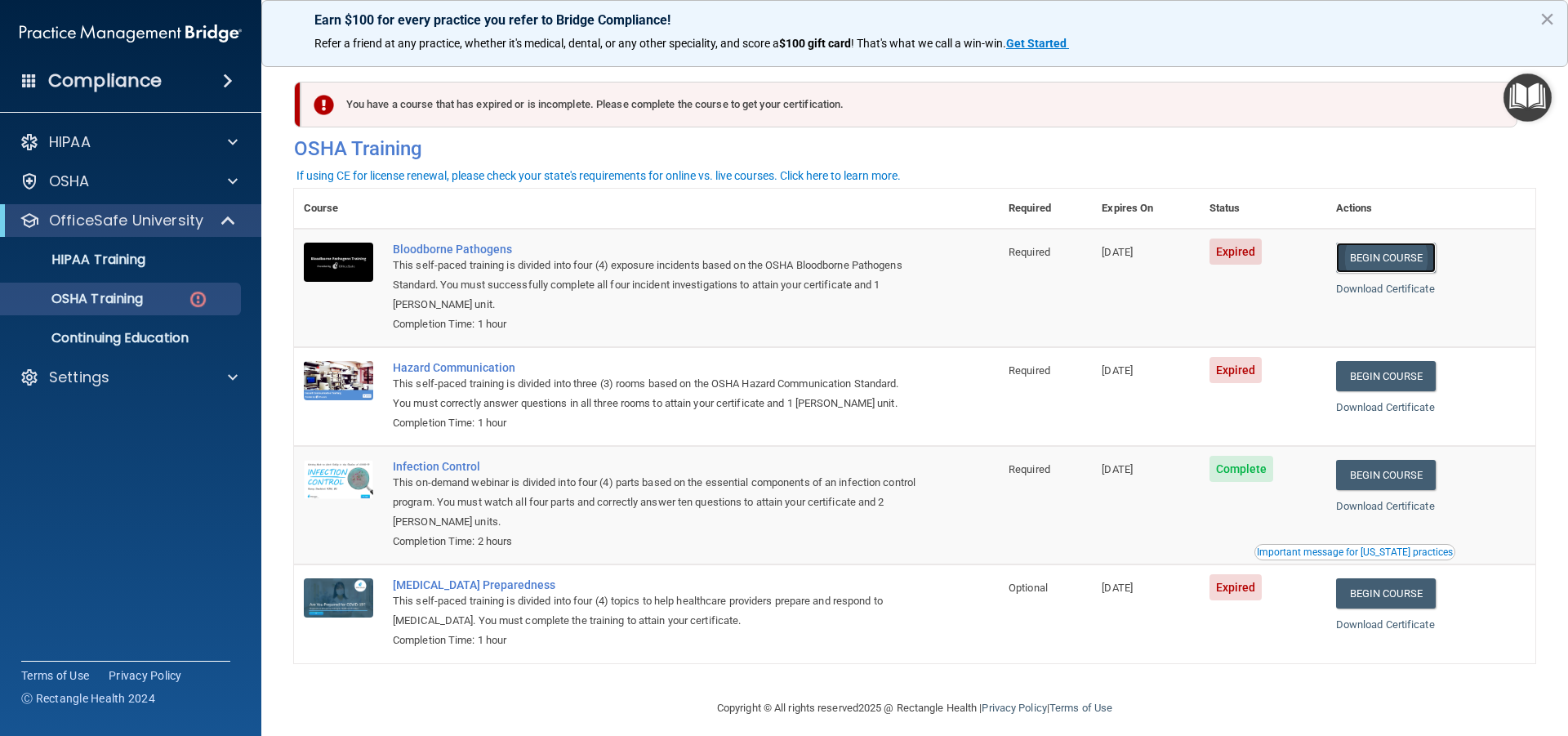
click at [1387, 254] on link "Begin Course" at bounding box center [1386, 258] width 100 height 30
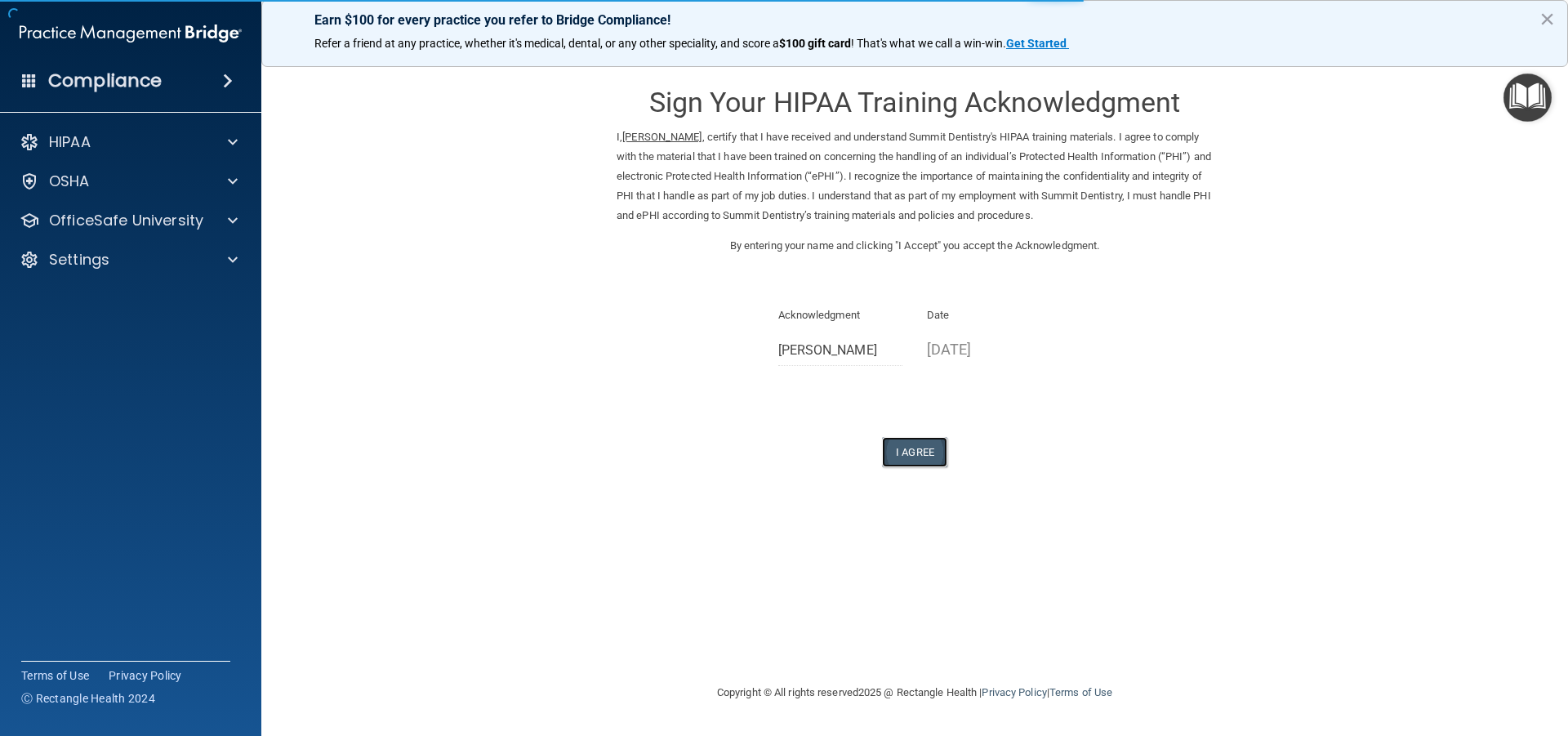
click at [899, 453] on button "I Agree" at bounding box center [914, 452] width 65 height 30
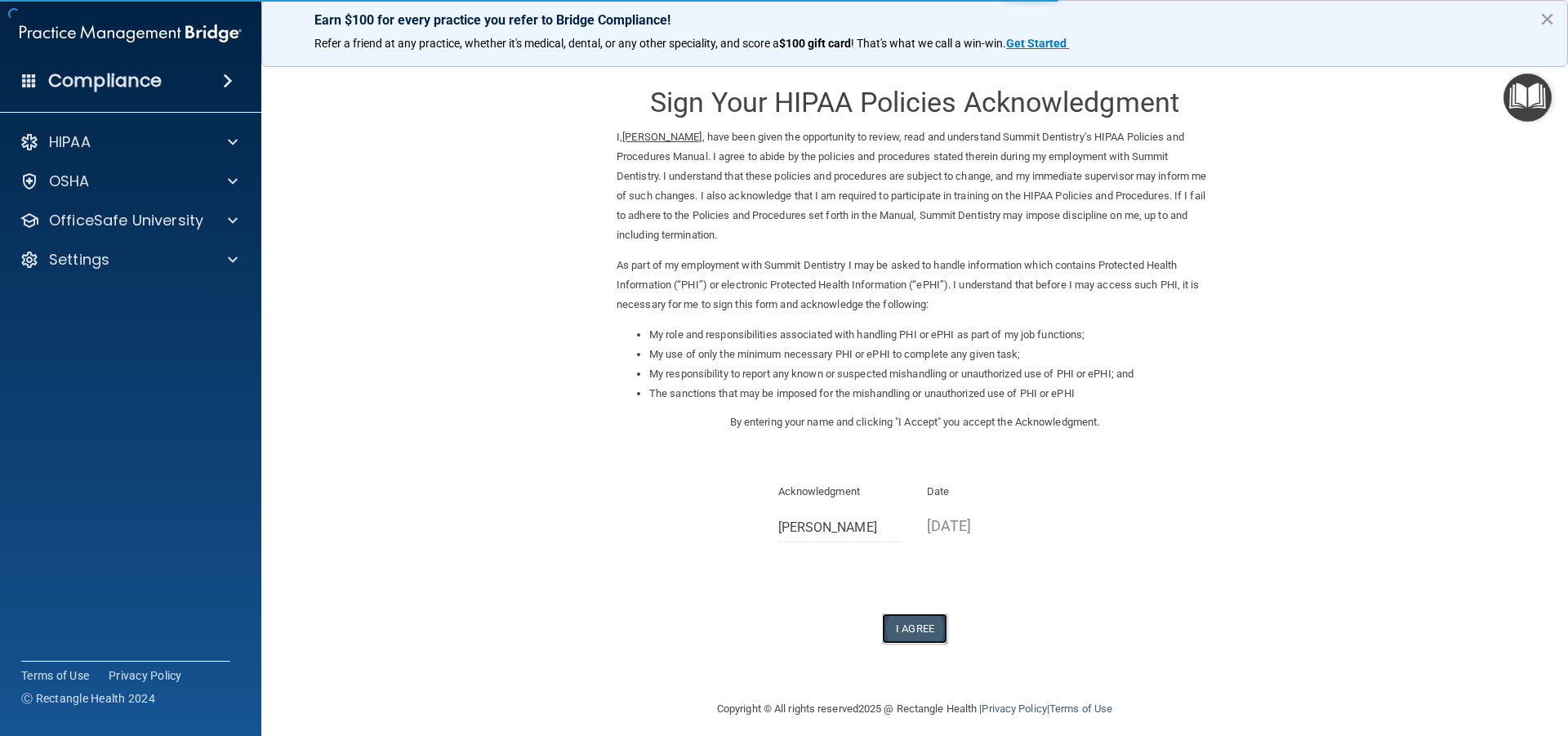
click at [911, 621] on button "I Agree" at bounding box center [914, 628] width 65 height 30
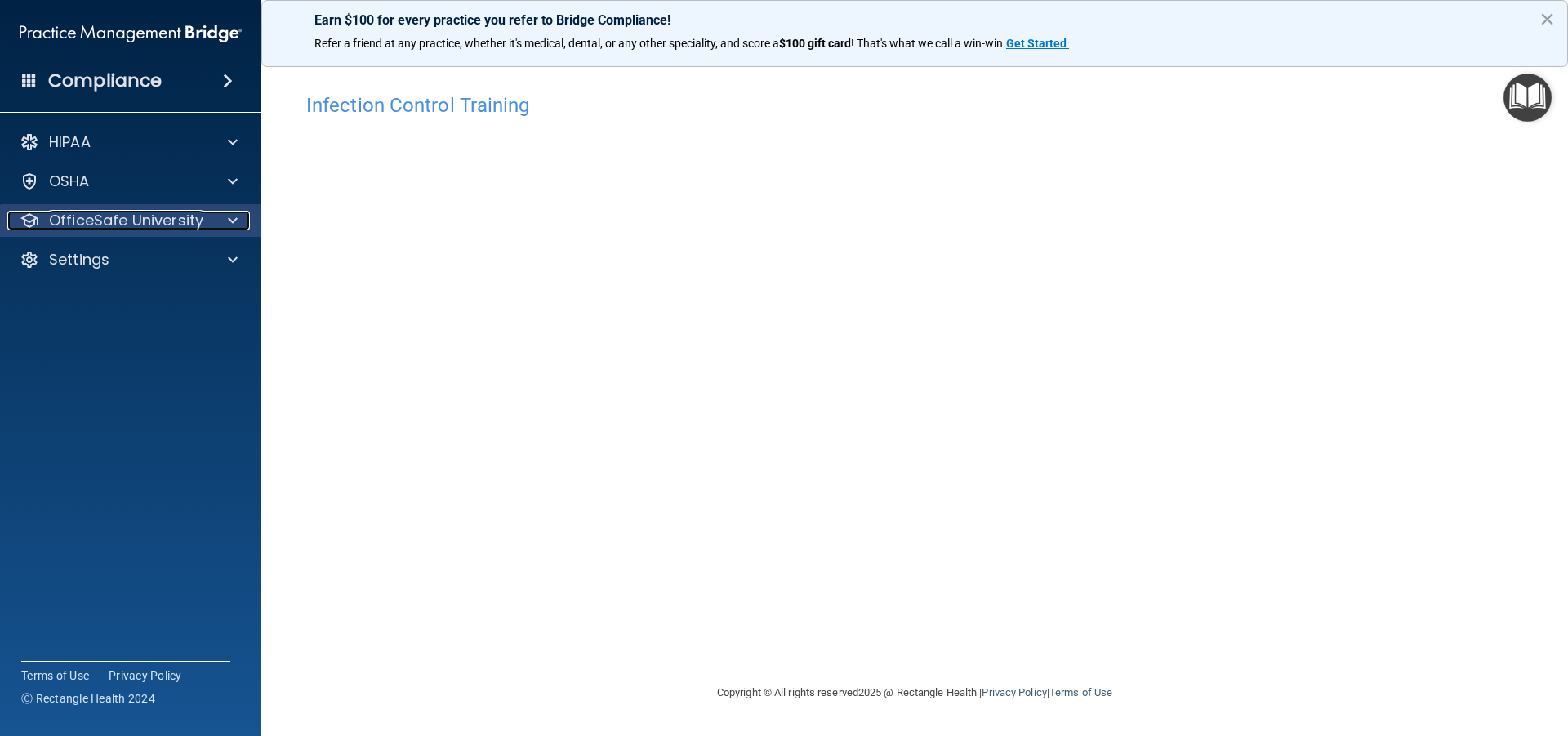
click at [155, 219] on p "OfficeSafe University" at bounding box center [126, 220] width 155 height 20
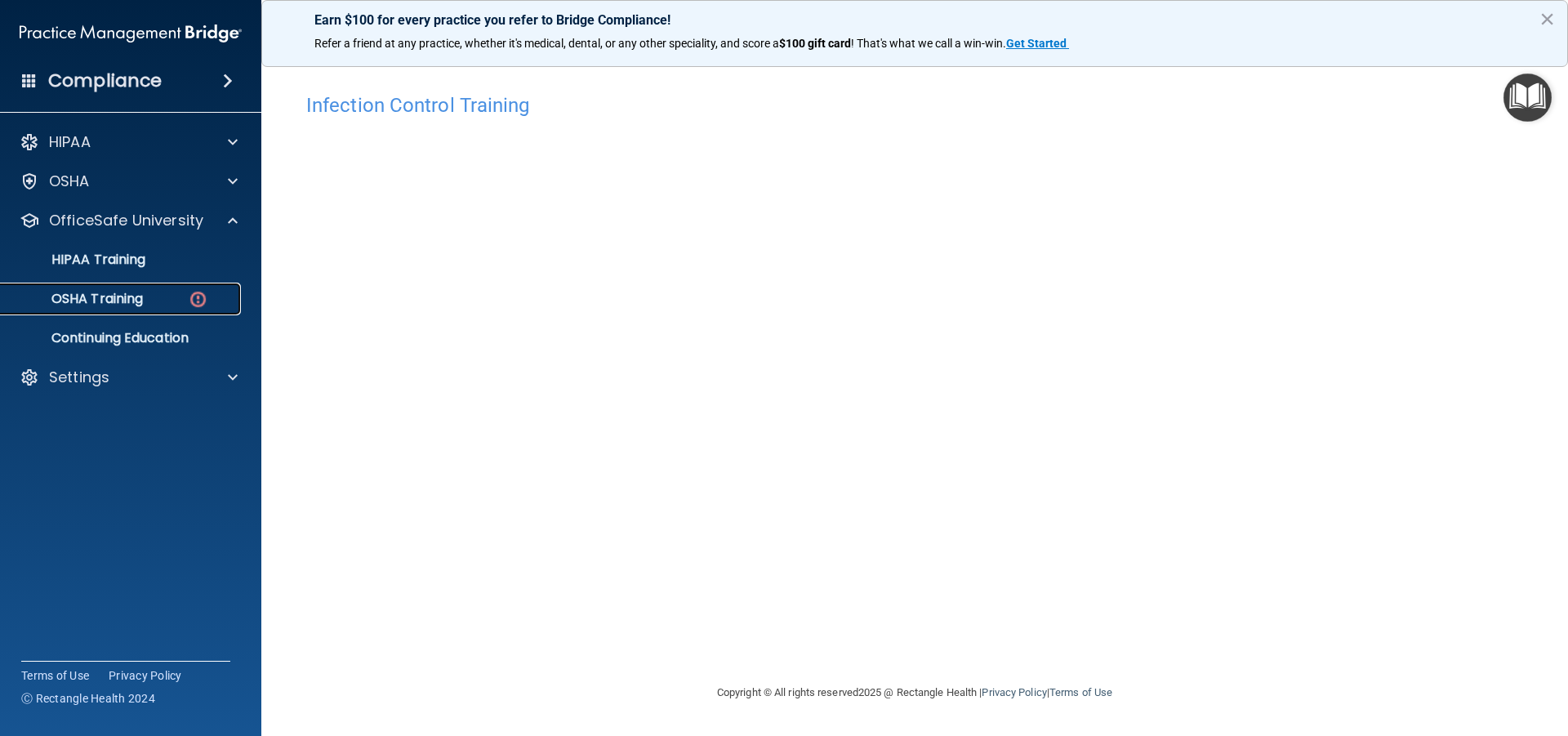
click at [165, 293] on div "OSHA Training" at bounding box center [122, 298] width 223 height 16
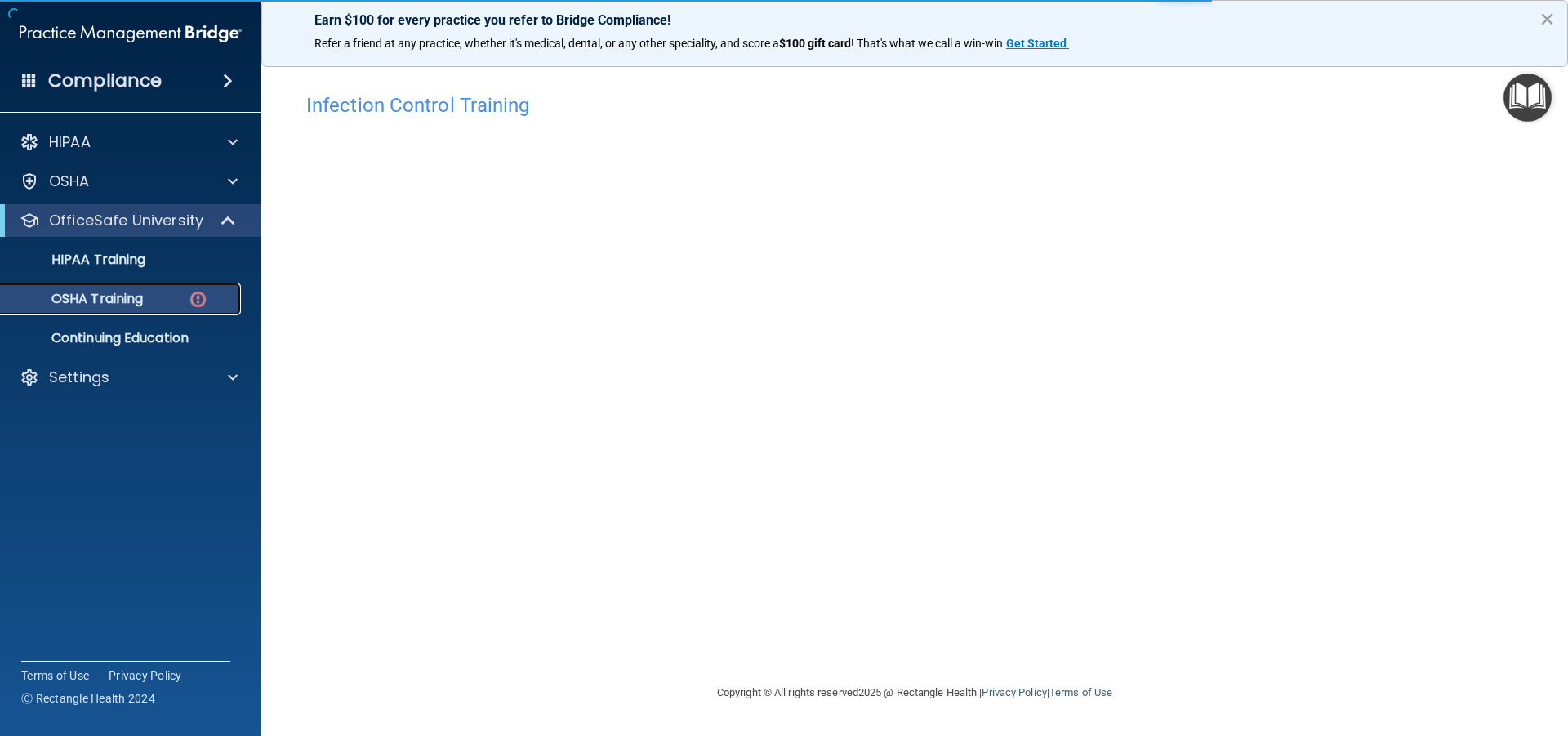
click at [161, 301] on div "OSHA Training" at bounding box center [122, 298] width 223 height 16
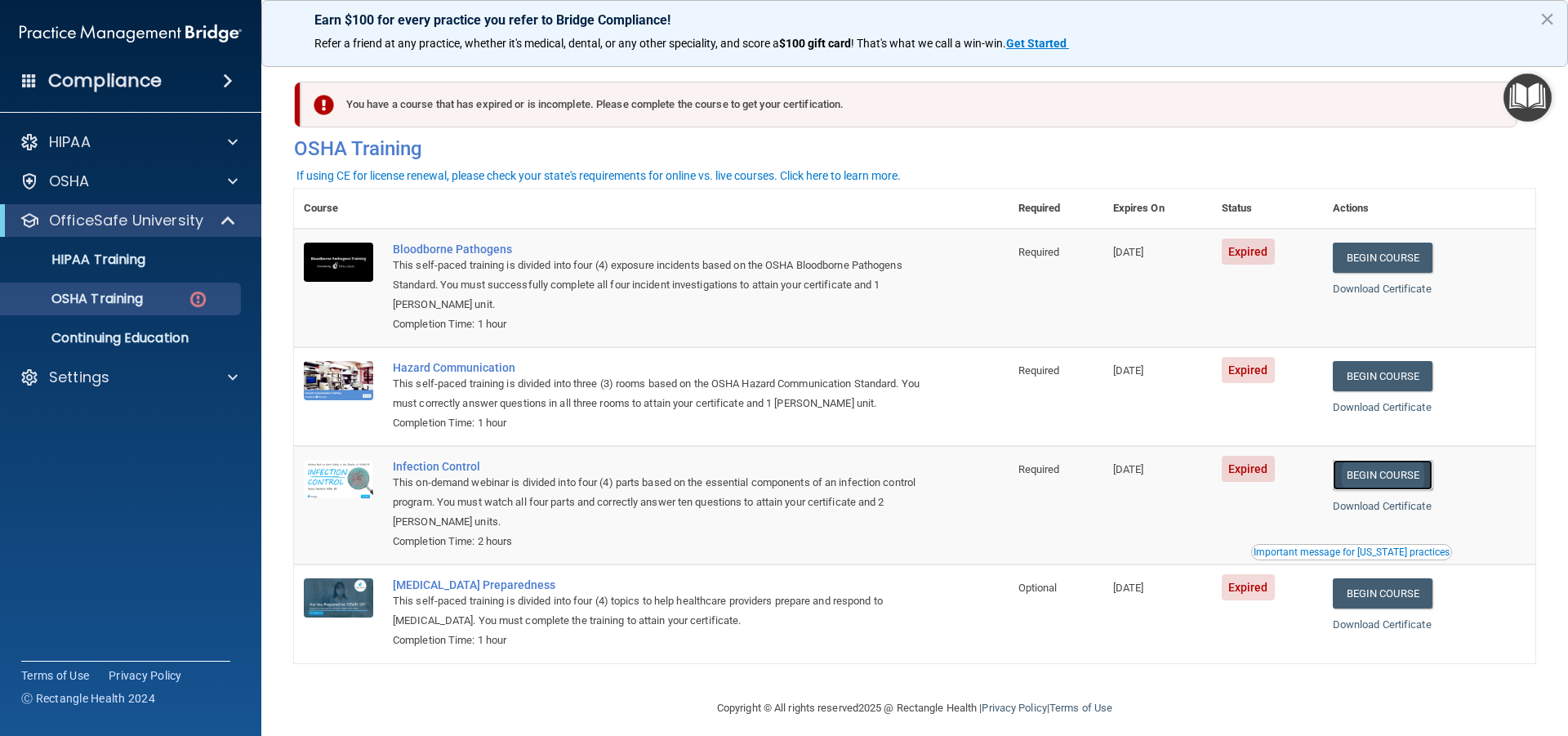
click at [1382, 477] on link "Begin Course" at bounding box center [1383, 475] width 100 height 30
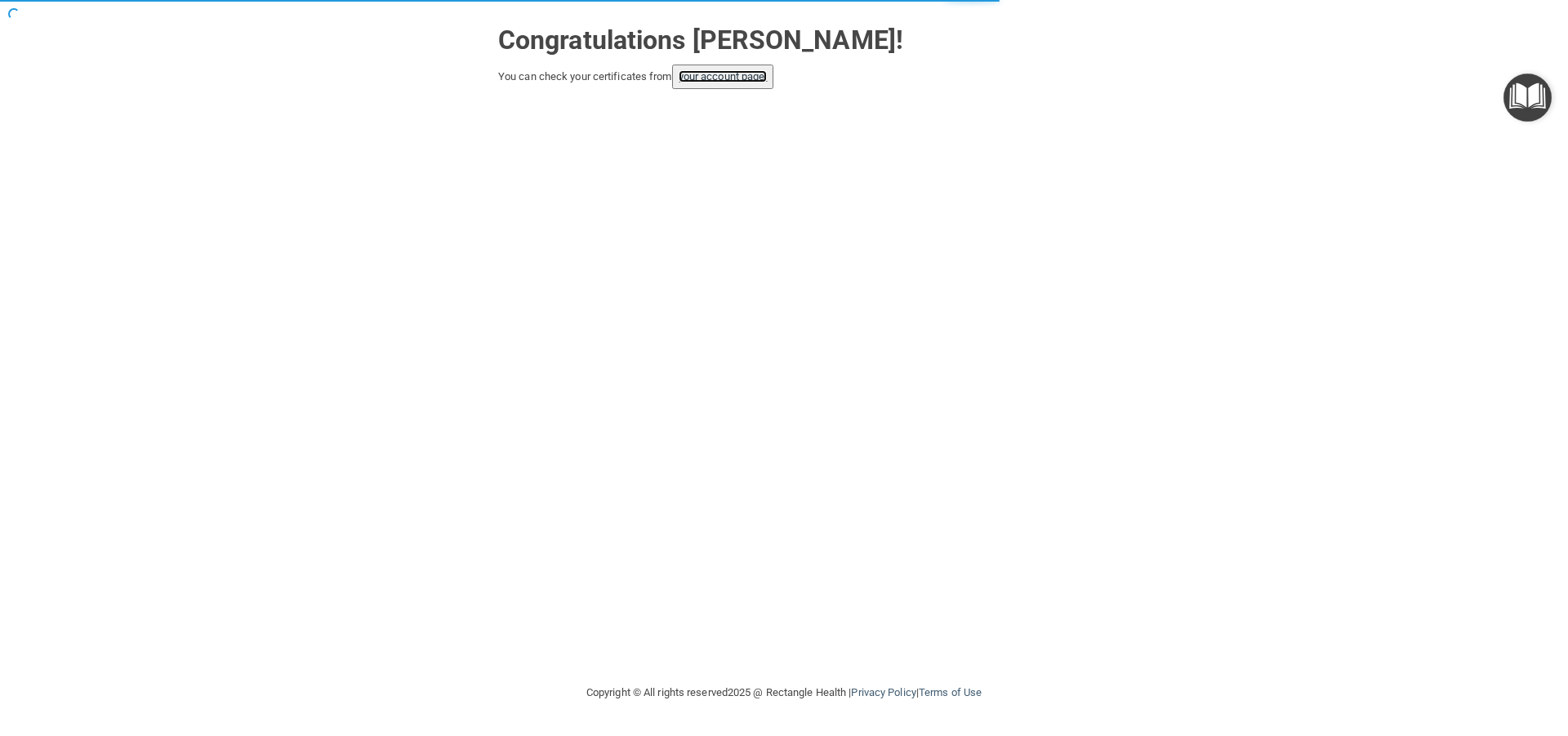
click at [714, 70] on link "your account page!" at bounding box center [723, 75] width 89 height 12
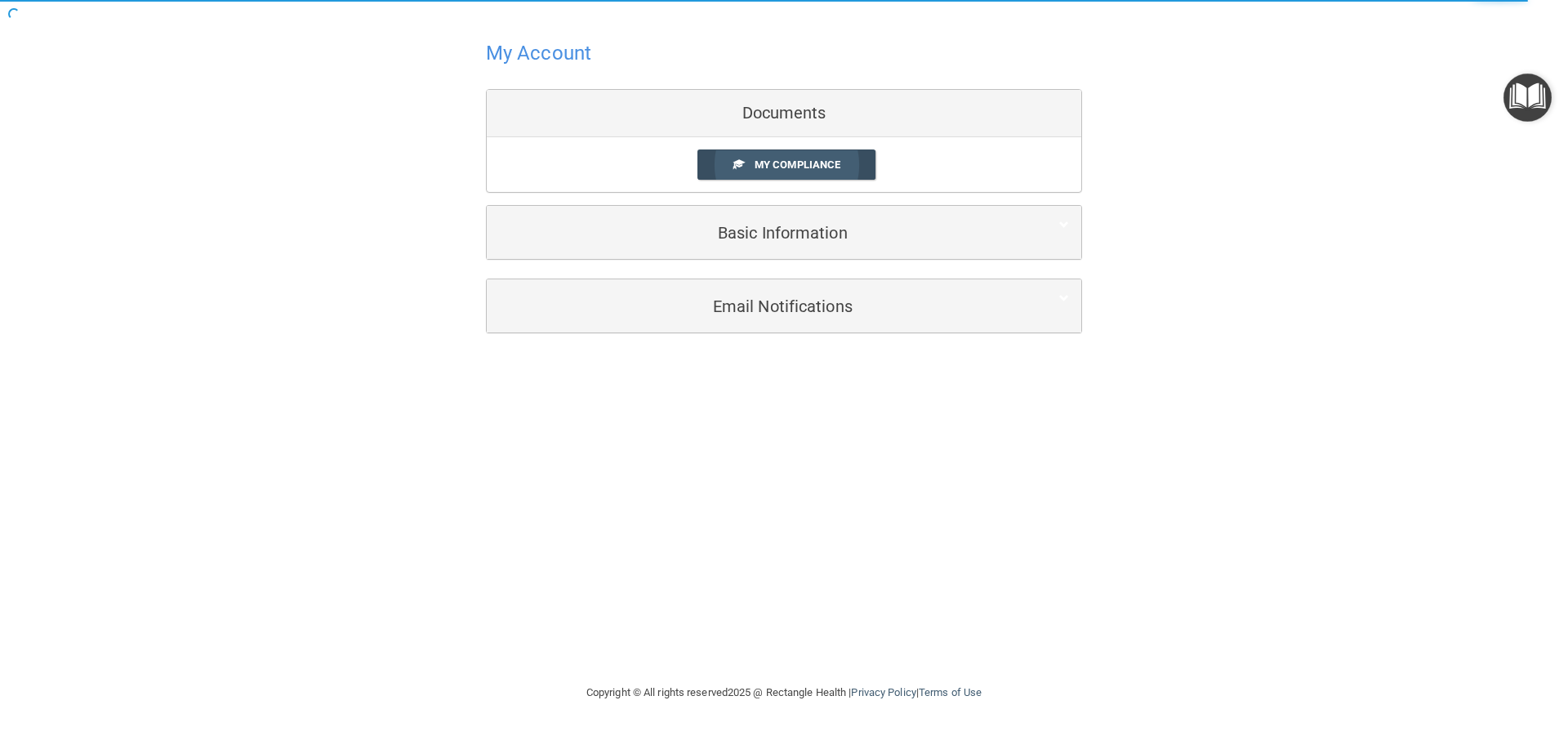
click at [801, 163] on span "My Compliance" at bounding box center [797, 164] width 86 height 12
click at [781, 161] on span "My Compliance" at bounding box center [797, 164] width 86 height 12
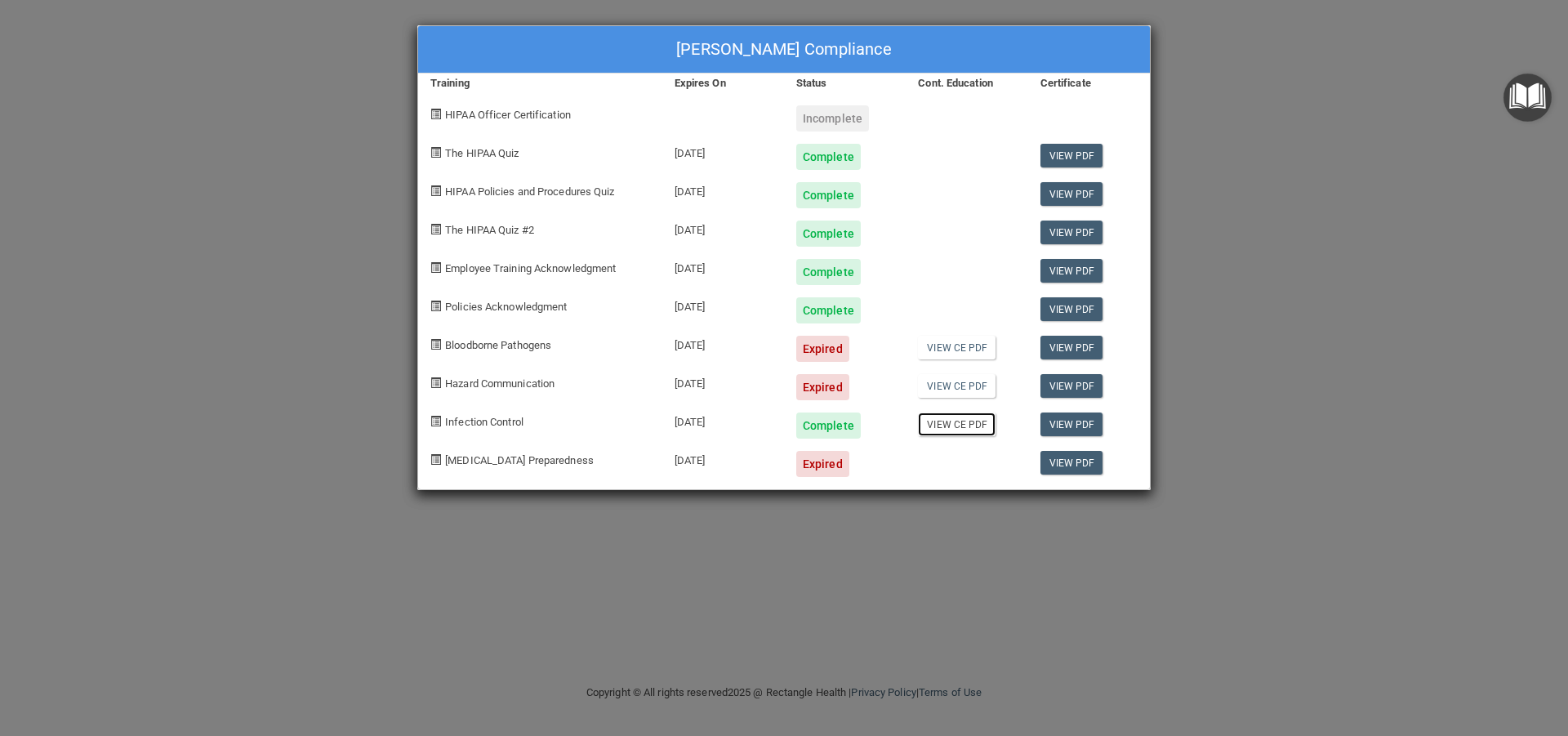
click at [951, 423] on link "View CE PDF" at bounding box center [957, 424] width 77 height 24
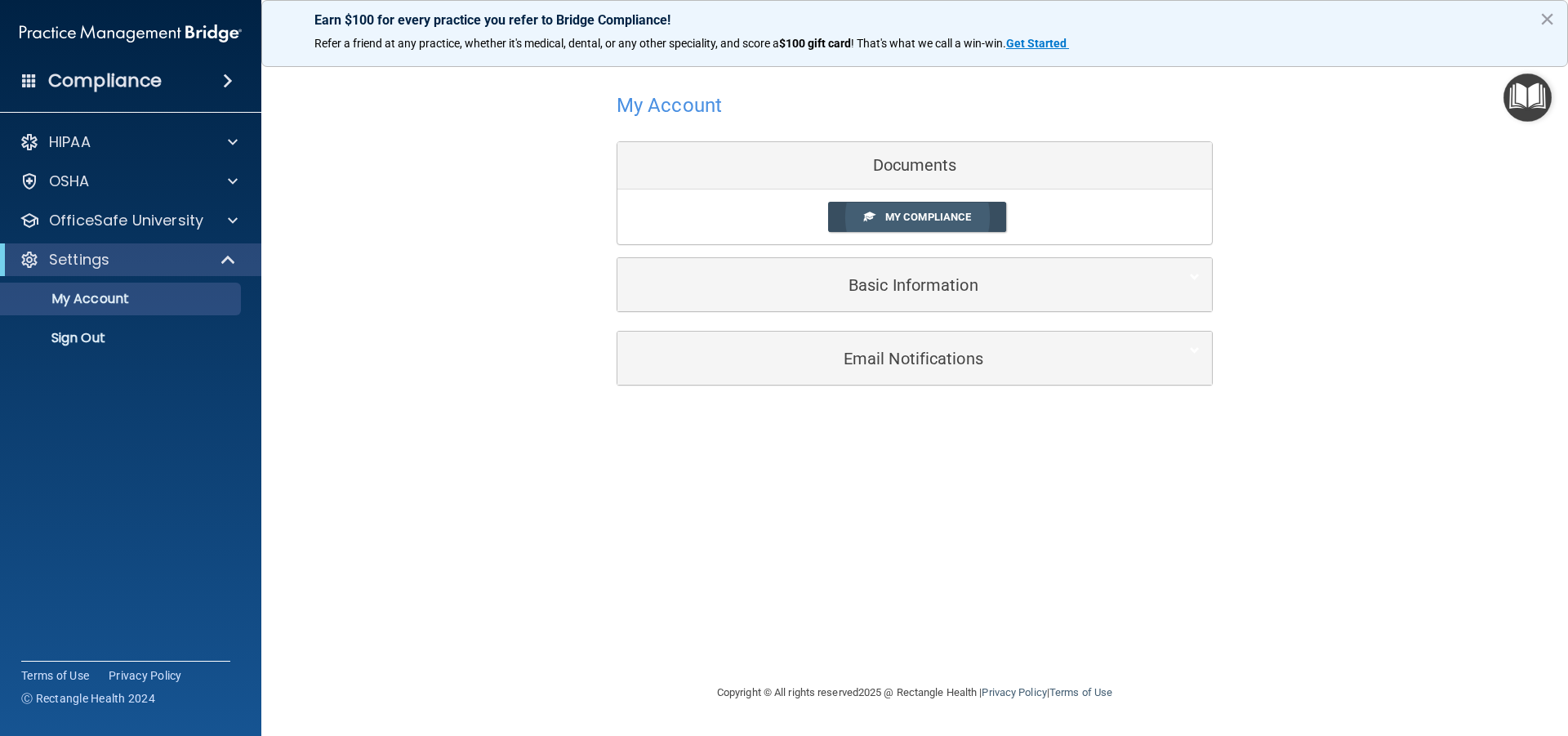
click at [926, 209] on link "My Compliance" at bounding box center [918, 217] width 179 height 30
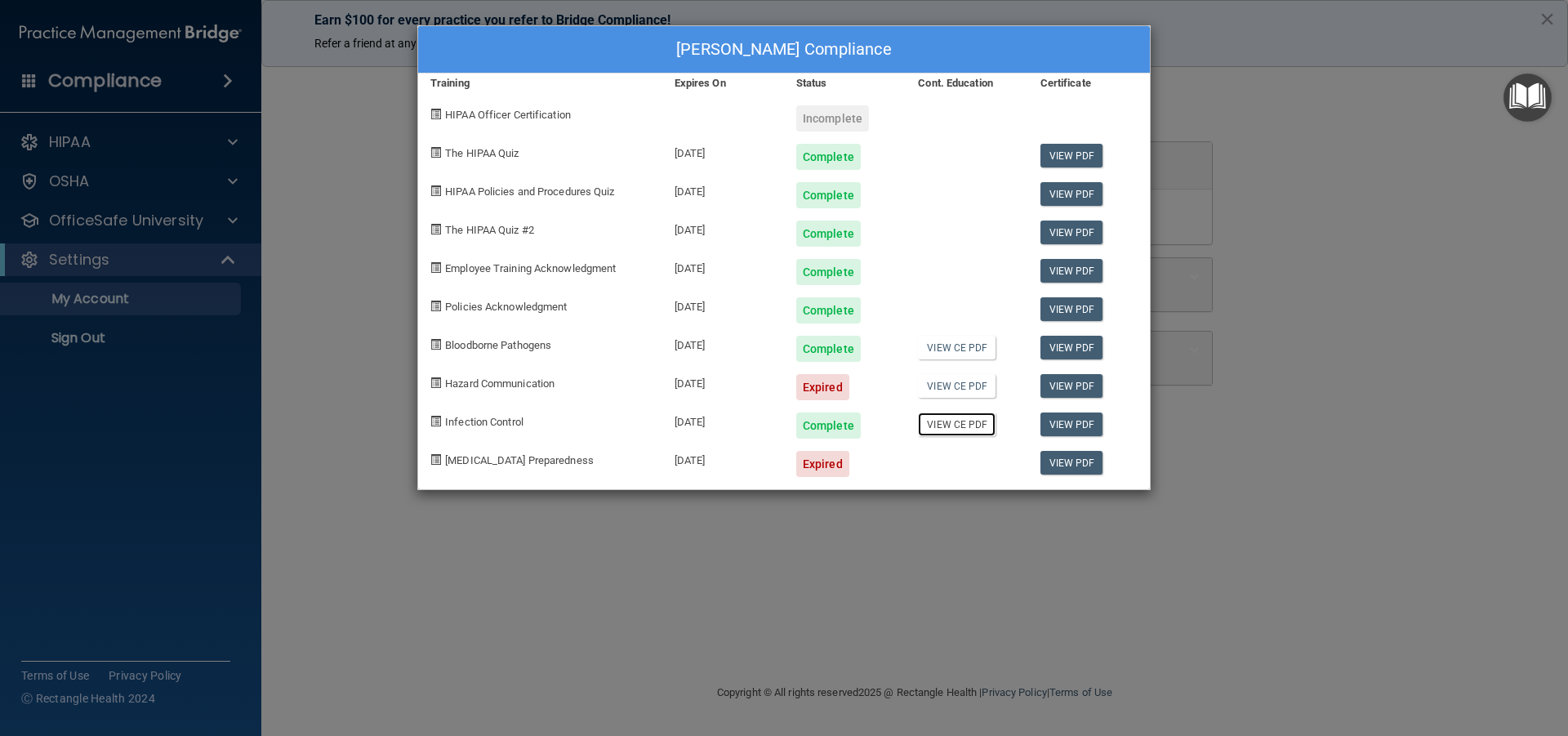
click at [966, 420] on link "View CE PDF" at bounding box center [957, 424] width 77 height 24
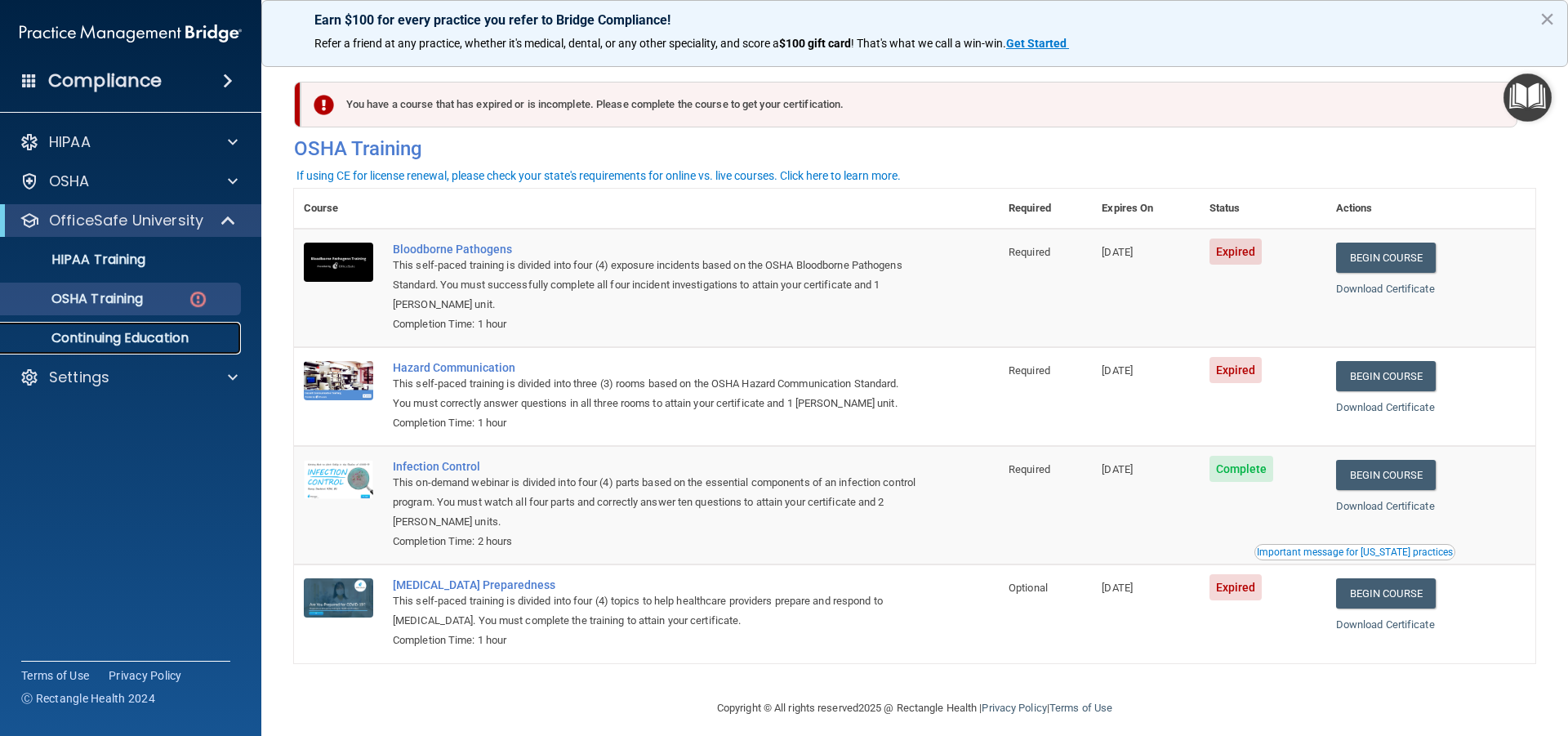
click at [136, 331] on p "Continuing Education" at bounding box center [122, 338] width 223 height 16
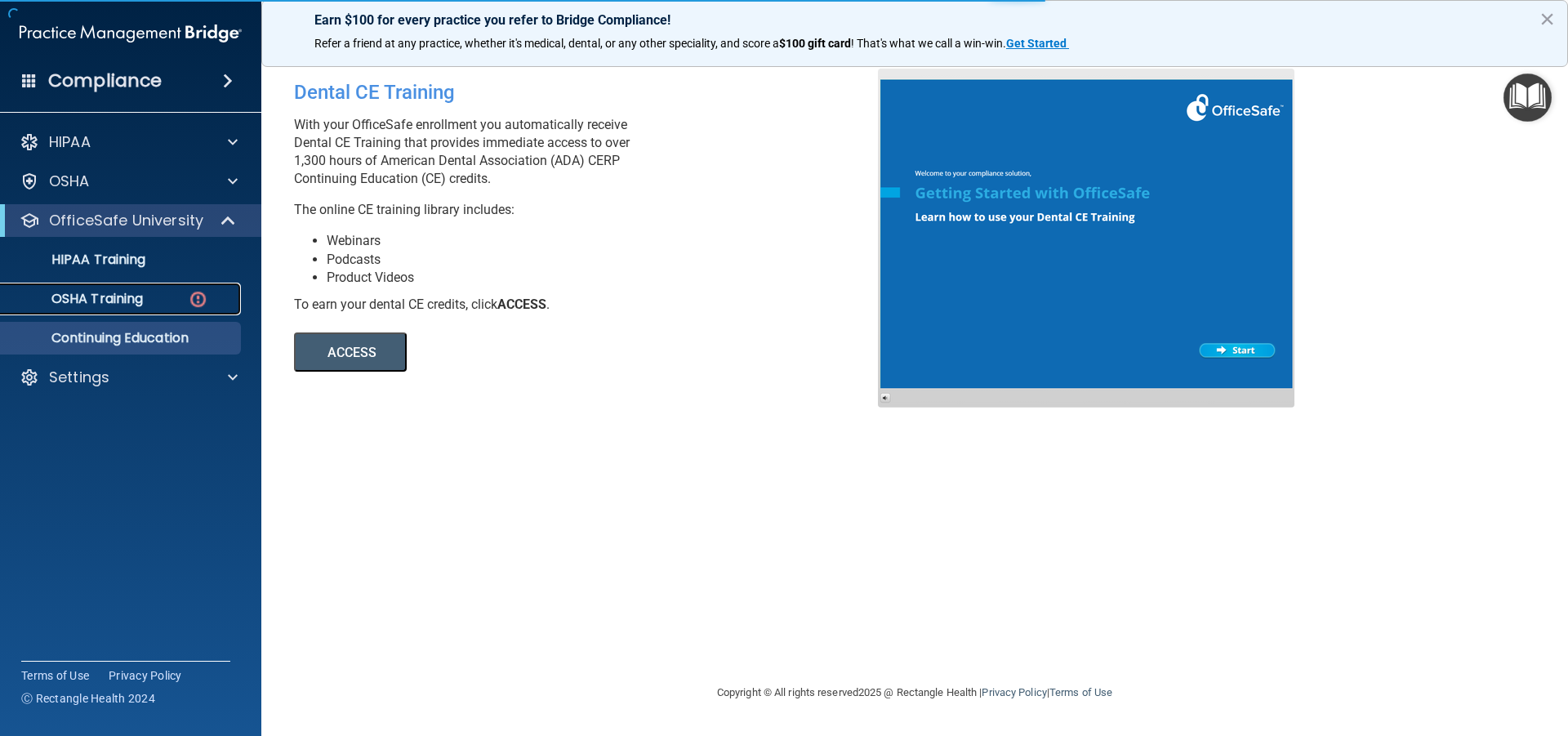
click at [137, 297] on p "OSHA Training" at bounding box center [76, 298] width 132 height 16
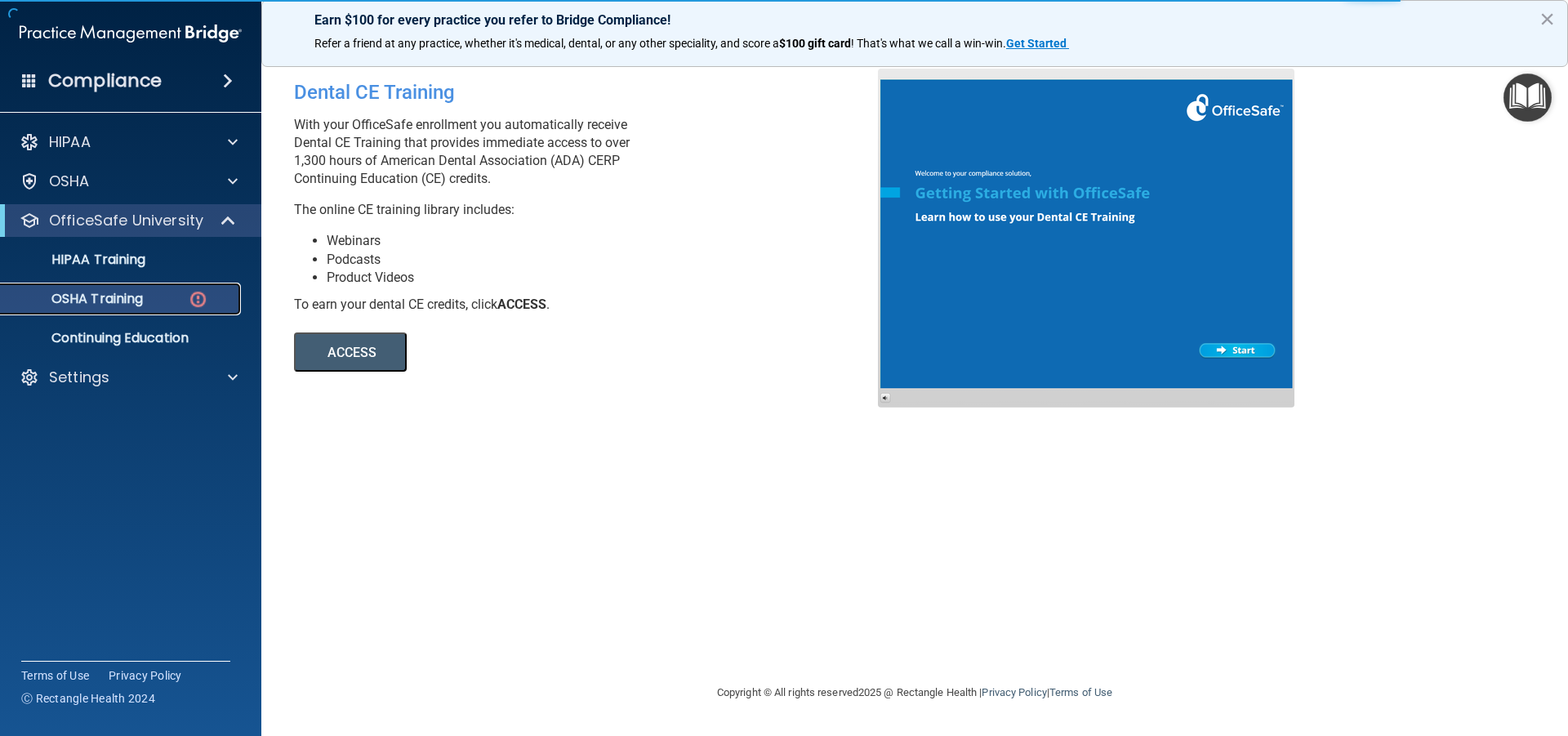
click at [128, 292] on p "OSHA Training" at bounding box center [76, 298] width 132 height 16
